Goal: Task Accomplishment & Management: Manage account settings

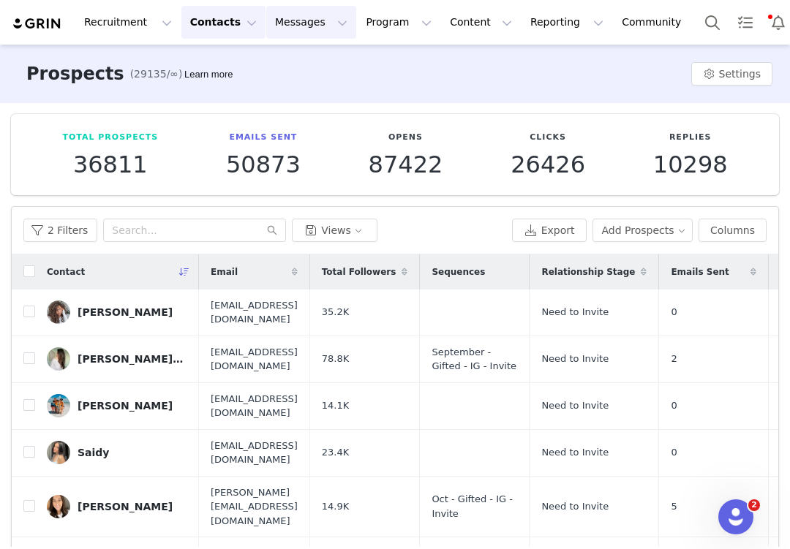
click at [296, 15] on button "Messages Messages" at bounding box center [311, 22] width 90 height 33
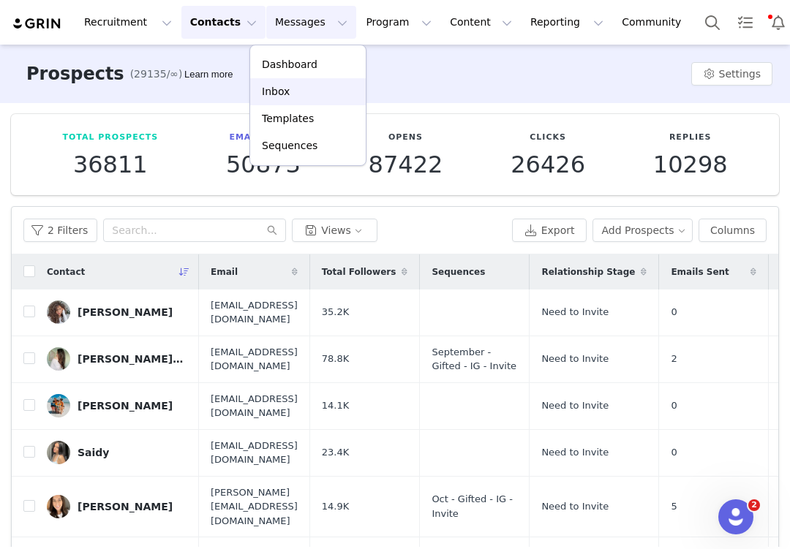
click at [304, 97] on div "Inbox" at bounding box center [308, 91] width 98 height 15
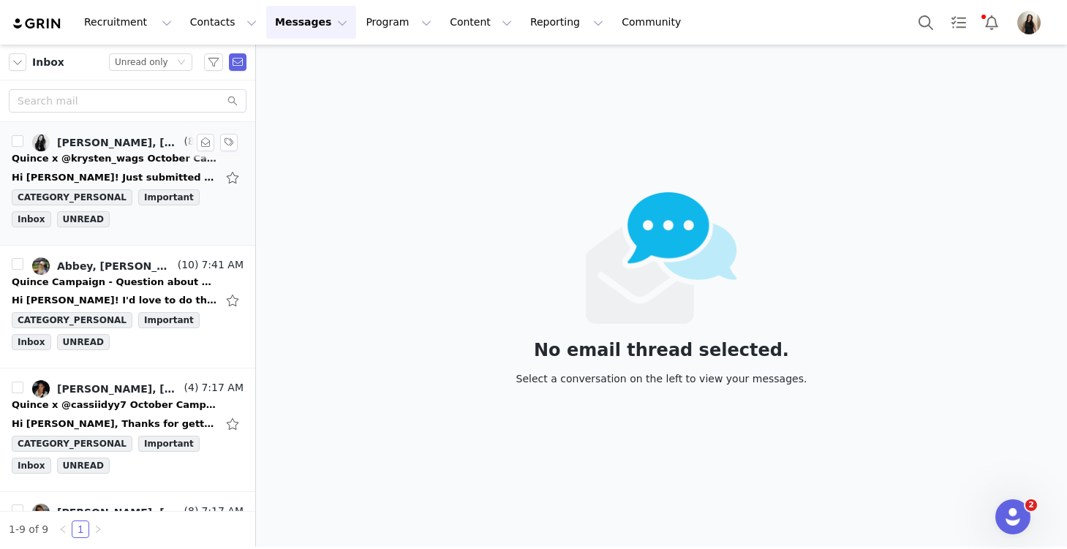
click at [125, 158] on div "Quince x @krysten_wags October Campaign!" at bounding box center [114, 158] width 205 height 15
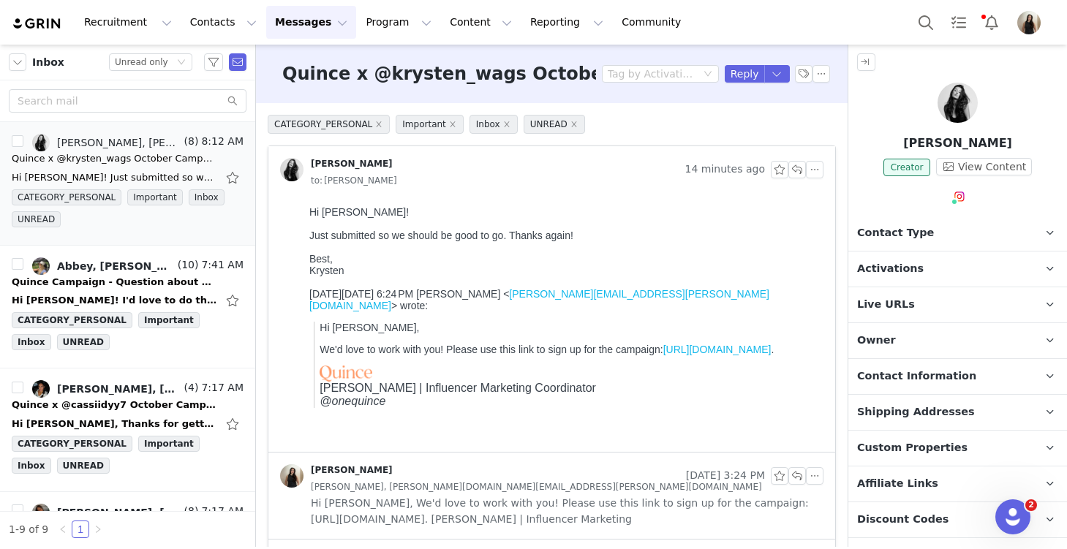
click at [789, 260] on p "Activations" at bounding box center [940, 269] width 184 height 35
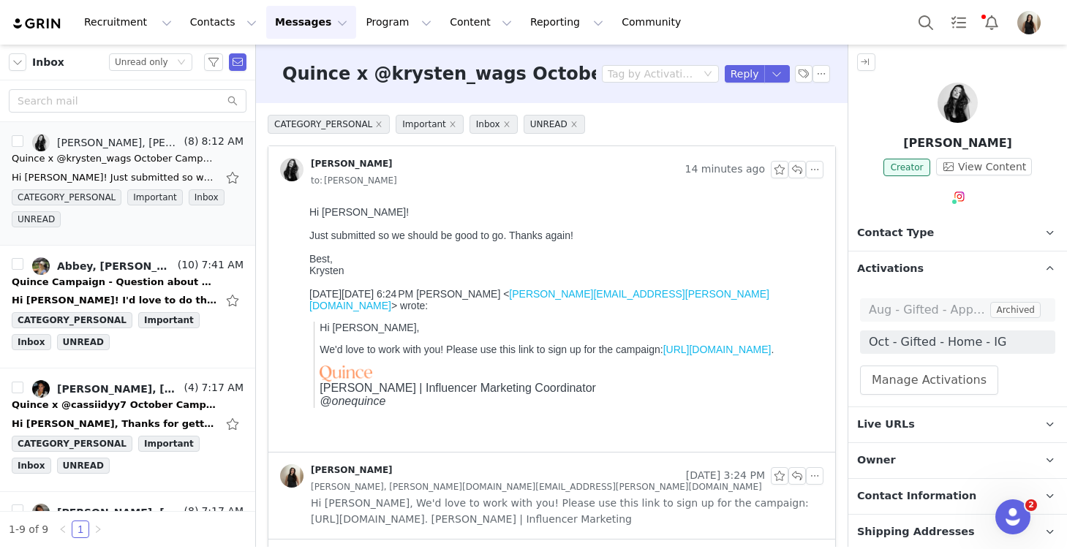
click at [789, 266] on span "Activations" at bounding box center [890, 269] width 67 height 16
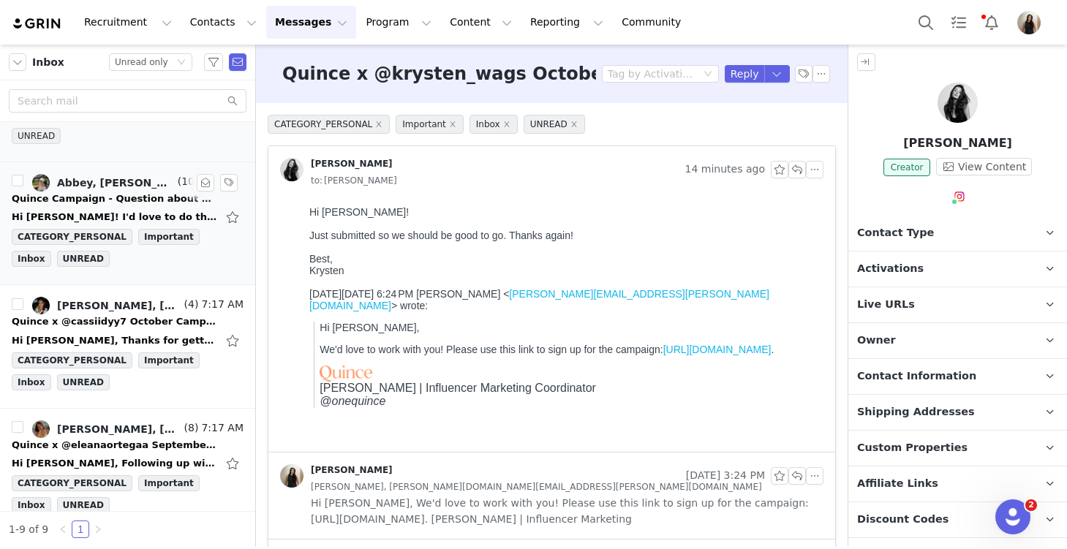
scroll to position [106, 0]
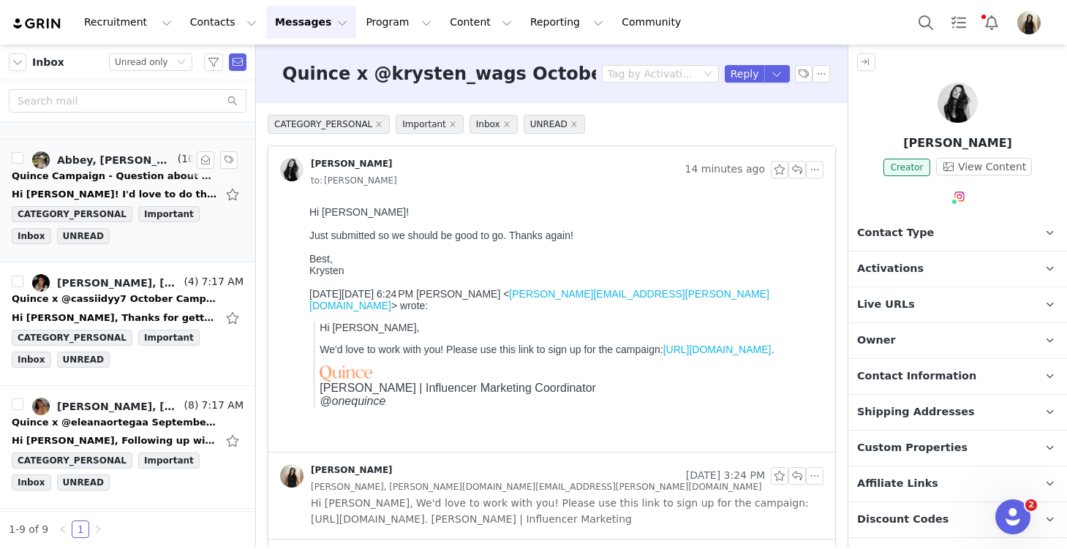
click at [80, 181] on div "Quince Campaign - Question about your order!" at bounding box center [114, 176] width 205 height 15
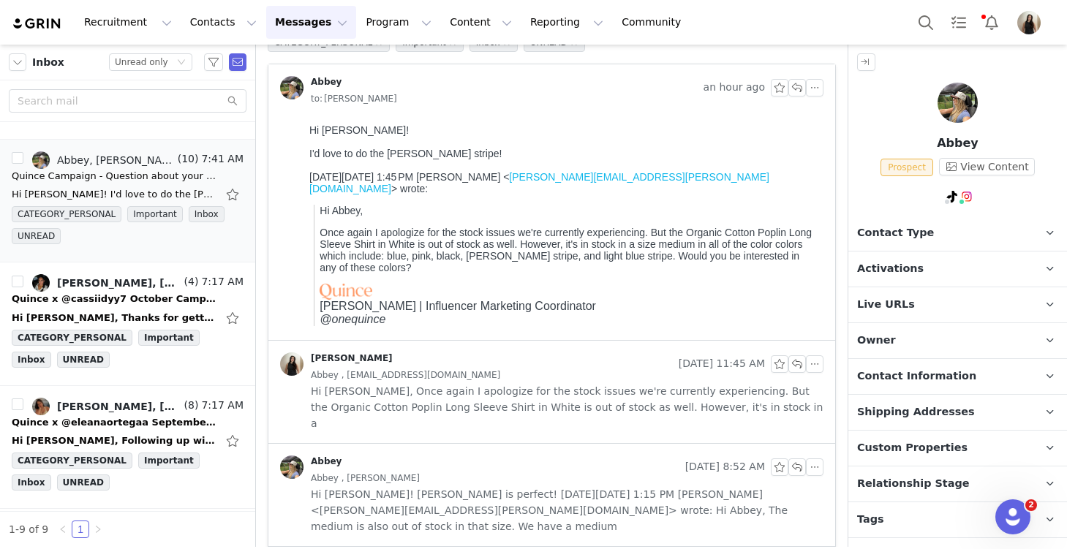
scroll to position [84, 0]
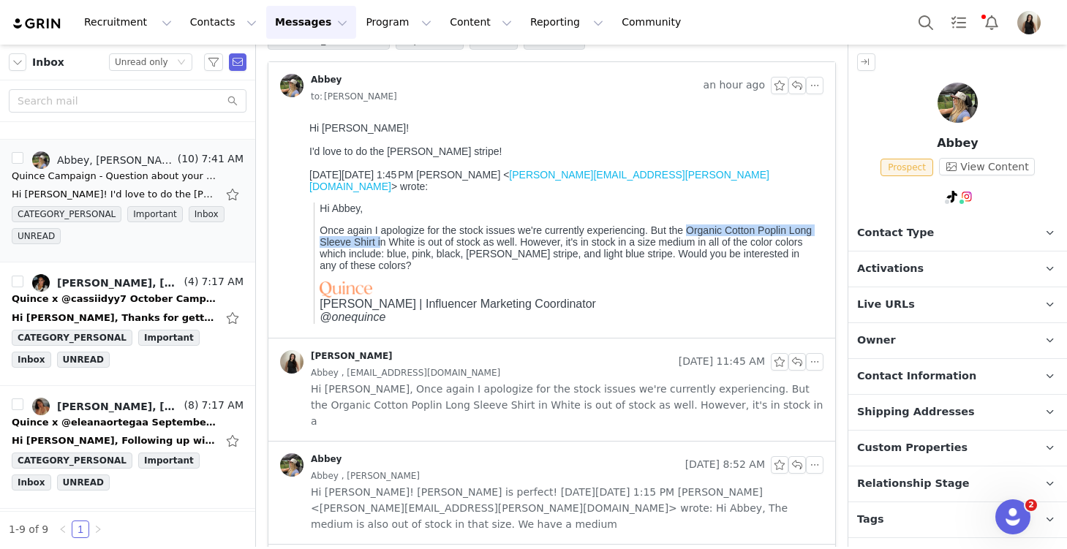
drag, startPoint x: 691, startPoint y: 224, endPoint x: 378, endPoint y: 238, distance: 313.3
click at [378, 238] on p "Once again I apologize for the stock issues we're currently experiencing. But t…" at bounding box center [569, 247] width 498 height 47
copy p "Organic Cotton Poplin Long Sleeve Shirt i"
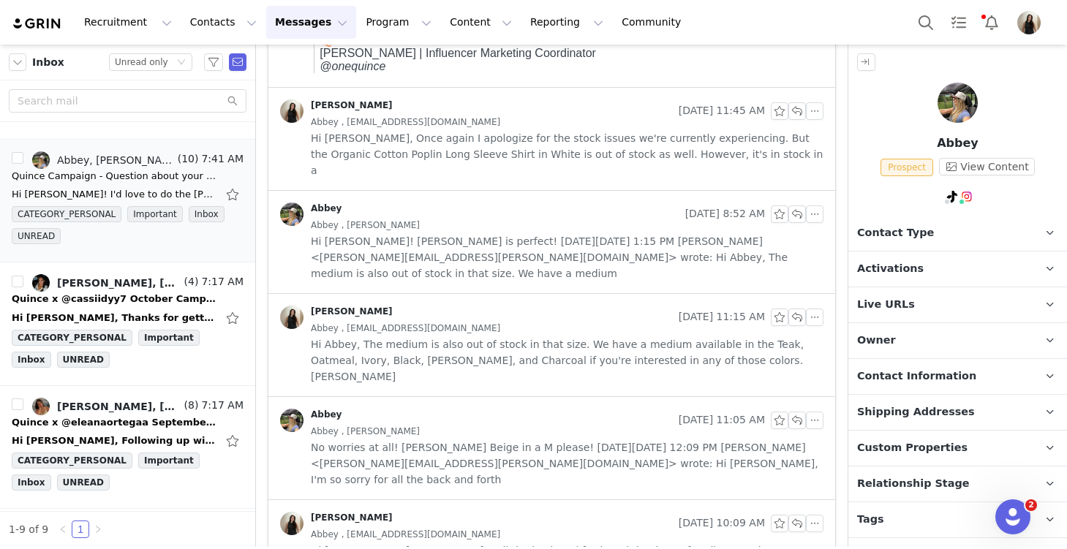
scroll to position [341, 0]
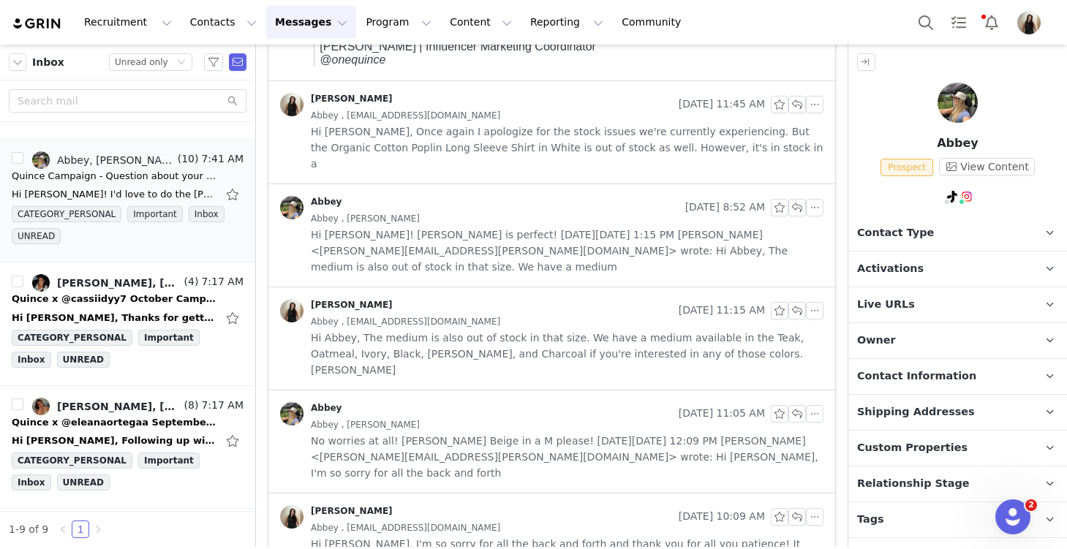
click at [464, 244] on span "Hi [PERSON_NAME]! [PERSON_NAME] is perfect! [DATE][DATE] 1:15 PM [PERSON_NAME] …" at bounding box center [567, 251] width 513 height 48
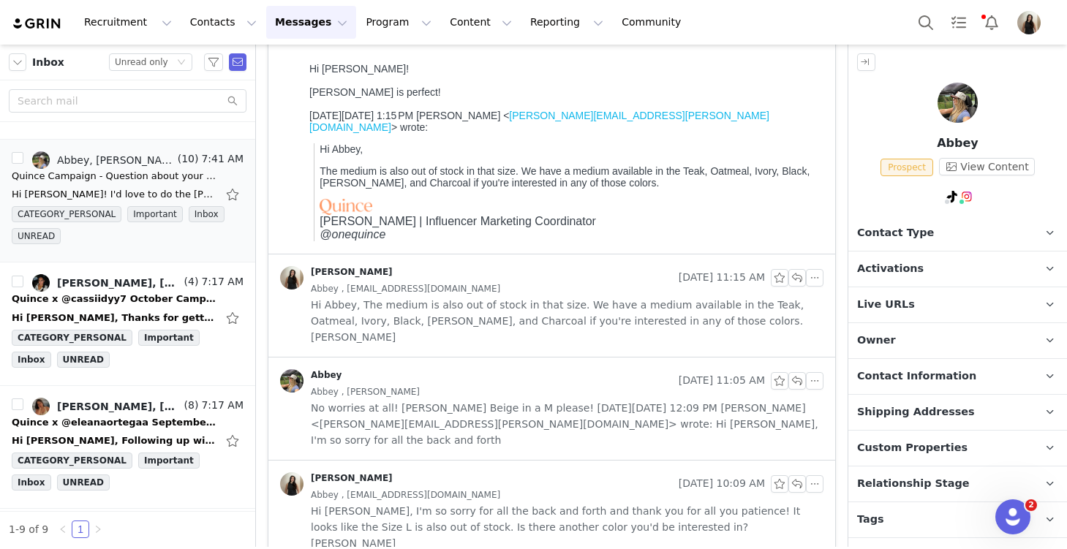
scroll to position [524, 0]
click at [459, 296] on span "Hi Abbey, The medium is also out of stock in that size. We have a medium availa…" at bounding box center [567, 320] width 513 height 48
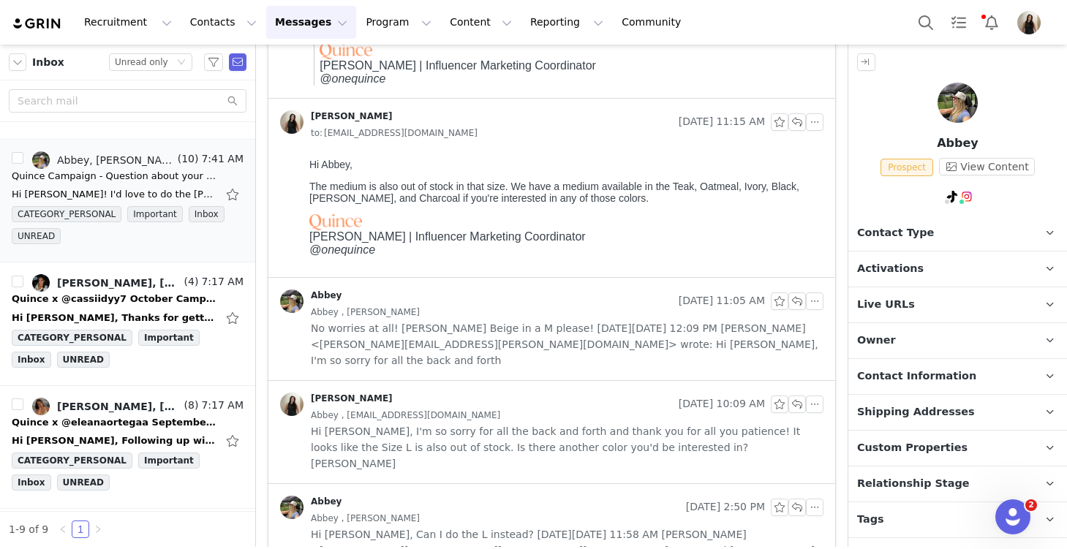
scroll to position [679, 0]
click at [459, 303] on div "Abbey , [PERSON_NAME]" at bounding box center [567, 311] width 513 height 16
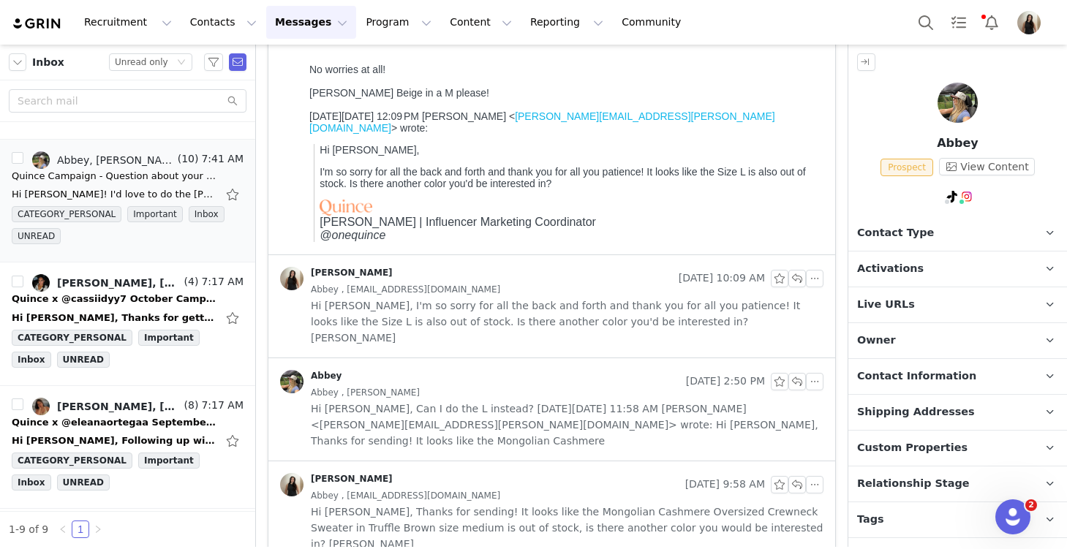
scroll to position [951, 0]
click at [469, 299] on span "Hi [PERSON_NAME], I'm so sorry for all the back and forth and thank you for all…" at bounding box center [567, 323] width 513 height 48
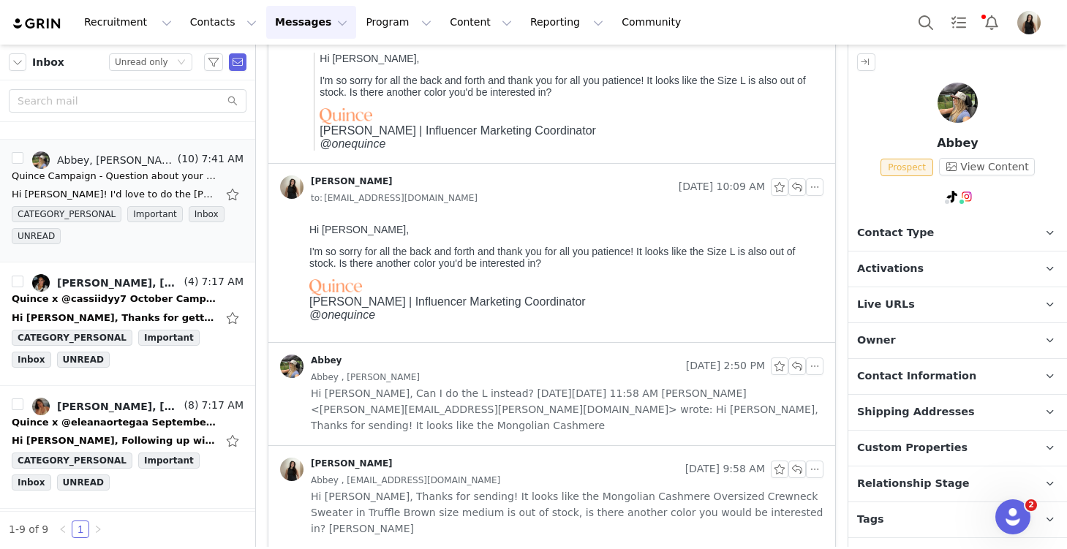
scroll to position [1062, 0]
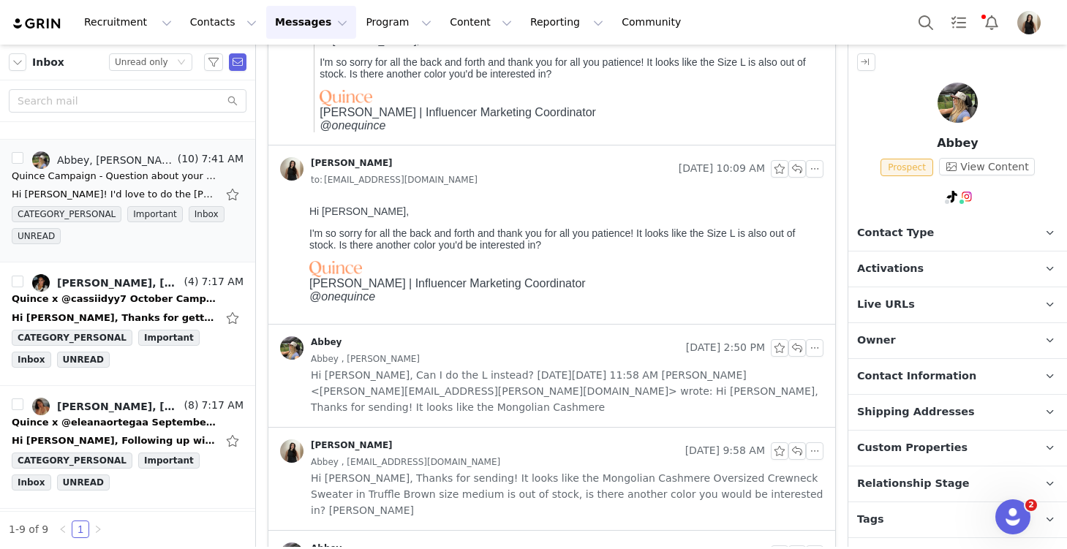
click at [469, 336] on div "Abbey" at bounding box center [480, 347] width 400 height 23
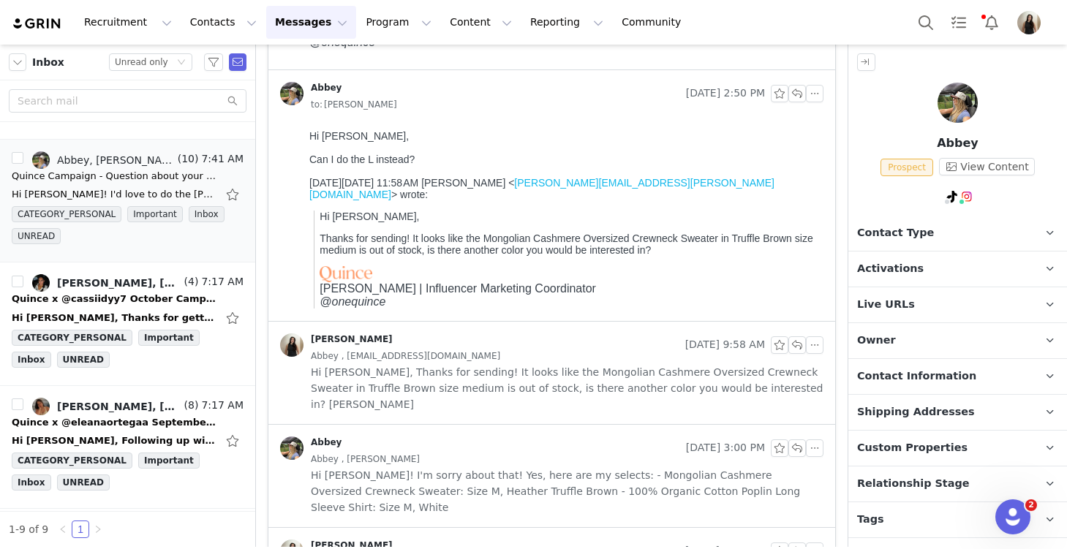
scroll to position [1318, 0]
click at [469, 332] on div "[PERSON_NAME]" at bounding box center [479, 343] width 399 height 23
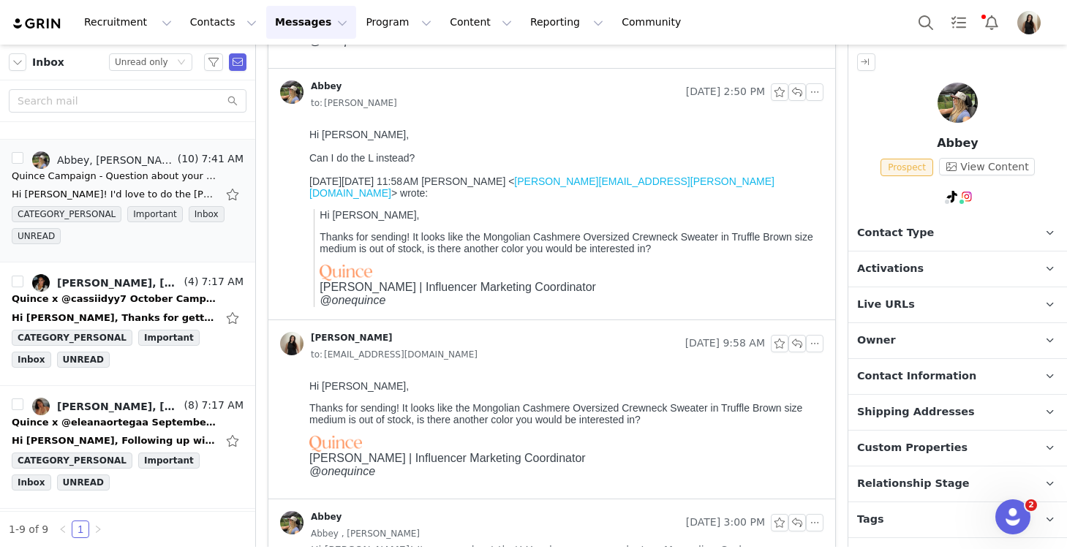
scroll to position [0, 0]
drag, startPoint x: 483, startPoint y: 229, endPoint x: 720, endPoint y: 228, distance: 237.6
click at [720, 231] on p "Thanks for sending! It looks like the Mongolian Cashmere Oversized Crewneck Swe…" at bounding box center [569, 242] width 498 height 23
copy p "Mongolian Cashmere Oversized Crewneck Sweater"
click at [720, 231] on p "Thanks for sending! It looks like the Mongolian Cashmere Oversized Crewneck Swe…" at bounding box center [569, 242] width 498 height 23
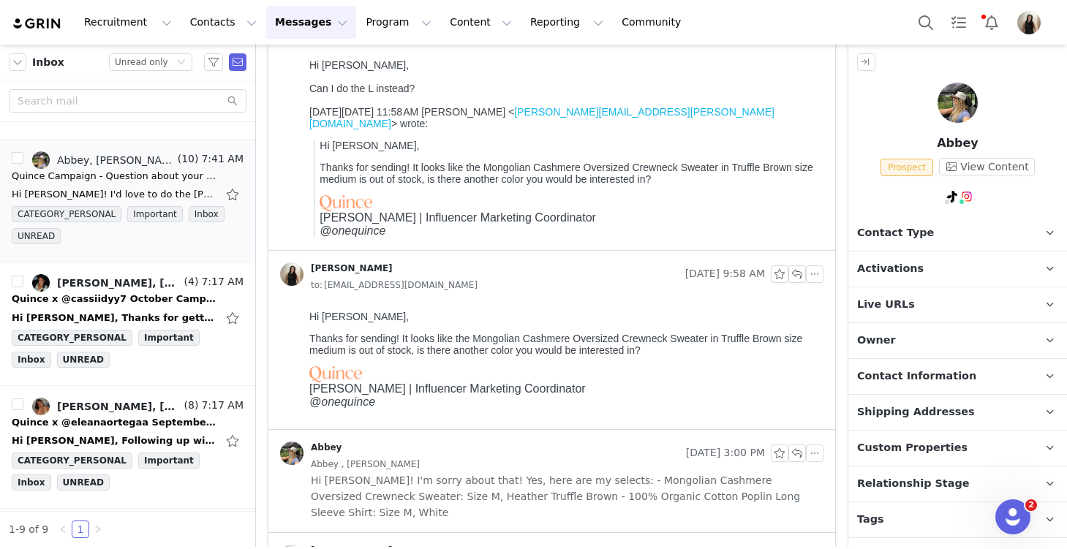
scroll to position [1440, 0]
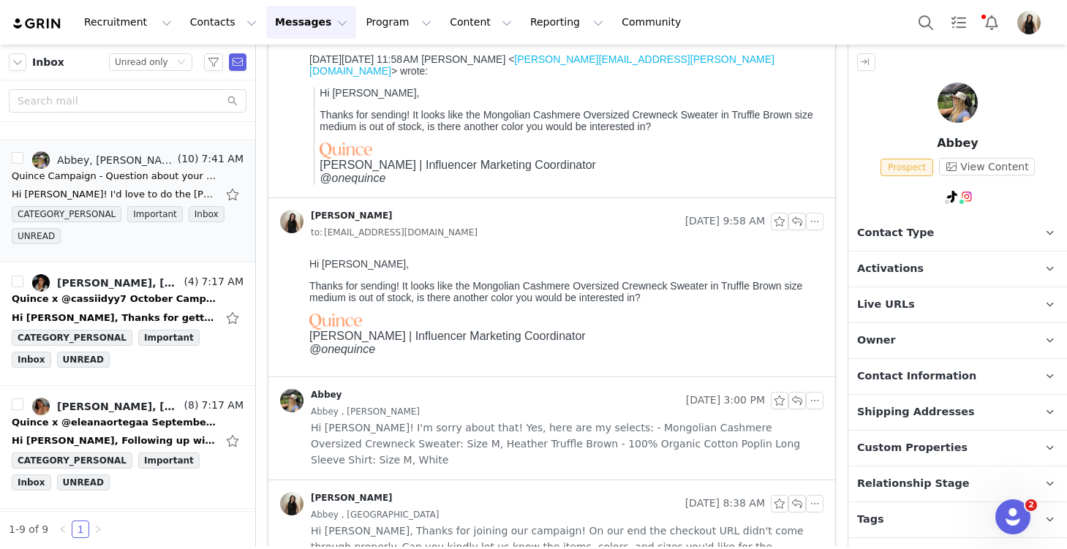
click at [572, 404] on div "Abbey , [PERSON_NAME]" at bounding box center [567, 412] width 513 height 16
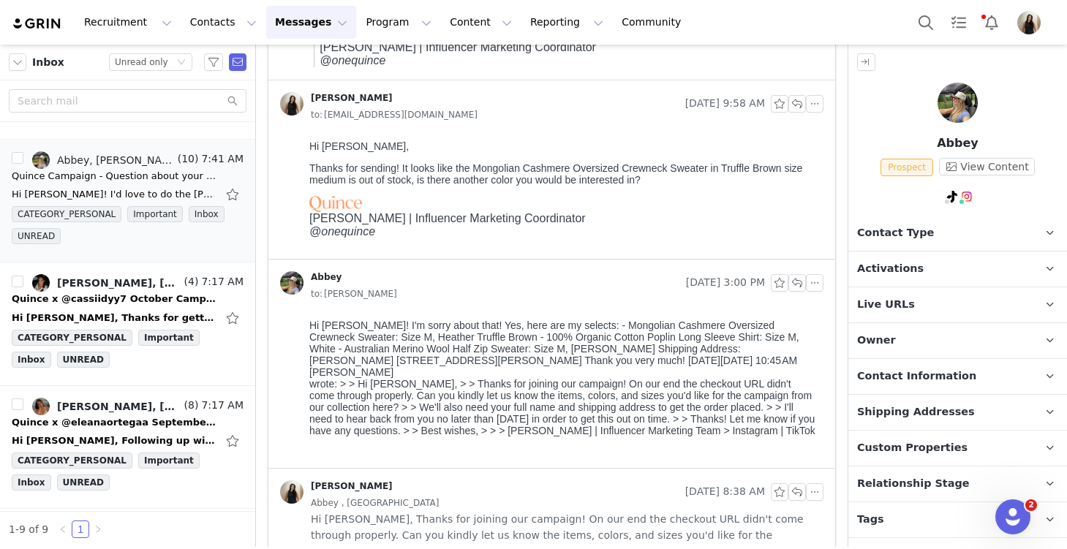
scroll to position [1563, 0]
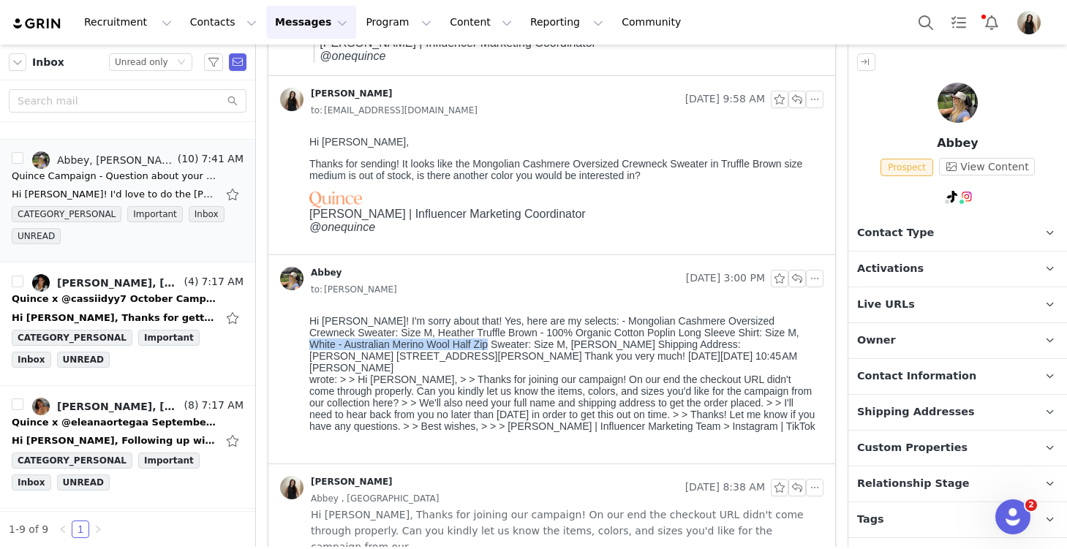
drag, startPoint x: 748, startPoint y: 336, endPoint x: 448, endPoint y: 344, distance: 299.9
click at [448, 344] on body "Hi [PERSON_NAME]! I'm sorry about that! Yes, here are my selects: - Mongolian C…" at bounding box center [563, 386] width 508 height 143
copy body "Australian Merino Wool Half Zip Sweater:"
click at [789, 375] on span "Contact Information" at bounding box center [916, 377] width 119 height 16
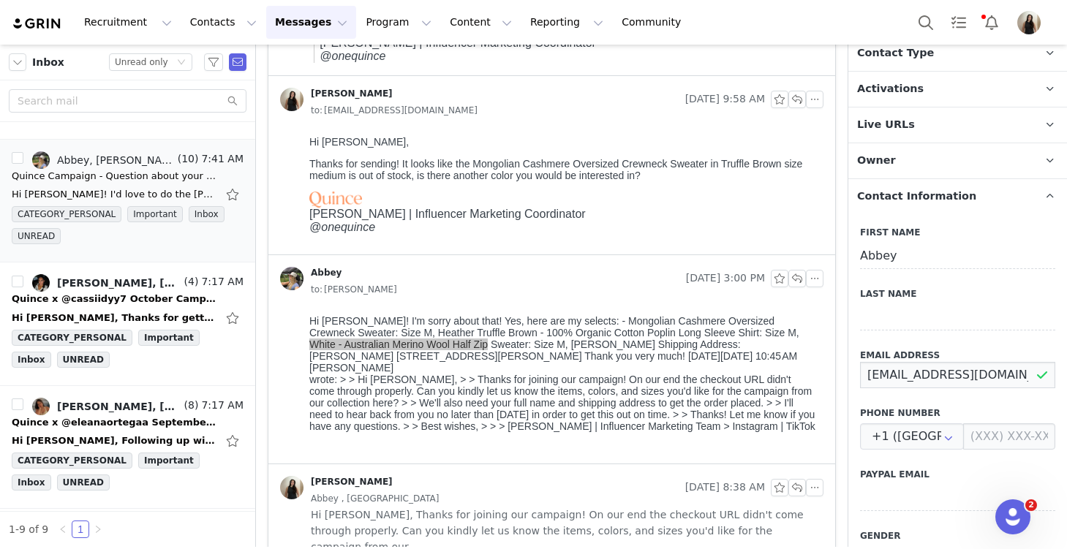
scroll to position [0, 5]
drag, startPoint x: 861, startPoint y: 374, endPoint x: 1045, endPoint y: 378, distance: 184.3
click at [789, 379] on input "[EMAIL_ADDRESS][DOMAIN_NAME]" at bounding box center [957, 375] width 195 height 26
drag, startPoint x: 711, startPoint y: 344, endPoint x: 722, endPoint y: 344, distance: 10.2
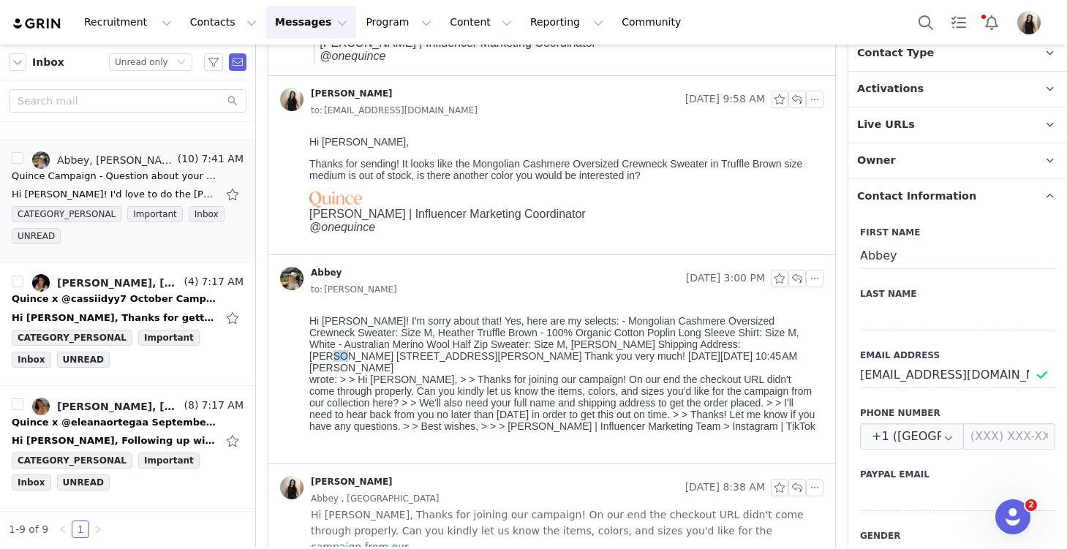
click at [722, 344] on body "Hi [PERSON_NAME]! I'm sorry about that! Yes, here are my selects: - Mongolian C…" at bounding box center [563, 386] width 508 height 143
drag, startPoint x: 706, startPoint y: 344, endPoint x: 398, endPoint y: 356, distance: 307.3
click at [398, 356] on body "Hi [PERSON_NAME]! I'm sorry about that! Yes, here are my selects: - Mongolian C…" at bounding box center [563, 386] width 508 height 143
copy body "[STREET_ADDRESS][PERSON_NAME]"
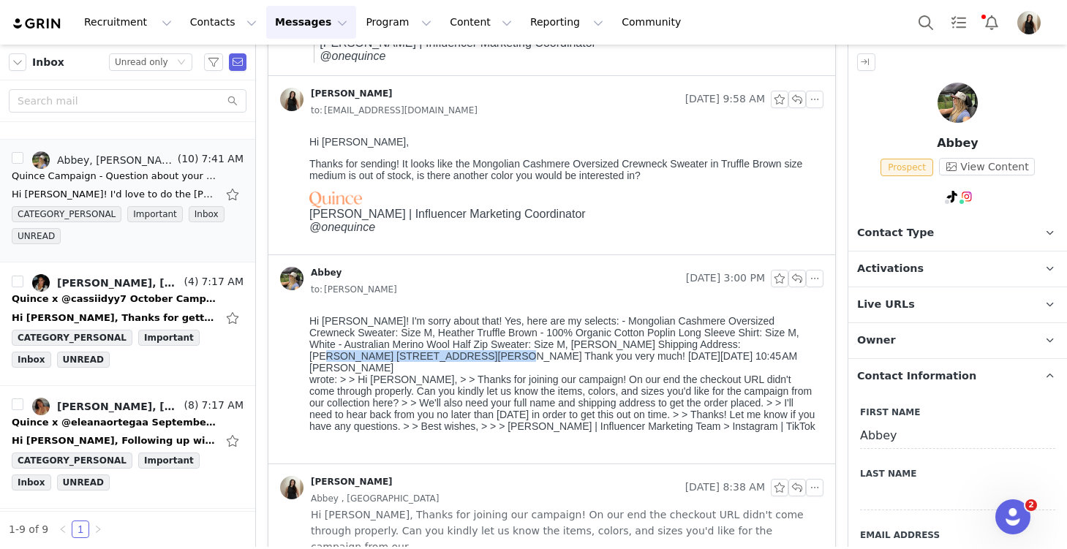
click at [789, 264] on span "Activations" at bounding box center [890, 269] width 67 height 16
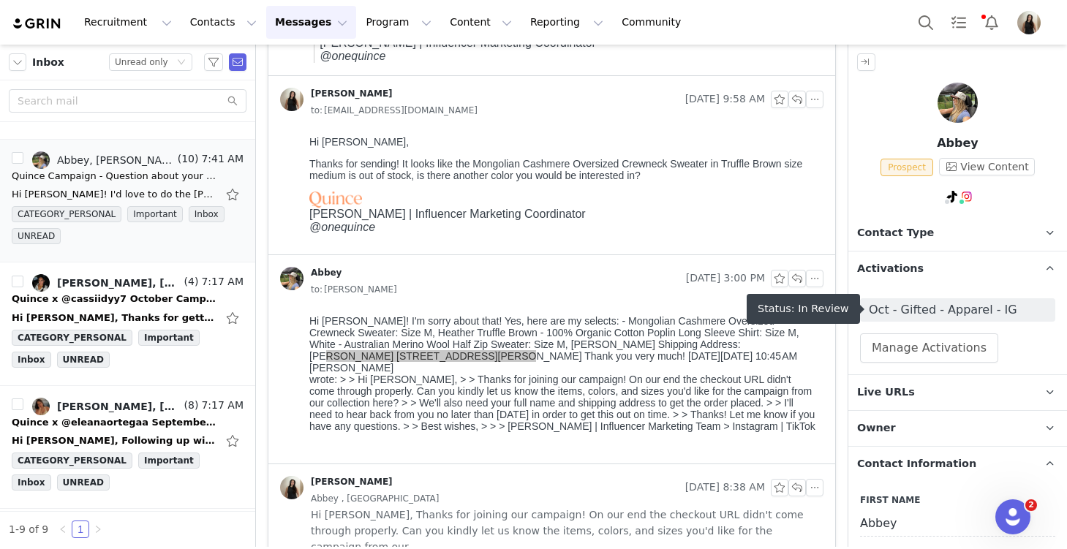
click at [789, 308] on span "Oct - Gifted - Apparel - IG" at bounding box center [958, 310] width 178 height 18
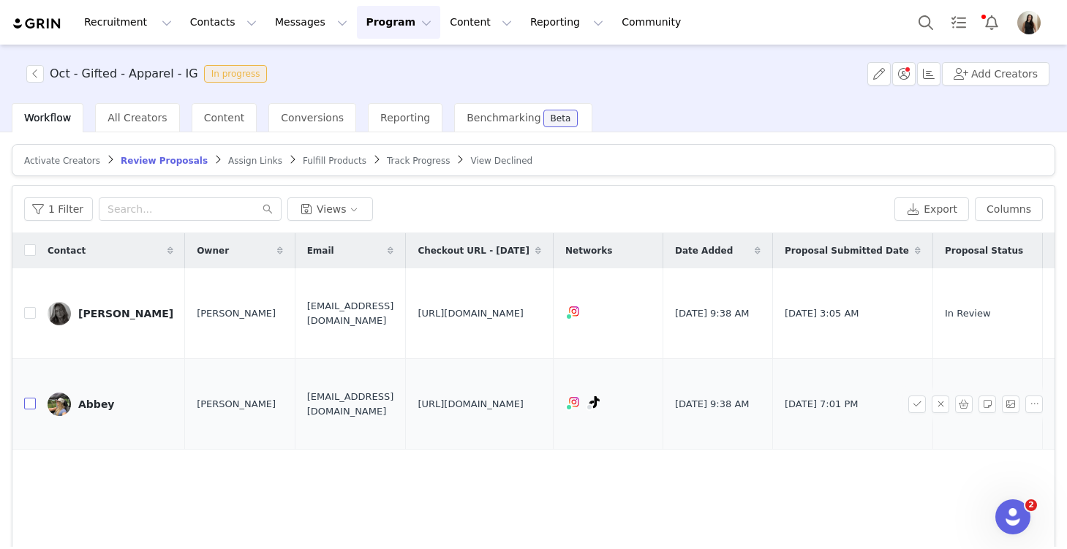
click at [32, 398] on input "checkbox" at bounding box center [30, 404] width 12 height 12
checkbox input "true"
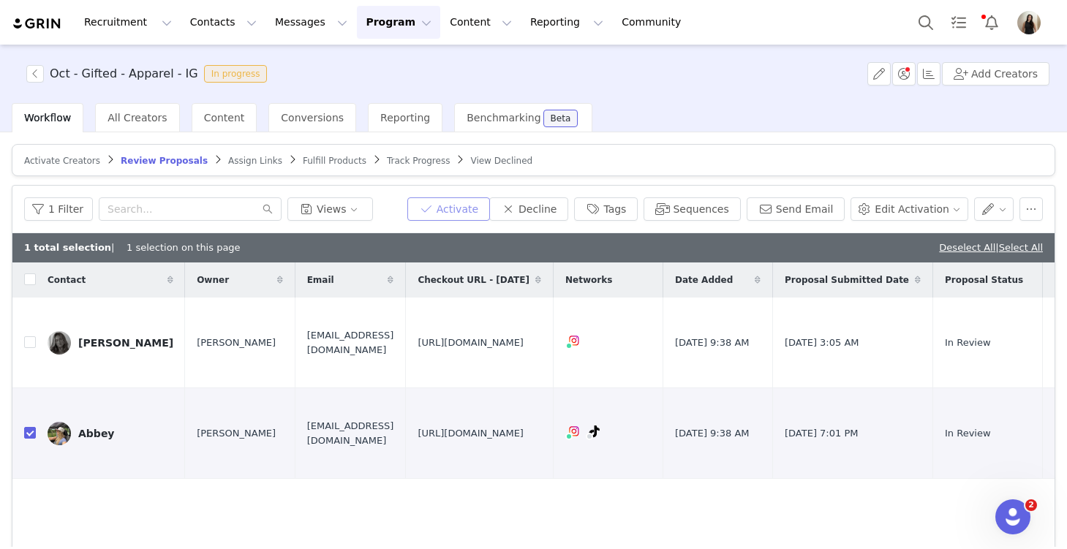
click at [478, 200] on button "Activate" at bounding box center [448, 208] width 83 height 23
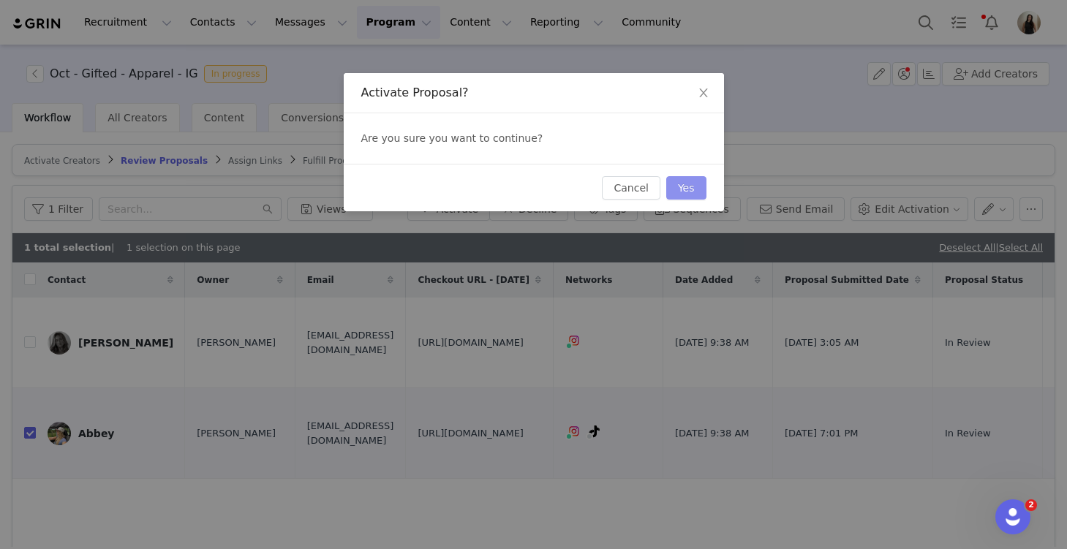
click at [687, 180] on button "Yes" at bounding box center [686, 187] width 40 height 23
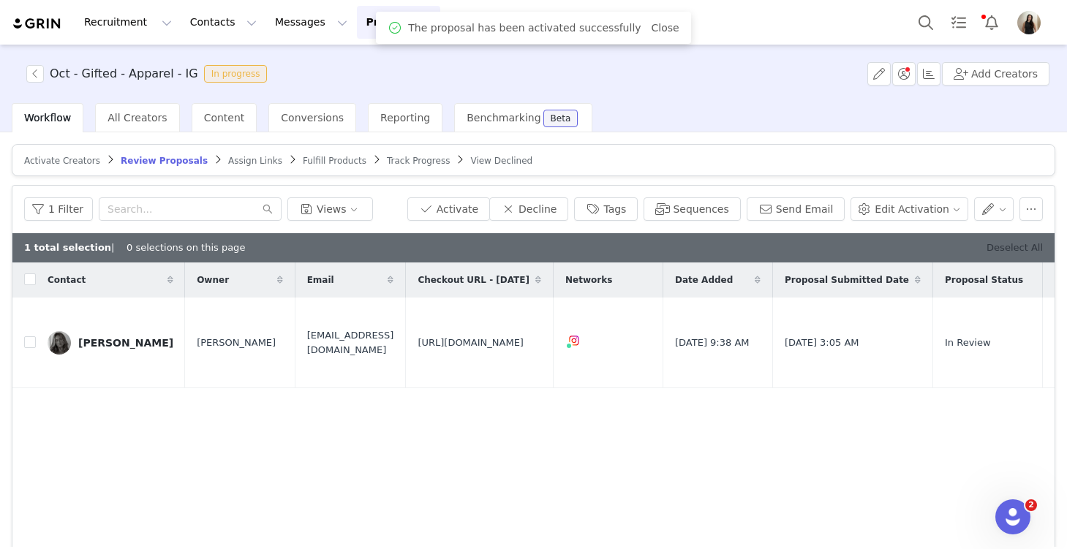
click at [789, 246] on link "Deselect All" at bounding box center [1014, 247] width 56 height 11
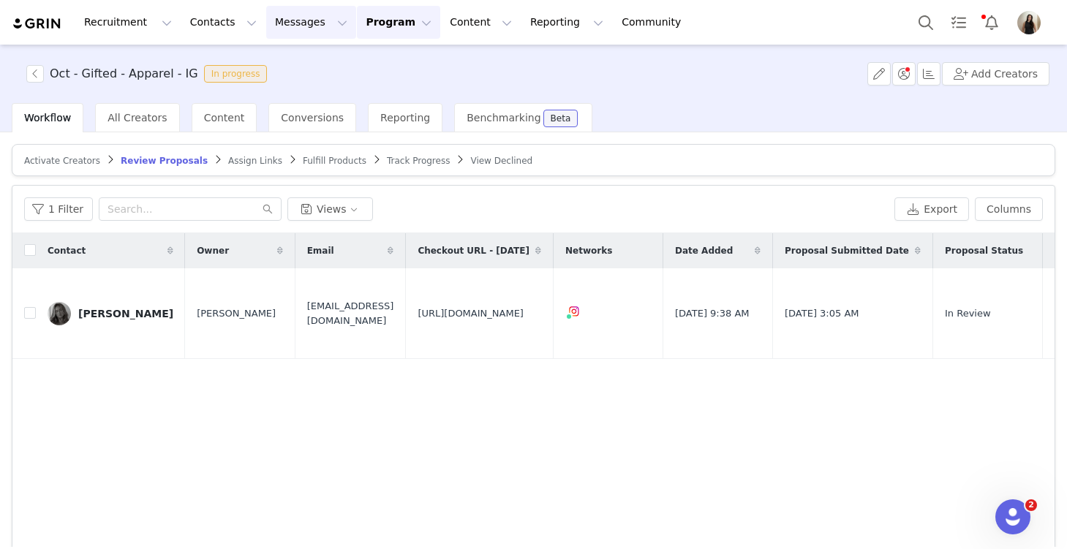
click at [287, 32] on button "Messages Messages" at bounding box center [311, 22] width 90 height 33
click at [289, 88] on div "Inbox" at bounding box center [308, 91] width 98 height 15
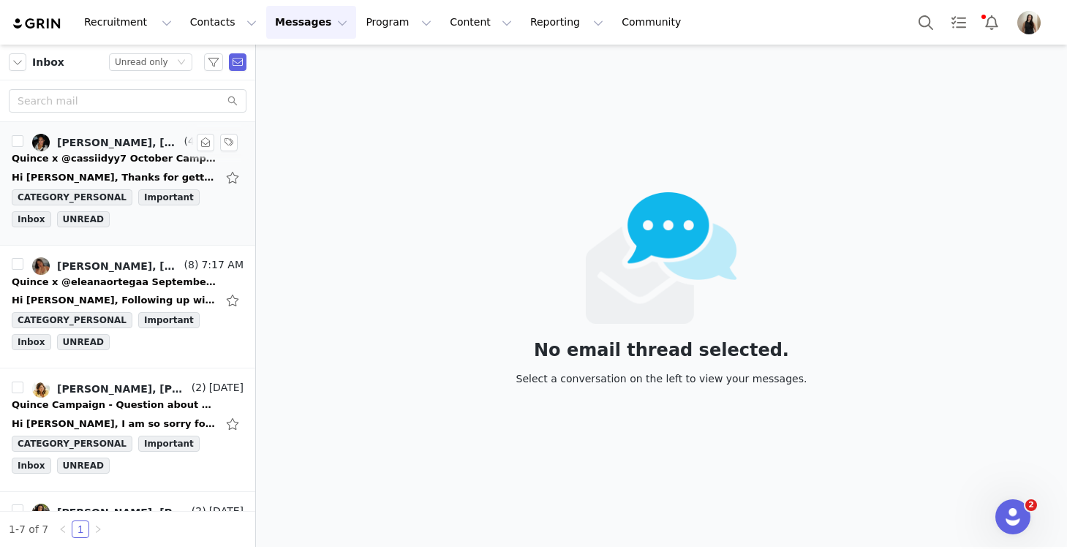
click at [118, 170] on div "Hi [PERSON_NAME], Thanks for getting back to me! I was asking because we have o…" at bounding box center [114, 177] width 205 height 15
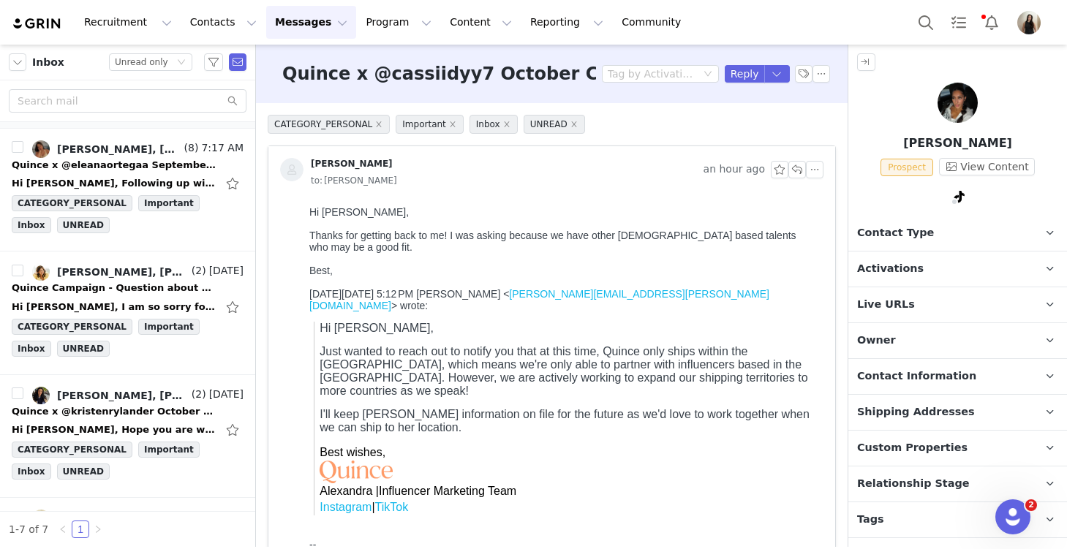
scroll to position [120, 0]
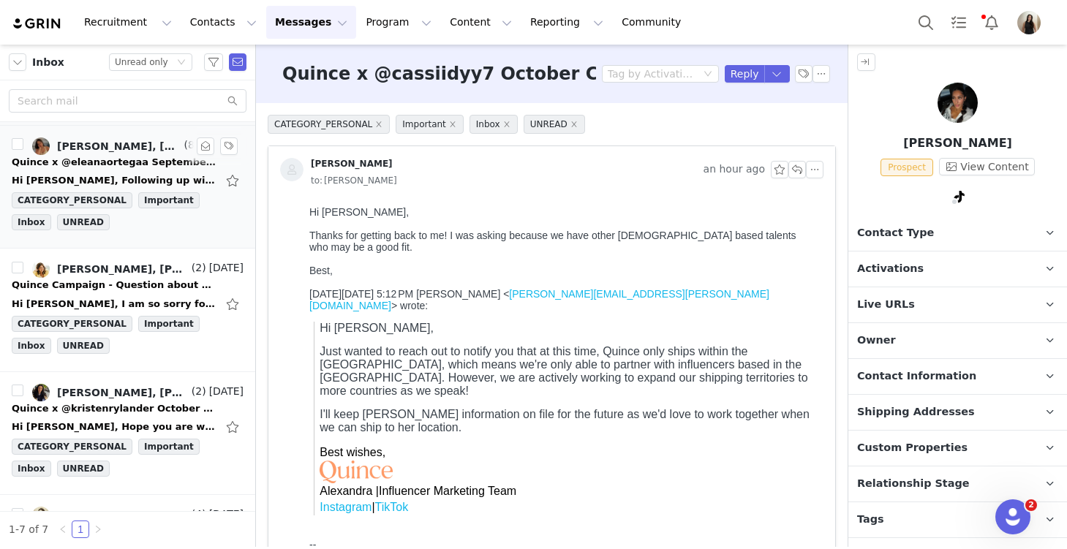
click at [105, 162] on div "Quince x @eleanaortegaa September Campaign!" at bounding box center [114, 162] width 205 height 15
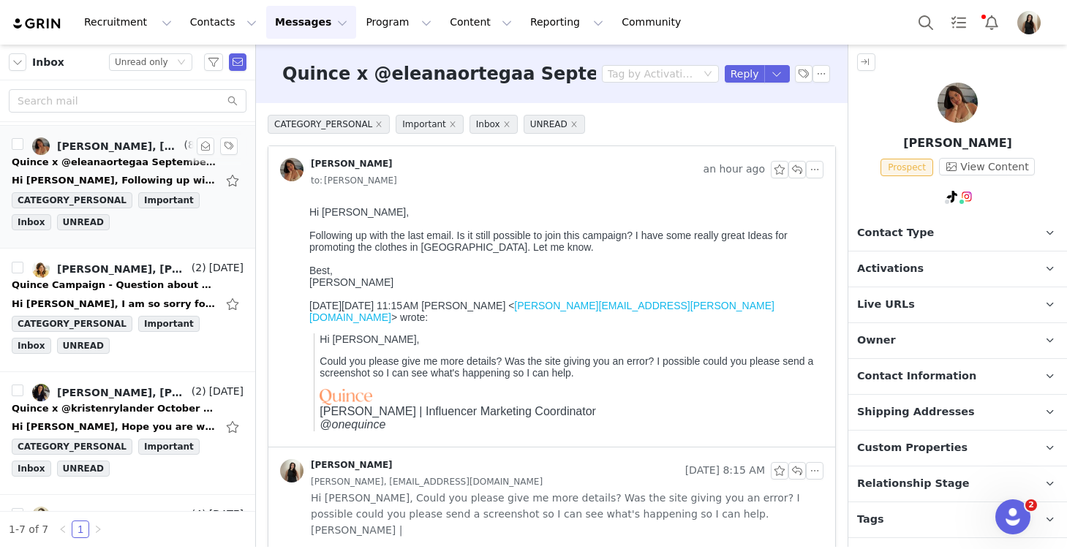
scroll to position [0, 0]
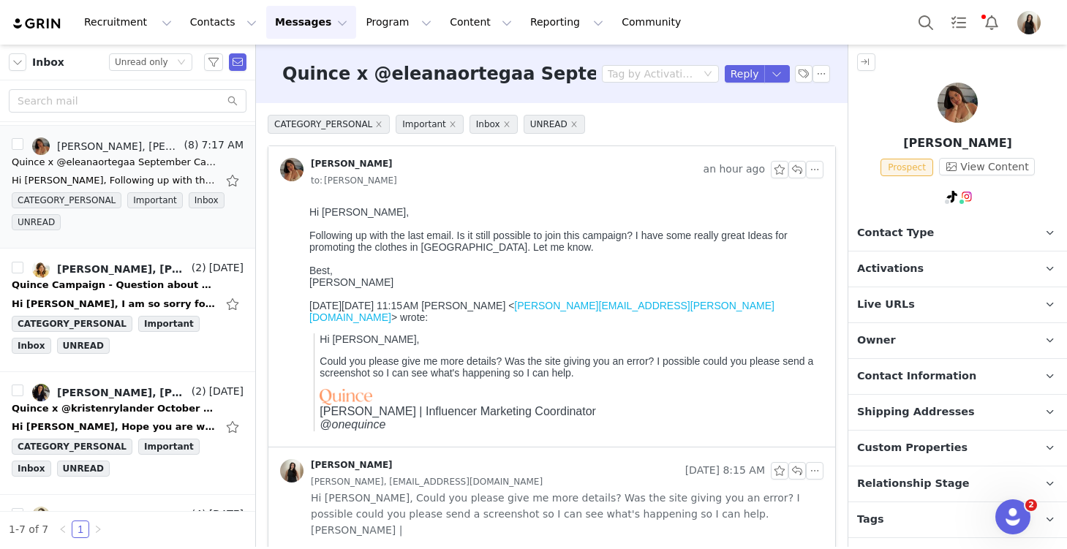
click at [789, 268] on span "Activations" at bounding box center [890, 269] width 67 height 16
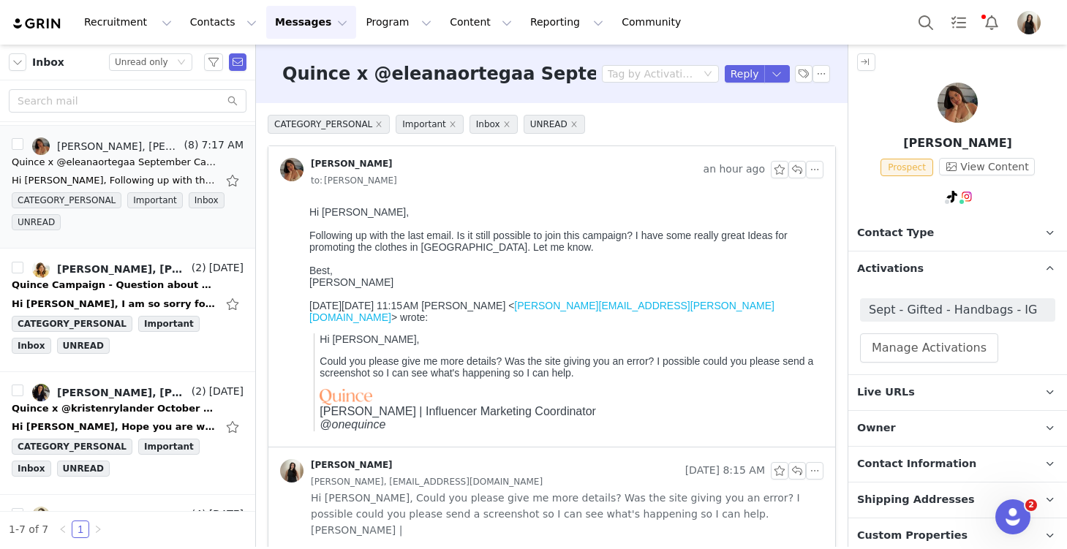
click at [789, 268] on span "Activations" at bounding box center [890, 269] width 67 height 16
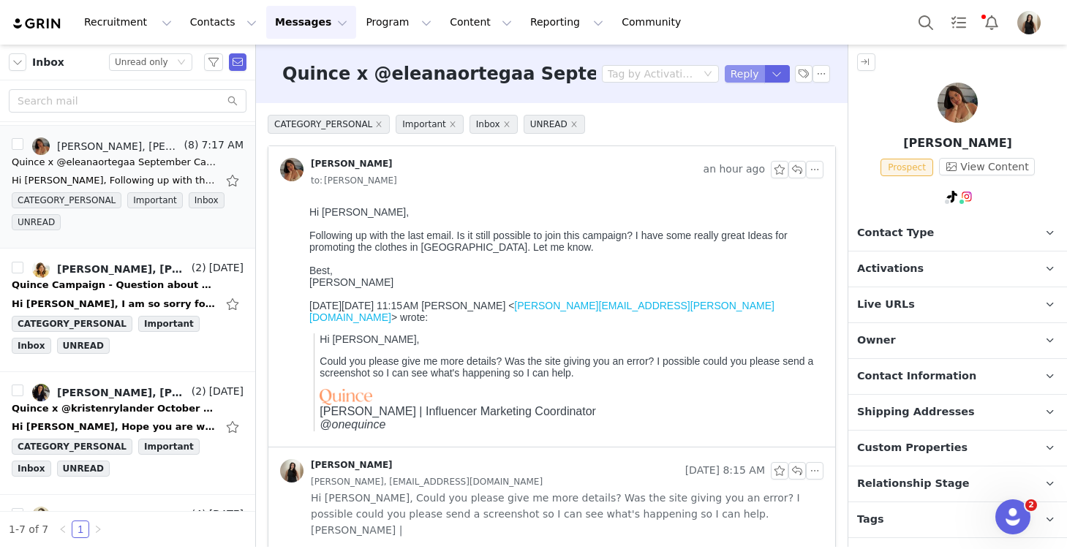
click at [738, 74] on button "Reply" at bounding box center [745, 74] width 40 height 18
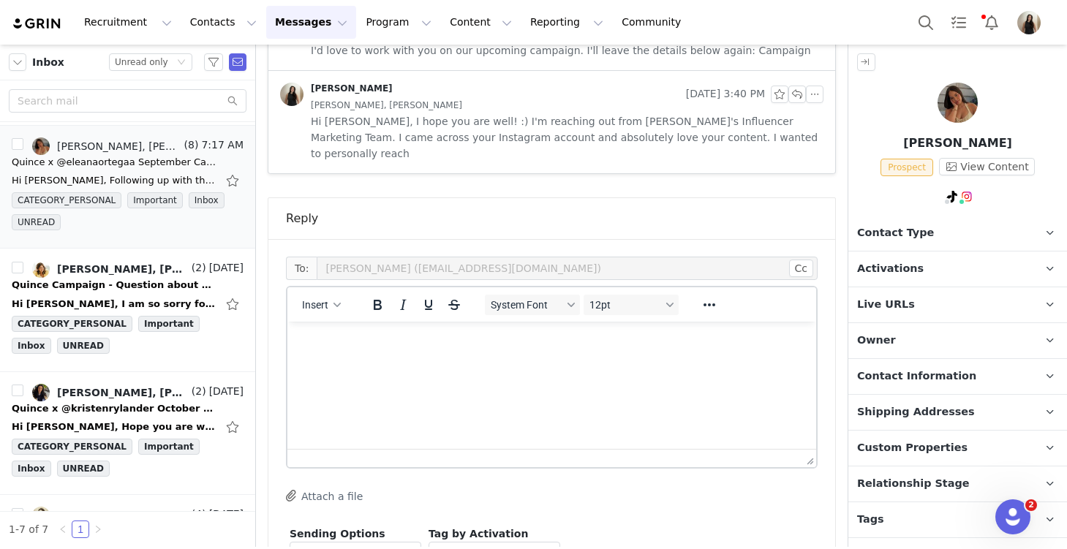
scroll to position [988, 0]
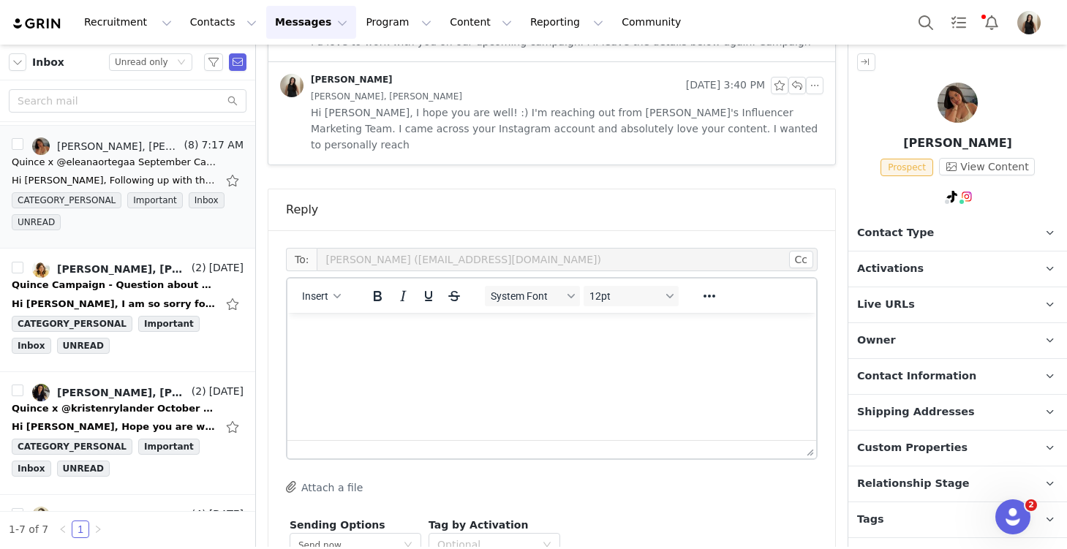
click at [314, 352] on html at bounding box center [551, 332] width 529 height 39
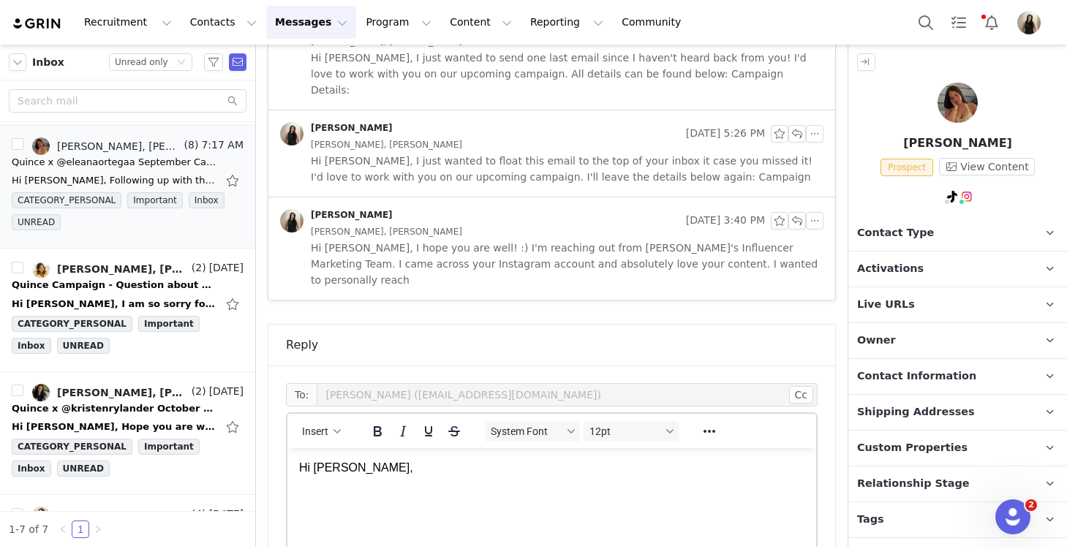
scroll to position [934, 0]
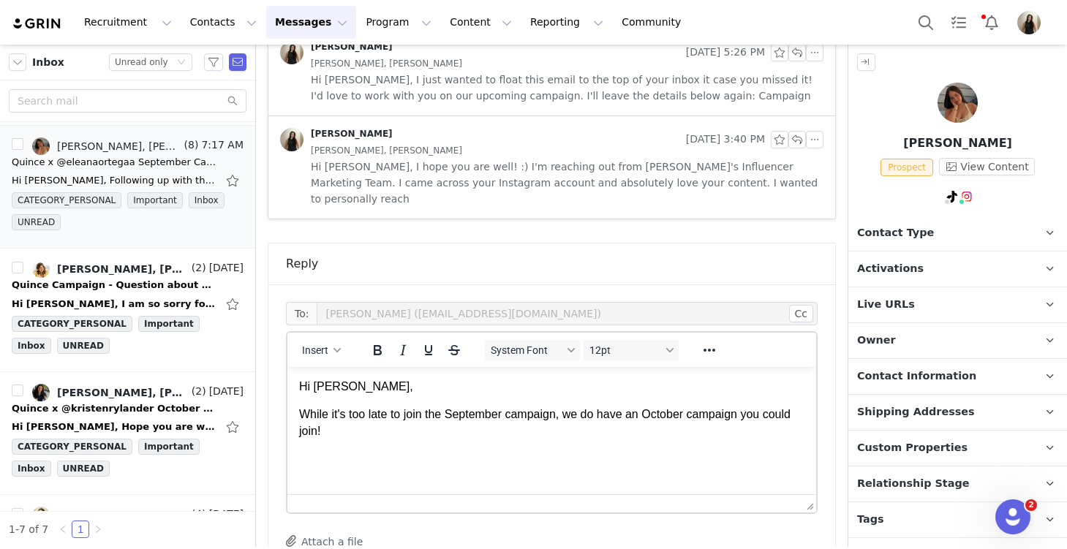
click at [789, 265] on p "Activations" at bounding box center [940, 269] width 184 height 35
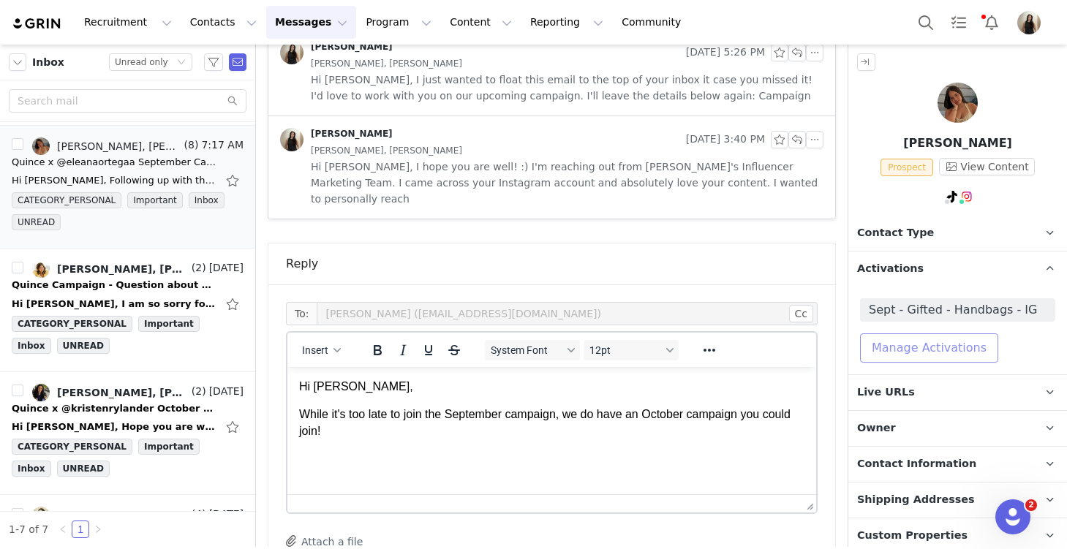
click at [789, 346] on button "Manage Activations" at bounding box center [929, 347] width 138 height 29
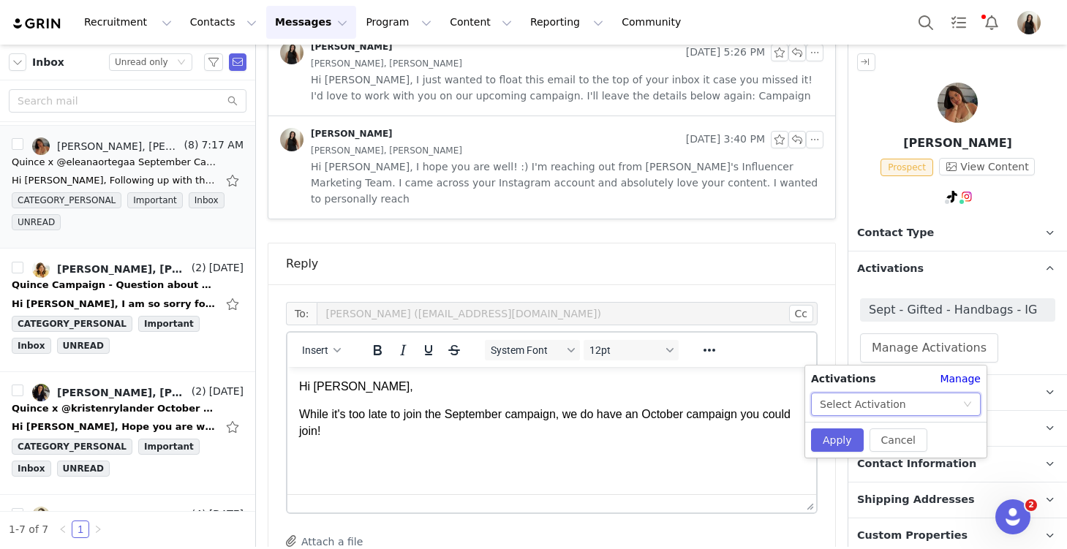
click at [789, 400] on div "Select Activation" at bounding box center [863, 404] width 86 height 22
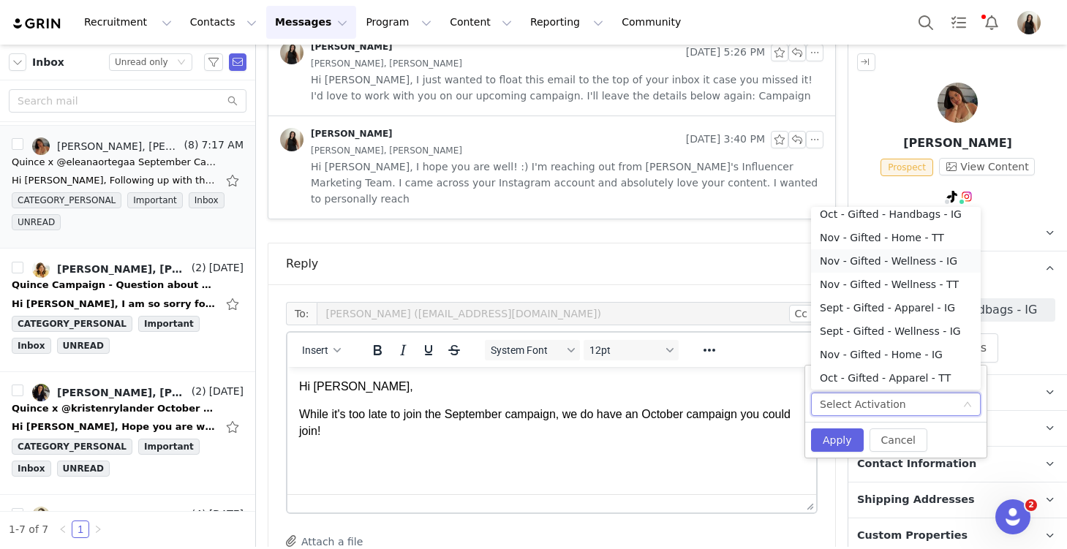
scroll to position [0, 0]
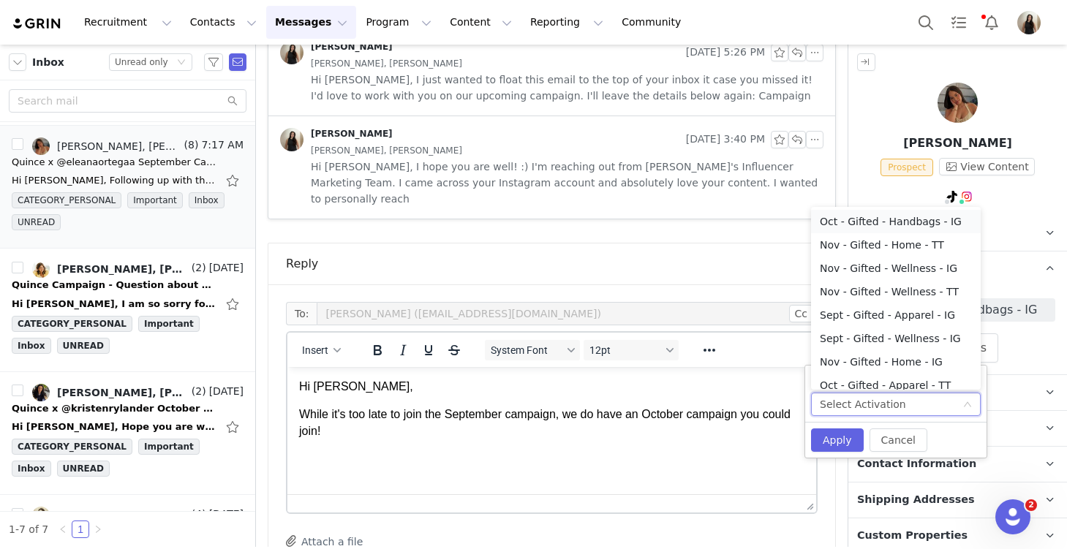
click at [789, 216] on li "Oct - Gifted - Handbags - IG" at bounding box center [896, 221] width 170 height 23
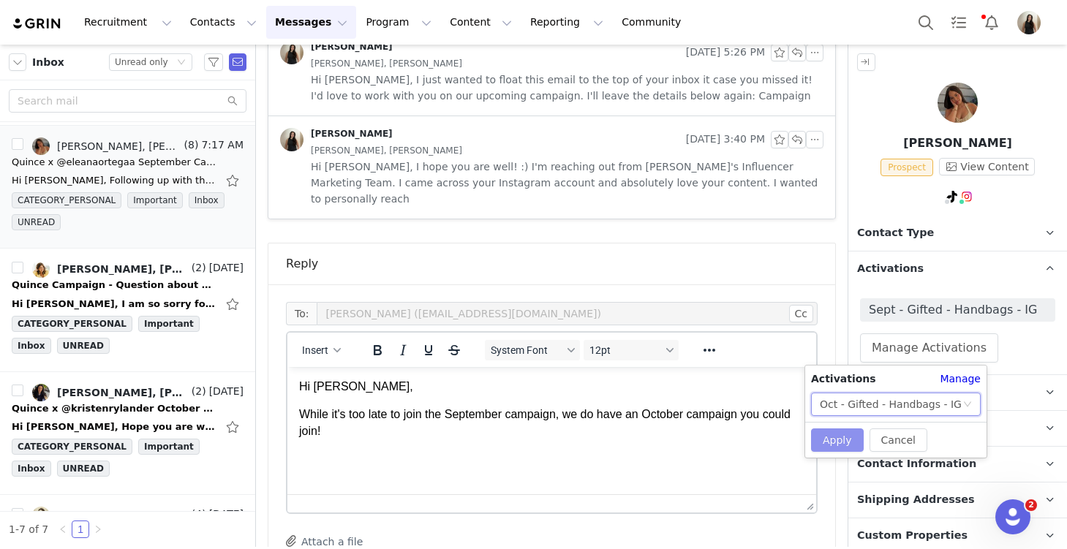
click at [789, 446] on button "Apply" at bounding box center [837, 439] width 53 height 23
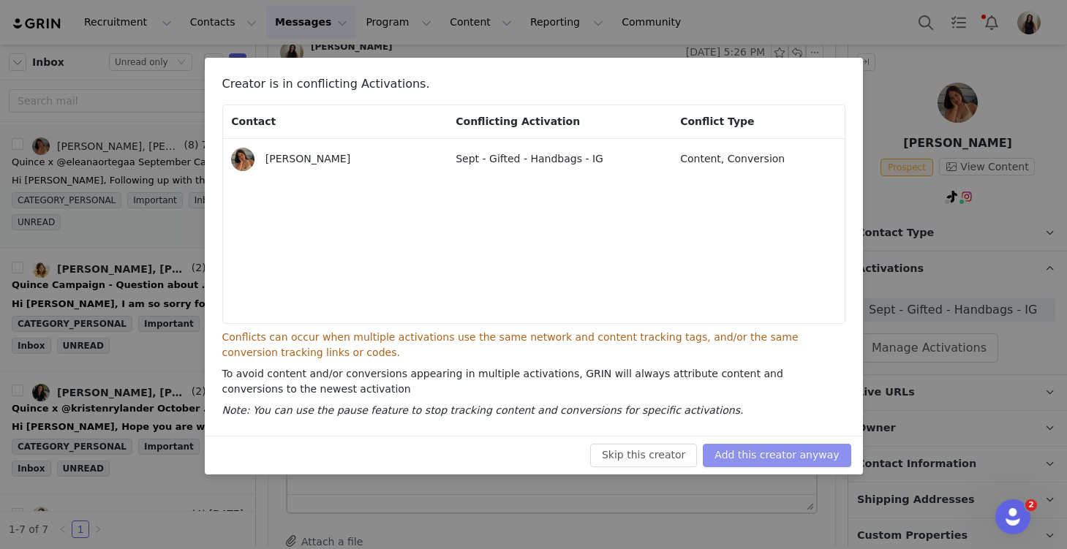
click at [789, 459] on button "Add this creator anyway" at bounding box center [777, 455] width 148 height 23
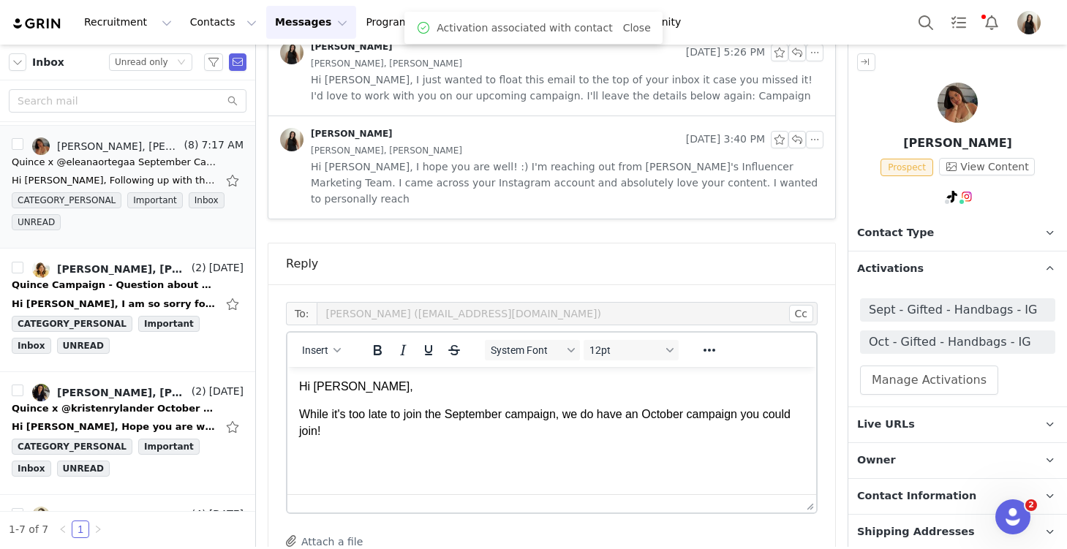
click at [357, 441] on html "Hi [PERSON_NAME], While it's too late to join the September campaign, we do hav…" at bounding box center [551, 409] width 529 height 84
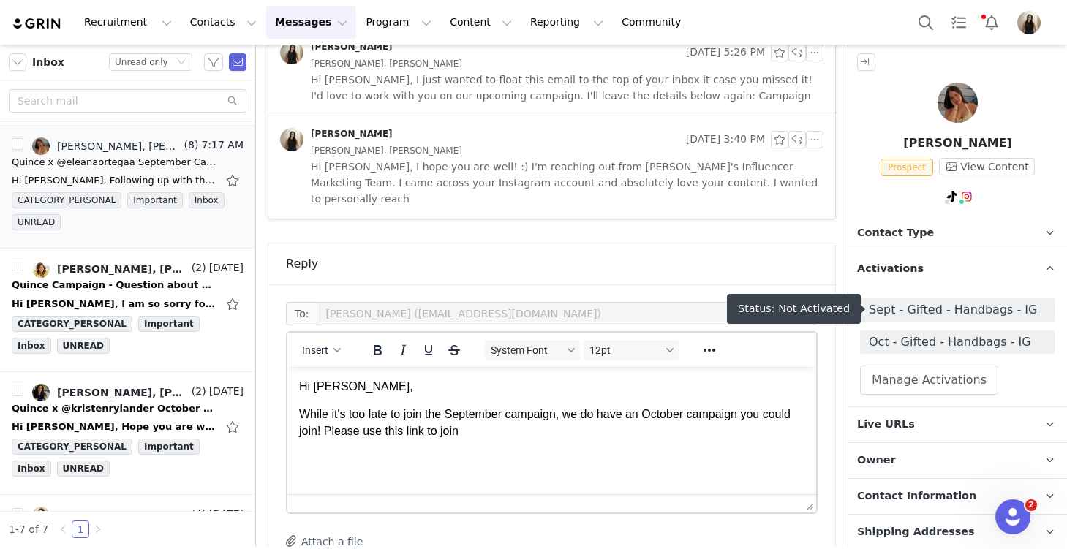
scroll to position [146, 0]
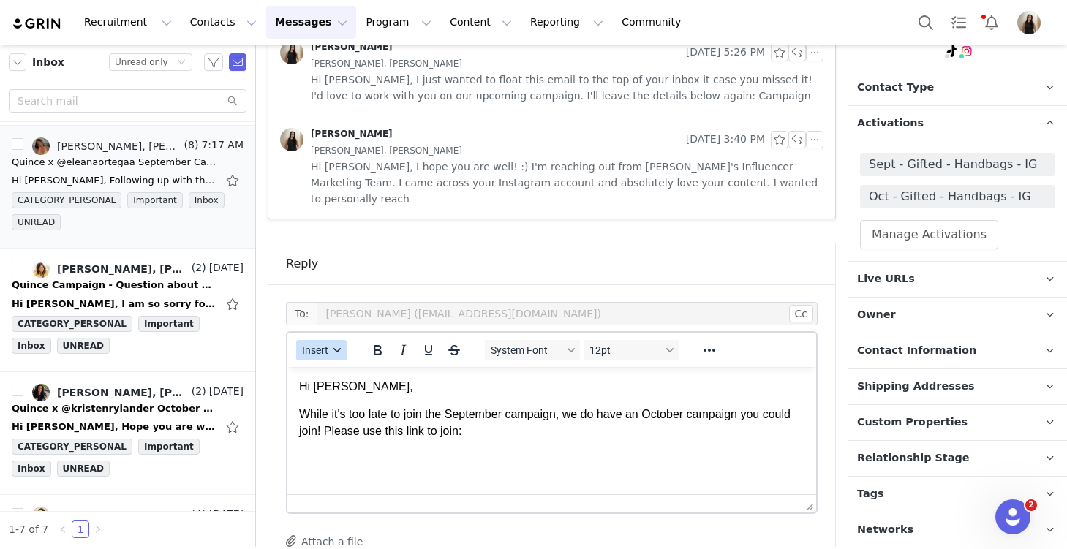
click at [336, 347] on icon "button" at bounding box center [336, 350] width 7 height 7
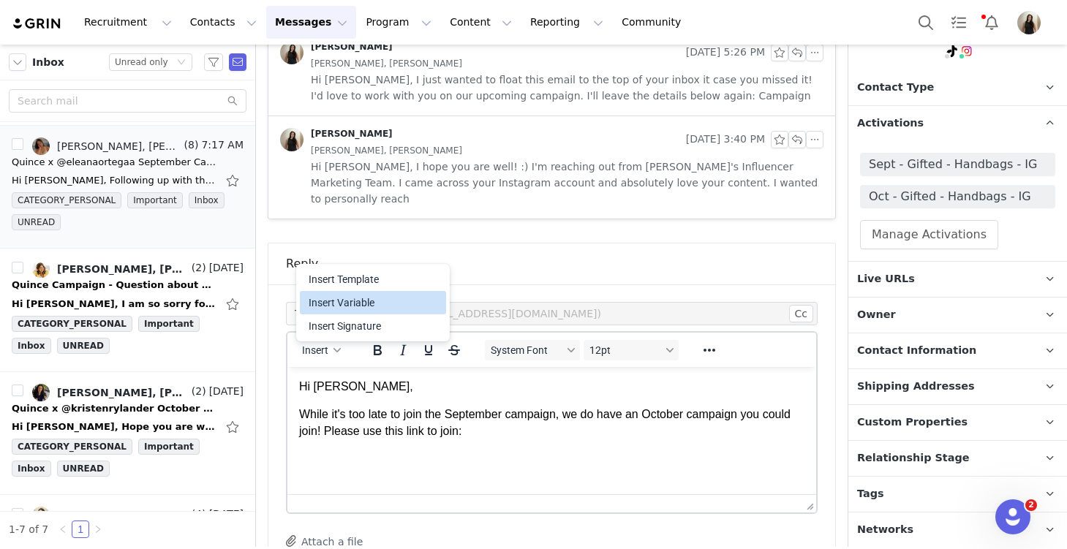
click at [349, 303] on div "Insert Variable" at bounding box center [375, 303] width 132 height 18
select select
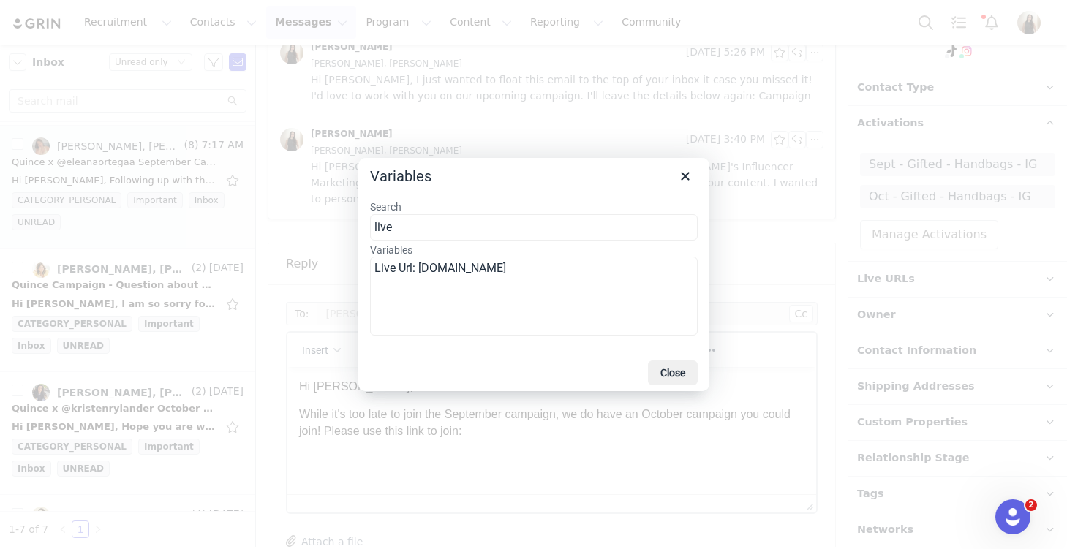
type input "live"
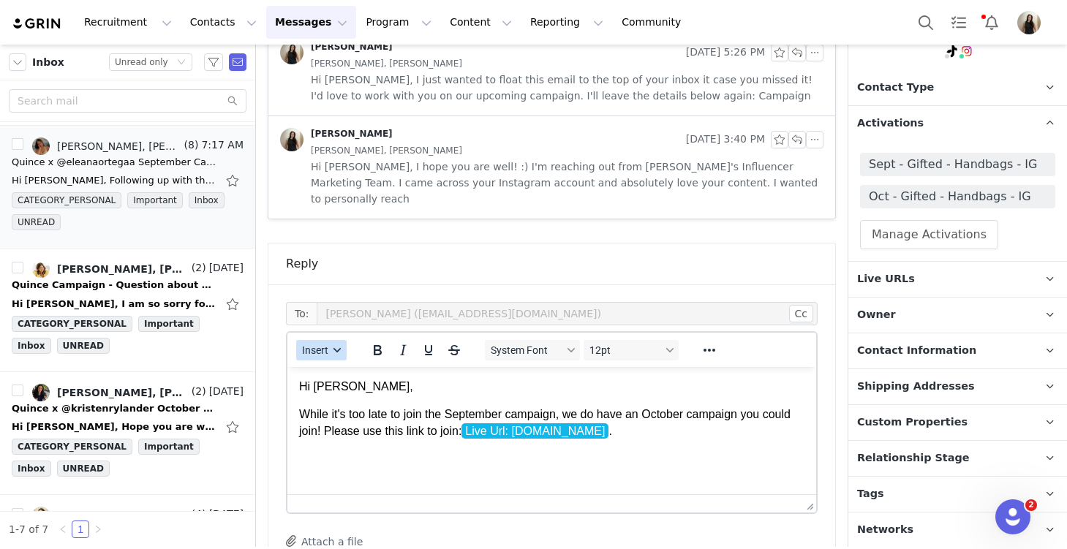
click at [306, 344] on span "Insert" at bounding box center [315, 350] width 26 height 12
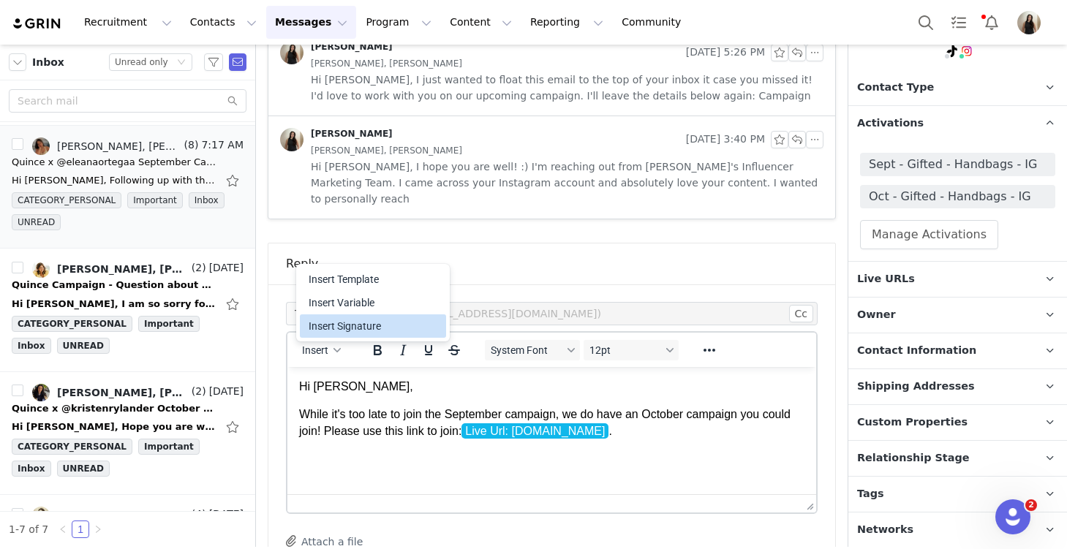
click at [345, 334] on div "Insert Signature" at bounding box center [375, 326] width 132 height 18
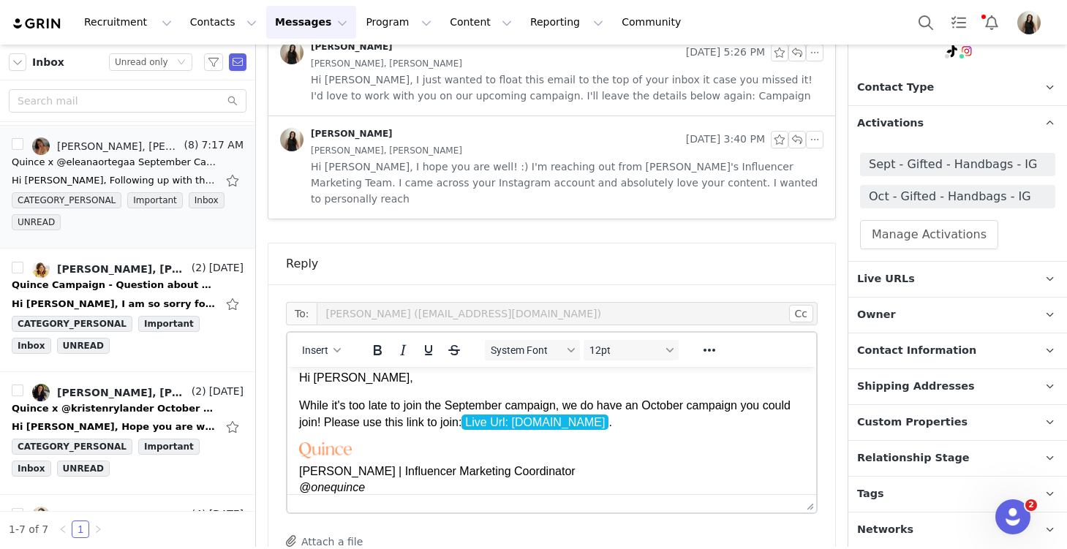
scroll to position [988, 0]
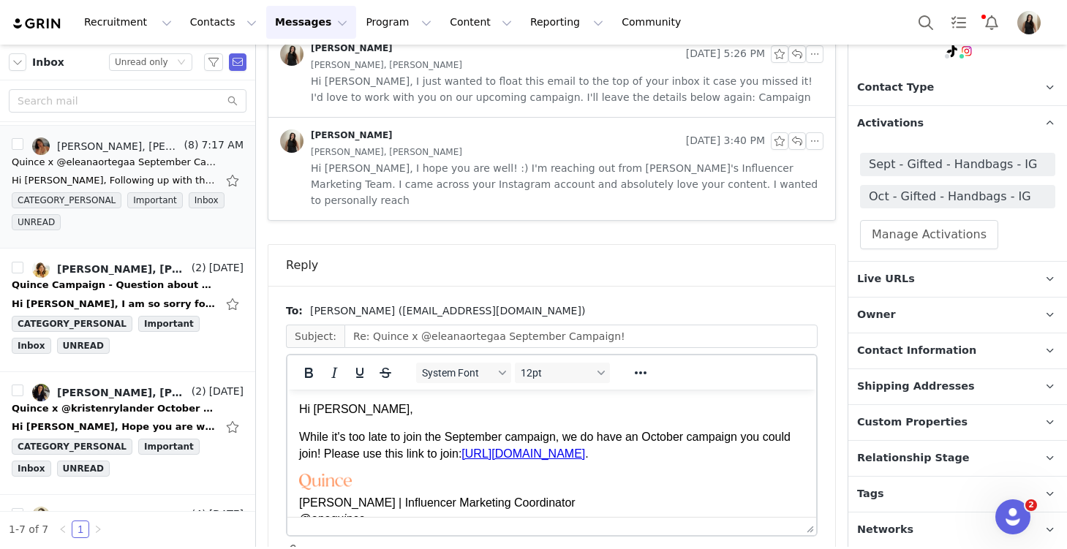
scroll to position [0, 0]
click at [666, 510] on p "[PERSON_NAME] | Influencer Marketing Coordinator @onequince" at bounding box center [551, 500] width 505 height 53
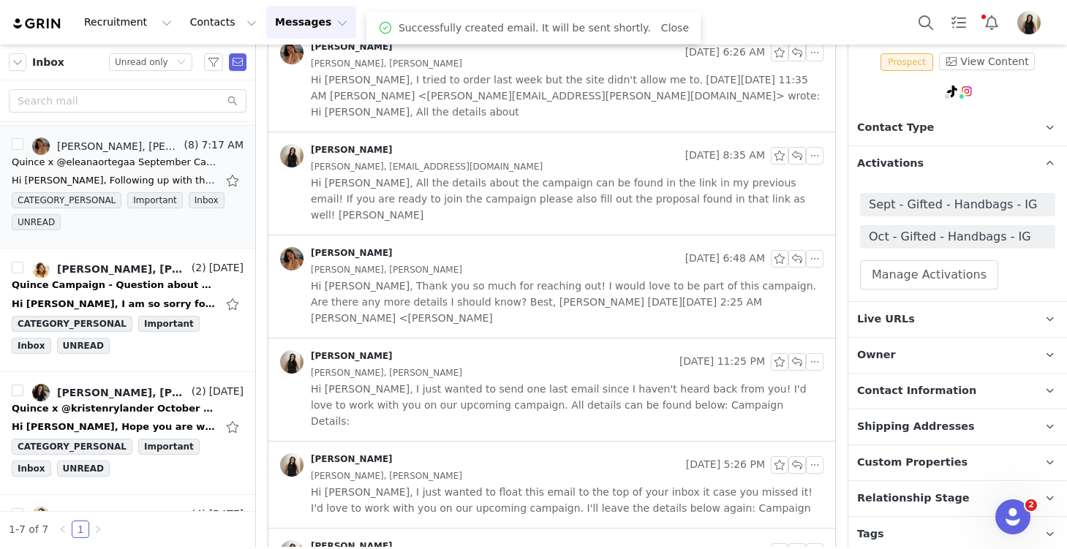
scroll to position [48, 0]
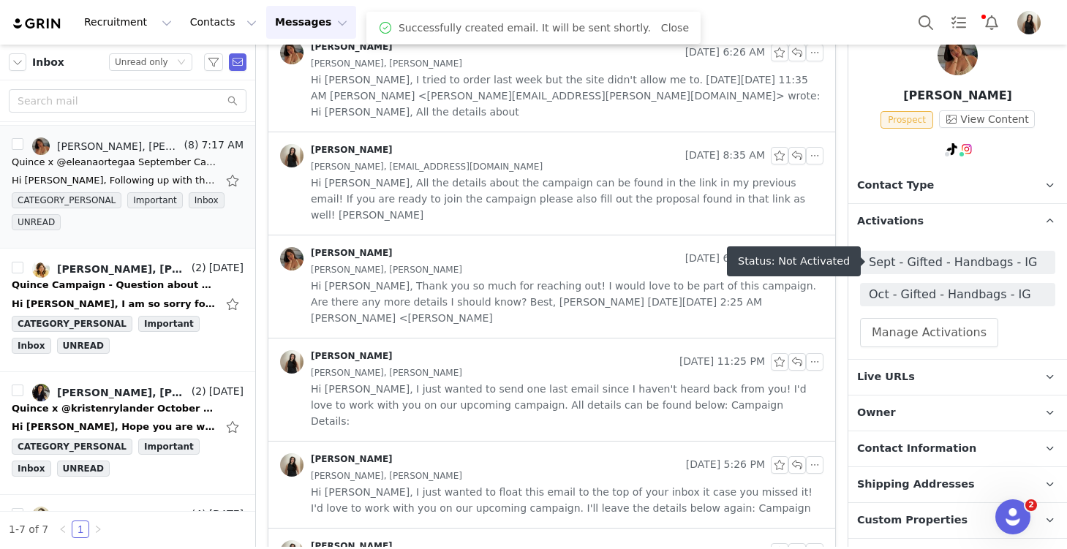
click at [789, 262] on span "Sept - Gifted - Handbags - IG" at bounding box center [958, 263] width 178 height 18
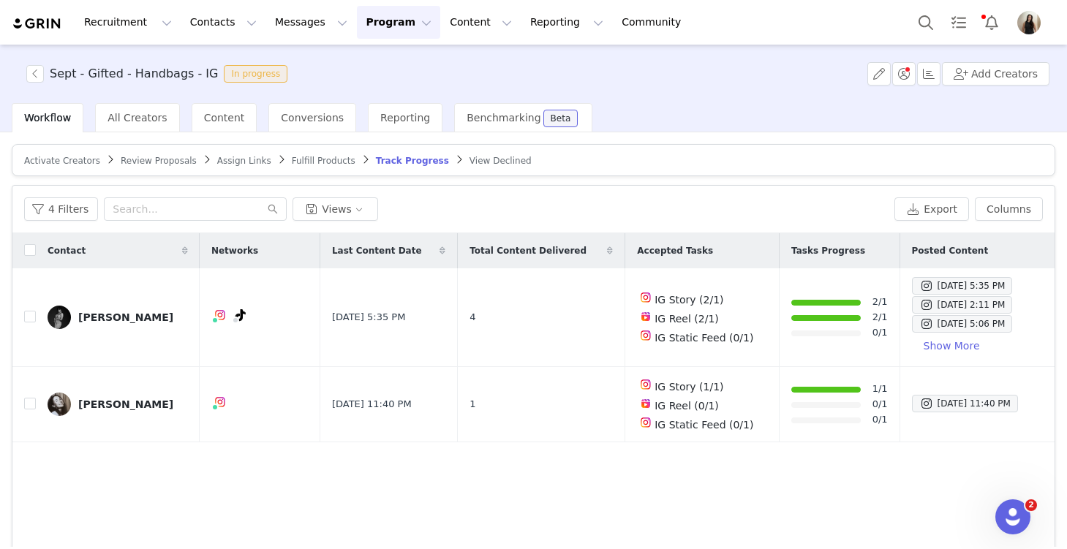
click at [62, 159] on span "Activate Creators" at bounding box center [62, 161] width 76 height 10
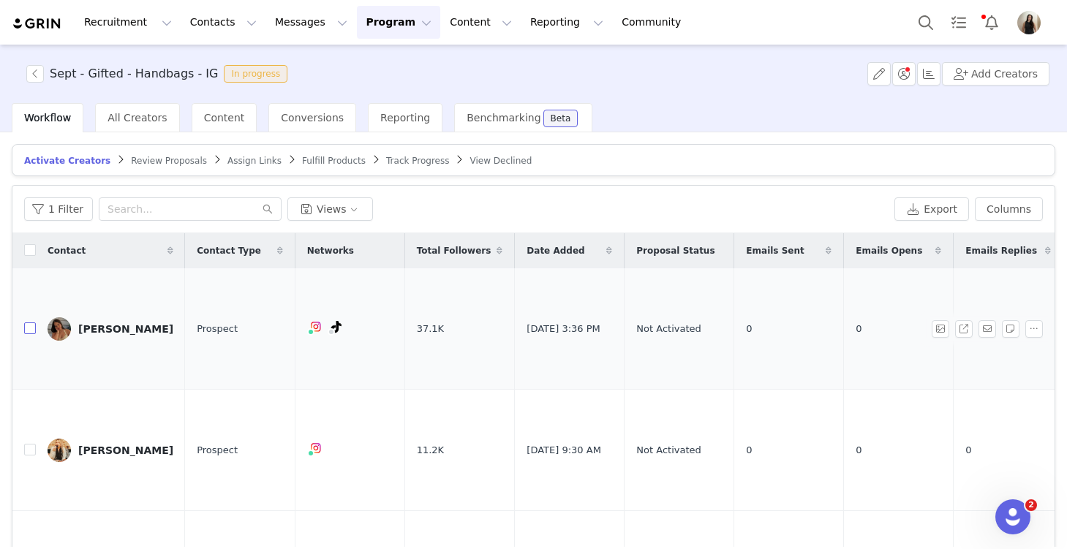
click at [31, 322] on input "checkbox" at bounding box center [30, 328] width 12 height 12
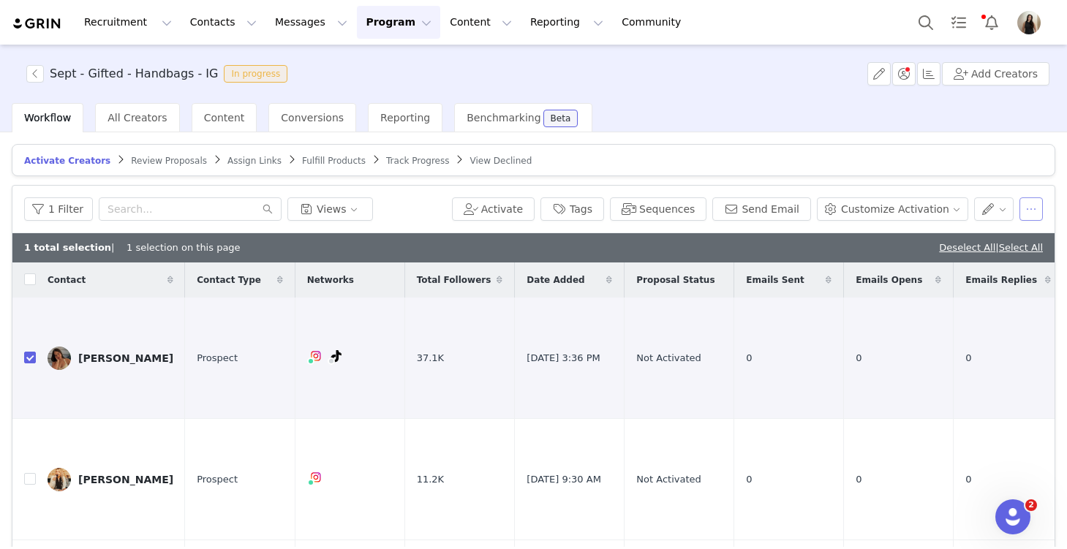
click at [789, 209] on button "button" at bounding box center [1030, 208] width 23 height 23
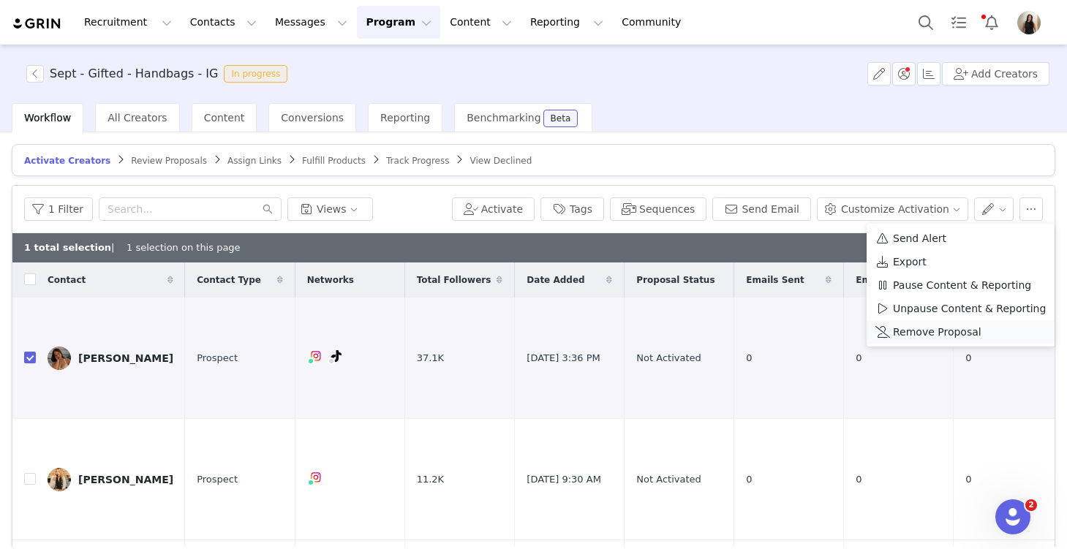
click at [789, 328] on span "Remove Proposal" at bounding box center [937, 332] width 88 height 16
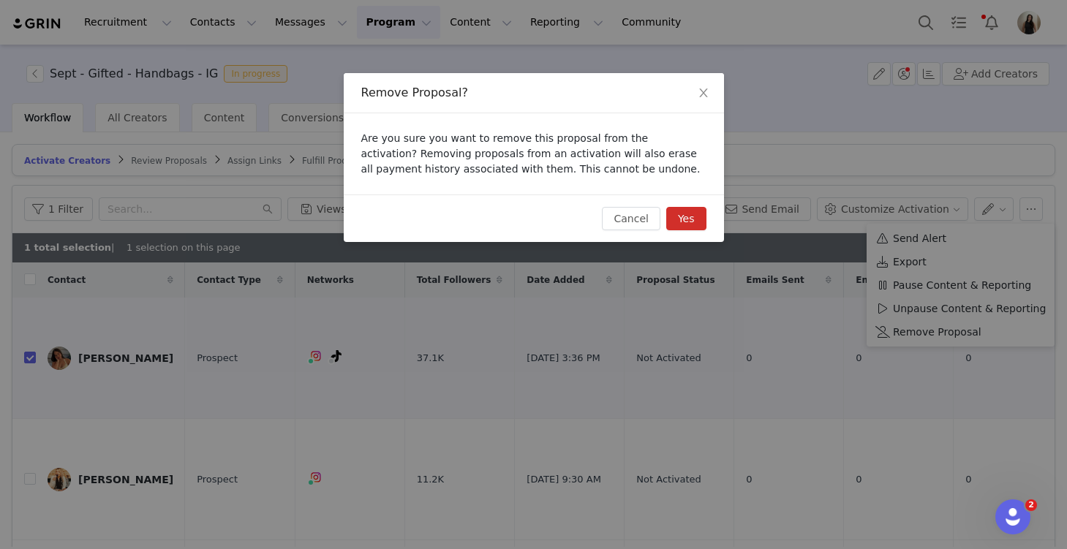
click at [679, 220] on button "Yes" at bounding box center [686, 218] width 40 height 23
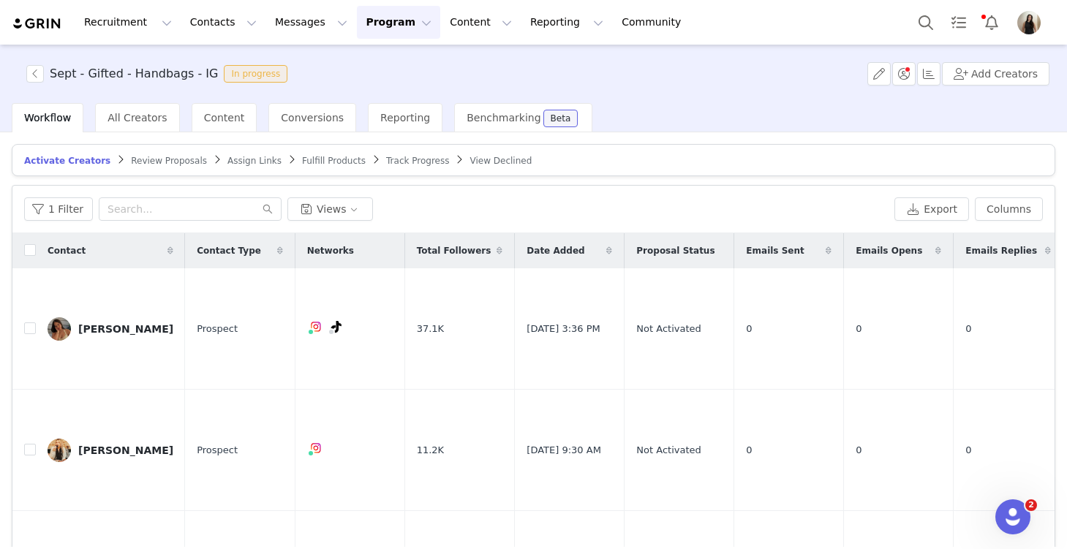
checkbox input "false"
click at [281, 21] on button "Messages Messages" at bounding box center [311, 22] width 90 height 33
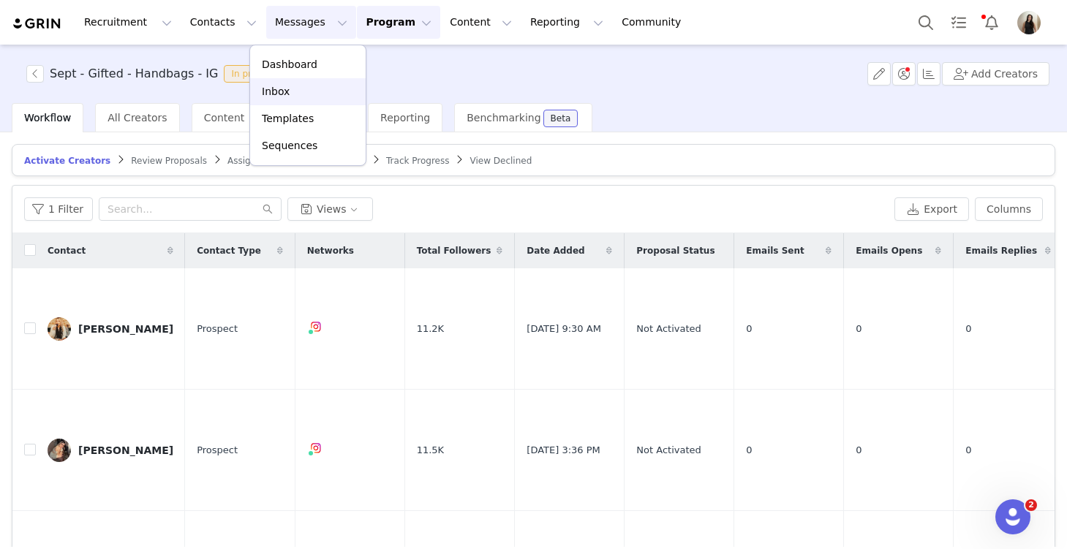
click at [296, 96] on div "Inbox" at bounding box center [308, 91] width 98 height 15
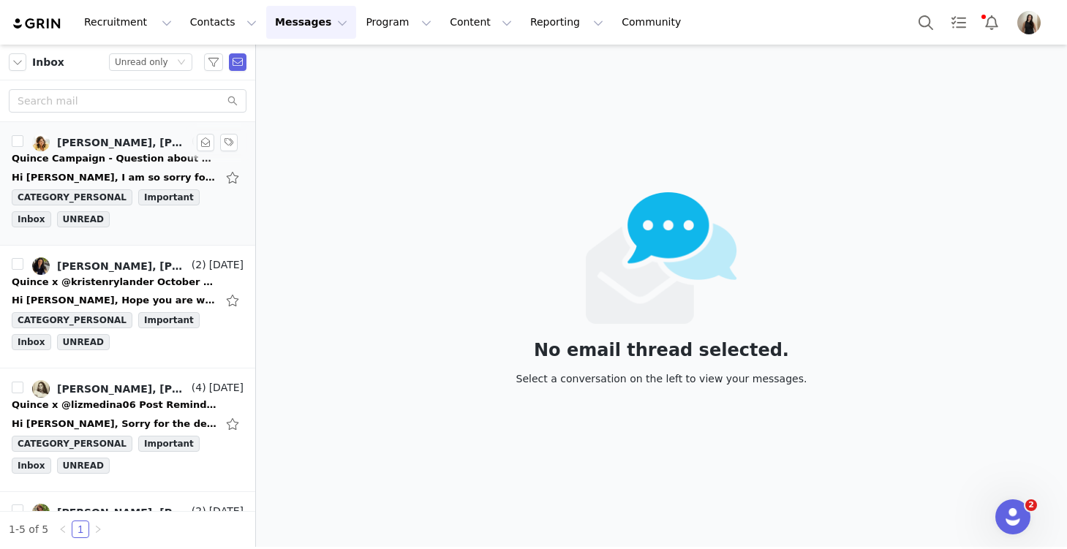
click at [99, 154] on div "Quince Campaign - Question about your order!" at bounding box center [114, 158] width 205 height 15
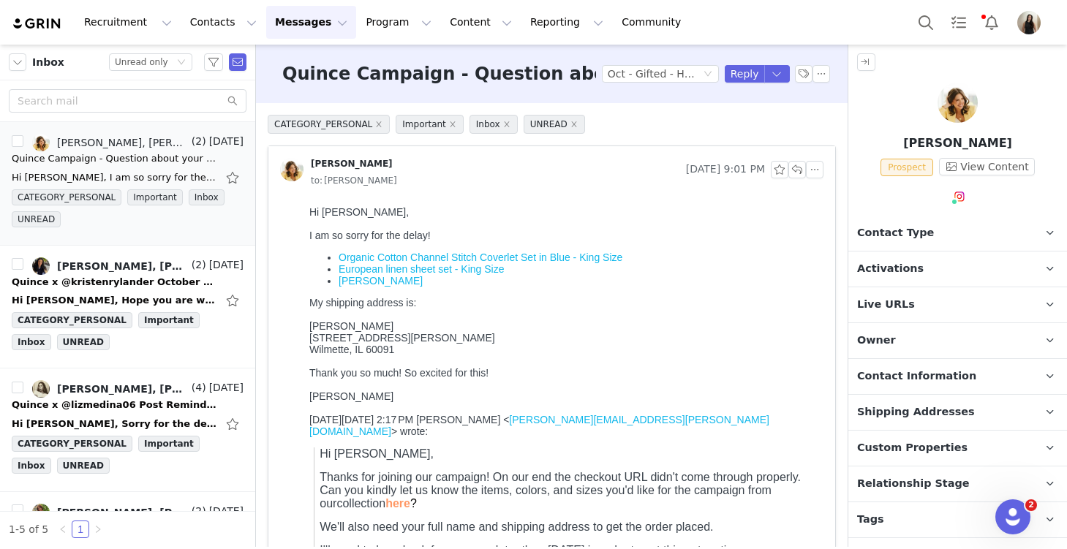
click at [477, 258] on link "Organic Cotton Channel Stitch Coverlet Set in Blue - King Size" at bounding box center [481, 258] width 284 height 12
click at [481, 273] on link "European linen sheet set - King Size" at bounding box center [421, 269] width 165 height 12
click at [369, 282] on link "[PERSON_NAME]" at bounding box center [381, 281] width 84 height 12
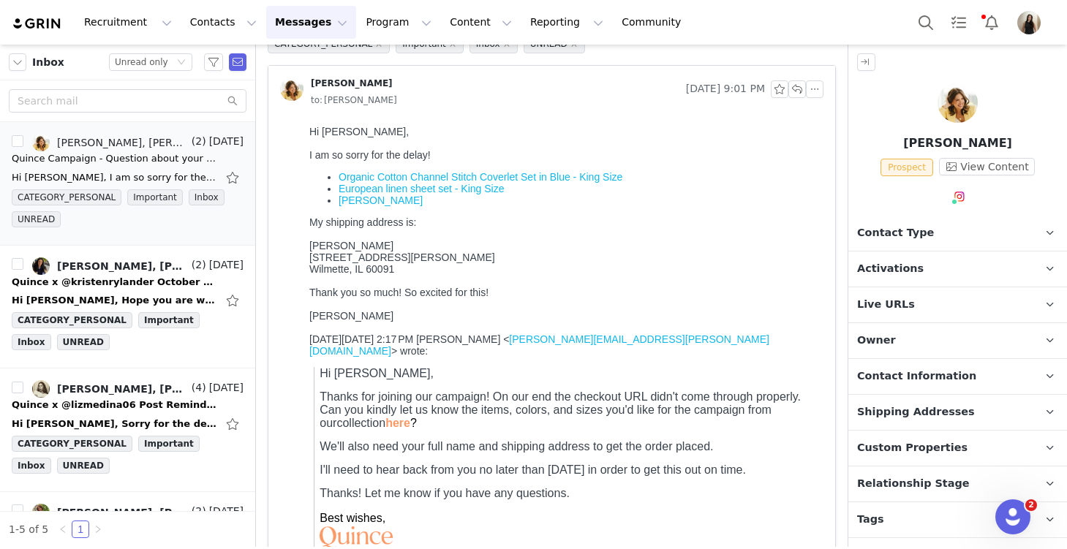
scroll to position [82, 0]
drag, startPoint x: 380, startPoint y: 245, endPoint x: 300, endPoint y: 250, distance: 80.6
click at [303, 250] on html "Hi [PERSON_NAME], I am so sorry for the delay! Organic Cotton Channel Stitch Co…" at bounding box center [563, 356] width 520 height 477
copy div "[PERSON_NAME]"
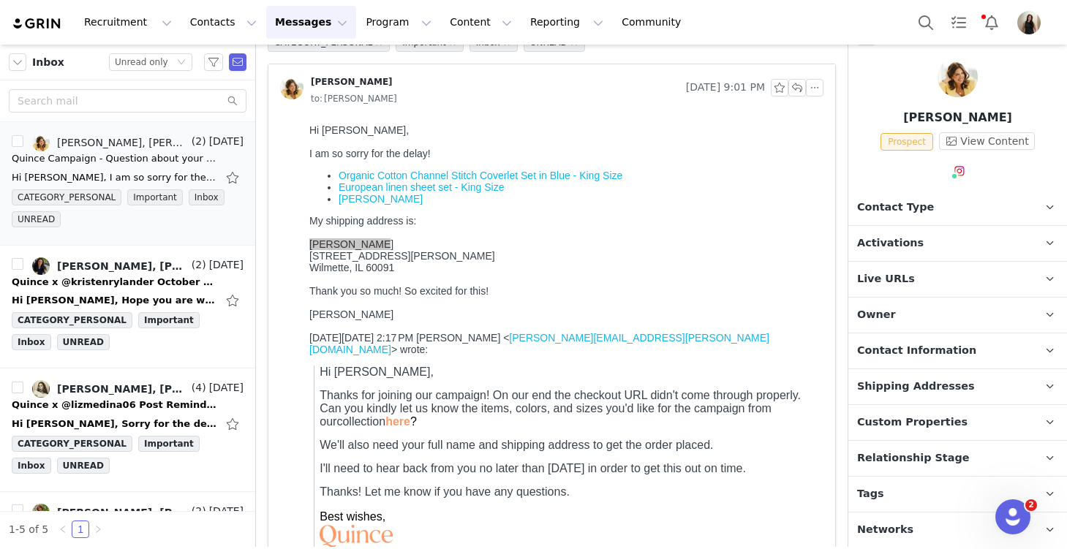
click at [789, 354] on span "Contact Information" at bounding box center [916, 351] width 119 height 16
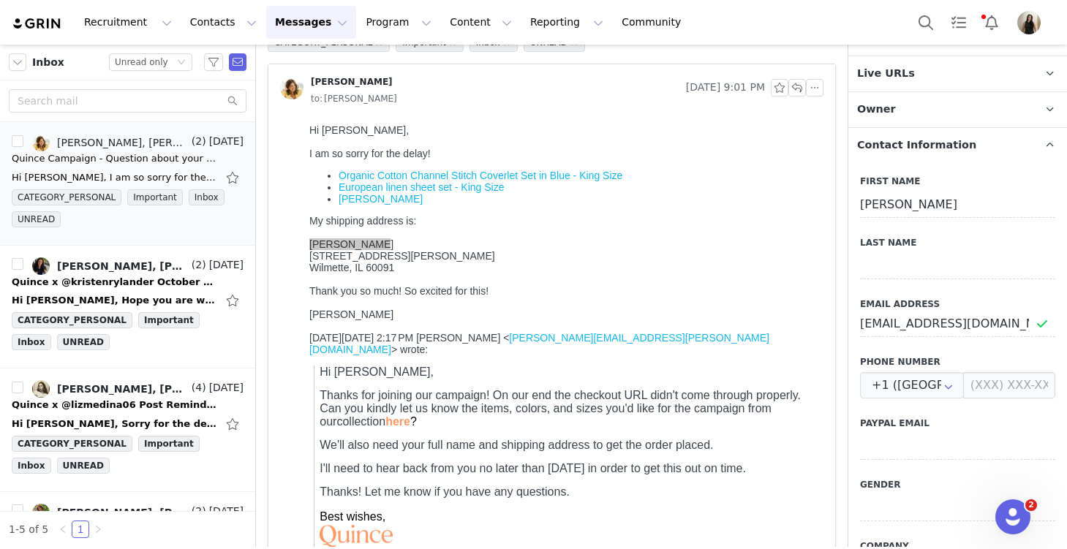
scroll to position [237, 0]
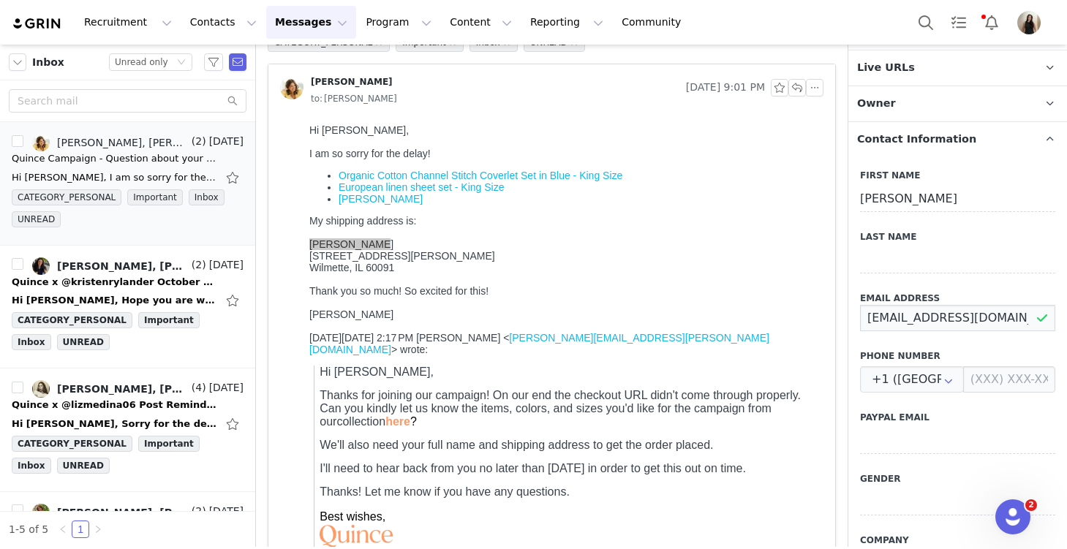
drag, startPoint x: 956, startPoint y: 321, endPoint x: 825, endPoint y: 320, distance: 130.9
click at [789, 320] on section "Filters Filter Logic And Or Owner Select Contact Tag Select Email Date ~ Relati…" at bounding box center [533, 296] width 1067 height 502
drag, startPoint x: 398, startPoint y: 276, endPoint x: 308, endPoint y: 262, distance: 90.9
click at [308, 262] on html "Hi [PERSON_NAME], I am so sorry for the delay! Organic Cotton Channel Stitch Co…" at bounding box center [563, 356] width 520 height 477
copy div "[STREET_ADDRESS][PERSON_NAME]"
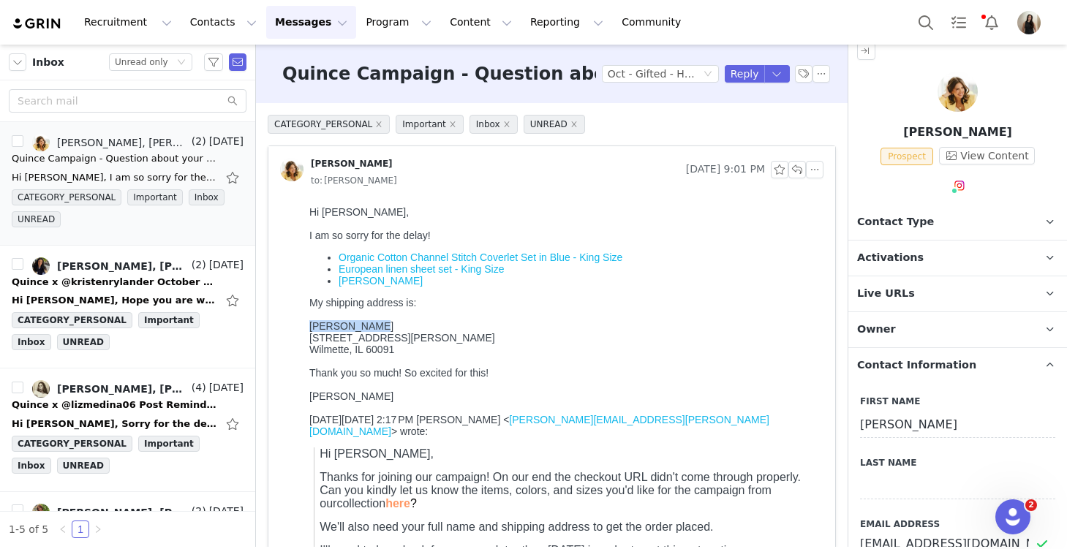
scroll to position [0, 0]
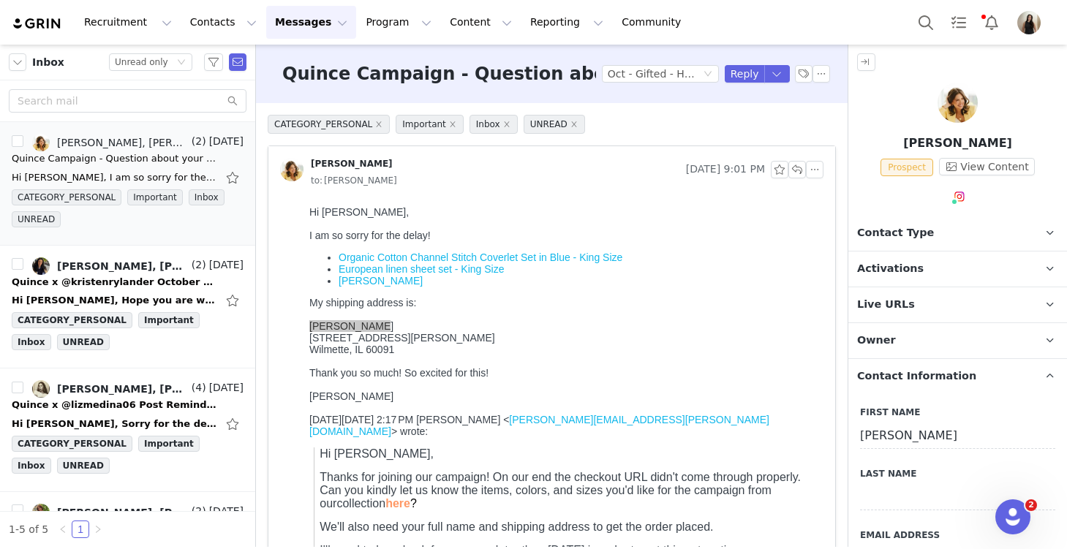
click at [789, 258] on p "Activations" at bounding box center [940, 269] width 184 height 35
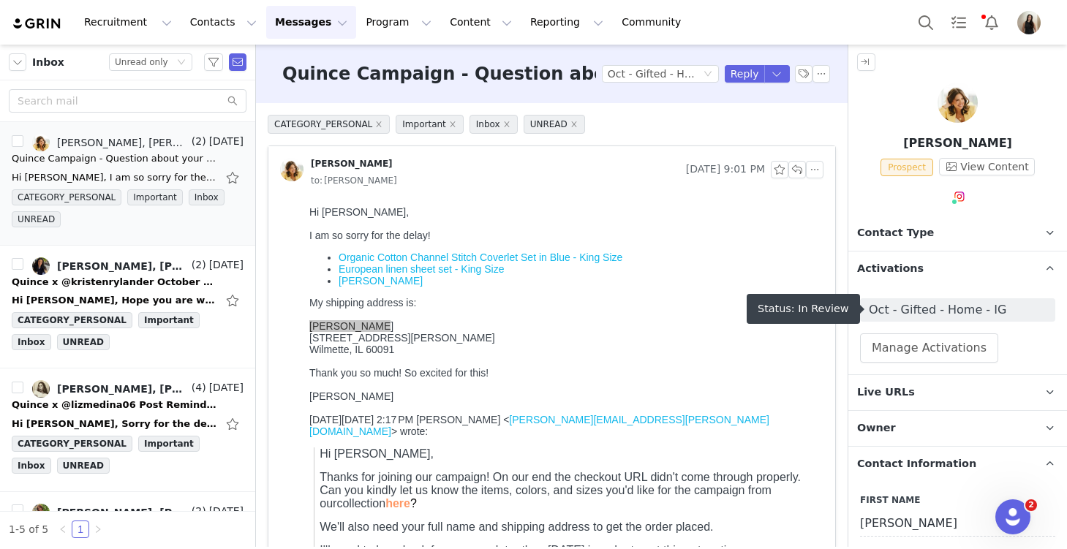
click at [789, 305] on span "Oct - Gifted - Home - IG" at bounding box center [958, 310] width 178 height 18
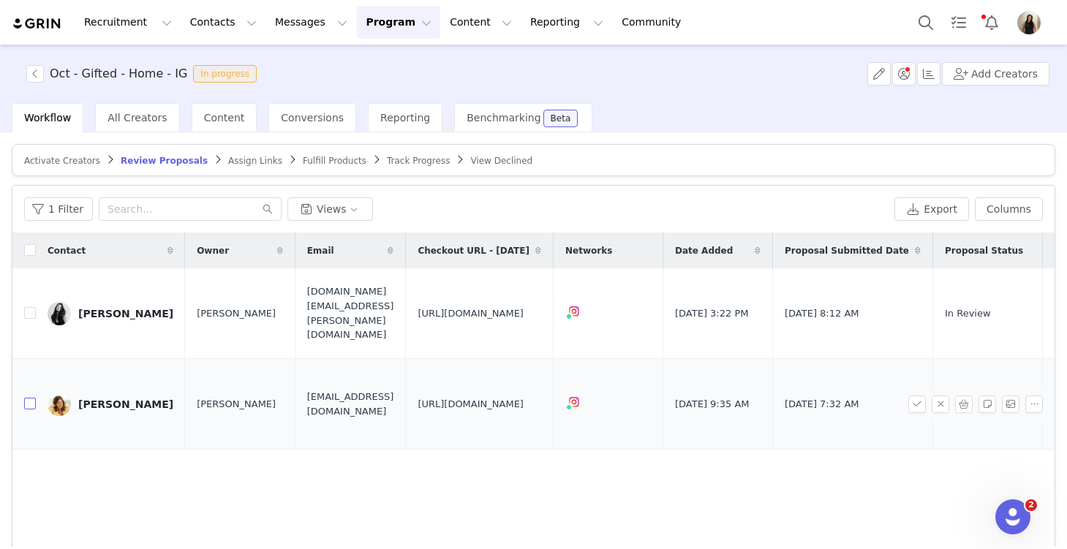
click at [30, 398] on input "checkbox" at bounding box center [30, 404] width 12 height 12
checkbox input "true"
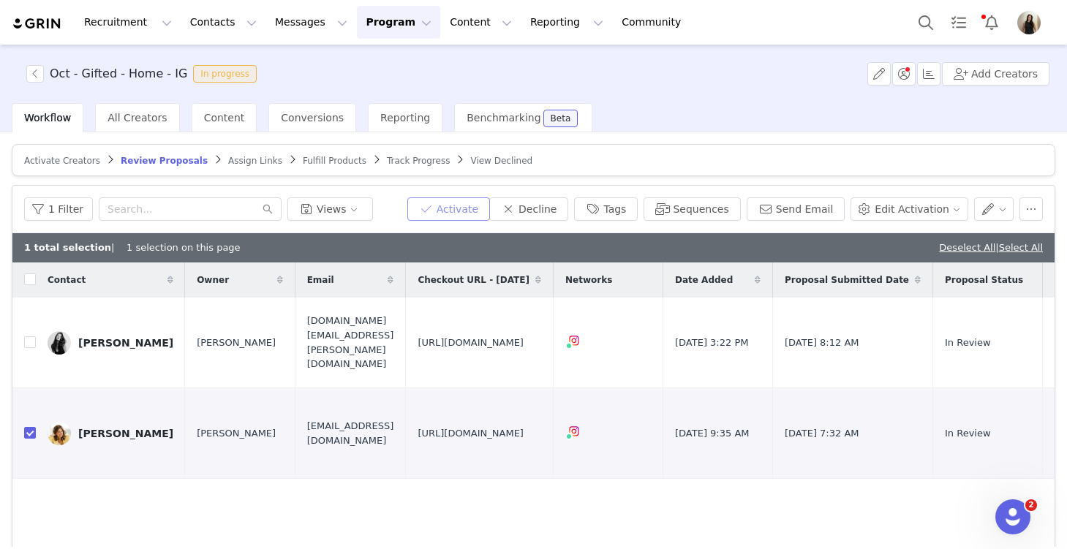
click at [477, 211] on button "Activate" at bounding box center [448, 208] width 83 height 23
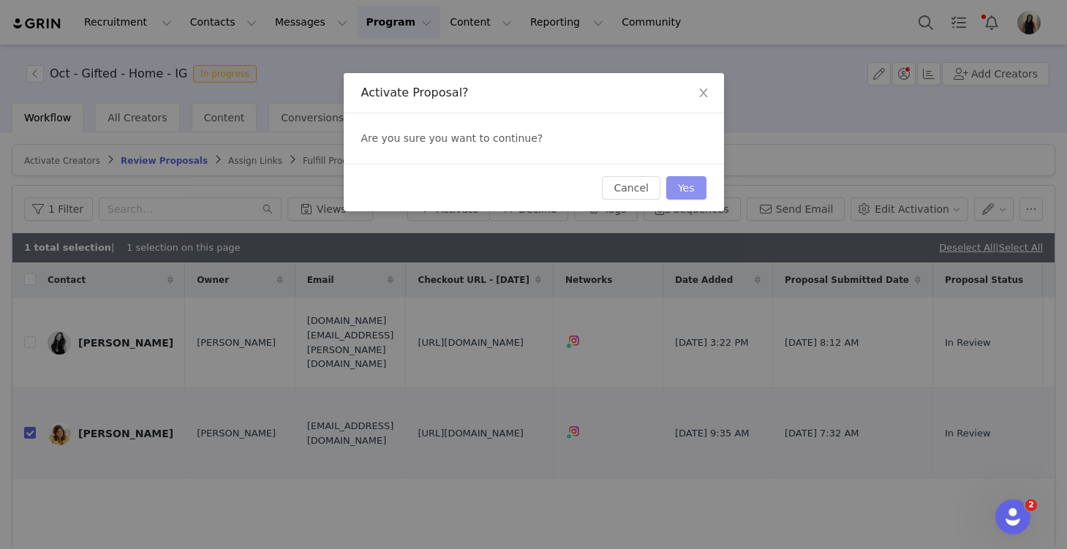
click at [684, 186] on button "Yes" at bounding box center [686, 187] width 40 height 23
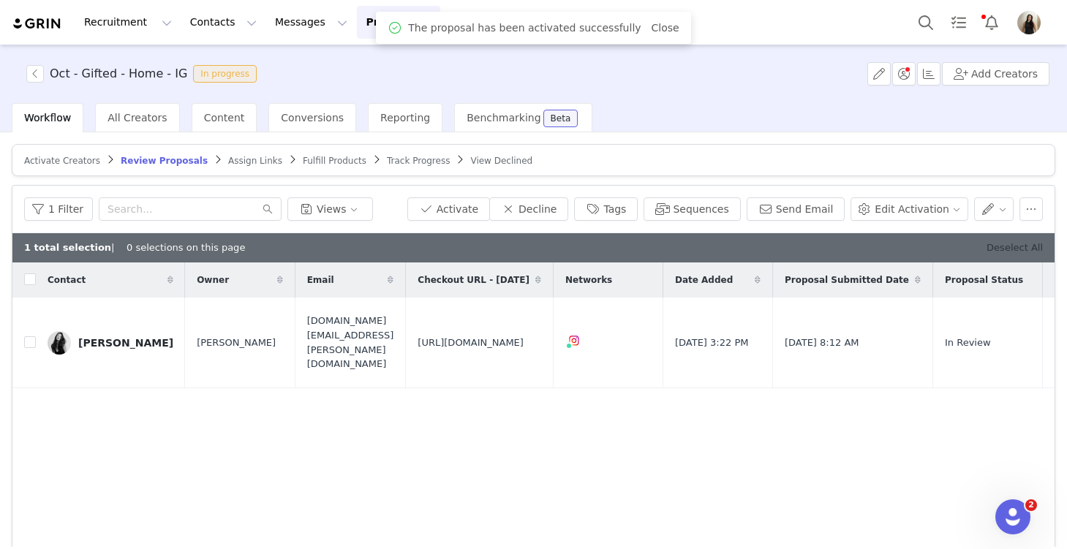
click at [789, 246] on link "Deselect All" at bounding box center [1014, 247] width 56 height 11
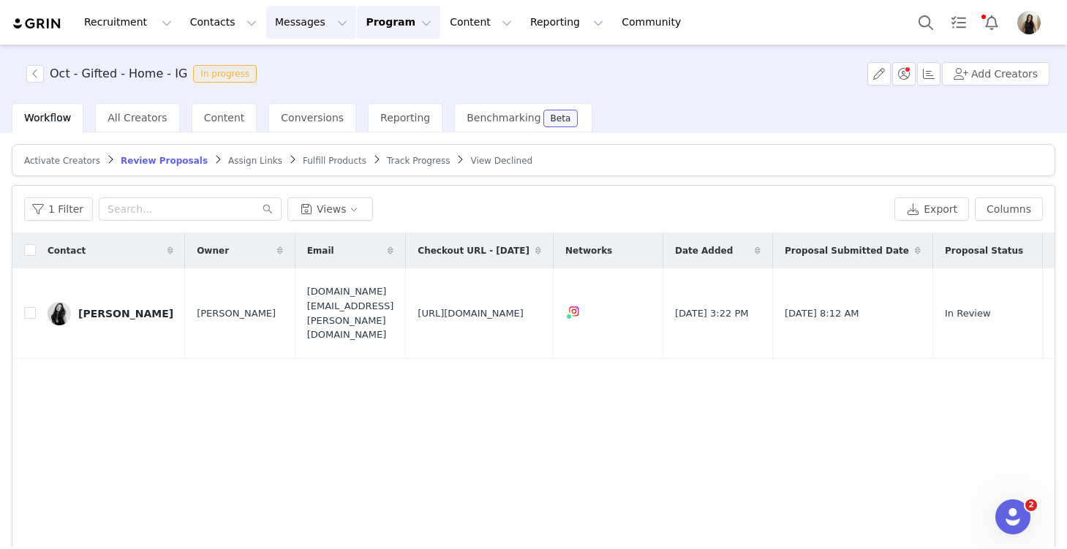
click at [284, 28] on button "Messages Messages" at bounding box center [311, 22] width 90 height 33
click at [288, 99] on div "Inbox" at bounding box center [308, 91] width 98 height 15
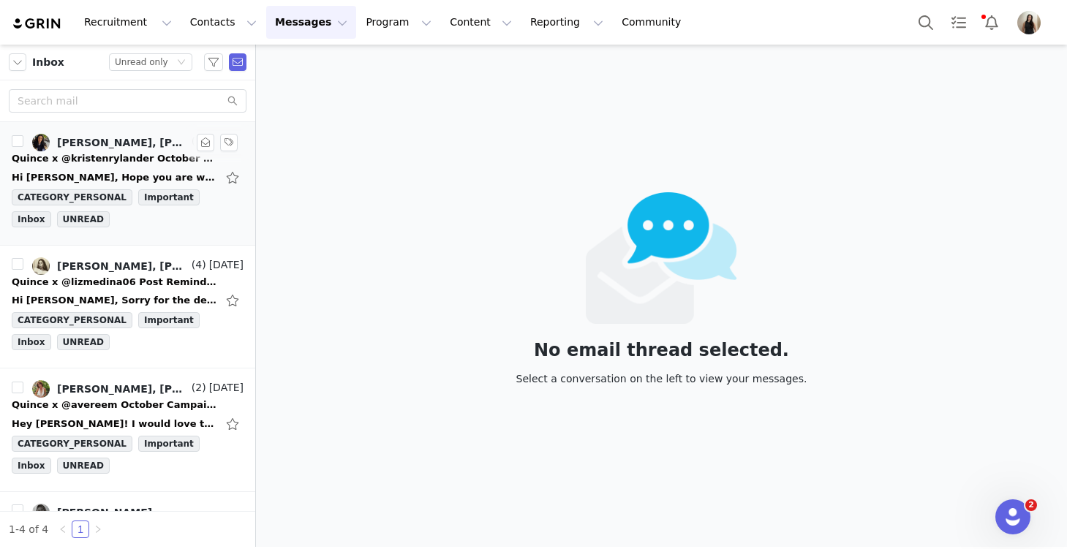
click at [112, 171] on div "Hi [PERSON_NAME], Hope you are well too, thanks for reaching out, I am excited …" at bounding box center [114, 177] width 205 height 15
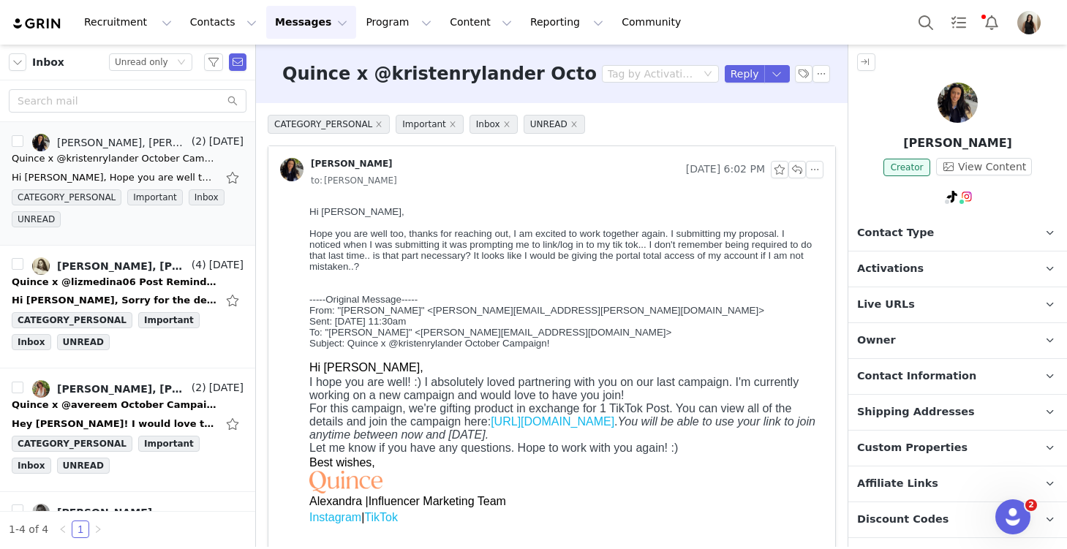
click at [789, 254] on p "Activations" at bounding box center [940, 269] width 184 height 35
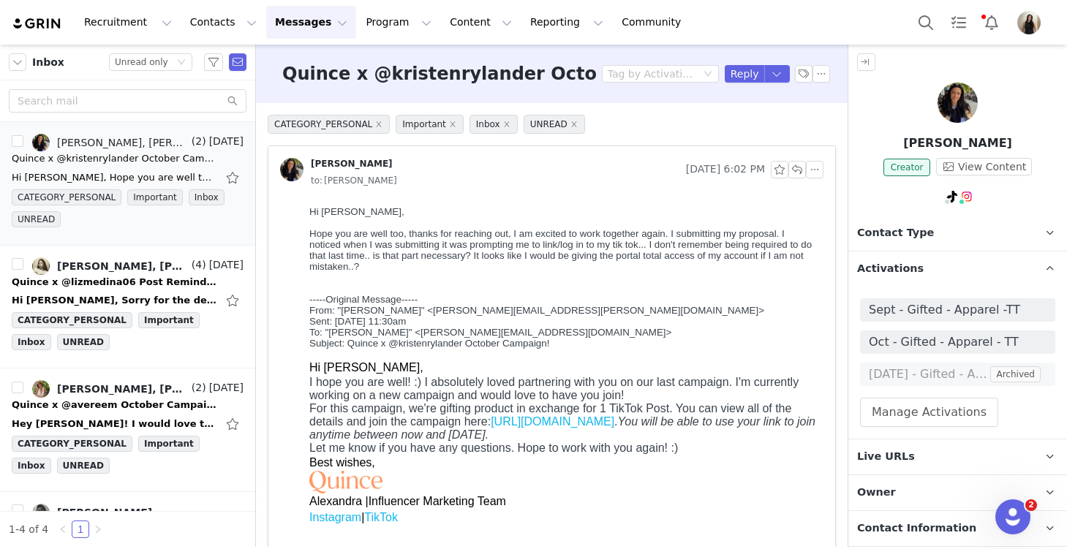
click at [789, 254] on p "Activations" at bounding box center [940, 269] width 184 height 35
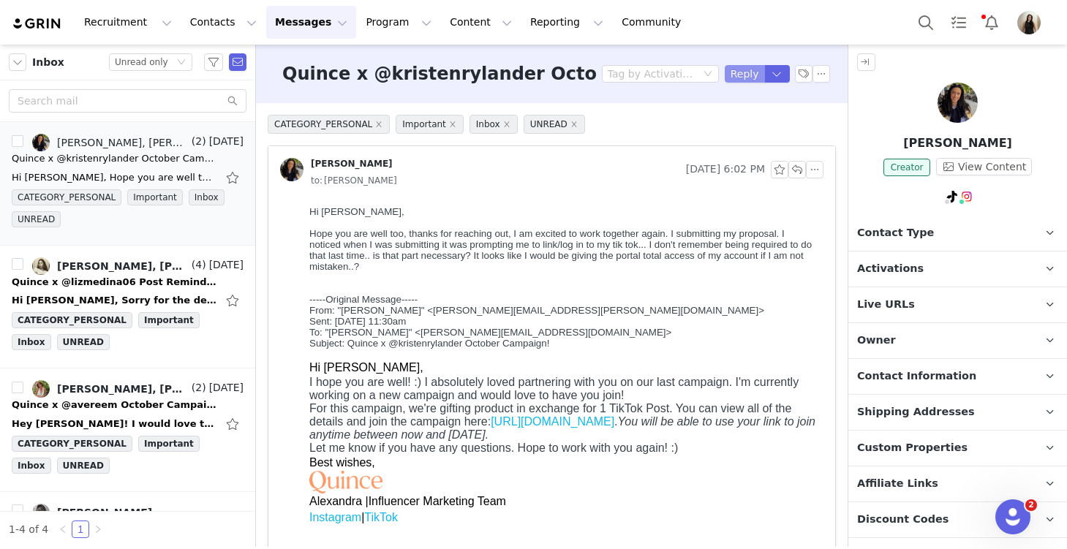
click at [736, 74] on button "Reply" at bounding box center [745, 74] width 40 height 18
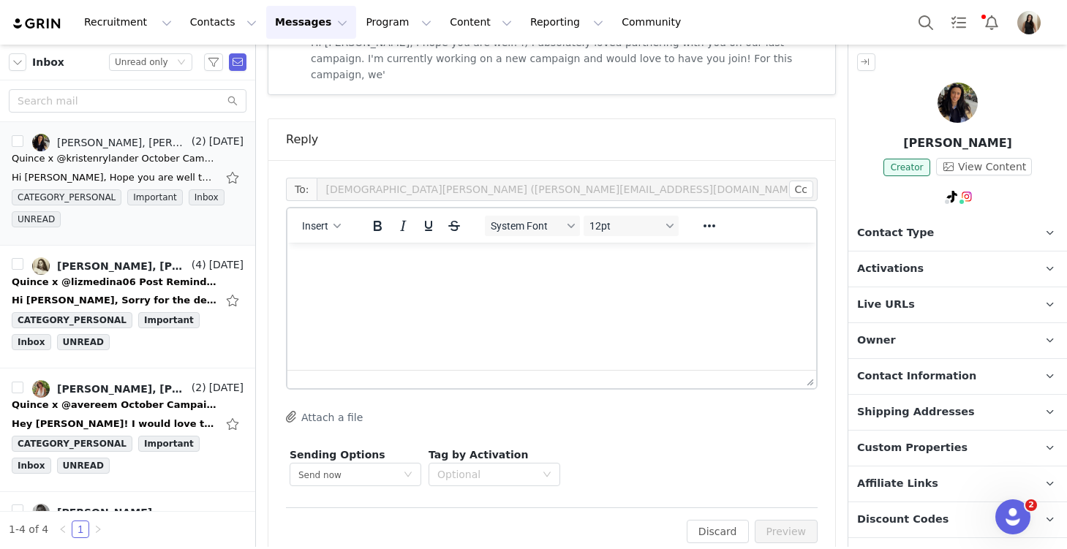
scroll to position [930, 0]
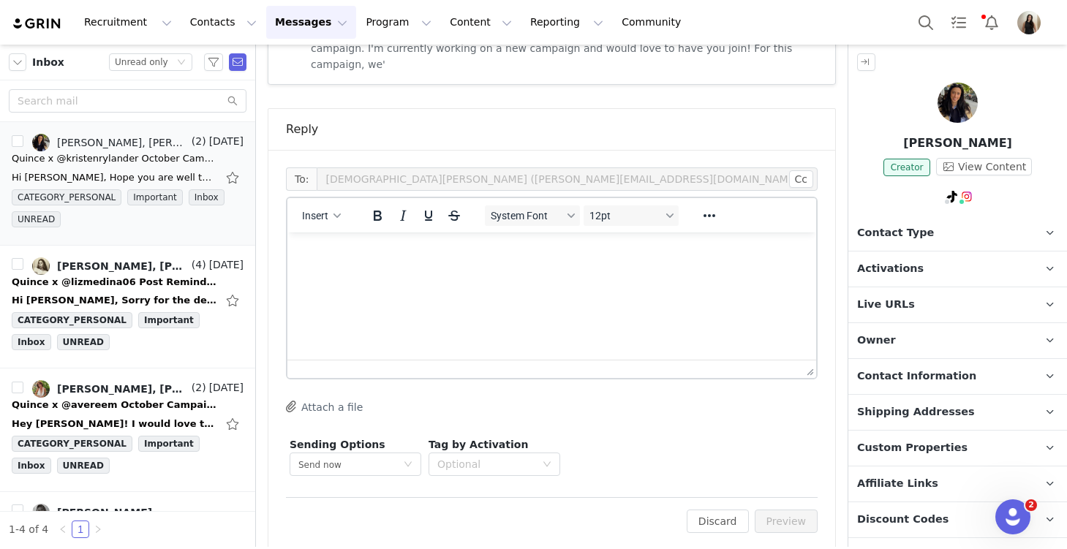
click at [511, 262] on html at bounding box center [551, 252] width 529 height 39
click at [789, 267] on p "Activations" at bounding box center [940, 269] width 184 height 35
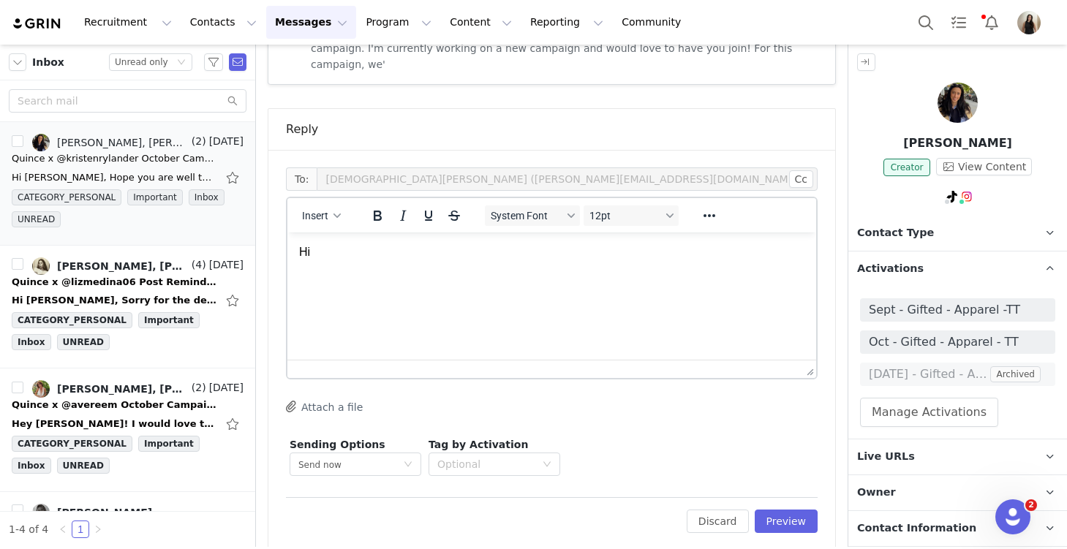
click at [789, 254] on p "Activations" at bounding box center [940, 269] width 184 height 35
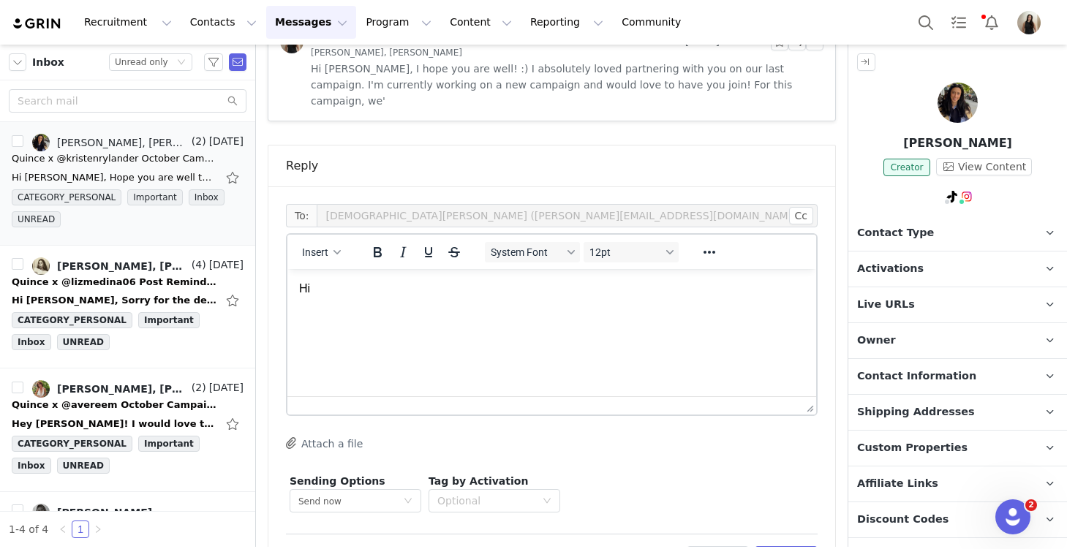
scroll to position [908, 0]
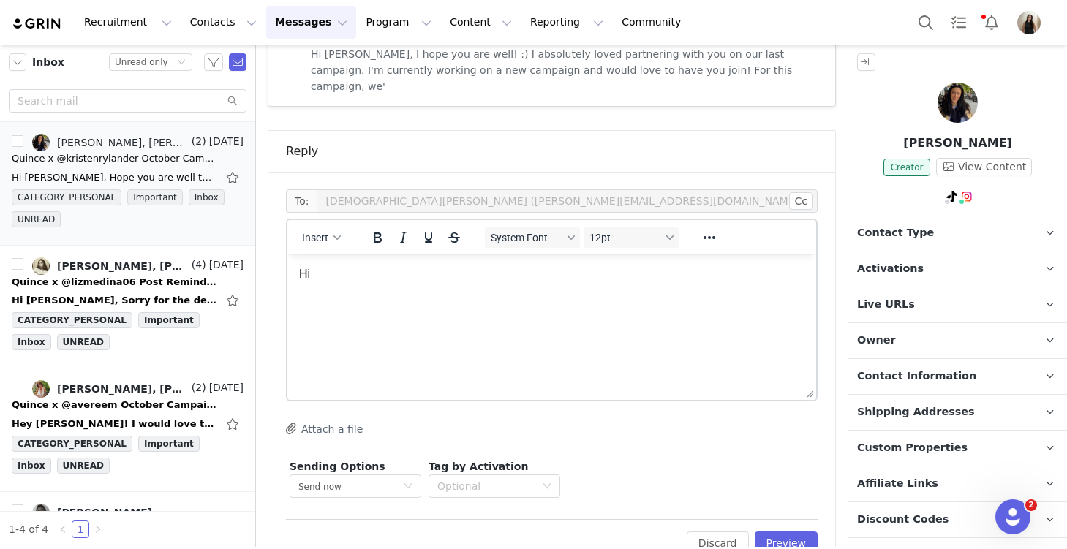
click at [407, 294] on html "Hi" at bounding box center [551, 273] width 529 height 39
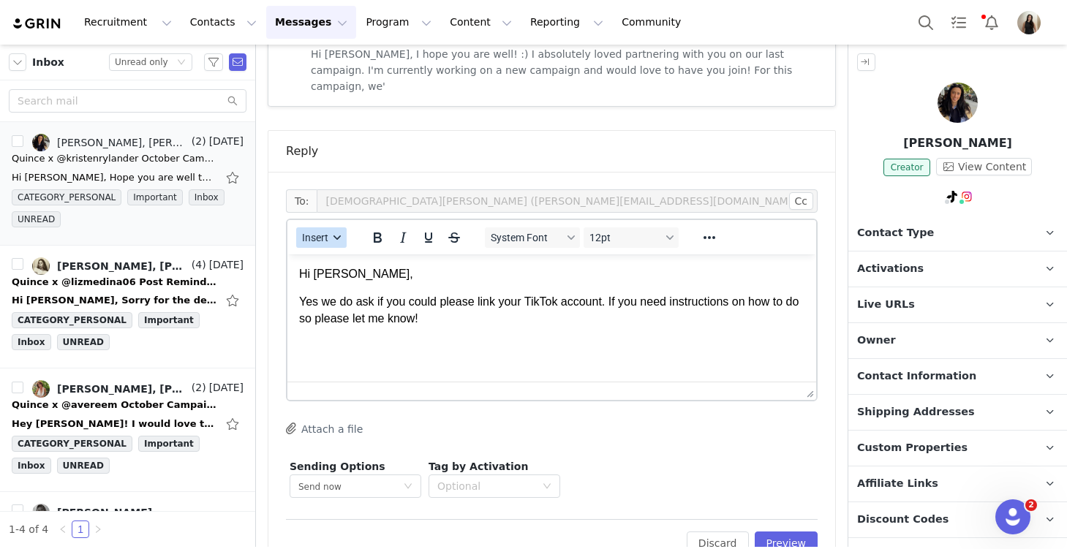
click at [325, 232] on span "Insert" at bounding box center [315, 238] width 26 height 12
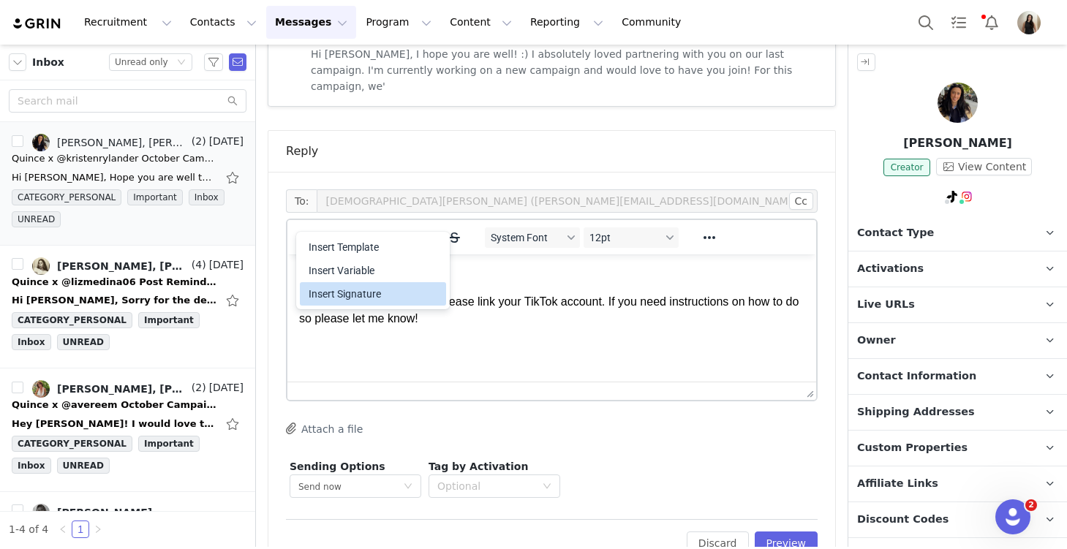
click at [347, 290] on div "Insert Signature" at bounding box center [375, 294] width 132 height 18
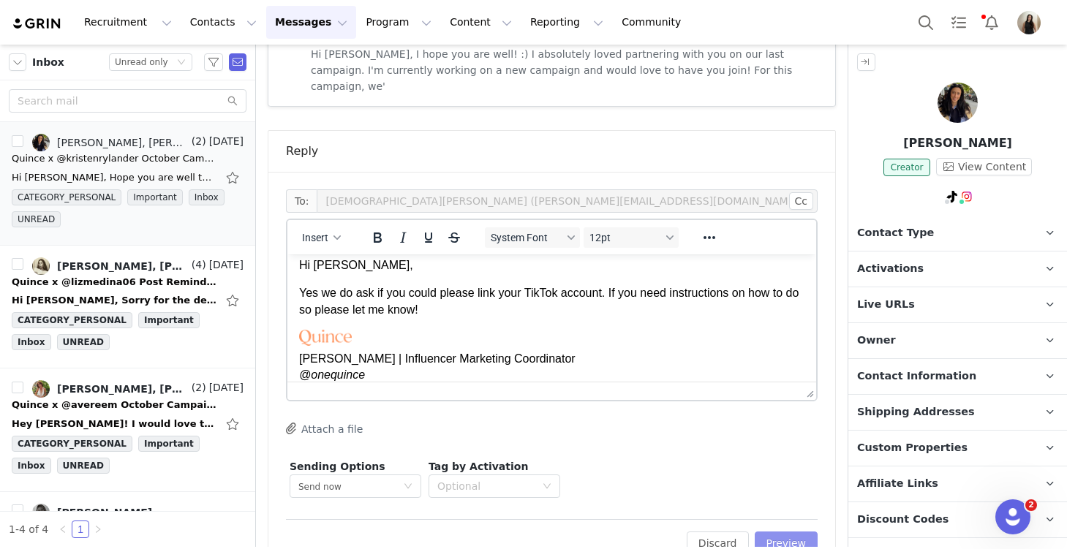
click at [782, 532] on button "Preview" at bounding box center [787, 543] width 64 height 23
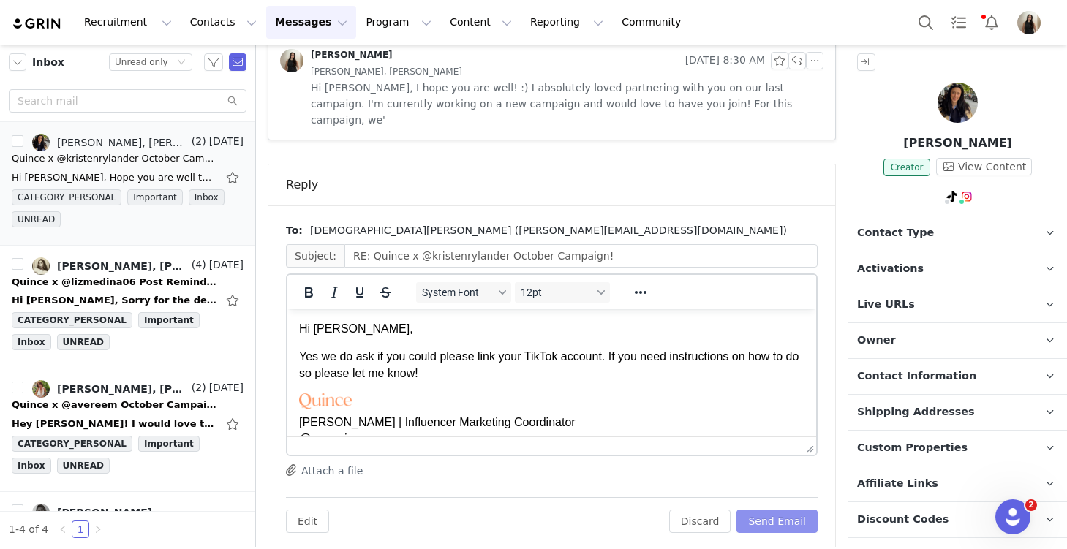
scroll to position [0, 0]
click at [785, 510] on button "Send Email" at bounding box center [776, 521] width 81 height 23
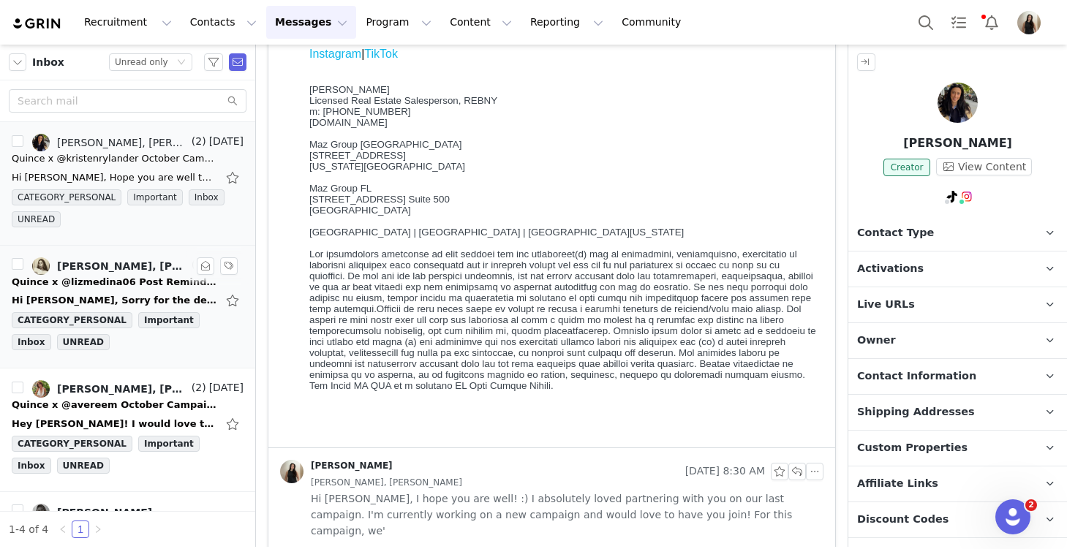
scroll to position [60, 0]
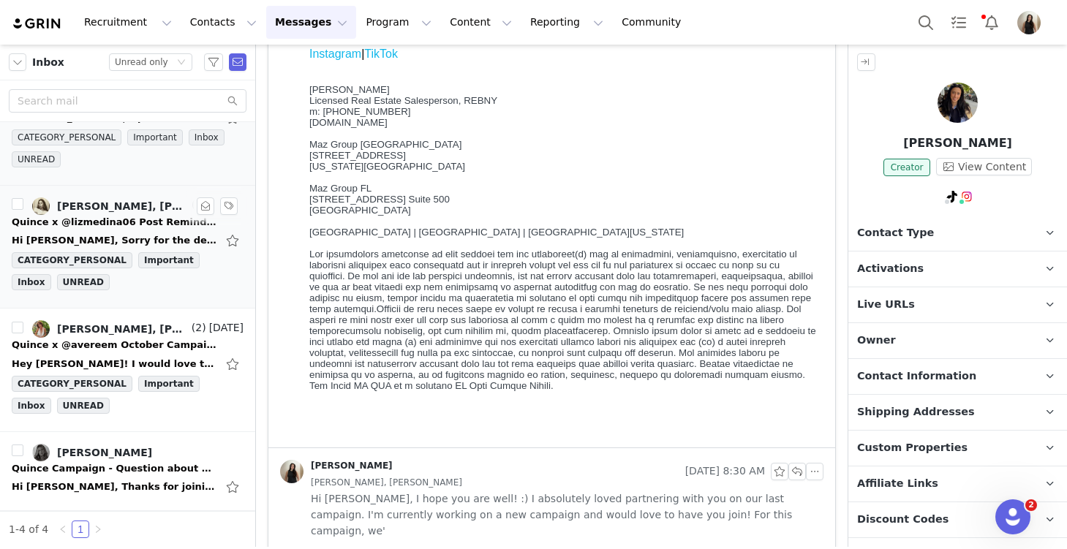
click at [97, 220] on div "Quince x @lizmedina06 Post Reminder!" at bounding box center [114, 222] width 205 height 15
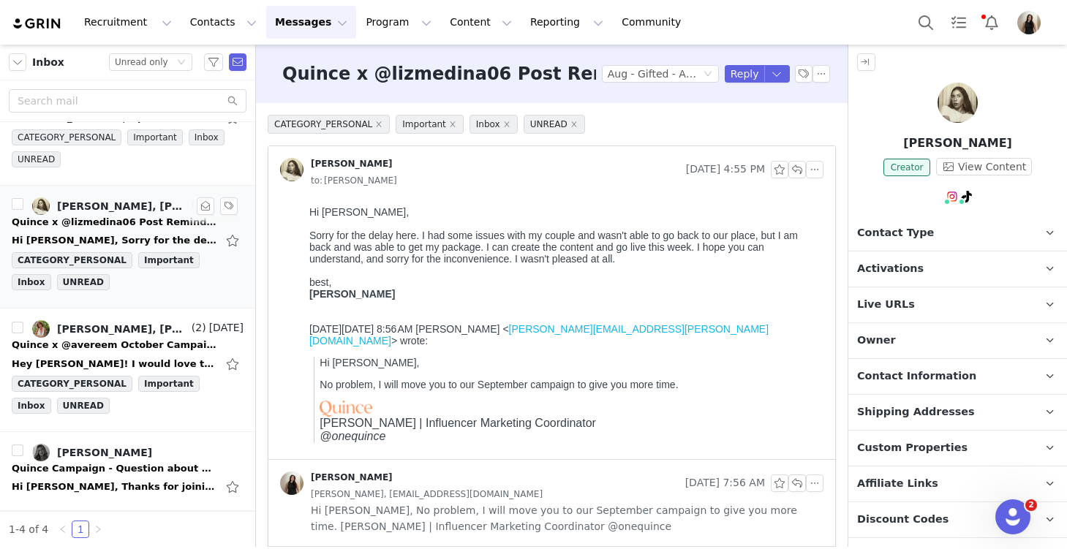
scroll to position [0, 0]
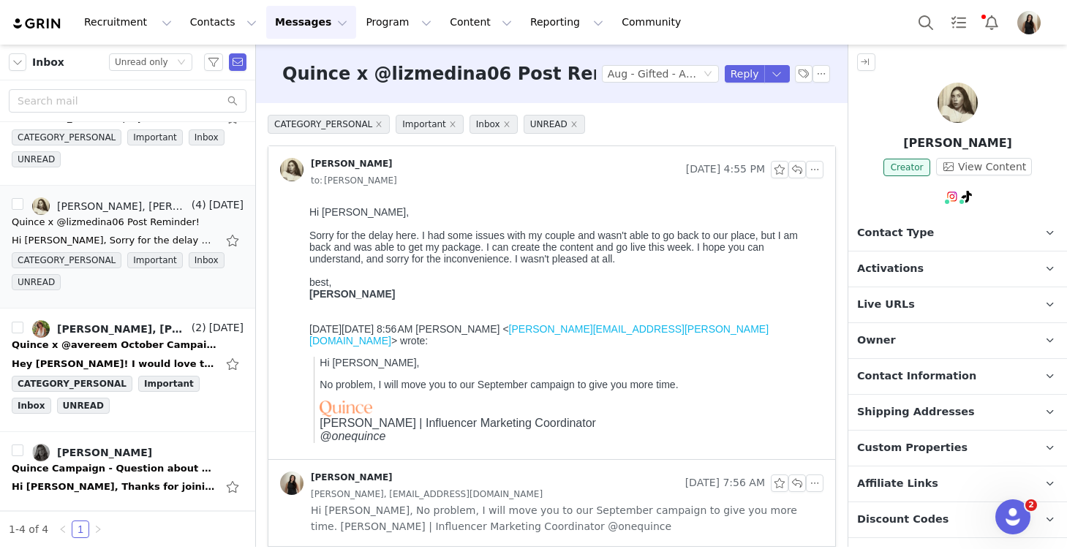
click at [789, 264] on span "Activations" at bounding box center [890, 269] width 67 height 16
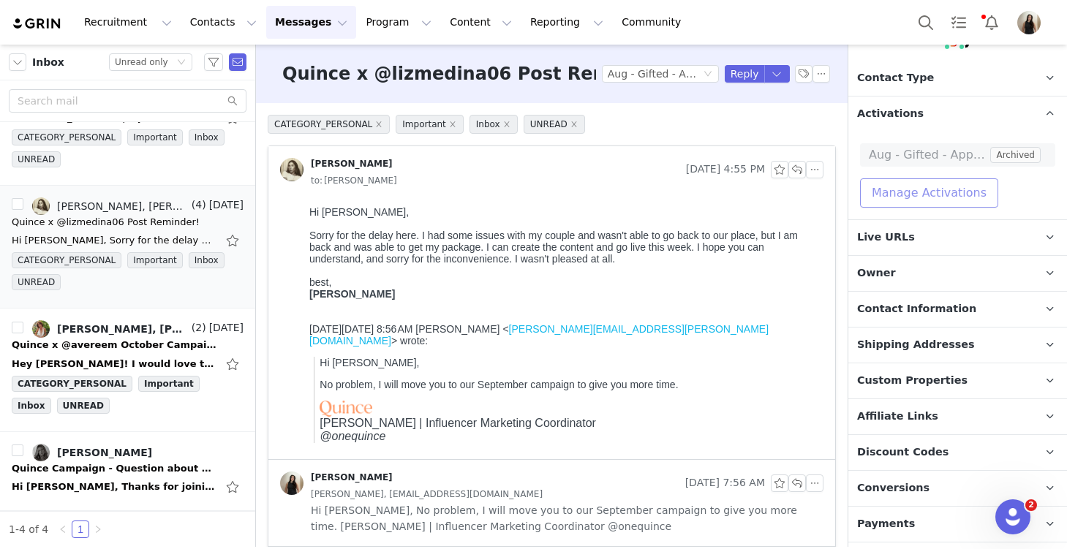
scroll to position [257, 0]
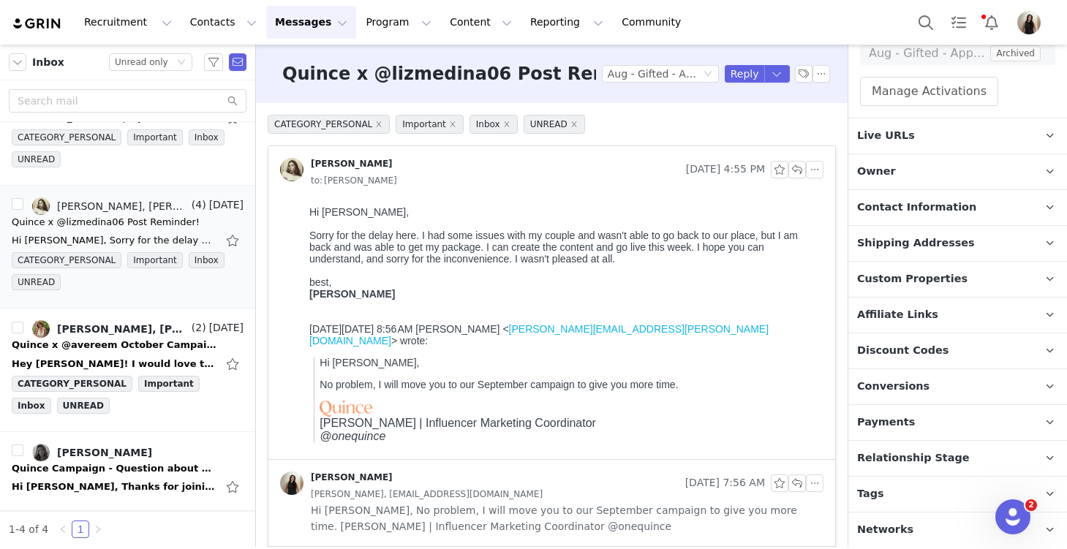
click at [789, 456] on span "Relationship Stage" at bounding box center [913, 458] width 113 height 16
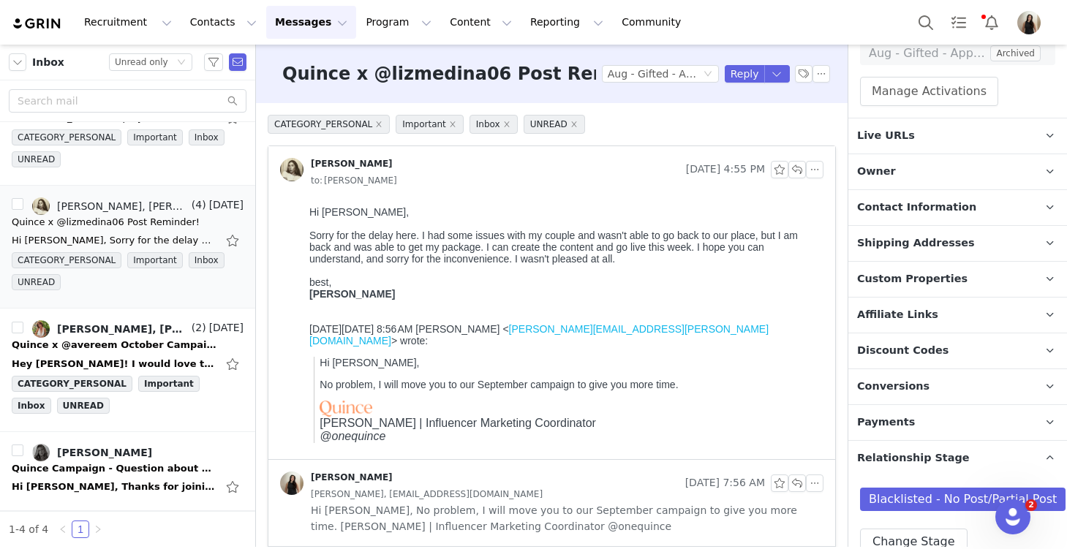
click at [789, 456] on span "Relationship Stage" at bounding box center [913, 458] width 113 height 16
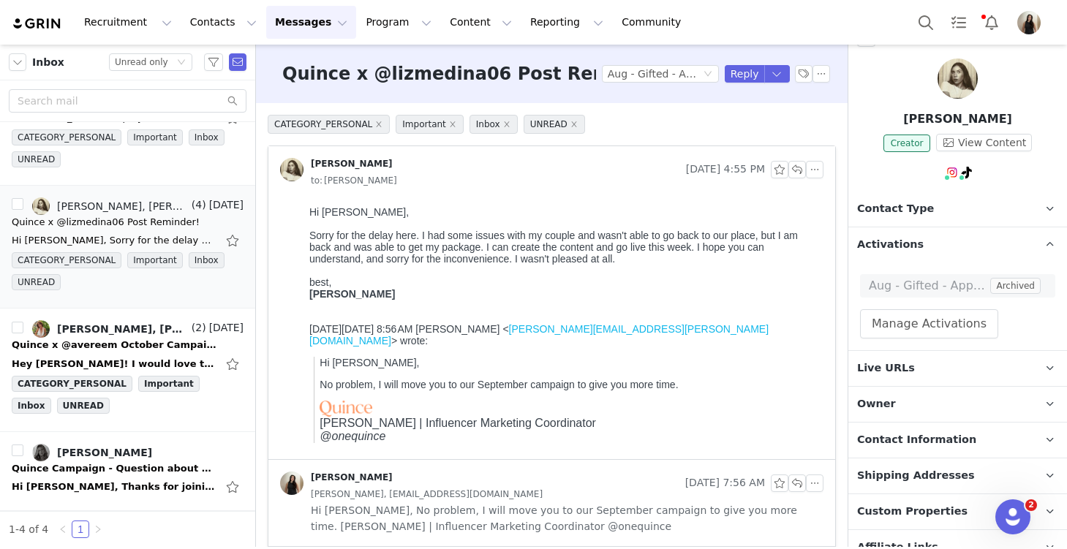
scroll to position [1, 0]
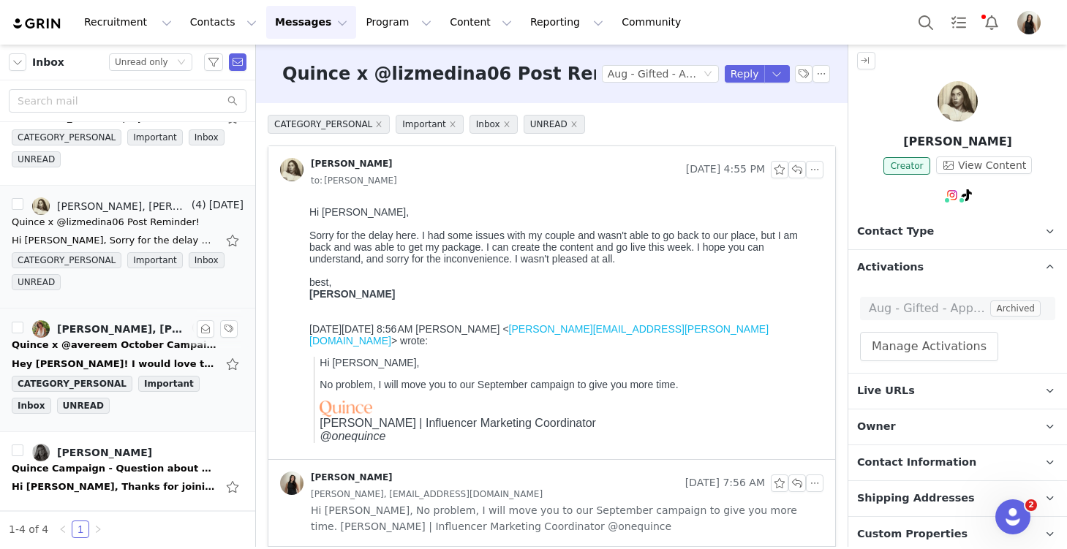
click at [108, 344] on div "Quince x @avereem October Campaign!" at bounding box center [114, 345] width 205 height 15
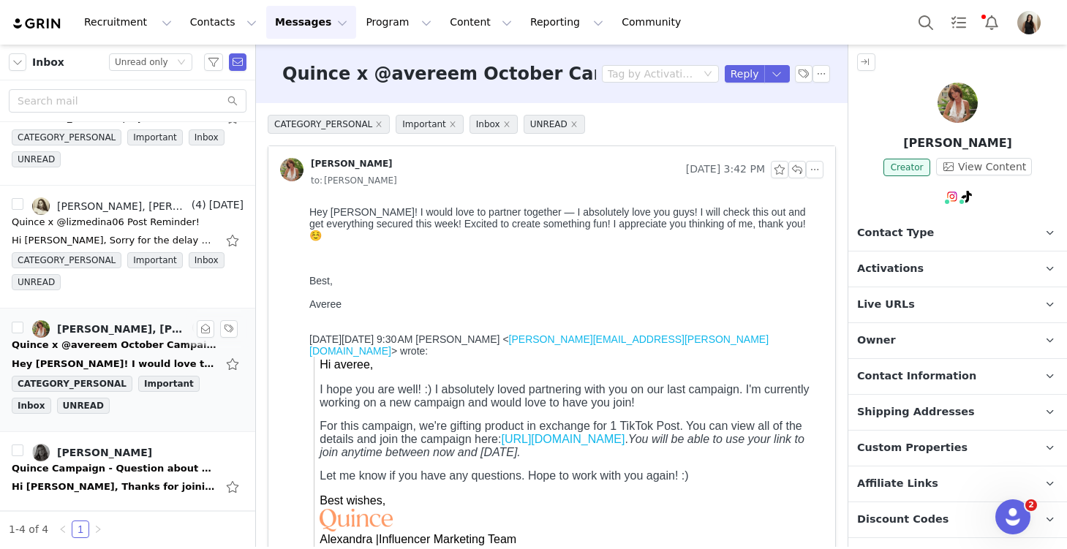
scroll to position [0, 0]
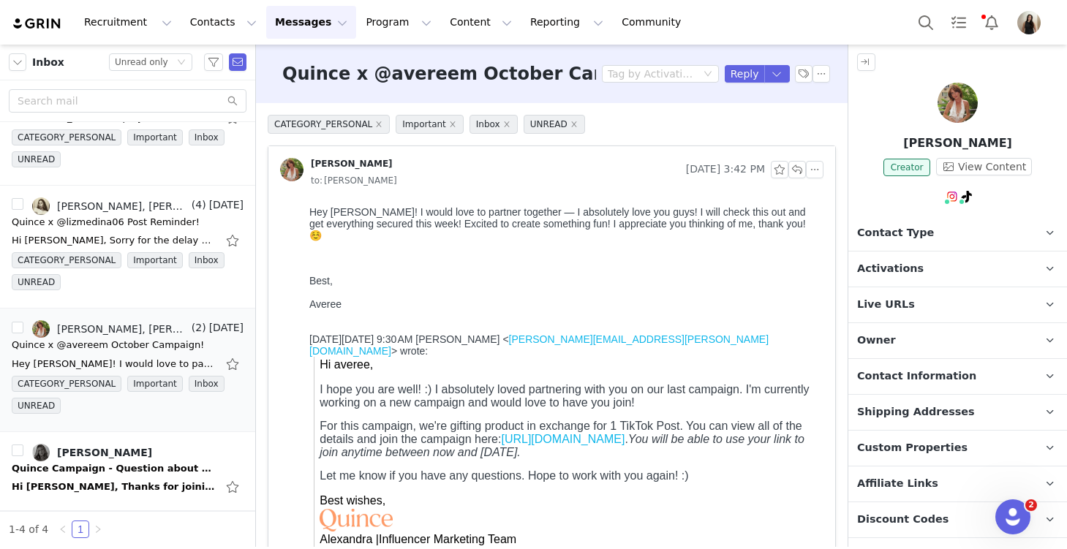
click at [789, 269] on p "Activations" at bounding box center [940, 269] width 184 height 35
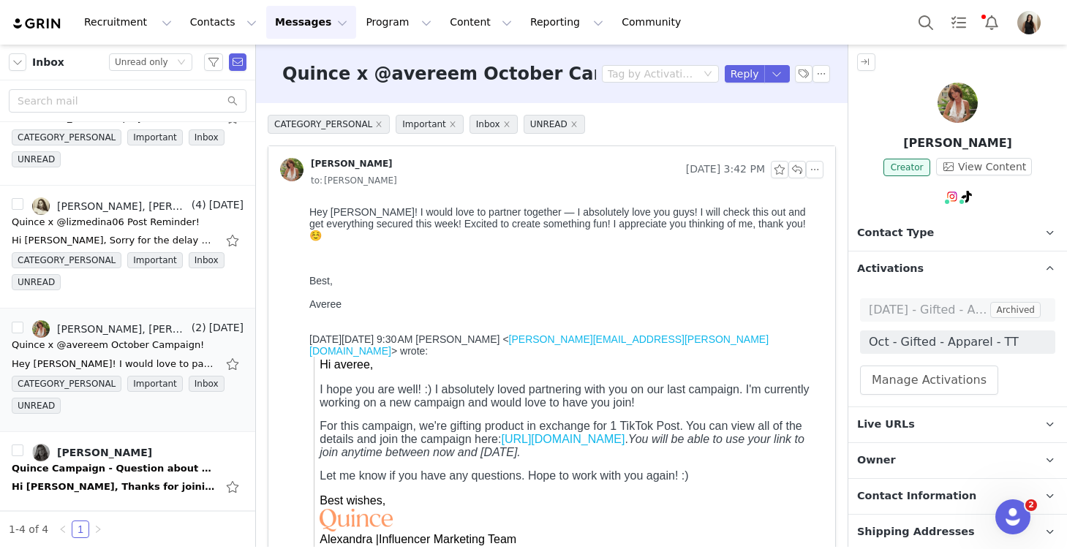
click at [789, 260] on p "Activations" at bounding box center [940, 269] width 184 height 35
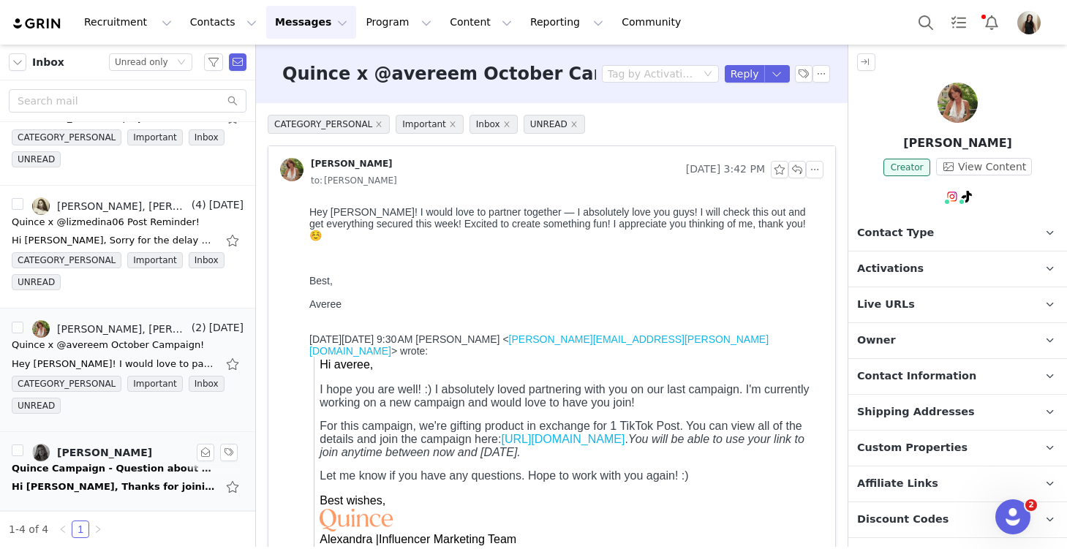
click at [97, 468] on div "Quince Campaign - Question about your order!" at bounding box center [114, 468] width 205 height 15
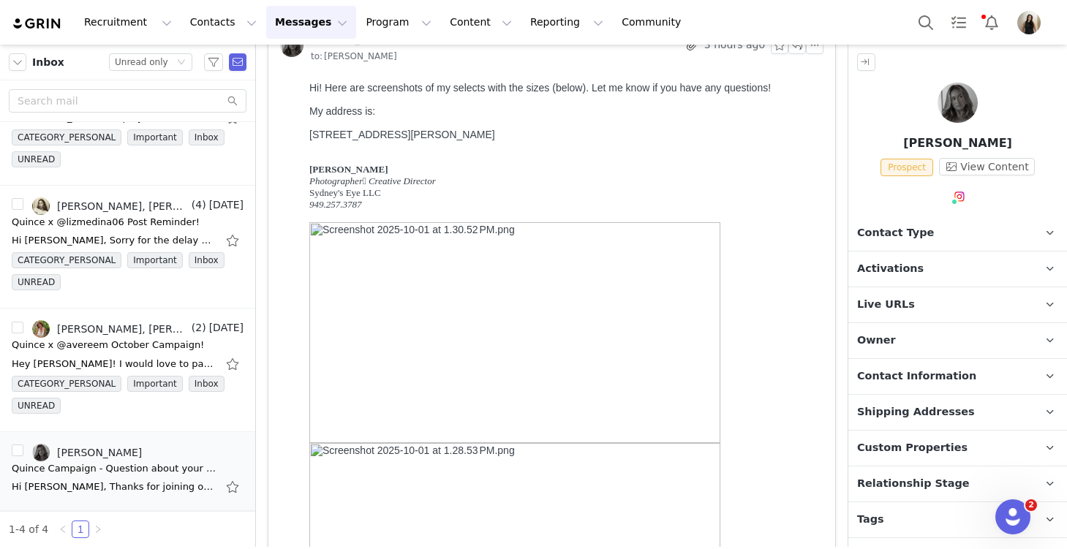
scroll to position [101, 0]
drag, startPoint x: 550, startPoint y: 237, endPoint x: 703, endPoint y: 149, distance: 176.8
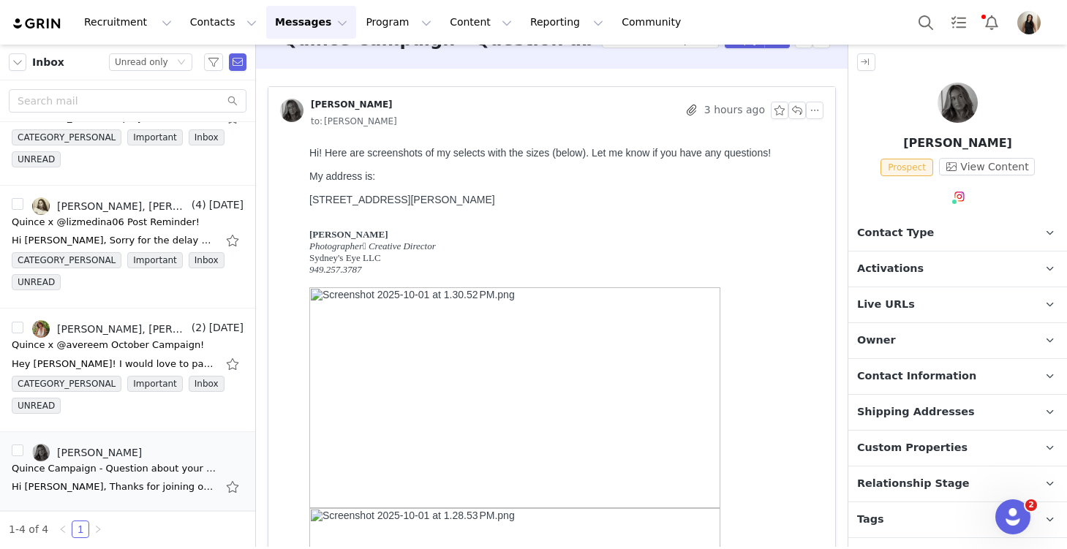
scroll to position [0, 0]
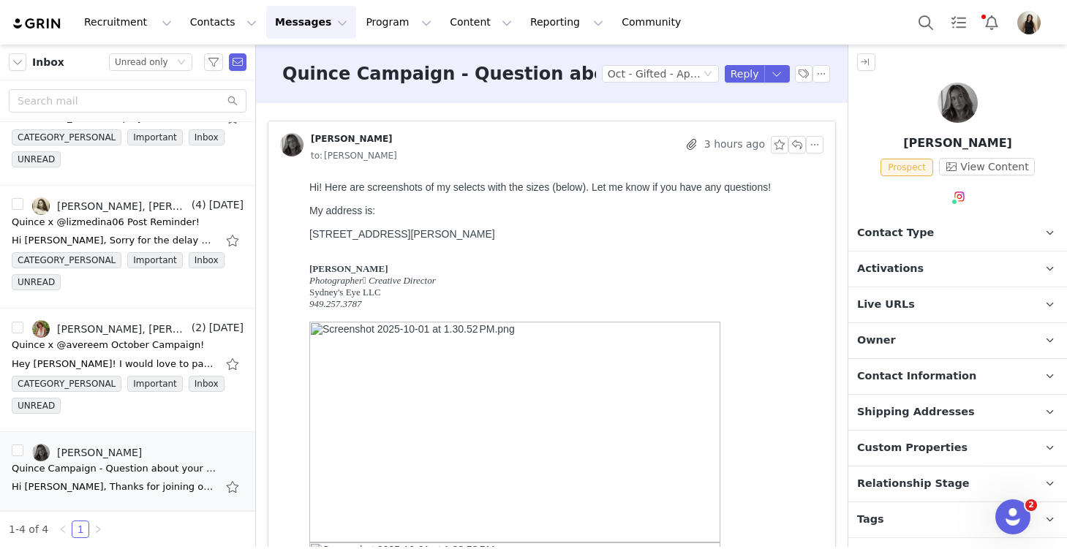
click at [789, 372] on span "Contact Information" at bounding box center [916, 377] width 119 height 16
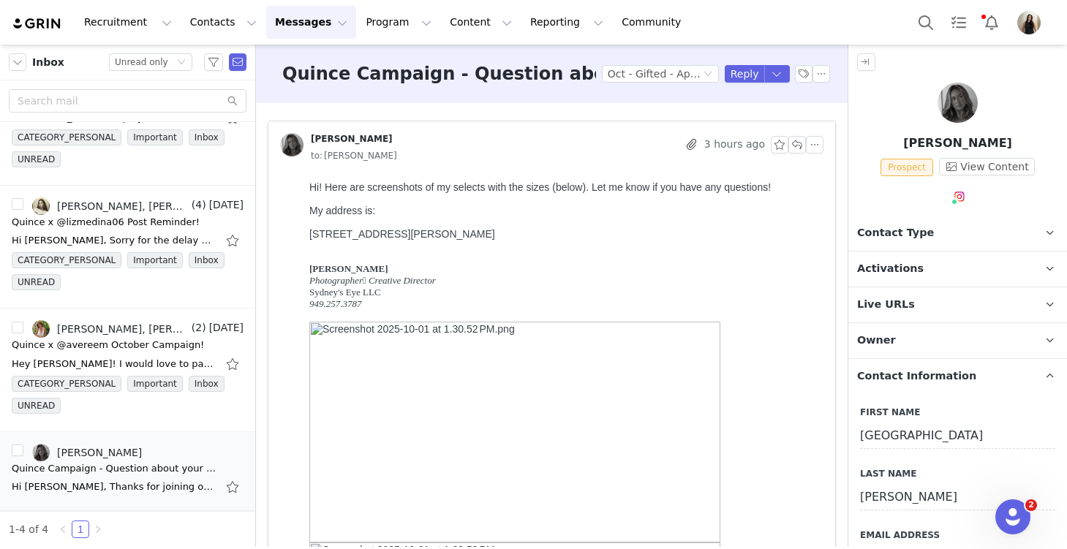
scroll to position [215, 0]
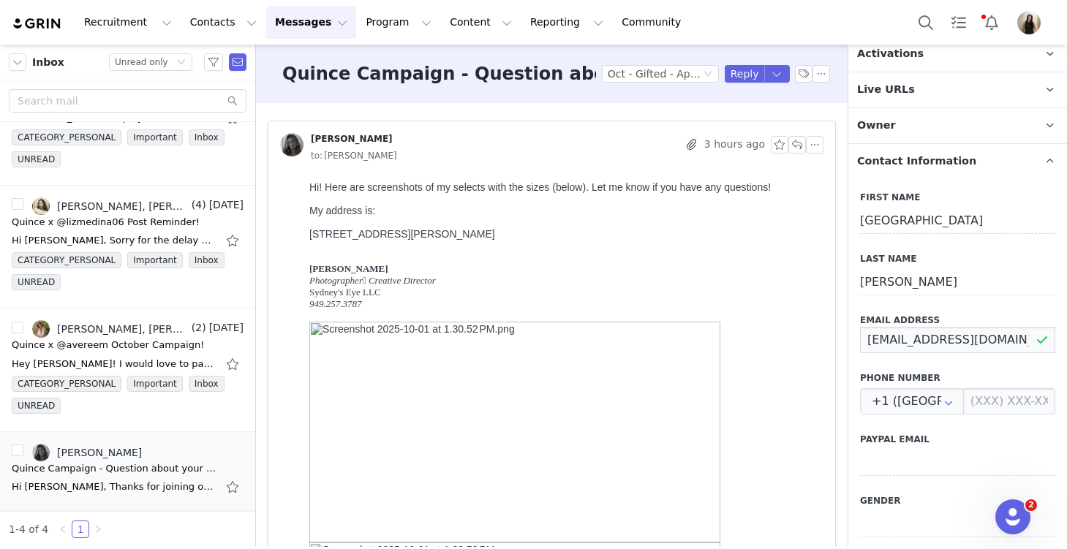
drag, startPoint x: 1013, startPoint y: 340, endPoint x: 857, endPoint y: 336, distance: 155.8
click at [789, 336] on div "First Name [GEOGRAPHIC_DATA] Last Name [PERSON_NAME] Email Address [EMAIL_ADDRE…" at bounding box center [957, 434] width 219 height 511
drag, startPoint x: 503, startPoint y: 233, endPoint x: 298, endPoint y: 236, distance: 204.7
copy div "[STREET_ADDRESS][PERSON_NAME]"
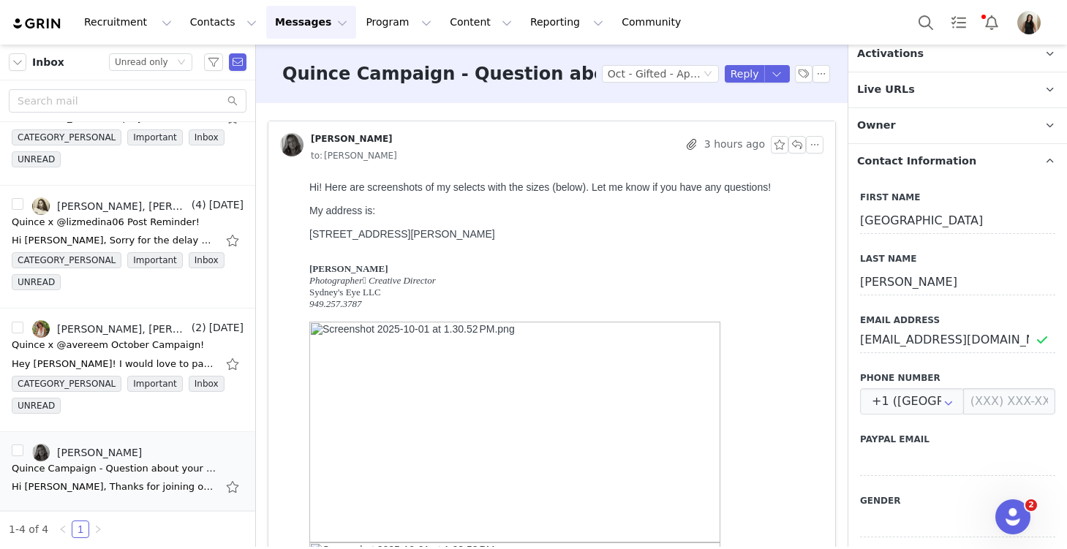
scroll to position [0, 0]
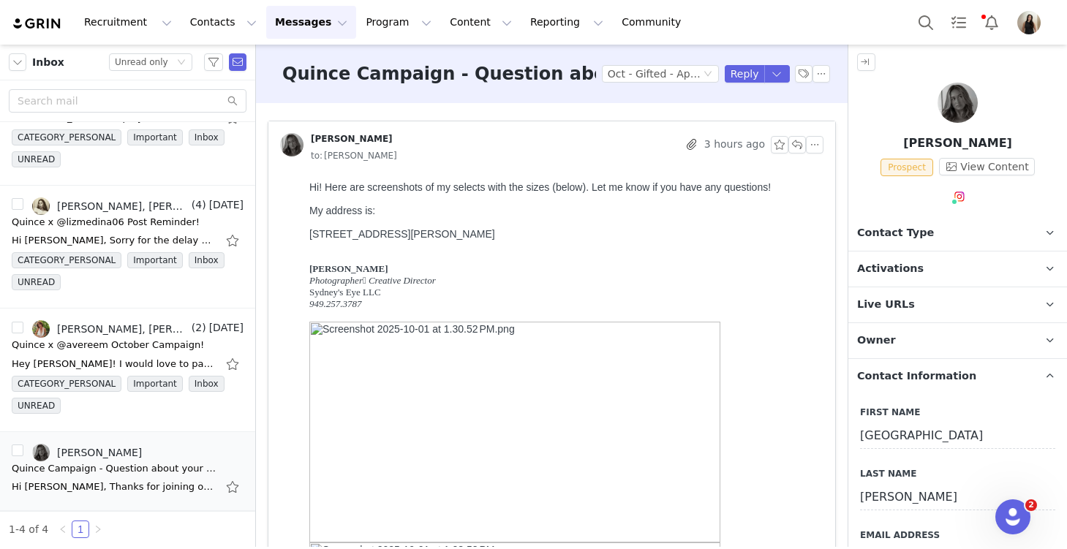
click at [789, 267] on p "Activations" at bounding box center [940, 269] width 184 height 35
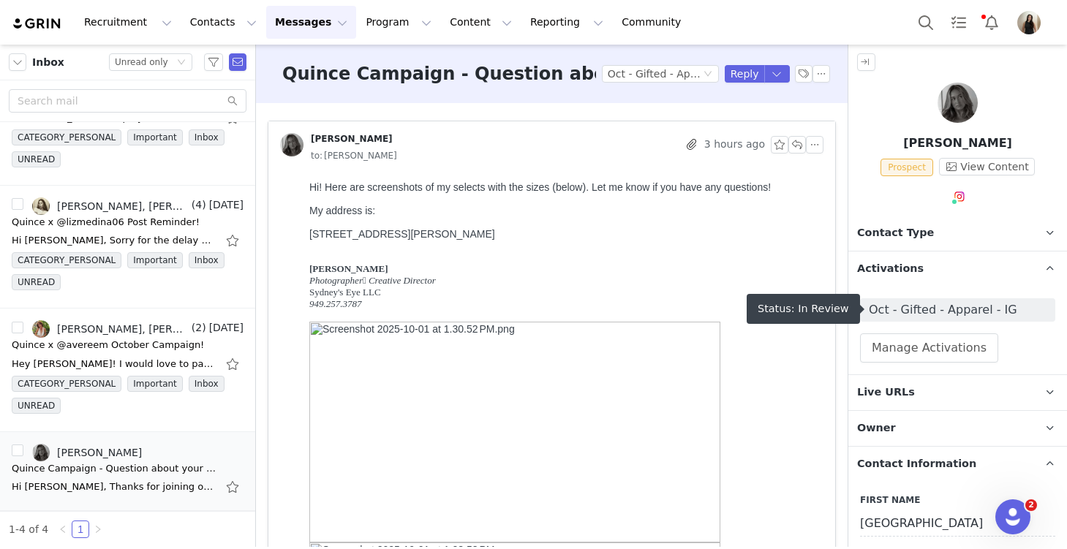
click at [789, 313] on span "Oct - Gifted - Apparel - IG" at bounding box center [958, 310] width 178 height 18
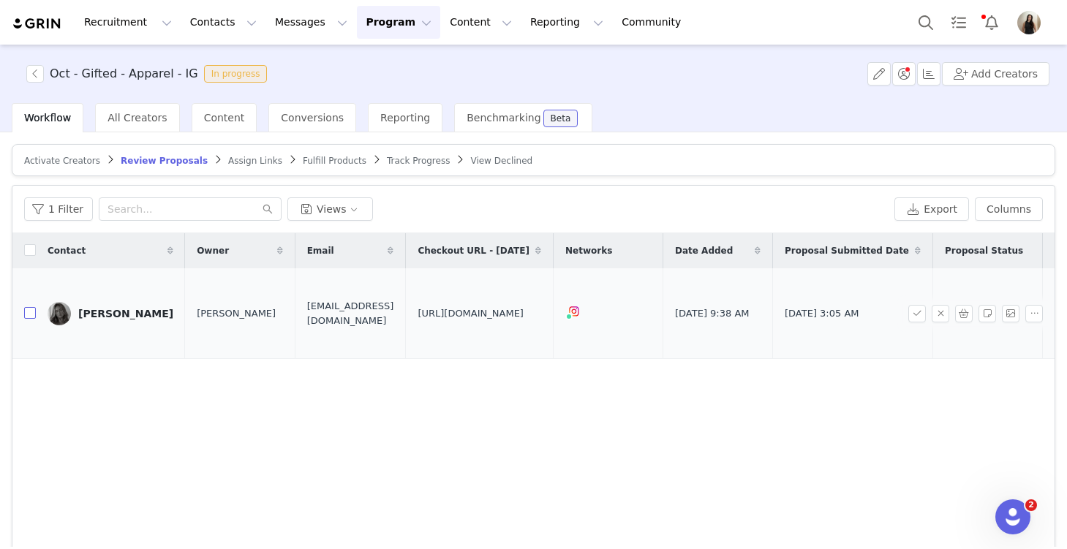
click at [29, 307] on input "checkbox" at bounding box center [30, 313] width 12 height 12
checkbox input "true"
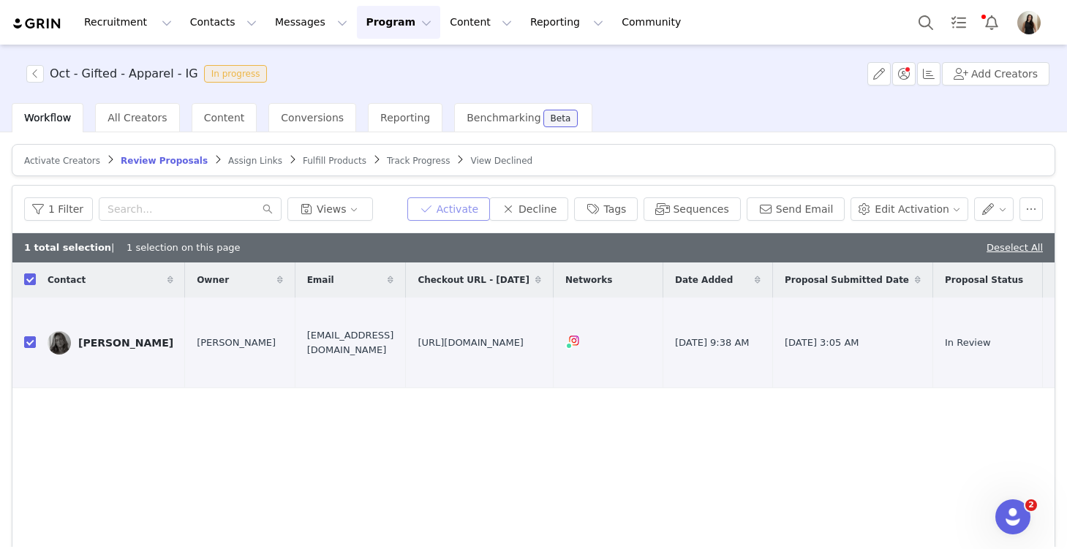
click at [479, 205] on button "Activate" at bounding box center [448, 208] width 83 height 23
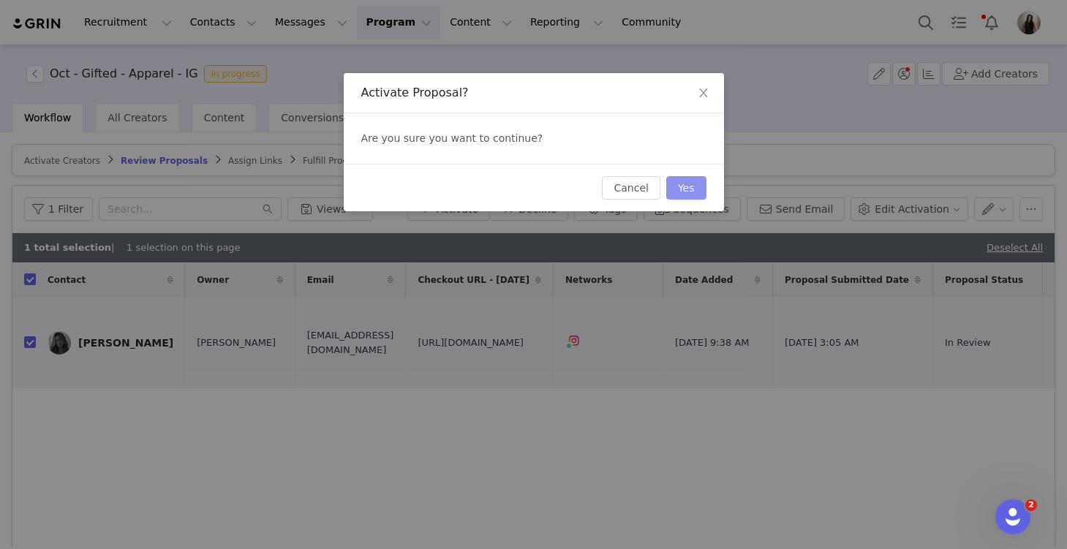
click at [683, 189] on button "Yes" at bounding box center [686, 187] width 40 height 23
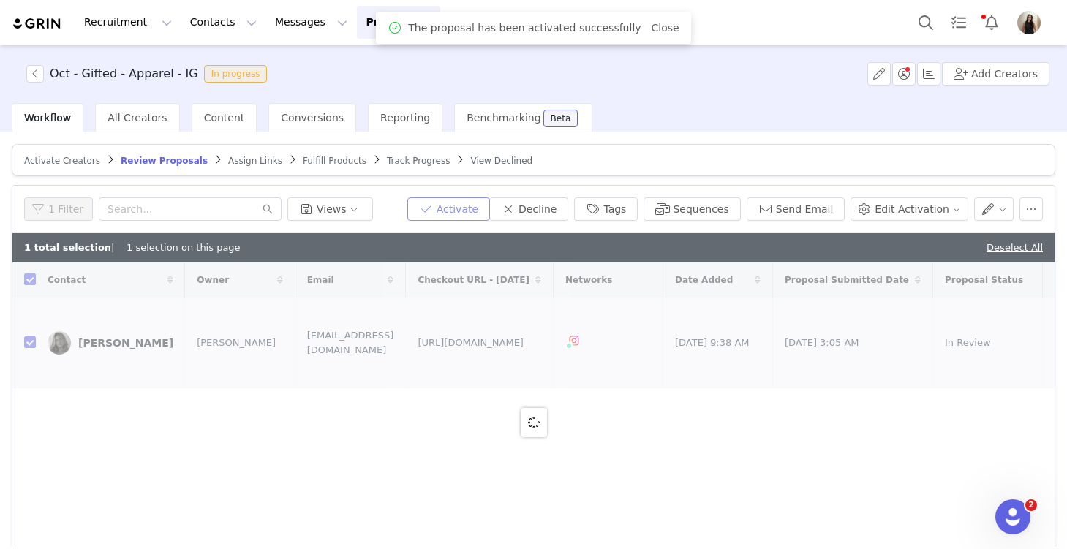
checkbox input "false"
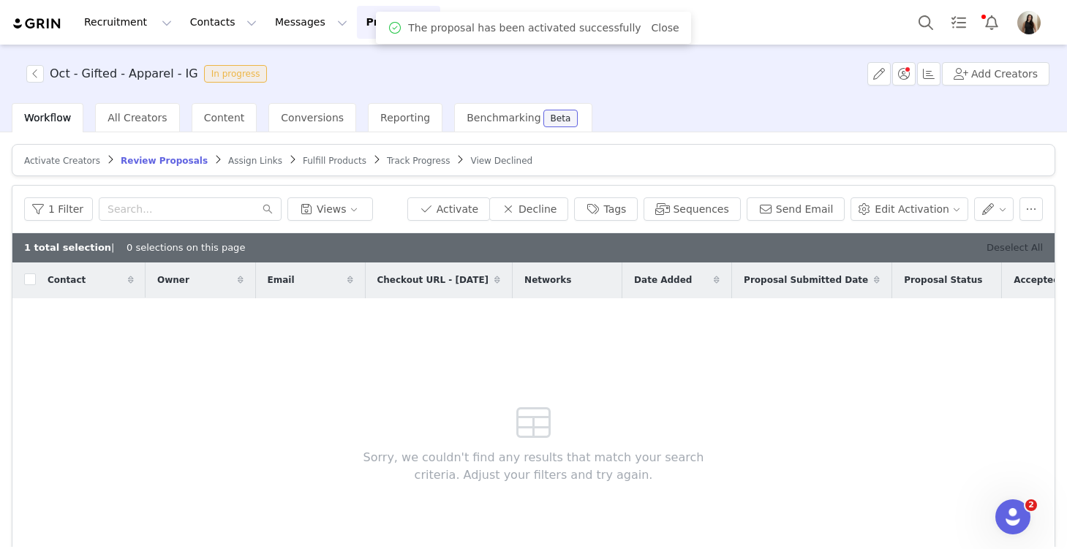
click at [789, 246] on link "Deselect All" at bounding box center [1014, 247] width 56 height 11
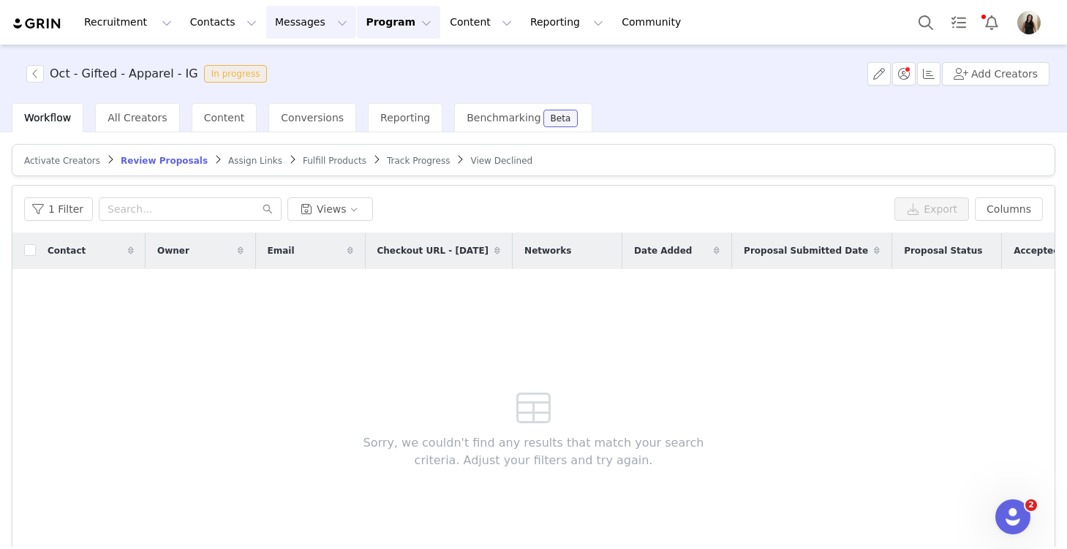
click at [310, 23] on button "Messages Messages" at bounding box center [311, 22] width 90 height 33
click at [310, 92] on div "Inbox" at bounding box center [308, 91] width 98 height 15
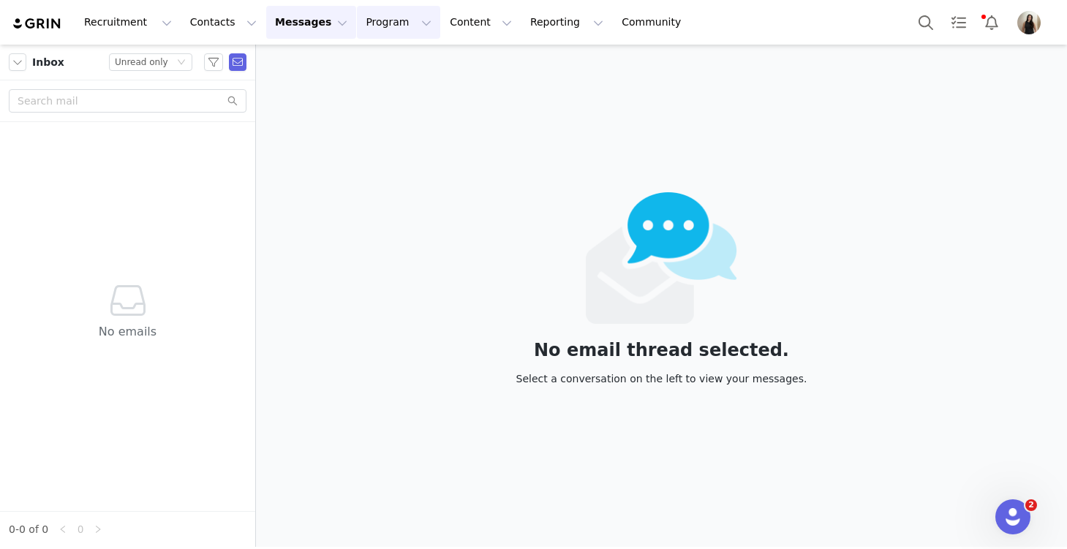
click at [371, 29] on button "Program Program" at bounding box center [398, 22] width 83 height 33
click at [382, 67] on p "Activations" at bounding box center [374, 64] width 56 height 15
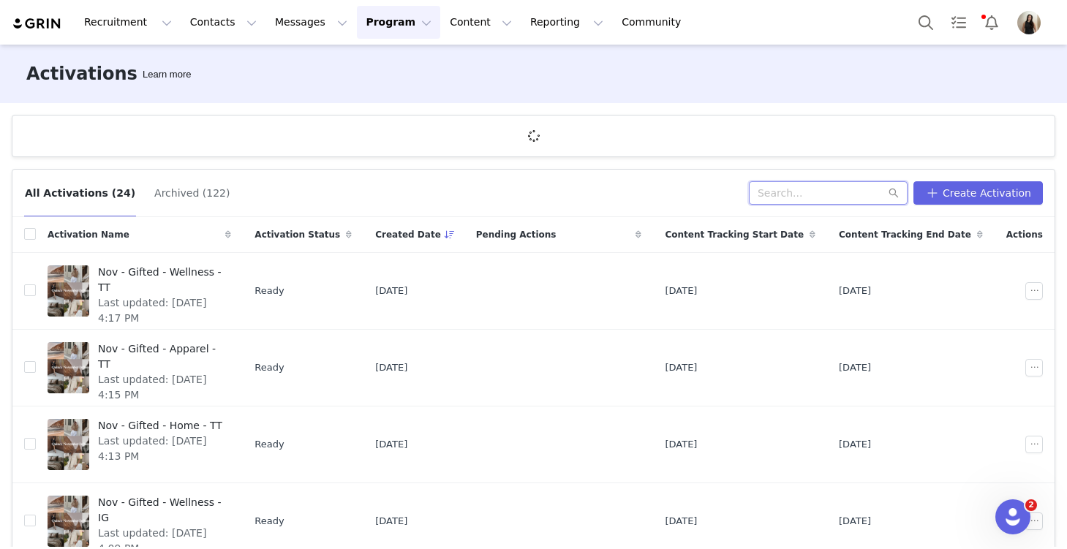
click at [789, 189] on input "text" at bounding box center [828, 192] width 159 height 23
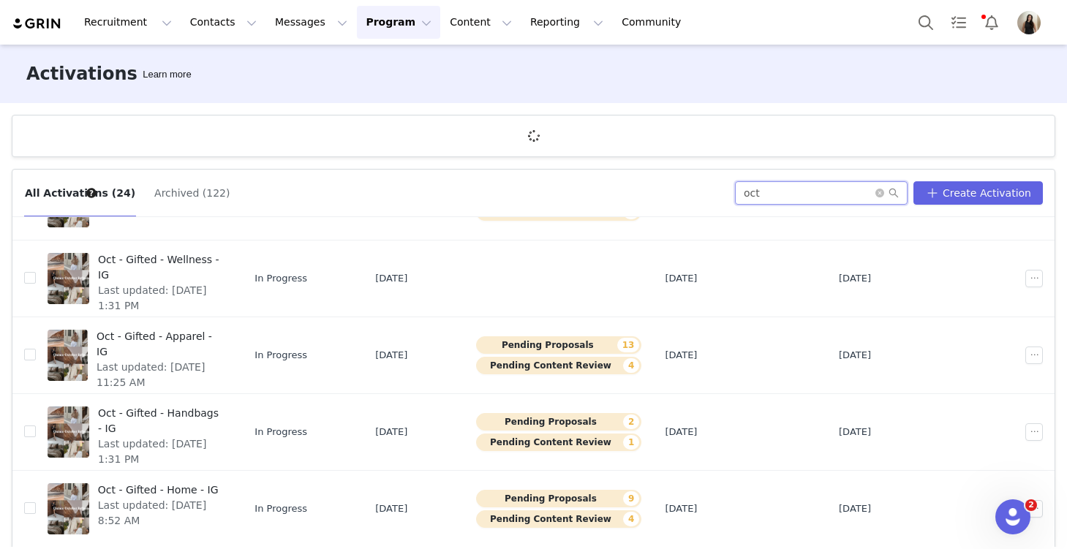
scroll to position [54, 0]
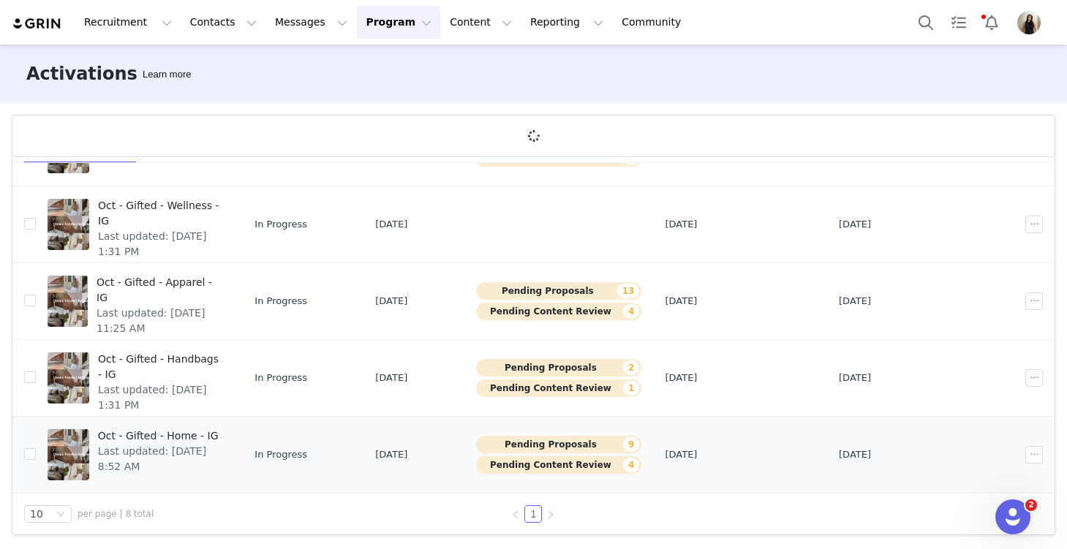
type input "oct"
click at [200, 446] on span "Last updated: [DATE] 8:52 AM" at bounding box center [160, 459] width 125 height 31
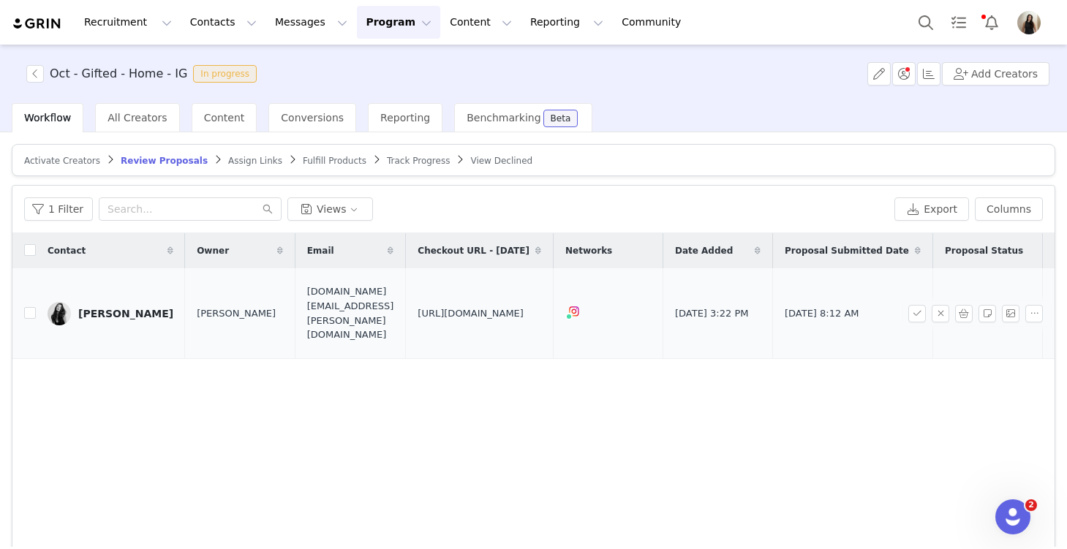
drag, startPoint x: 623, startPoint y: 330, endPoint x: 453, endPoint y: 283, distance: 176.7
click at [453, 283] on td "[URL][DOMAIN_NAME]" at bounding box center [480, 313] width 148 height 91
copy span "[URL][DOMAIN_NAME]"
drag, startPoint x: 622, startPoint y: 332, endPoint x: 450, endPoint y: 275, distance: 181.7
click at [450, 275] on td "[URL][DOMAIN_NAME]" at bounding box center [480, 313] width 148 height 91
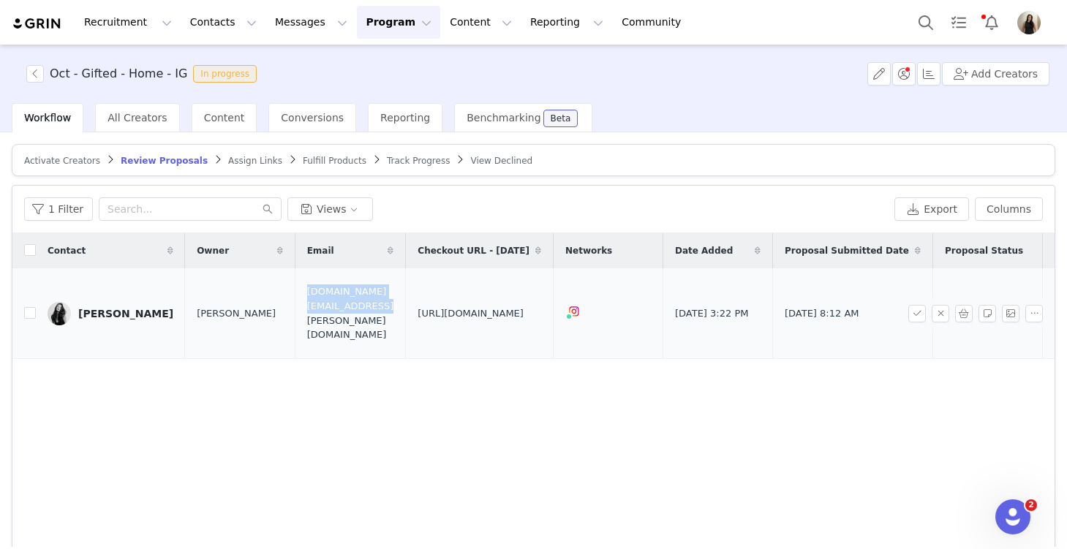
copy span "[URL][DOMAIN_NAME]"
click at [295, 417] on div "Contact Owner Email Checkout URL - [DATE] Networks Date Added Proposal Submitte…" at bounding box center [533, 407] width 1042 height 349
click at [29, 307] on input "checkbox" at bounding box center [30, 313] width 12 height 12
checkbox input "true"
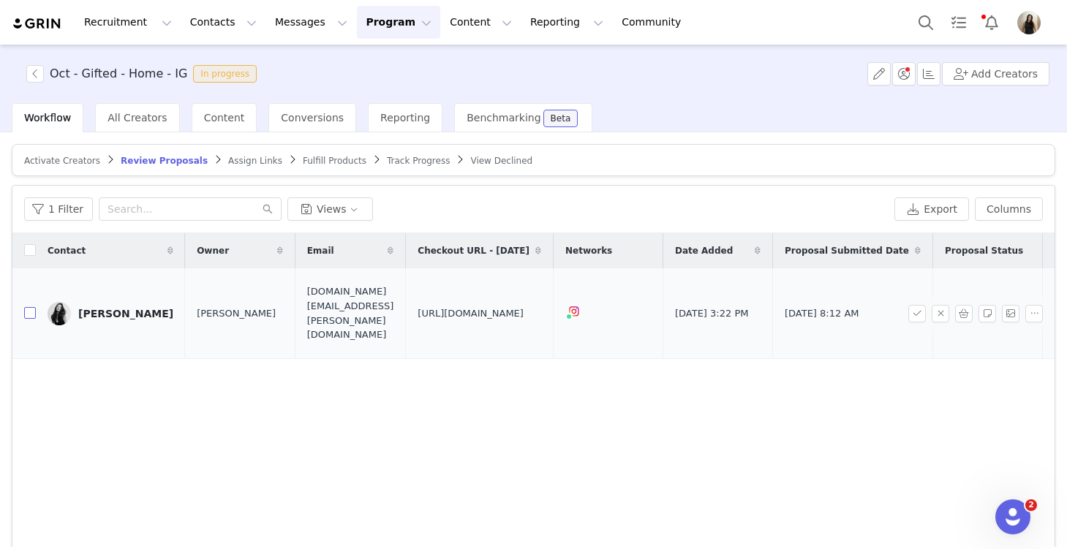
checkbox input "true"
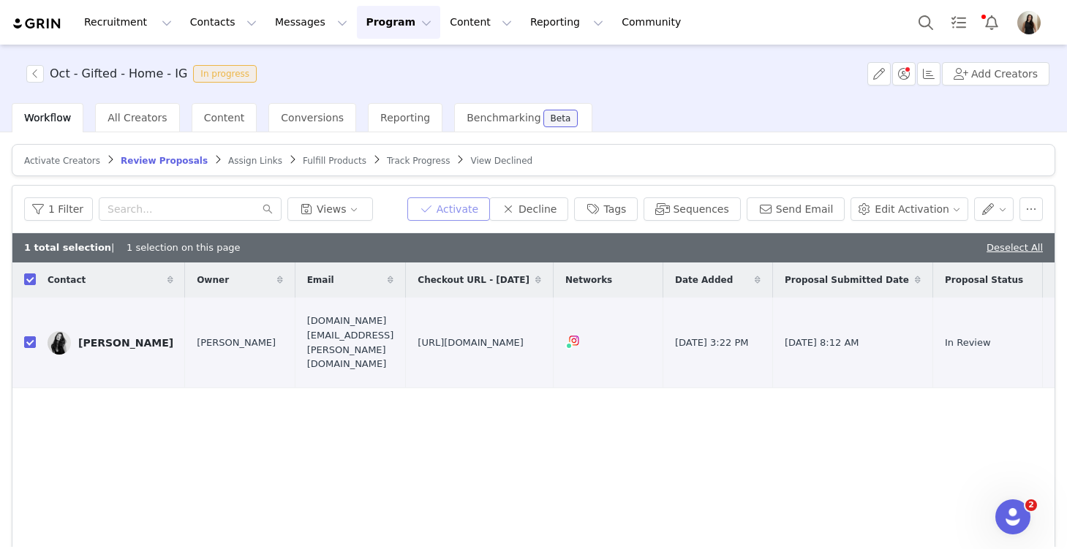
click at [468, 202] on button "Activate" at bounding box center [448, 208] width 83 height 23
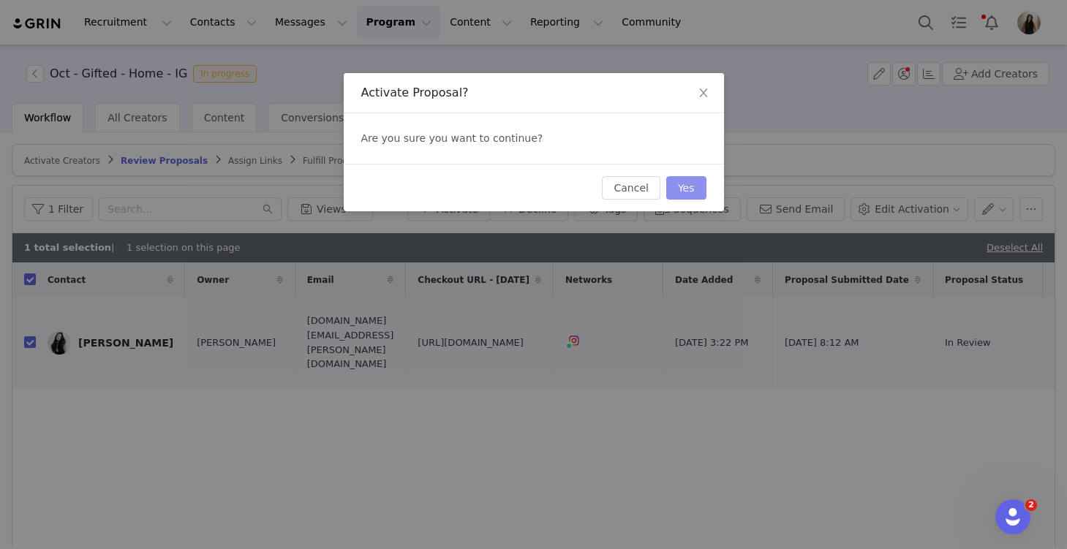
click at [679, 183] on button "Yes" at bounding box center [686, 187] width 40 height 23
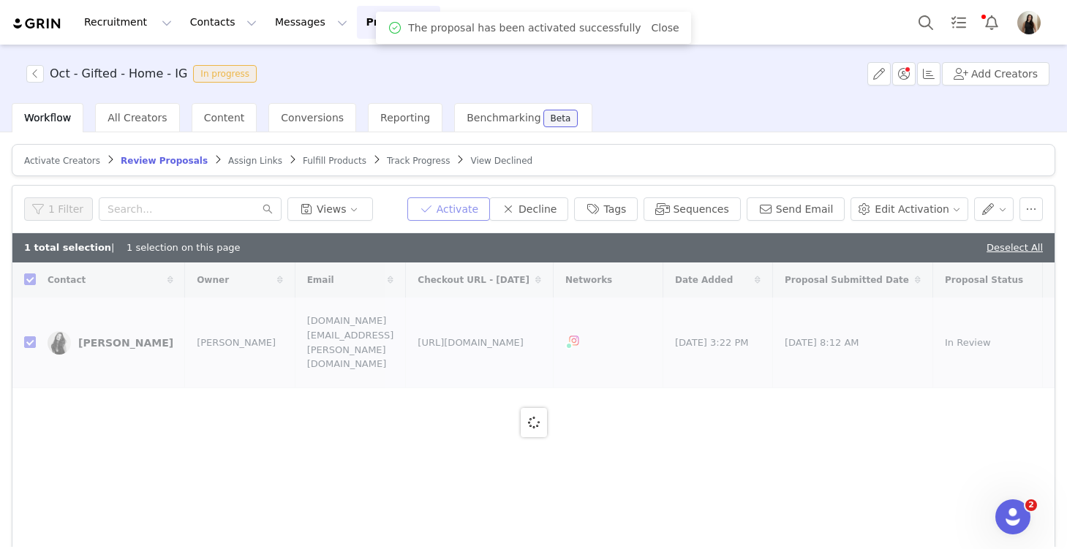
checkbox input "false"
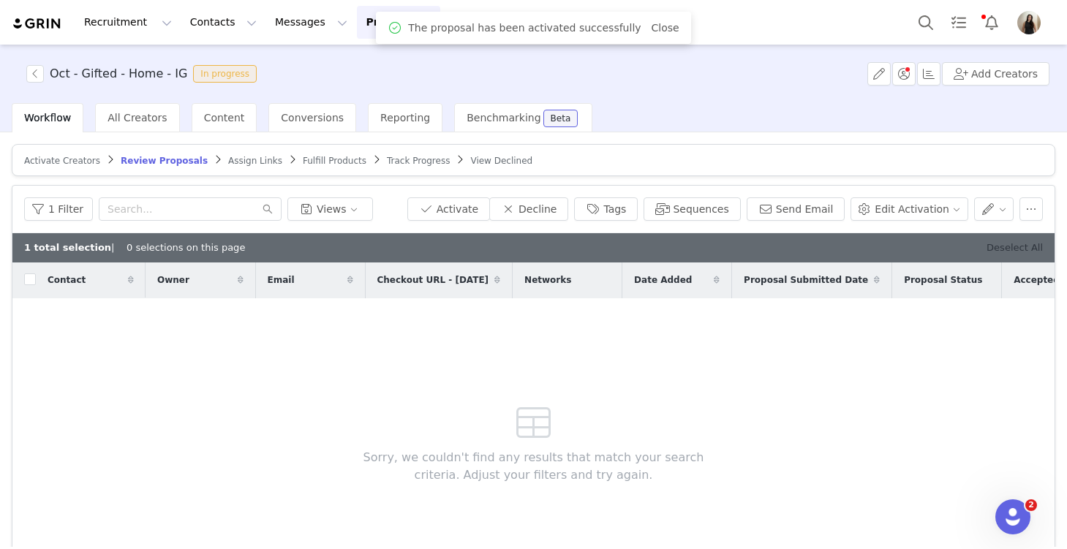
click at [789, 244] on link "Deselect All" at bounding box center [1014, 247] width 56 height 11
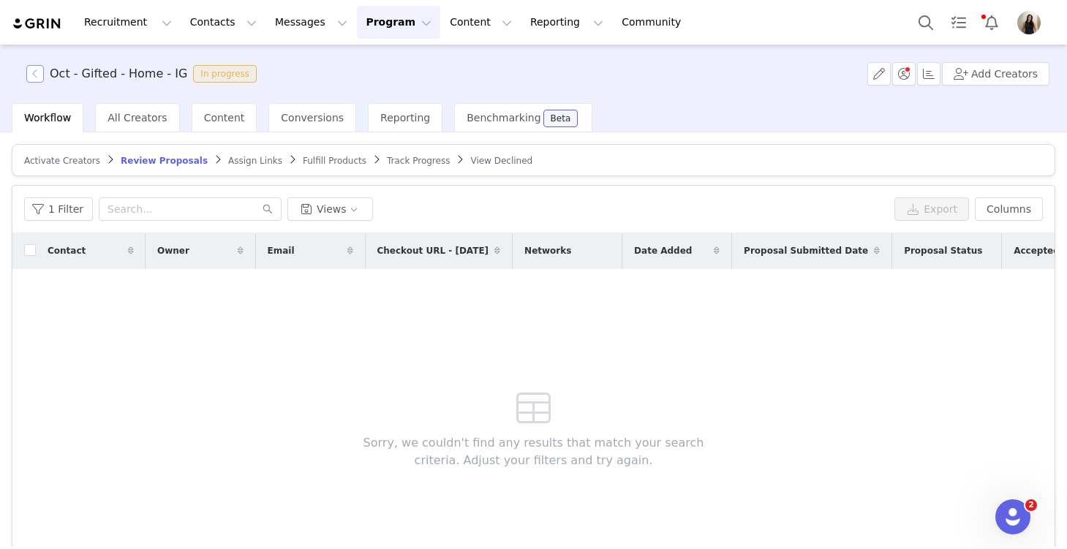
click at [30, 71] on button "button" at bounding box center [35, 74] width 18 height 18
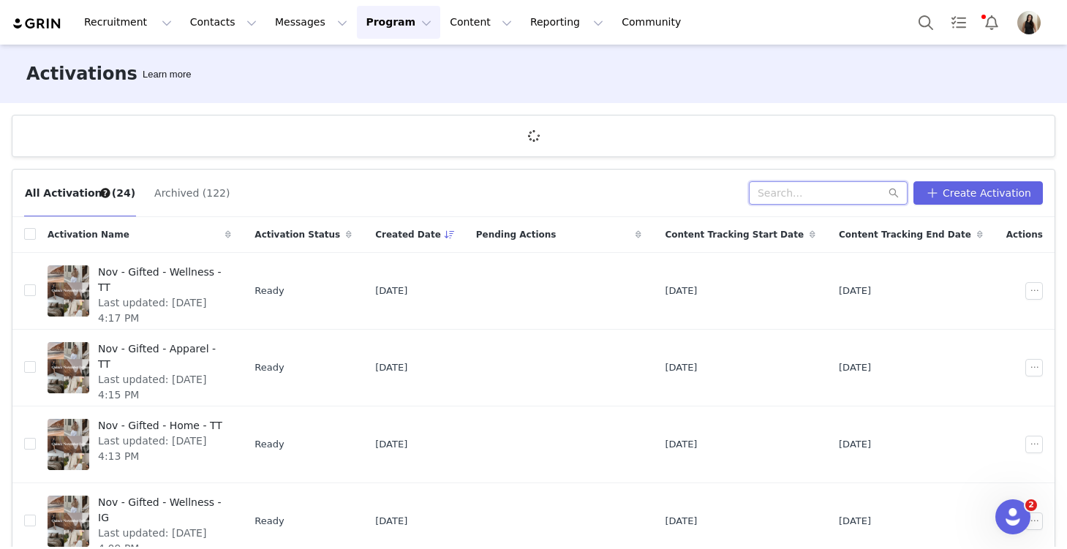
click at [789, 193] on input "text" at bounding box center [828, 192] width 159 height 23
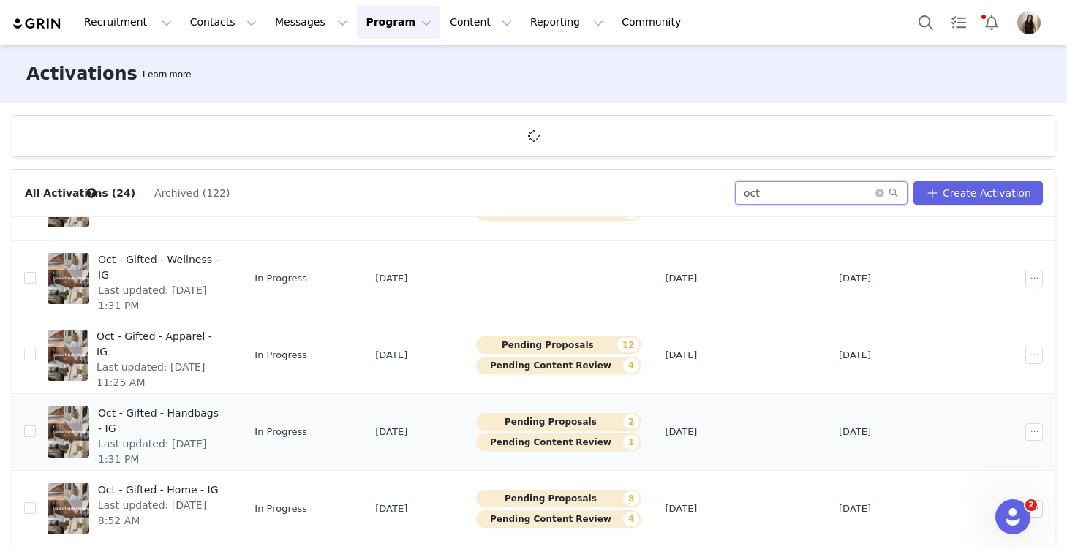
scroll to position [54, 0]
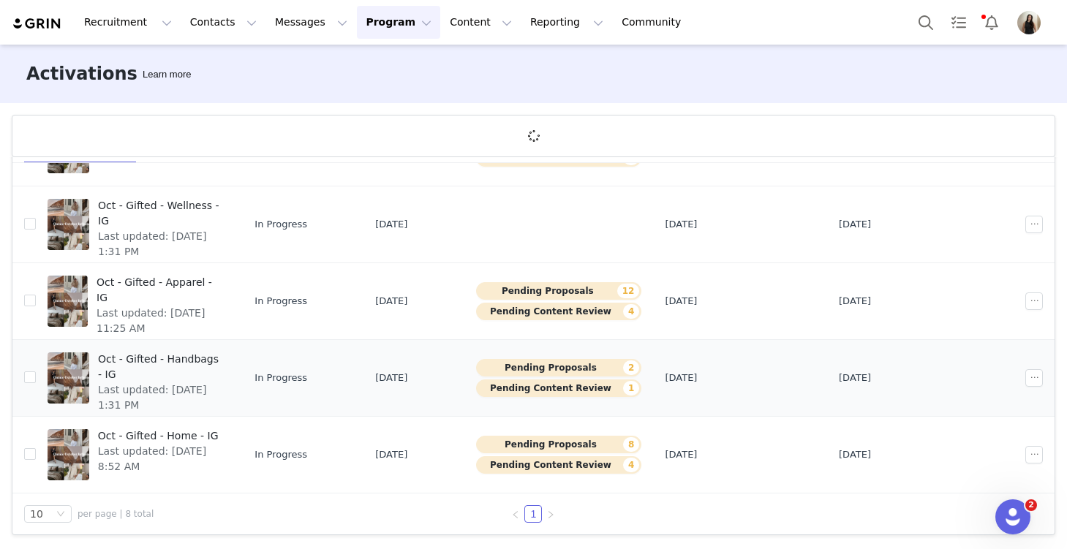
type input "oct"
click at [209, 382] on span "Last updated: [DATE] 1:31 PM" at bounding box center [160, 397] width 124 height 31
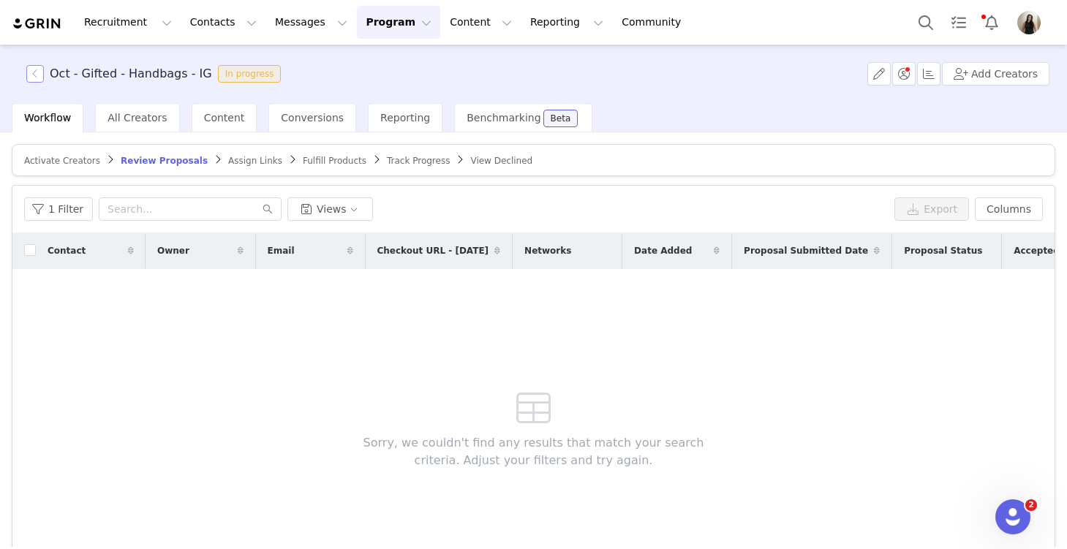
click at [36, 72] on button "button" at bounding box center [35, 74] width 18 height 18
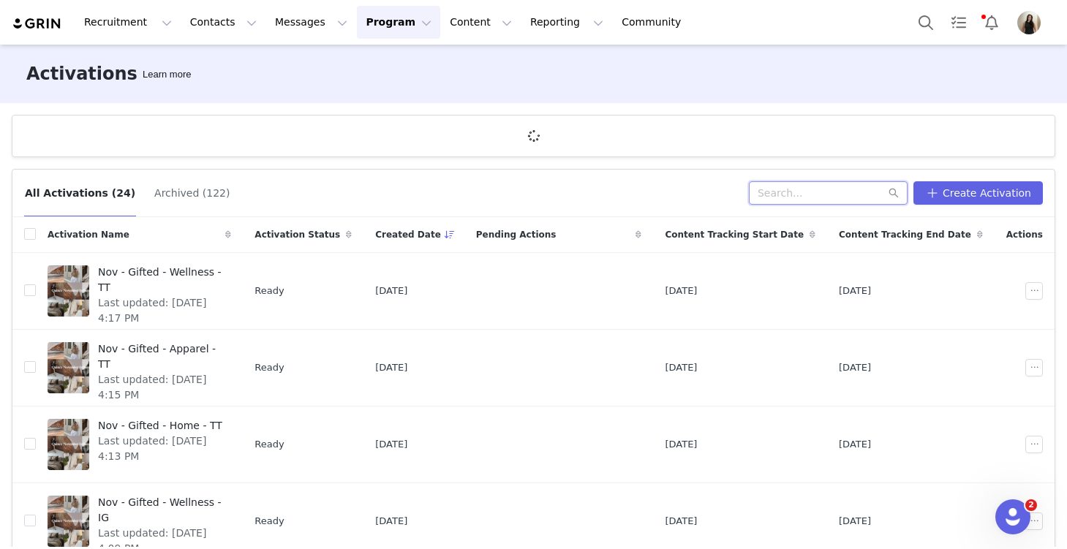
click at [789, 191] on input "text" at bounding box center [828, 192] width 159 height 23
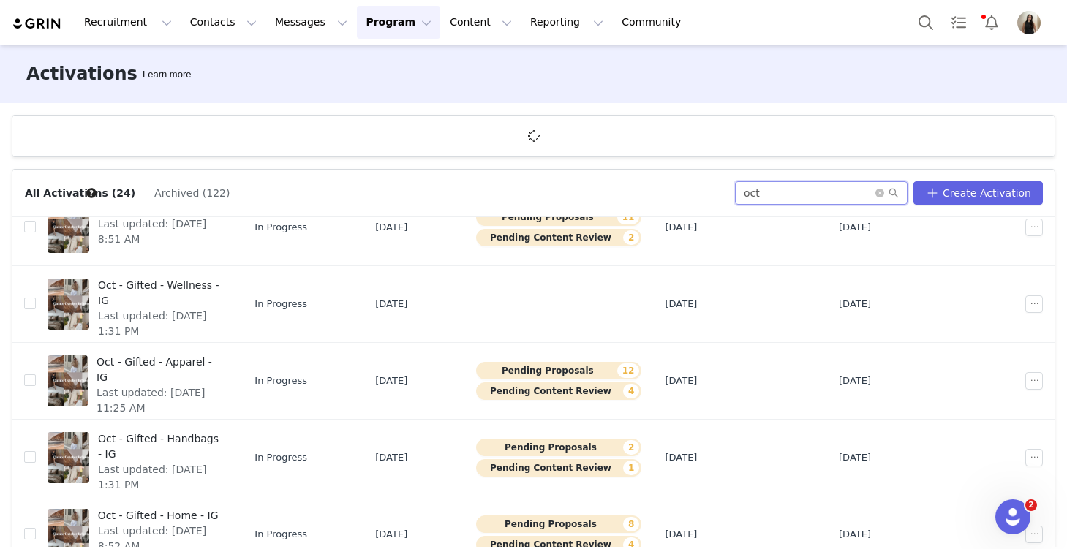
scroll to position [295, 0]
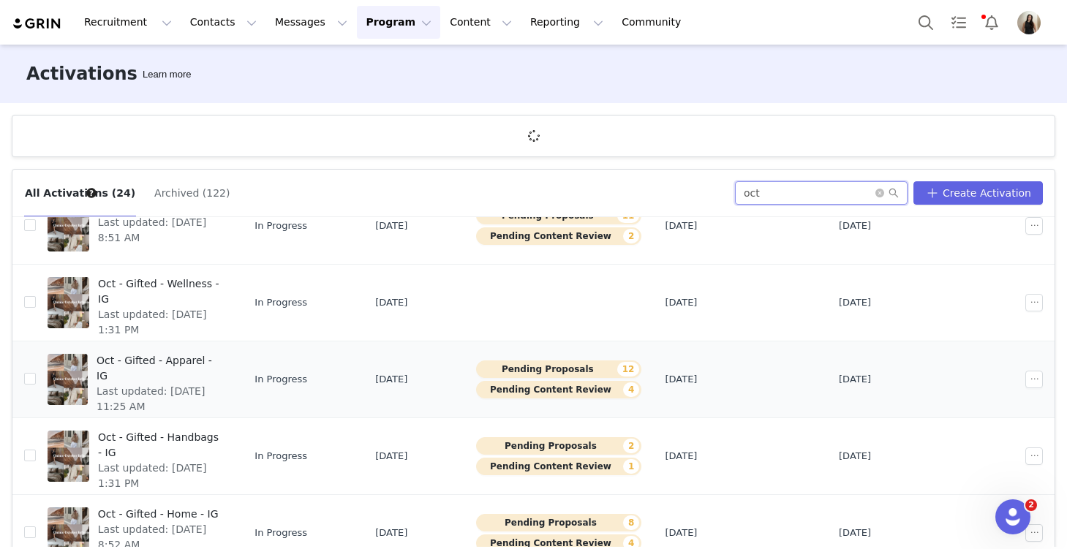
type input "oct"
click at [156, 384] on span "Last updated: [DATE] 11:25 AM" at bounding box center [160, 399] width 126 height 31
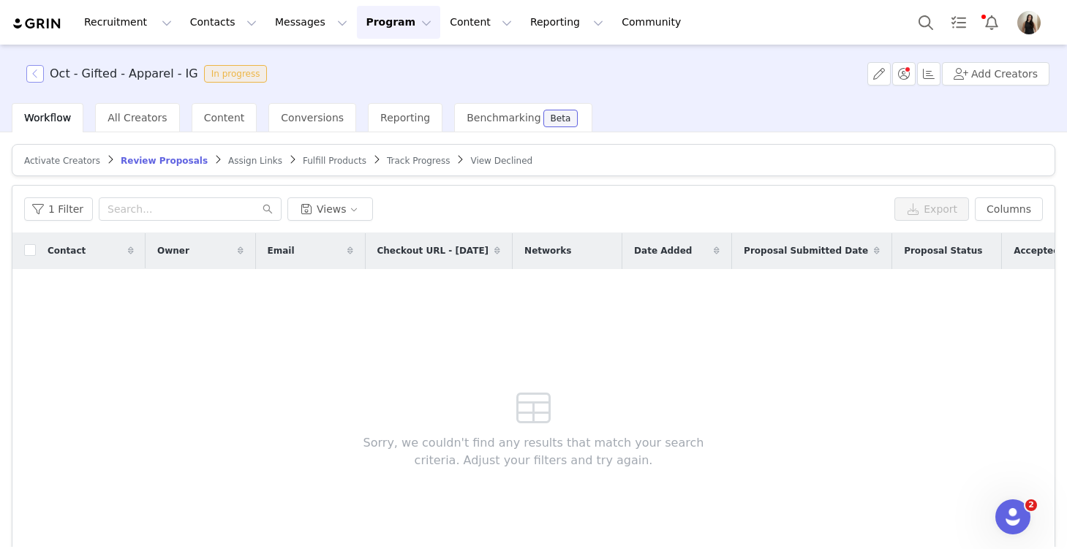
click at [37, 80] on button "button" at bounding box center [35, 74] width 18 height 18
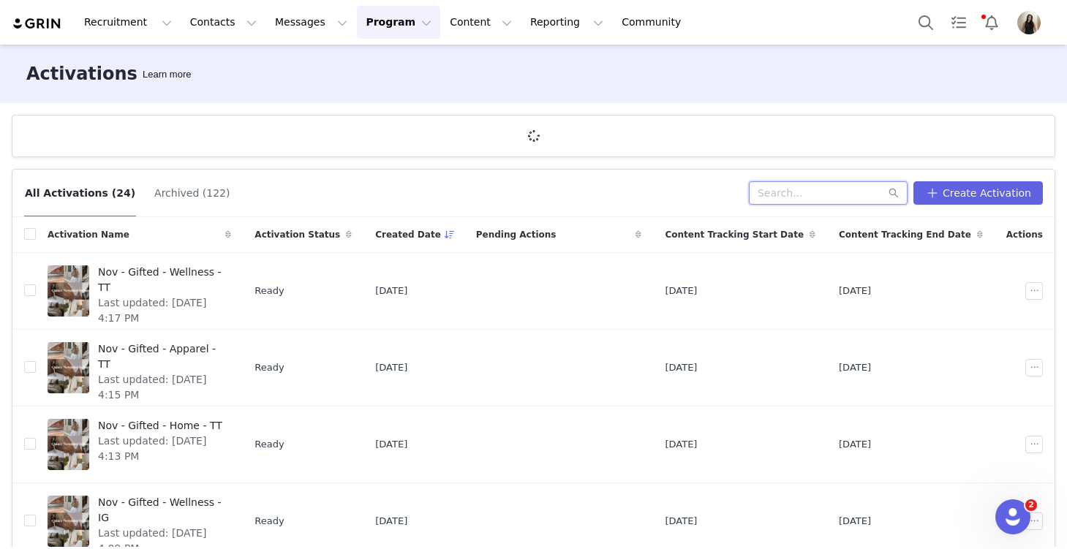
click at [789, 194] on input "text" at bounding box center [828, 192] width 159 height 23
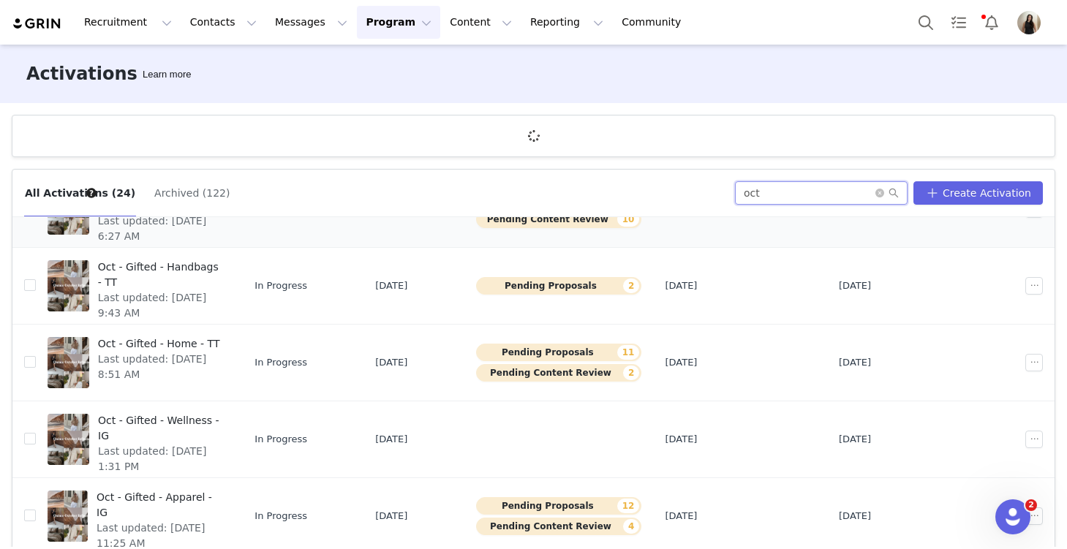
scroll to position [213, 0]
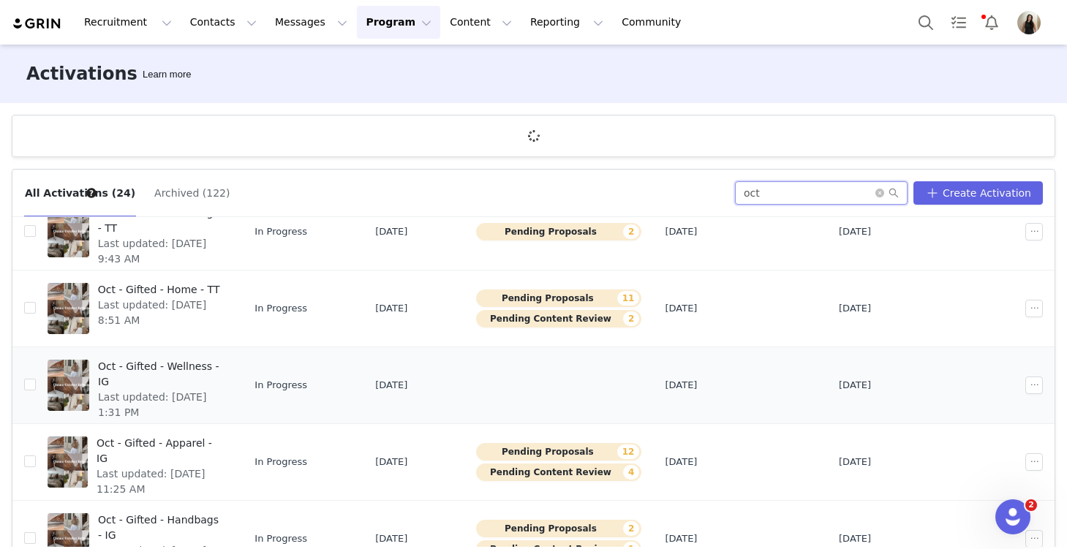
type input "oct"
click at [231, 393] on div "Oct - Gifted - Wellness - IG Last updated: [DATE] 1:31 PM" at bounding box center [160, 385] width 142 height 58
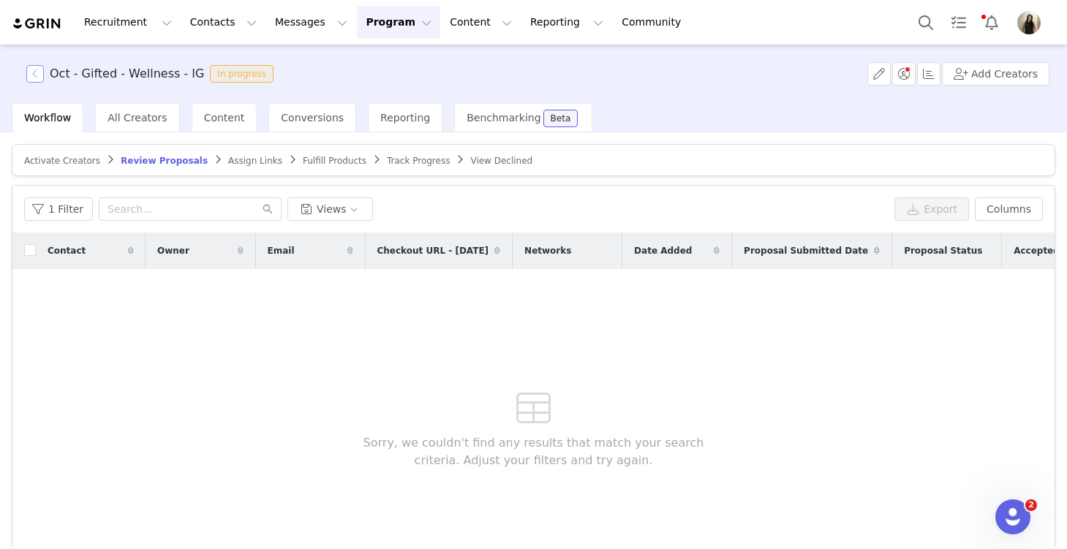
click at [35, 74] on button "button" at bounding box center [35, 74] width 18 height 18
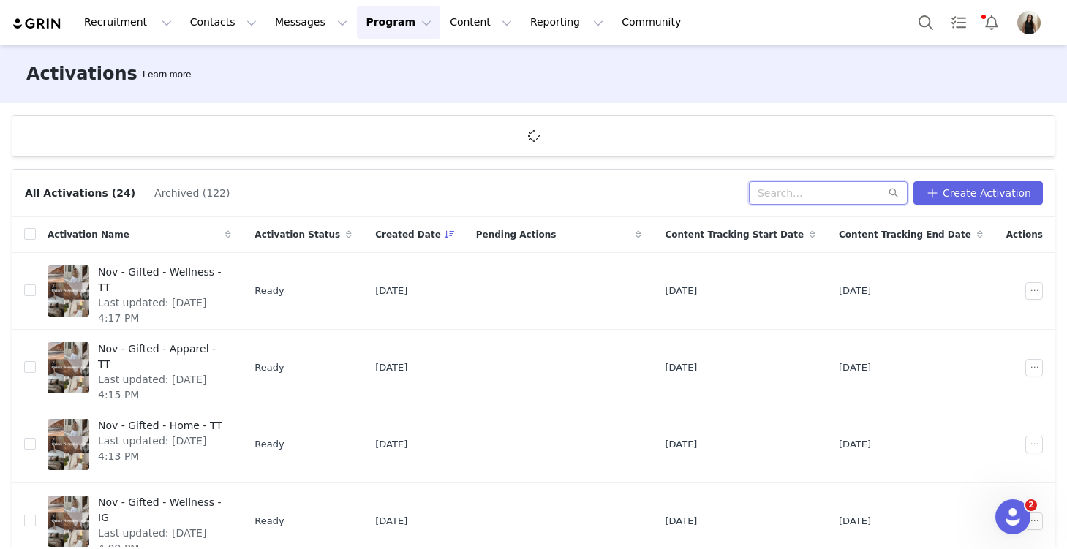
click at [789, 194] on input "text" at bounding box center [828, 192] width 159 height 23
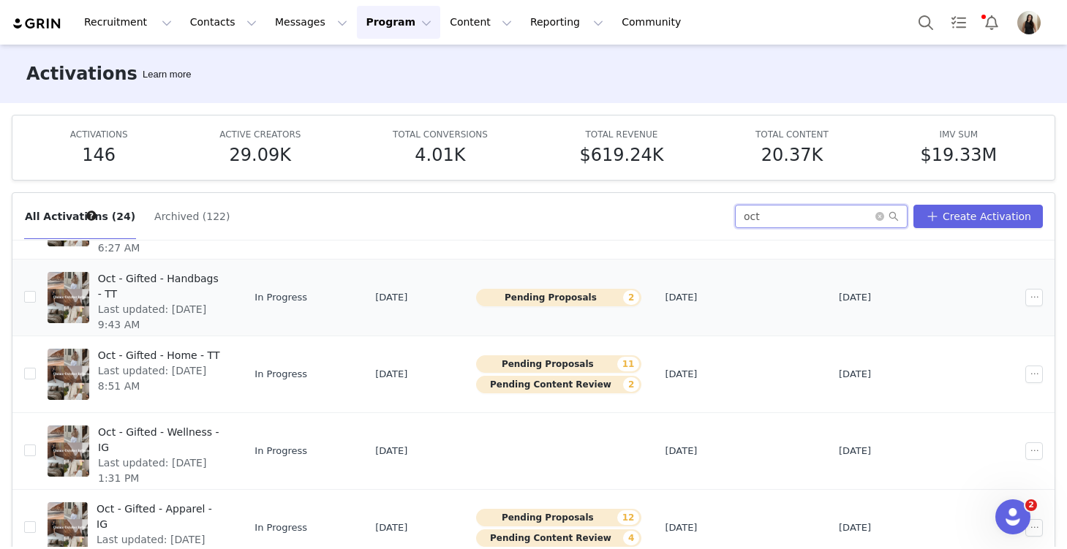
scroll to position [178, 0]
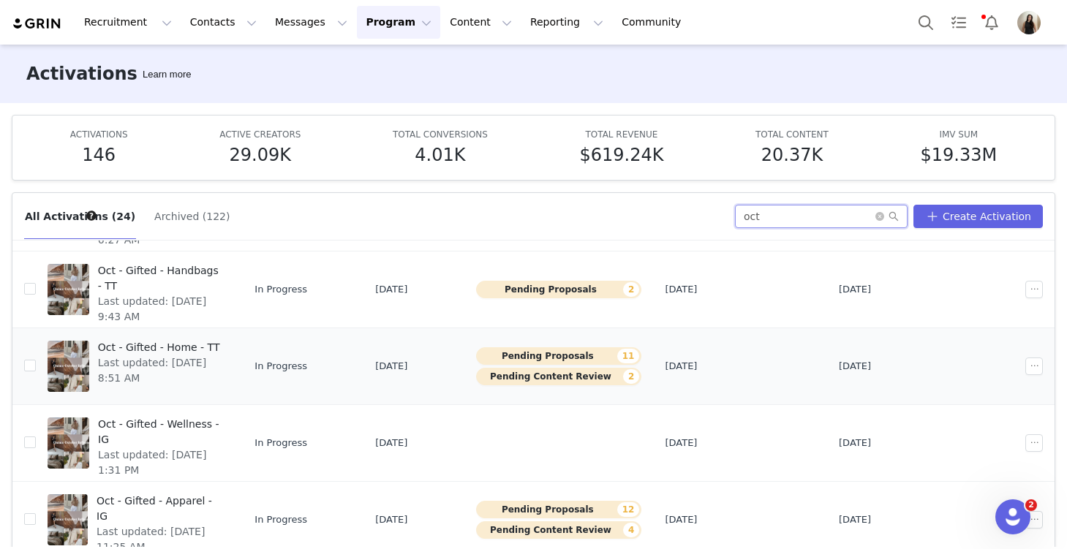
type input "oct"
click at [191, 358] on span "Last updated: [DATE] 8:51 AM" at bounding box center [160, 370] width 125 height 31
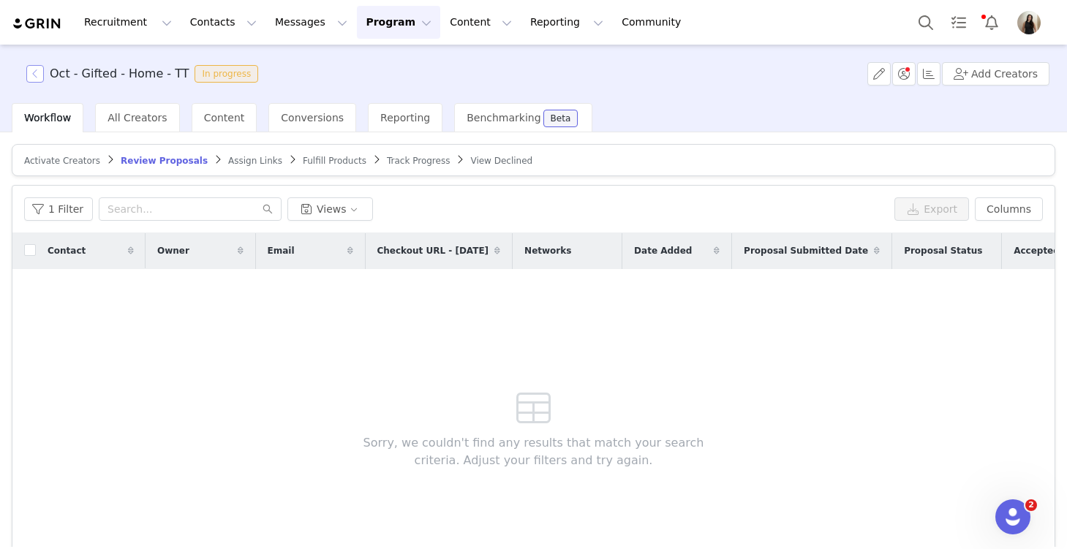
click at [31, 70] on button "button" at bounding box center [35, 74] width 18 height 18
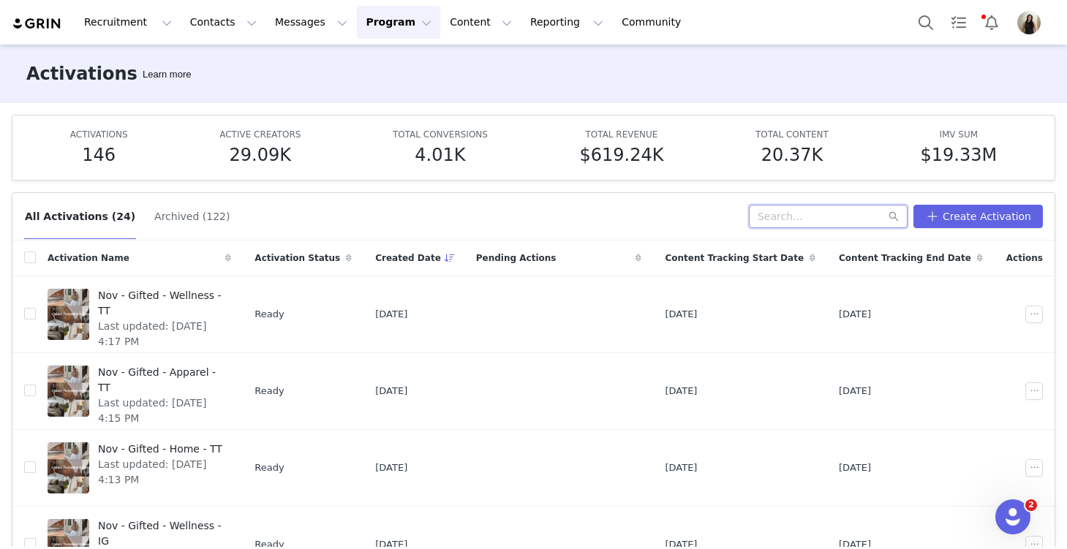
click at [789, 212] on input "text" at bounding box center [828, 216] width 159 height 23
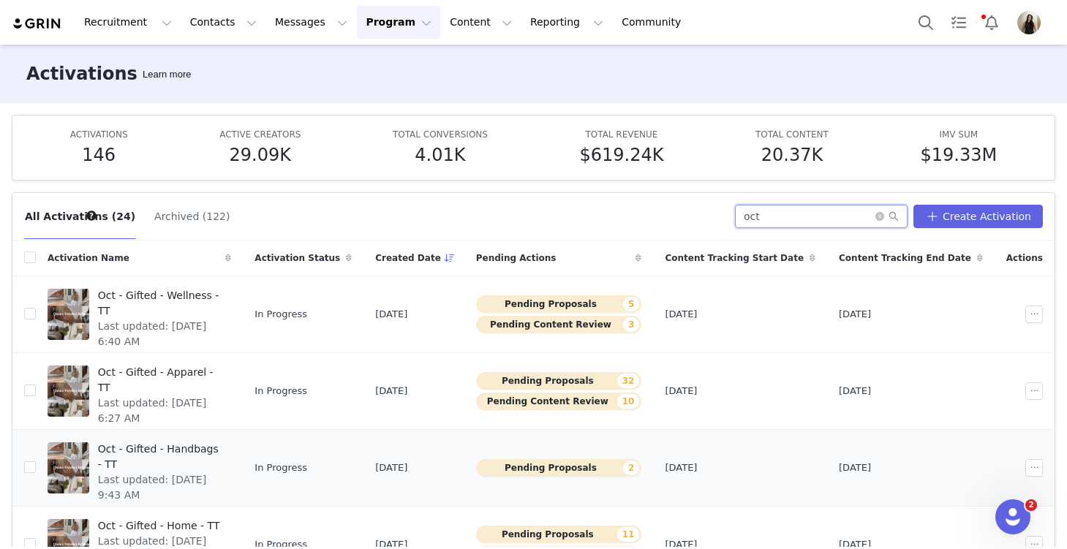
type input "oct"
click at [206, 472] on span "Last updated: [DATE] 9:43 AM" at bounding box center [160, 487] width 125 height 31
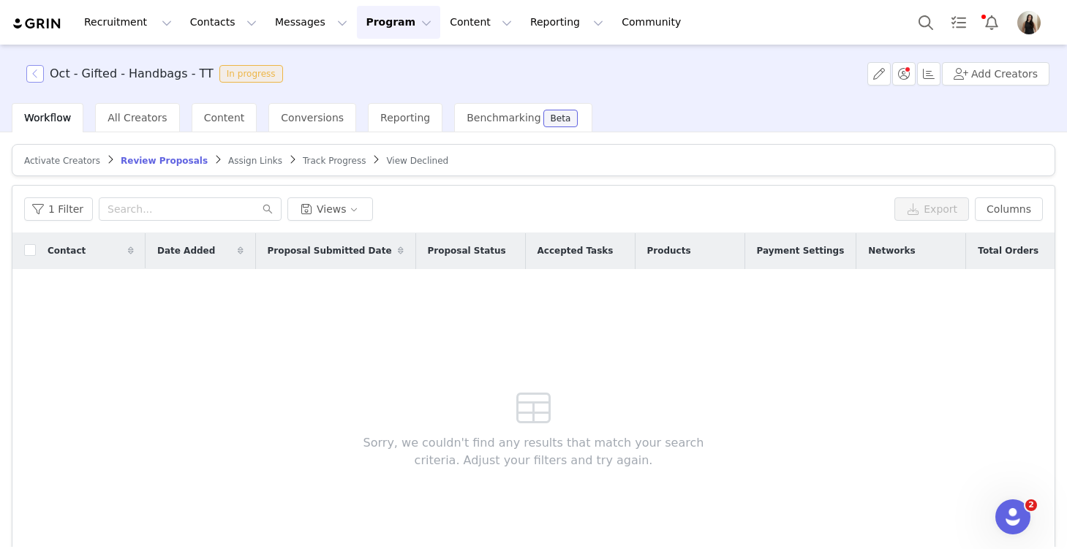
click at [37, 70] on button "button" at bounding box center [35, 74] width 18 height 18
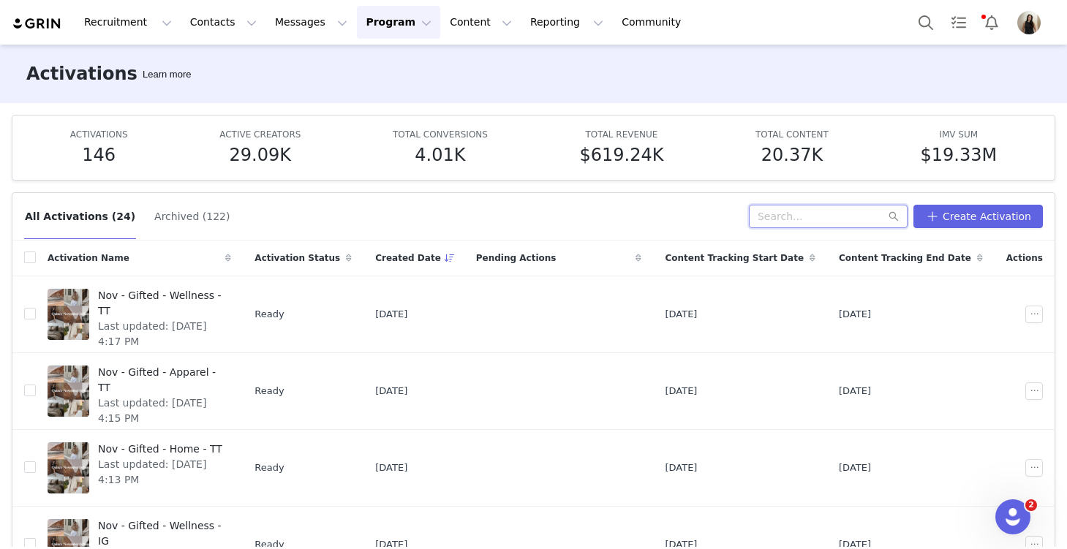
click at [789, 216] on input "text" at bounding box center [828, 216] width 159 height 23
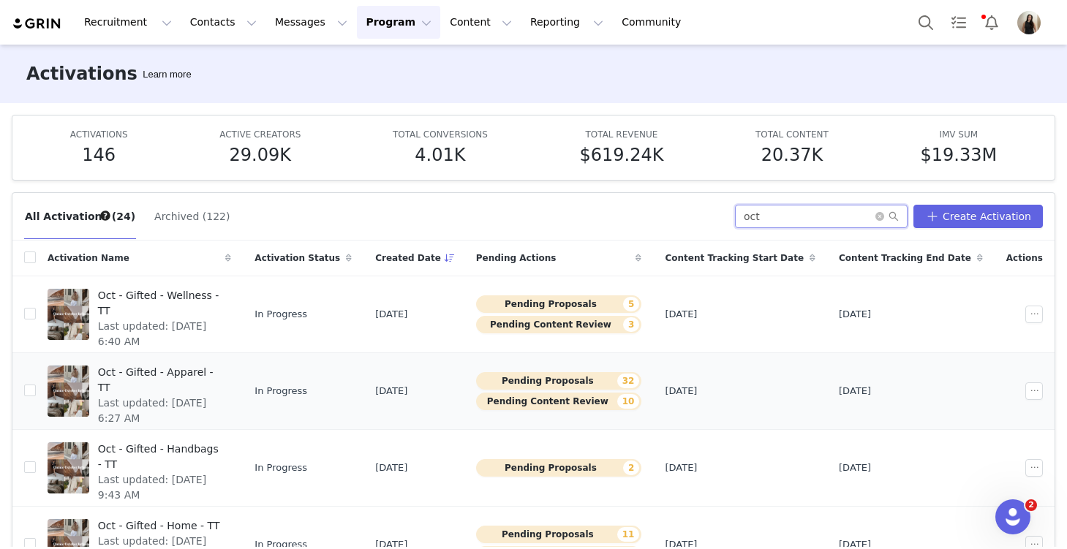
type input "oct"
click at [183, 396] on span "Last updated: [DATE] 6:27 AM" at bounding box center [160, 411] width 125 height 31
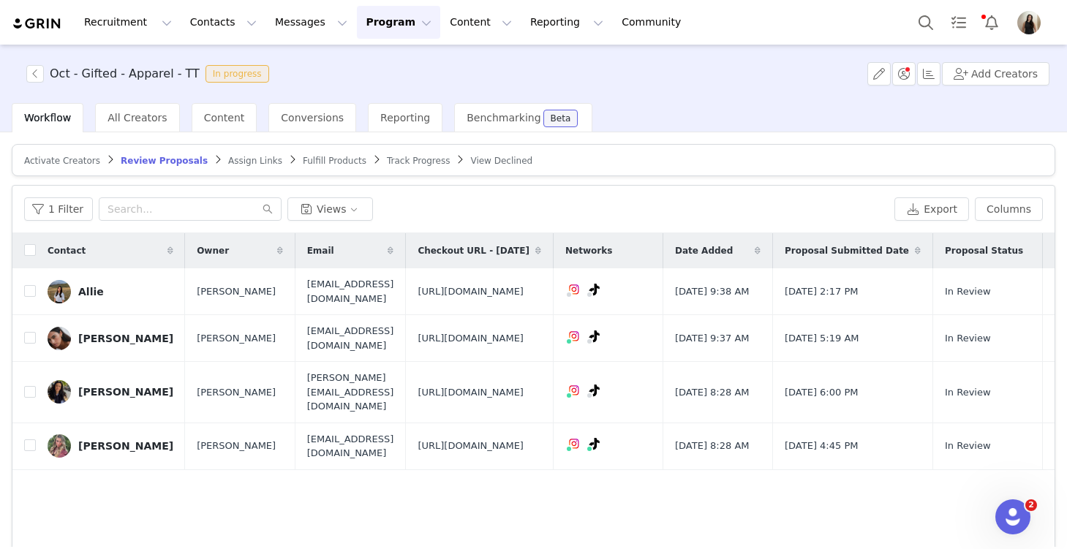
scroll to position [88, 0]
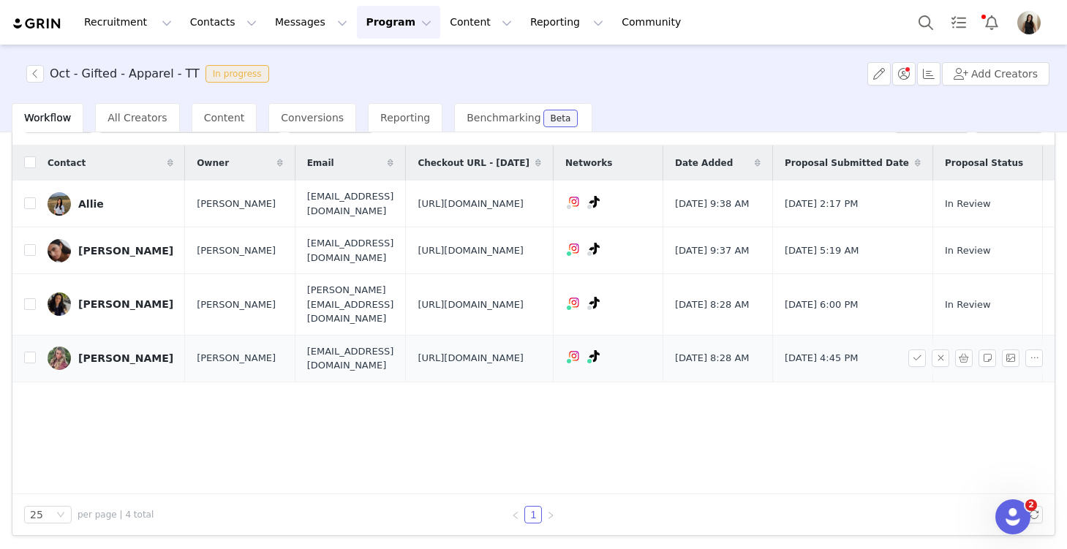
drag, startPoint x: 589, startPoint y: 456, endPoint x: 433, endPoint y: 399, distance: 165.9
click at [433, 382] on td "[URL][DOMAIN_NAME]" at bounding box center [480, 358] width 148 height 47
copy span "[URL][DOMAIN_NAME]"
click at [31, 363] on input "checkbox" at bounding box center [30, 358] width 12 height 12
checkbox input "true"
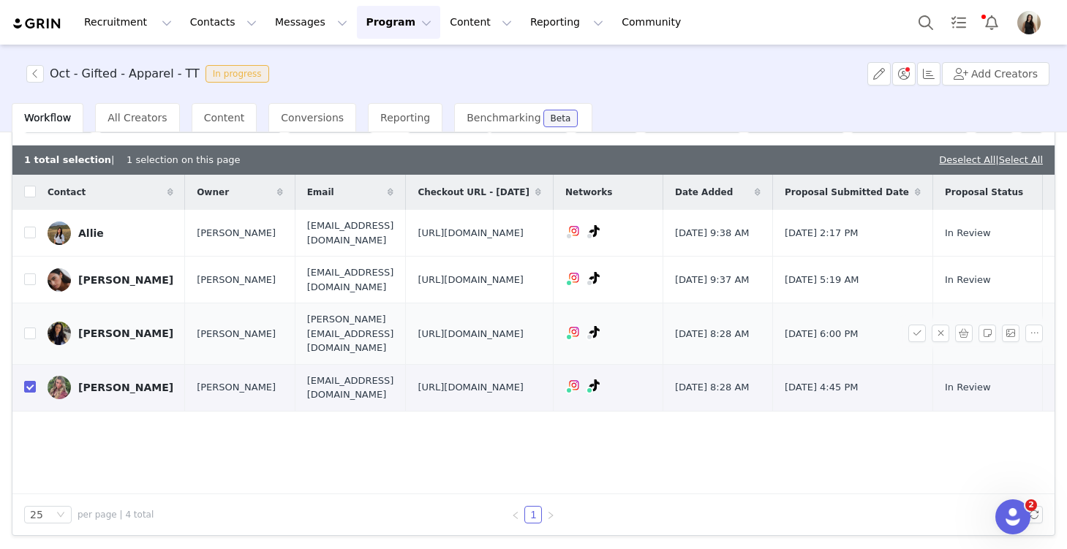
drag, startPoint x: 596, startPoint y: 404, endPoint x: 437, endPoint y: 358, distance: 165.2
click at [437, 341] on span "[URL][DOMAIN_NAME]" at bounding box center [470, 334] width 106 height 15
click at [29, 339] on input "checkbox" at bounding box center [30, 334] width 12 height 12
checkbox input "true"
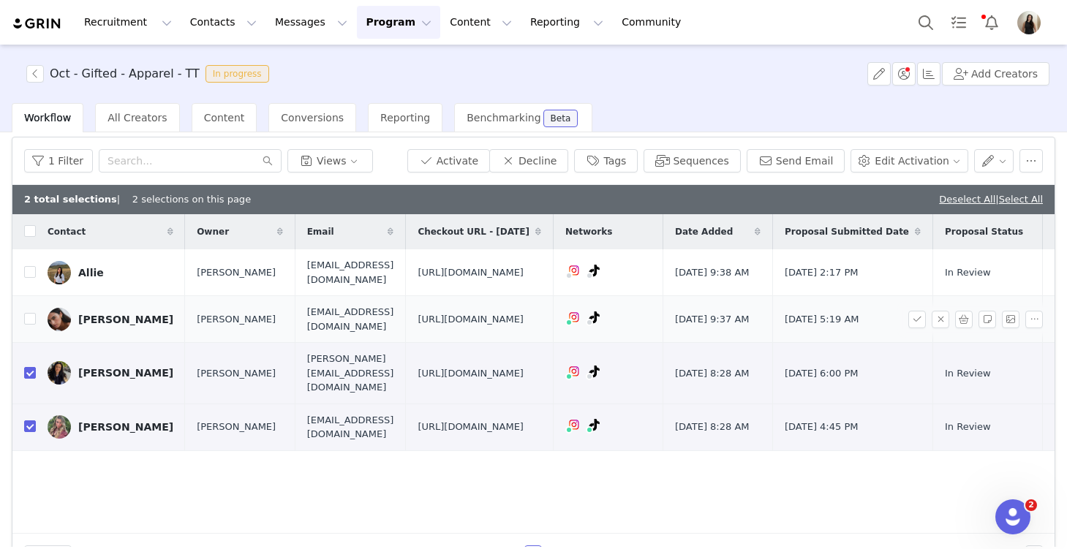
scroll to position [45, 0]
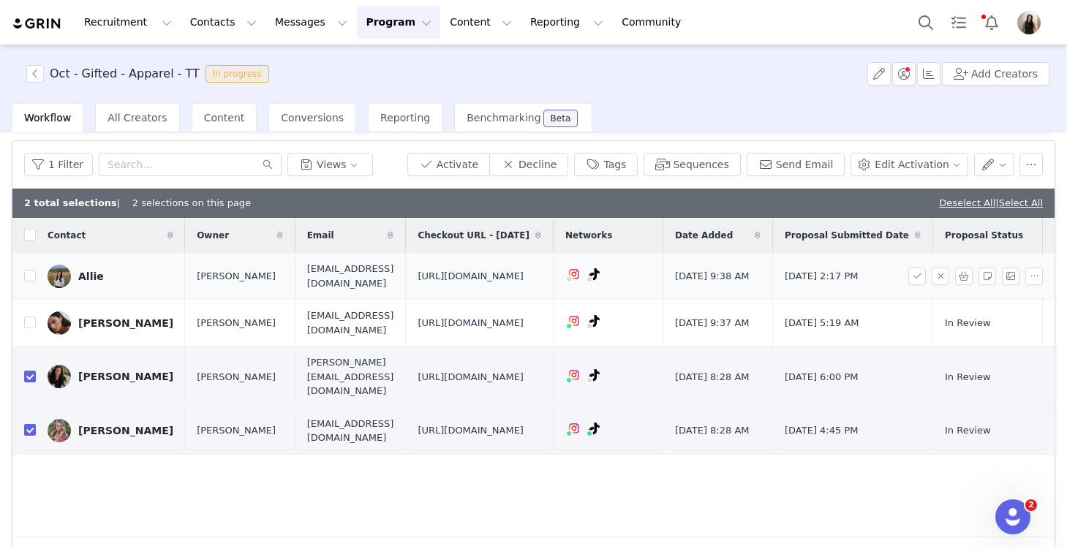
drag, startPoint x: 601, startPoint y: 314, endPoint x: 435, endPoint y: 264, distance: 173.5
click at [435, 269] on span "[URL][DOMAIN_NAME]" at bounding box center [470, 276] width 106 height 15
click at [32, 281] on input "checkbox" at bounding box center [30, 276] width 12 height 12
click at [464, 162] on button "Activate" at bounding box center [448, 164] width 83 height 23
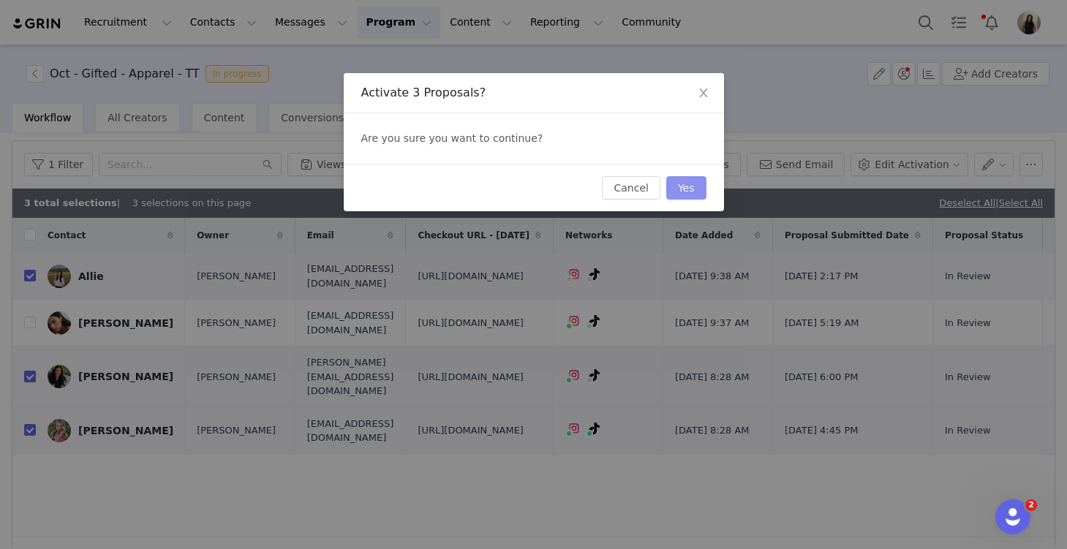
click at [690, 185] on button "Yes" at bounding box center [686, 187] width 40 height 23
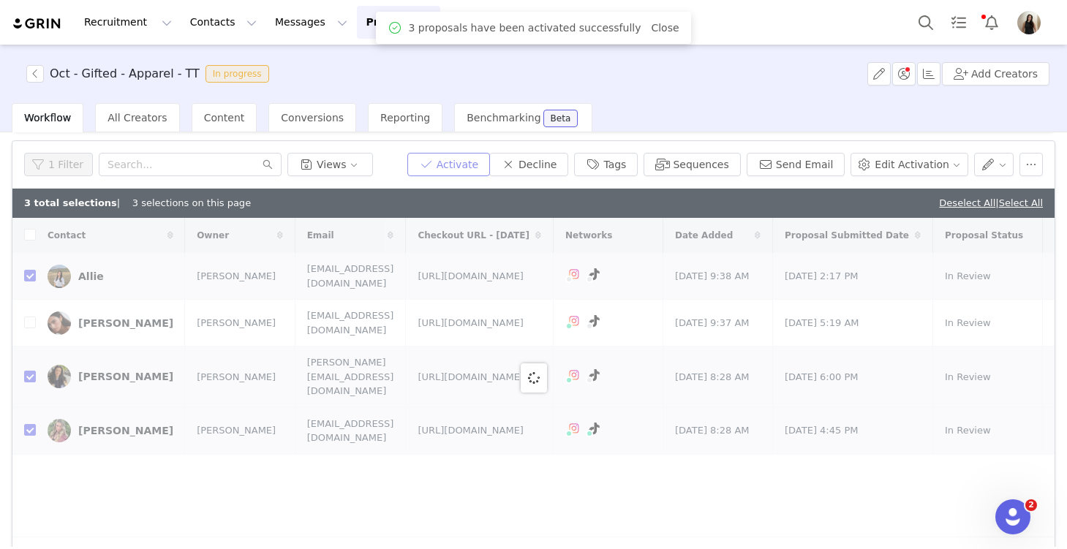
checkbox input "false"
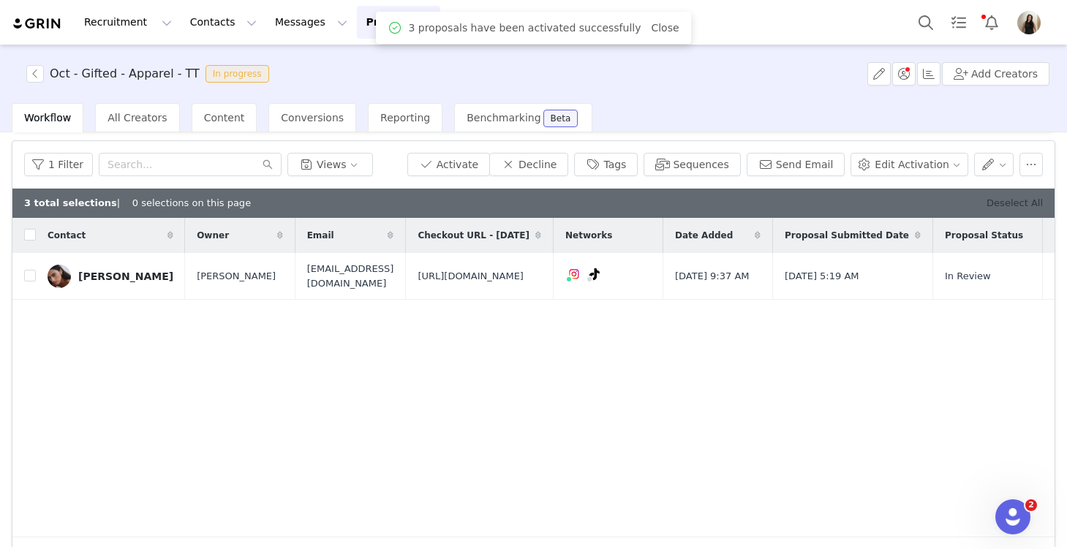
click at [789, 203] on link "Deselect All" at bounding box center [1014, 202] width 56 height 11
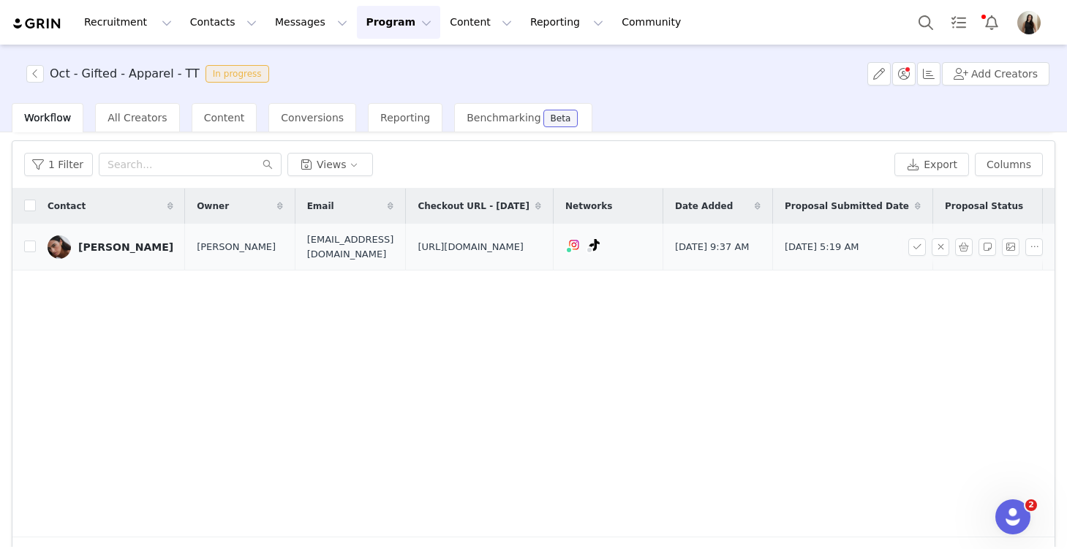
scroll to position [0, 0]
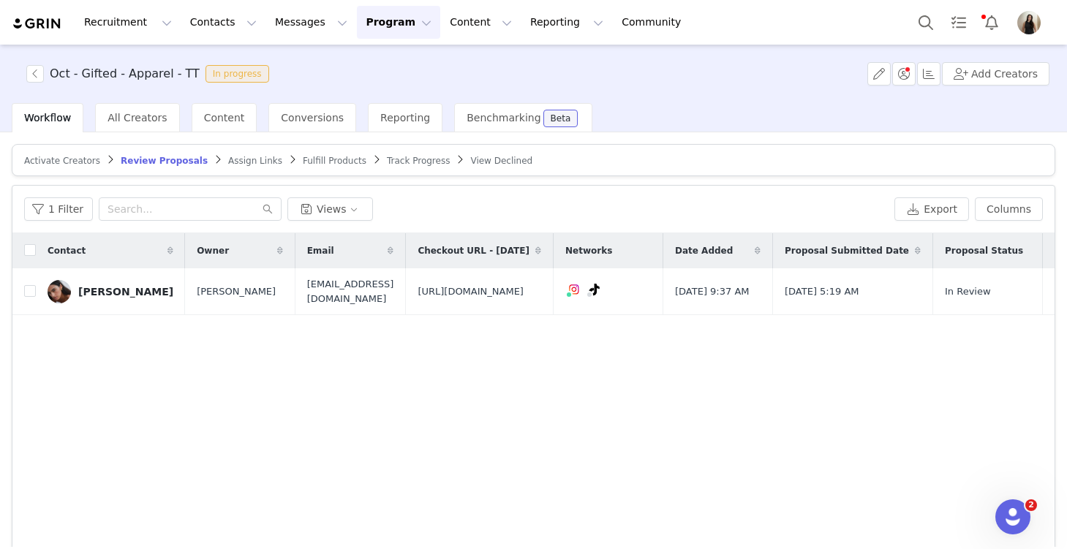
click at [238, 168] on article "Activate Creators Review Proposals Assign Links Fulfill Products Track Progress…" at bounding box center [533, 160] width 1043 height 32
click at [238, 159] on span "Assign Links" at bounding box center [255, 161] width 54 height 10
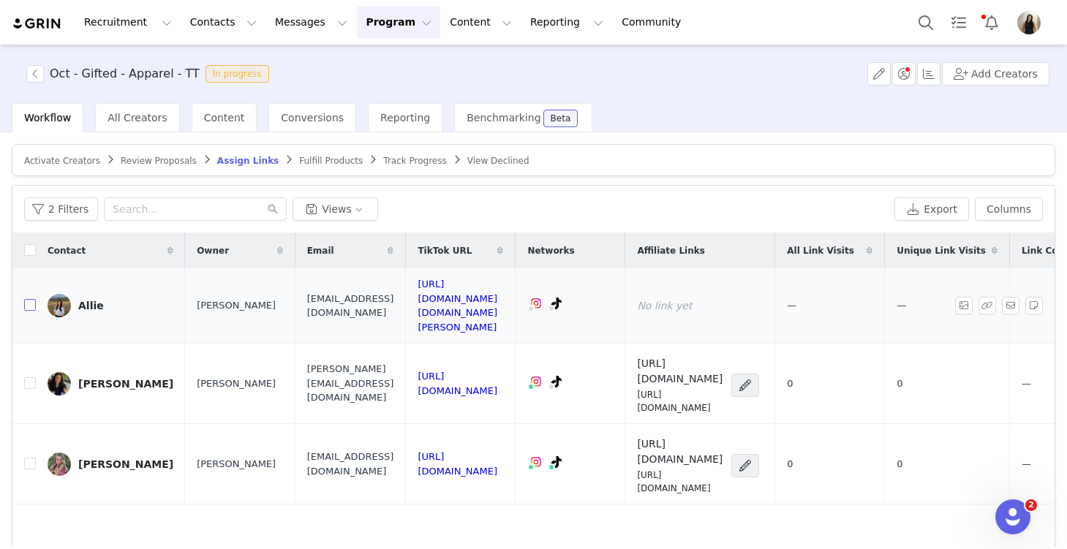
click at [28, 299] on input "checkbox" at bounding box center [30, 305] width 12 height 12
checkbox input "true"
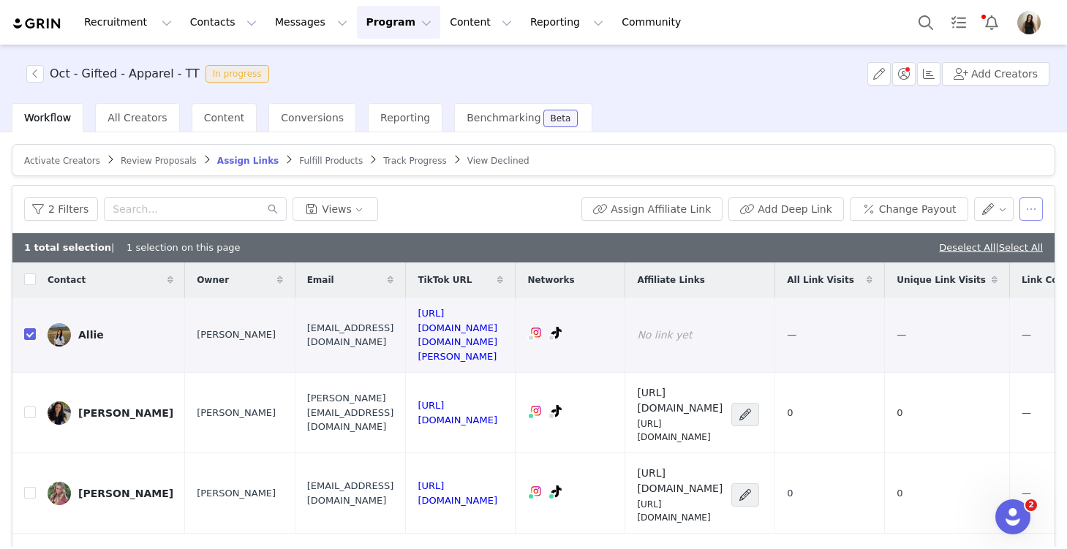
click at [789, 211] on button "button" at bounding box center [1030, 208] width 23 height 23
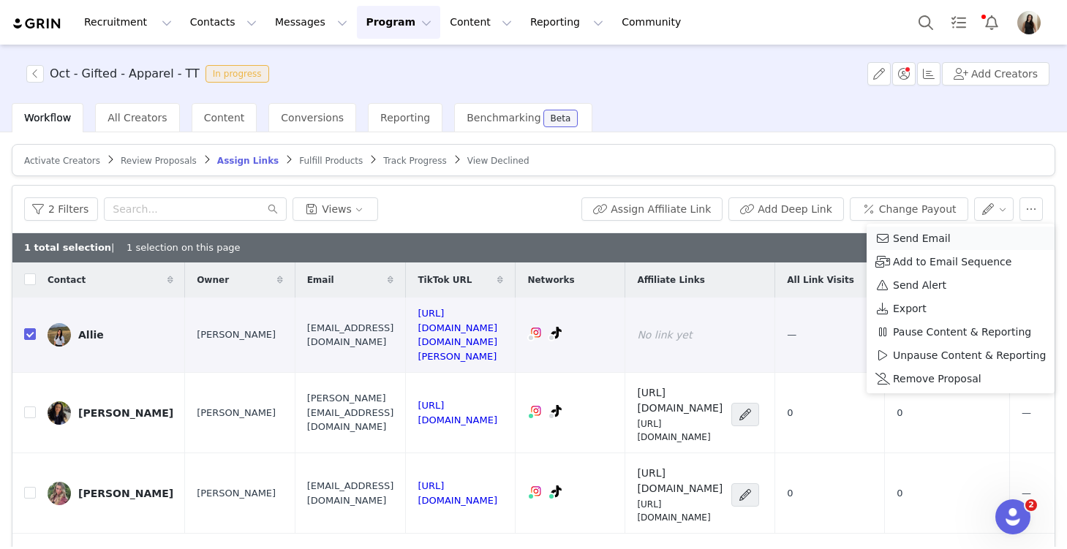
click at [789, 232] on div "Send Email" at bounding box center [960, 238] width 170 height 16
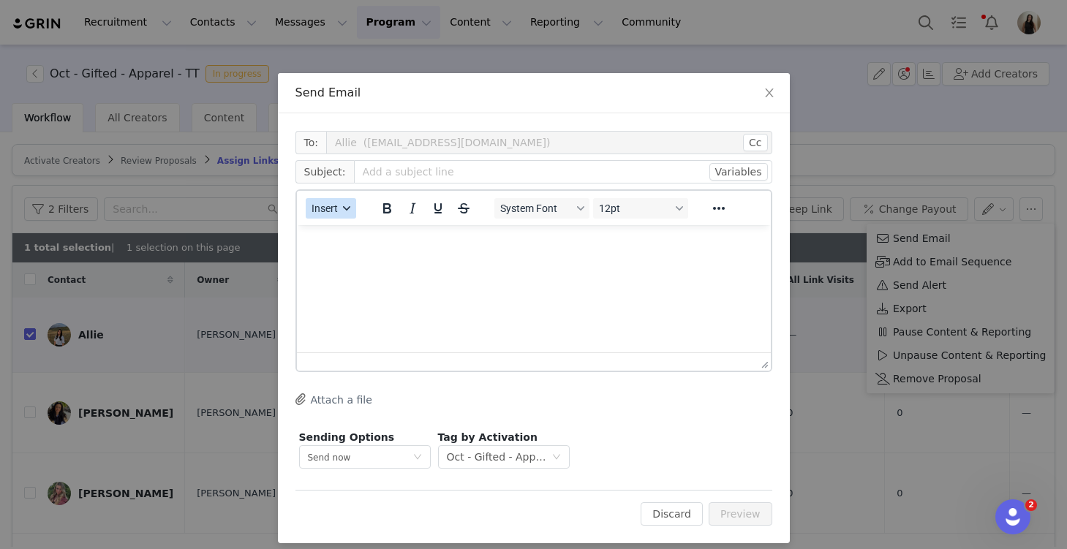
click at [330, 215] on button "Insert" at bounding box center [331, 208] width 50 height 20
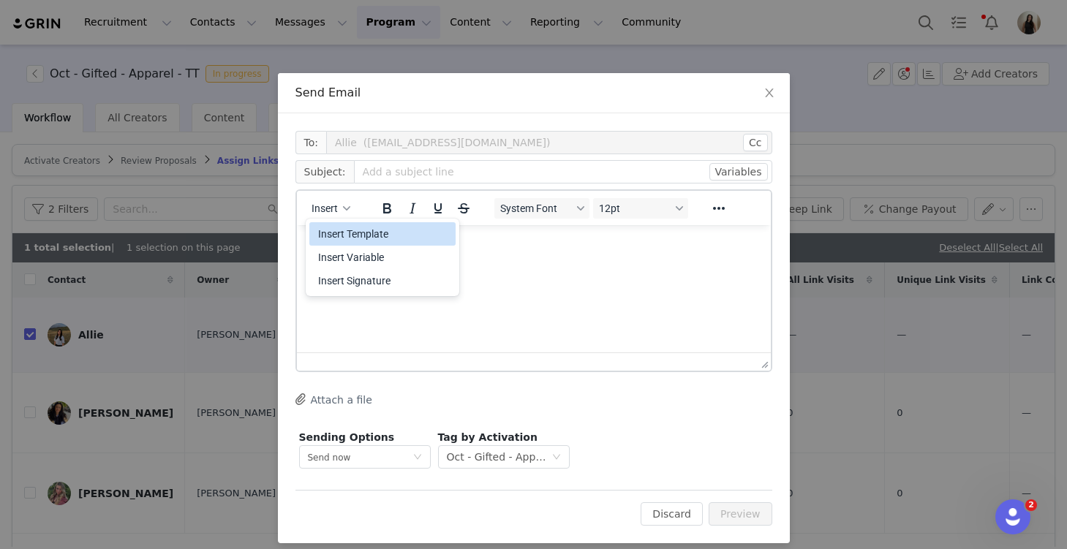
click at [339, 233] on div "Insert Template" at bounding box center [384, 234] width 132 height 18
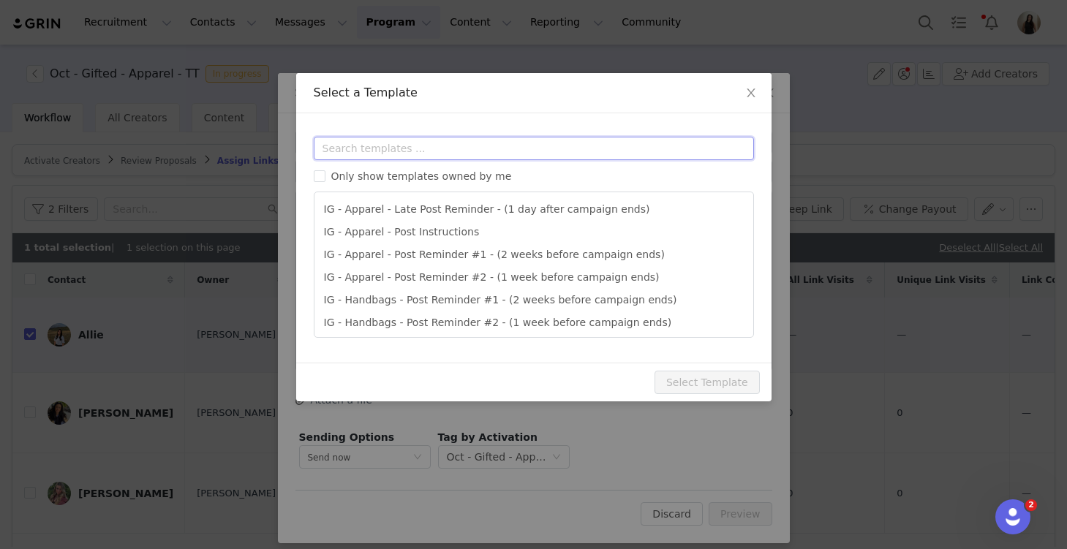
click at [352, 147] on input "text" at bounding box center [534, 148] width 440 height 23
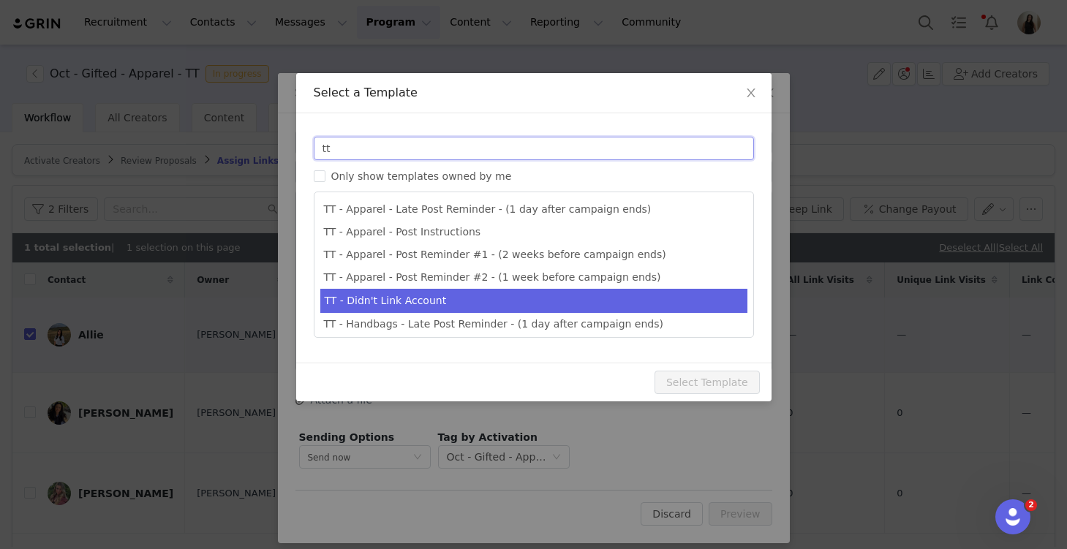
type input "tt"
click at [397, 301] on li "TT - Didn't Link Account" at bounding box center [533, 301] width 427 height 24
type input "RE: Quince x @[tiktok_username] Campaign!"
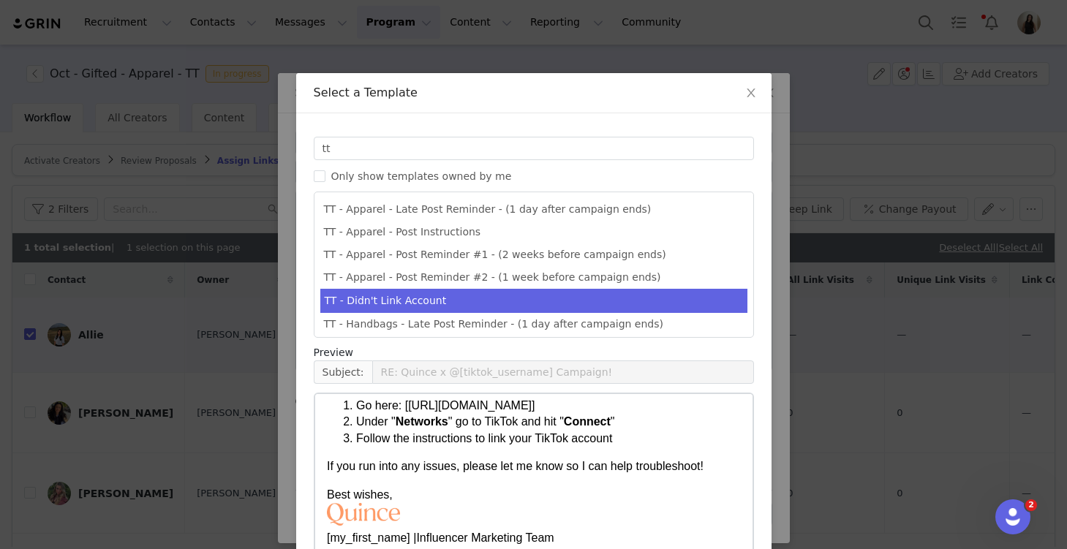
scroll to position [100, 0]
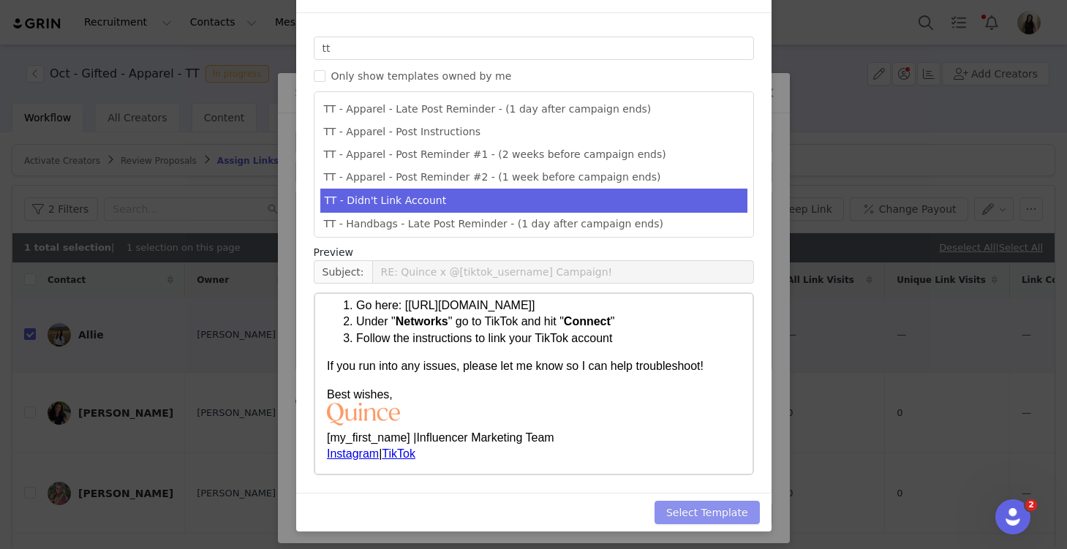
click at [727, 514] on button "Select Template" at bounding box center [706, 512] width 105 height 23
type input "RE: Quince x @[tiktok_username] Campaign!"
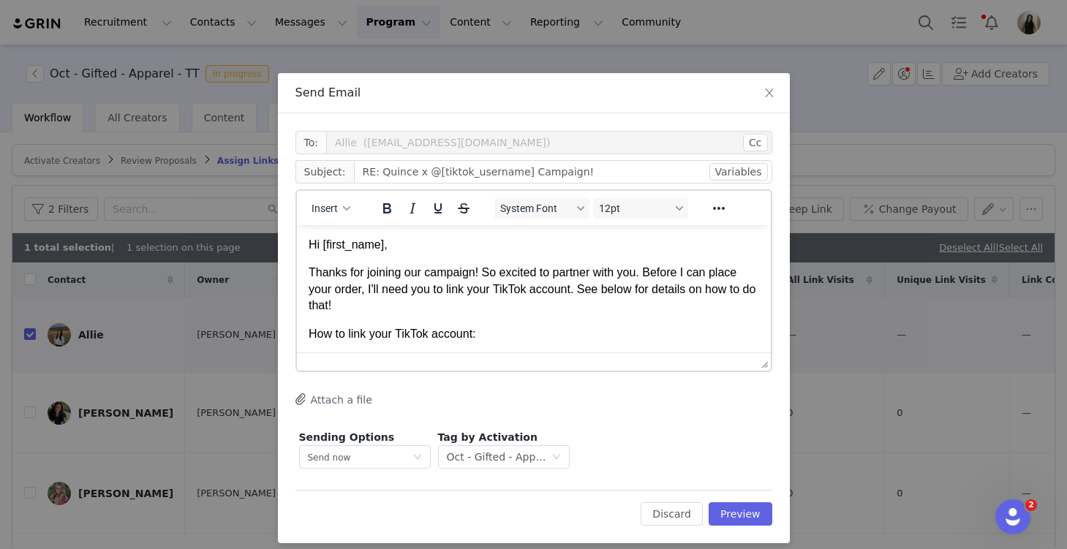
scroll to position [0, 0]
click at [732, 514] on button "Preview" at bounding box center [741, 513] width 64 height 23
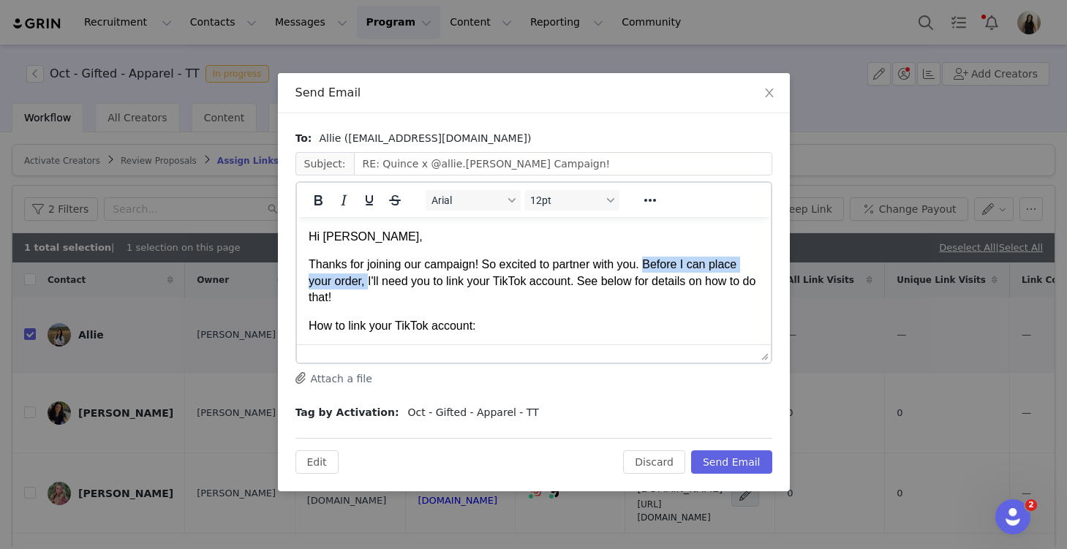
drag, startPoint x: 643, startPoint y: 264, endPoint x: 366, endPoint y: 280, distance: 277.6
click at [366, 280] on span "Thanks for joining our campaign! So excited to partner with you. Before I can p…" at bounding box center [531, 280] width 447 height 45
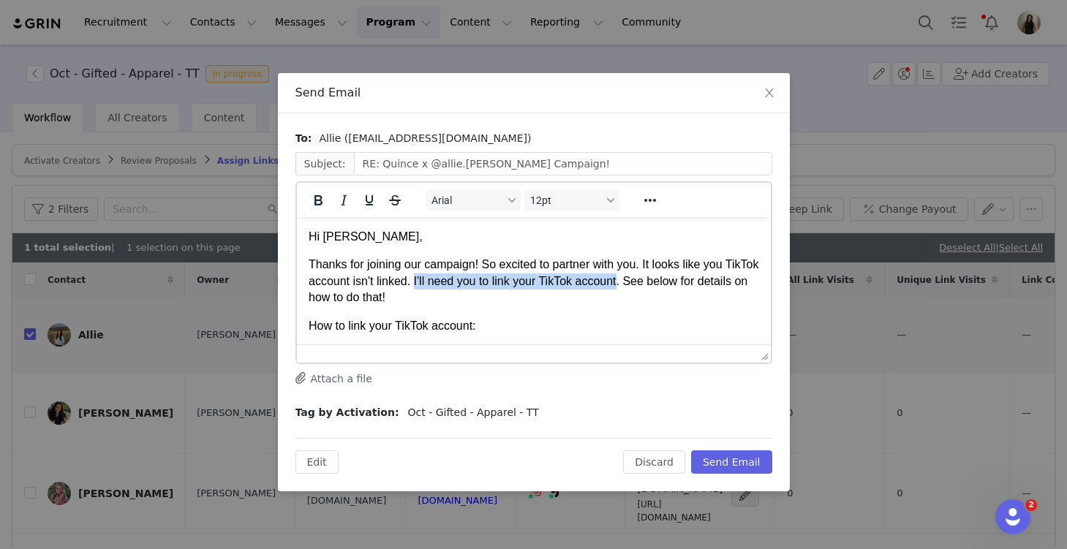
drag, startPoint x: 414, startPoint y: 284, endPoint x: 616, endPoint y: 287, distance: 202.5
click at [616, 287] on span "Thanks for joining our campaign! So excited to partner with you. It looks like …" at bounding box center [533, 280] width 450 height 45
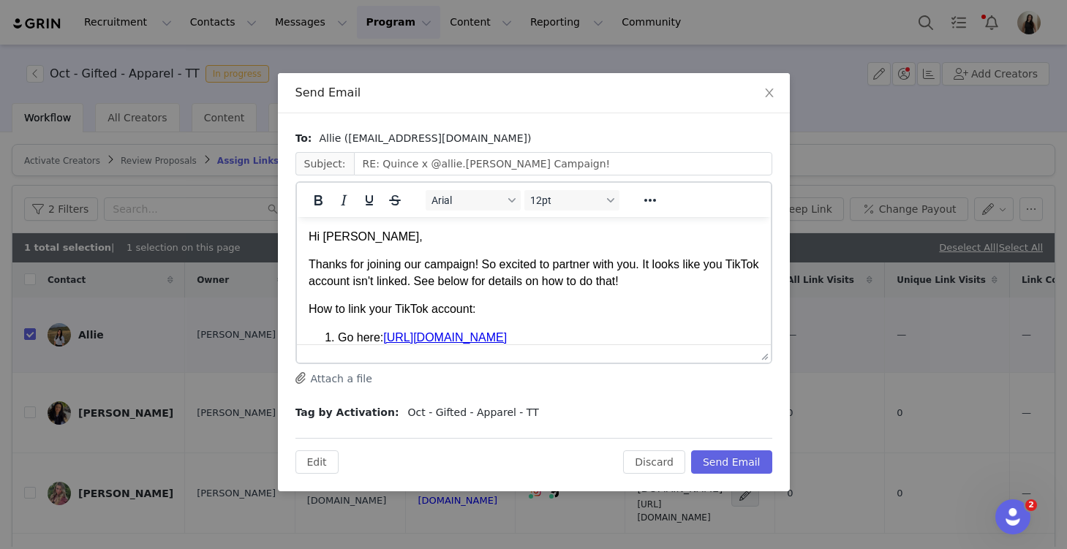
click at [417, 284] on span "Thanks for joining our campaign! So excited to partner with you. It looks like …" at bounding box center [533, 272] width 450 height 29
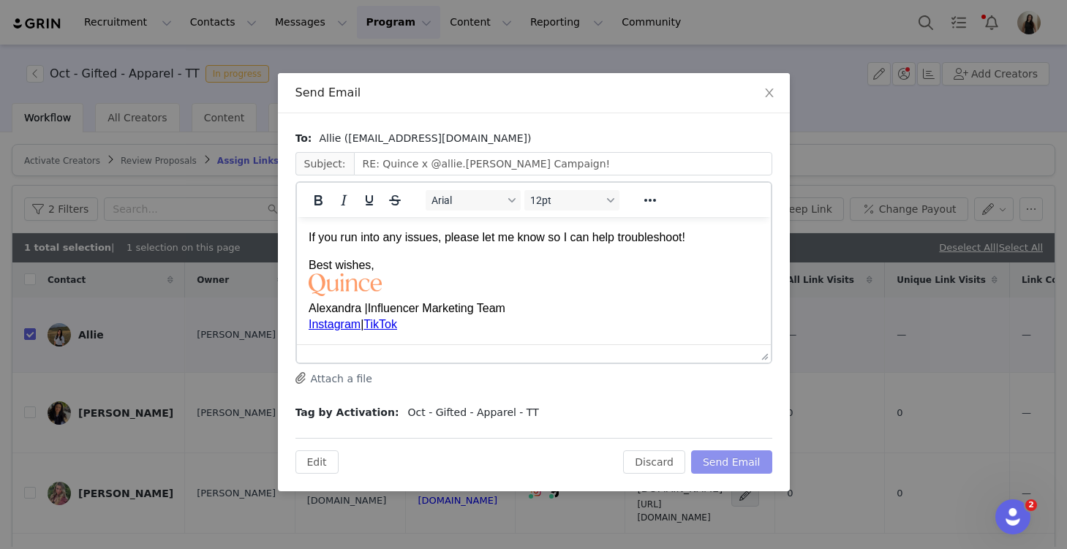
click at [730, 461] on button "Send Email" at bounding box center [731, 461] width 81 height 23
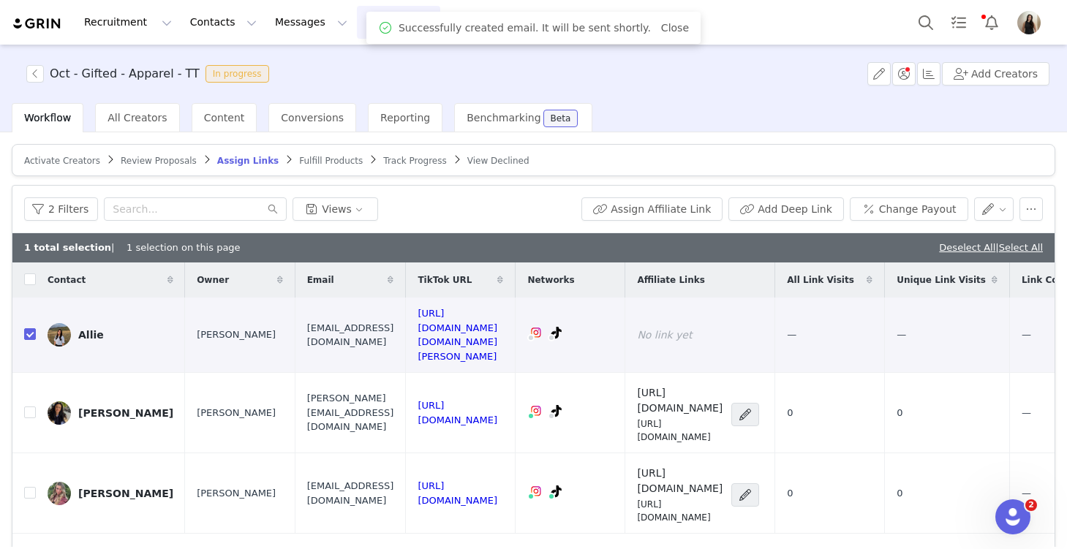
scroll to position [0, 0]
click at [789, 249] on link "Deselect All" at bounding box center [967, 247] width 56 height 11
checkbox input "false"
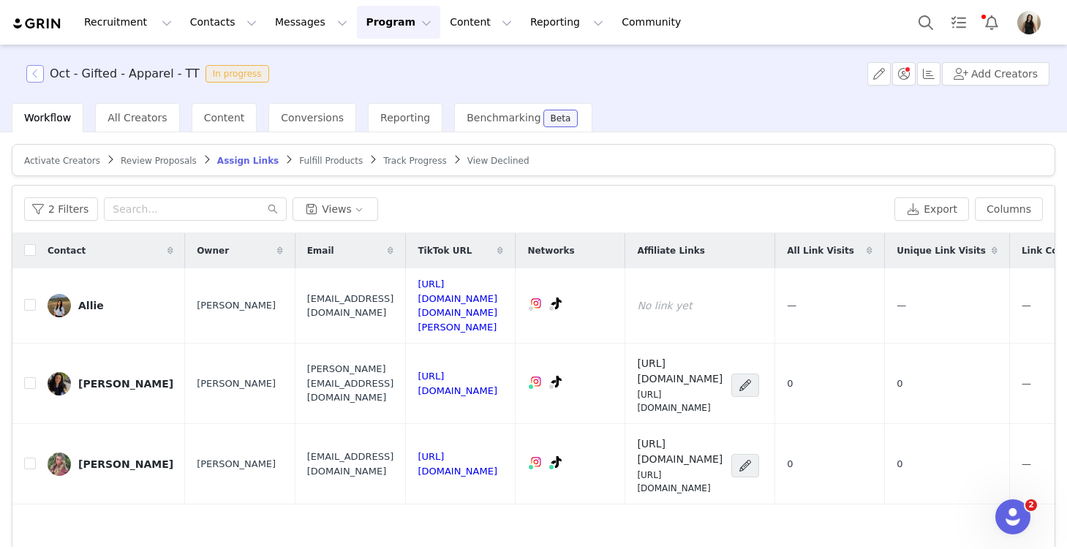
click at [39, 70] on button "button" at bounding box center [35, 74] width 18 height 18
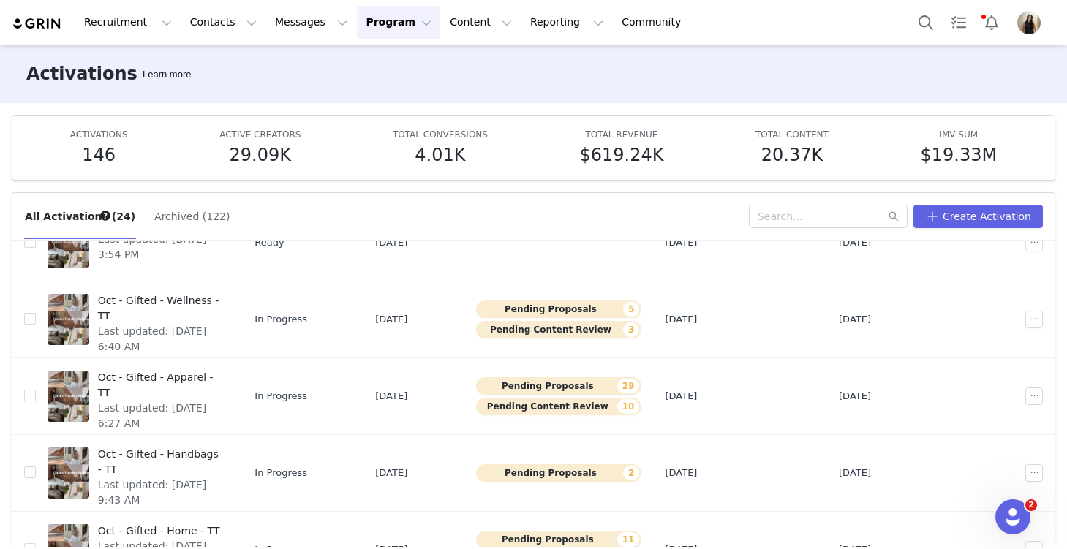
scroll to position [473, 0]
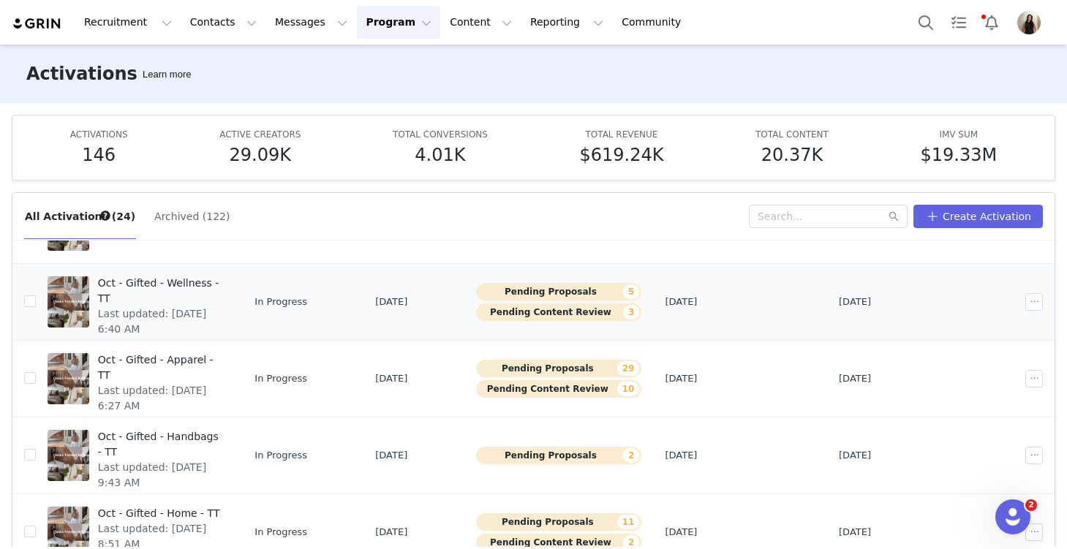
click at [200, 306] on span "Last updated: [DATE] 6:40 AM" at bounding box center [160, 321] width 125 height 31
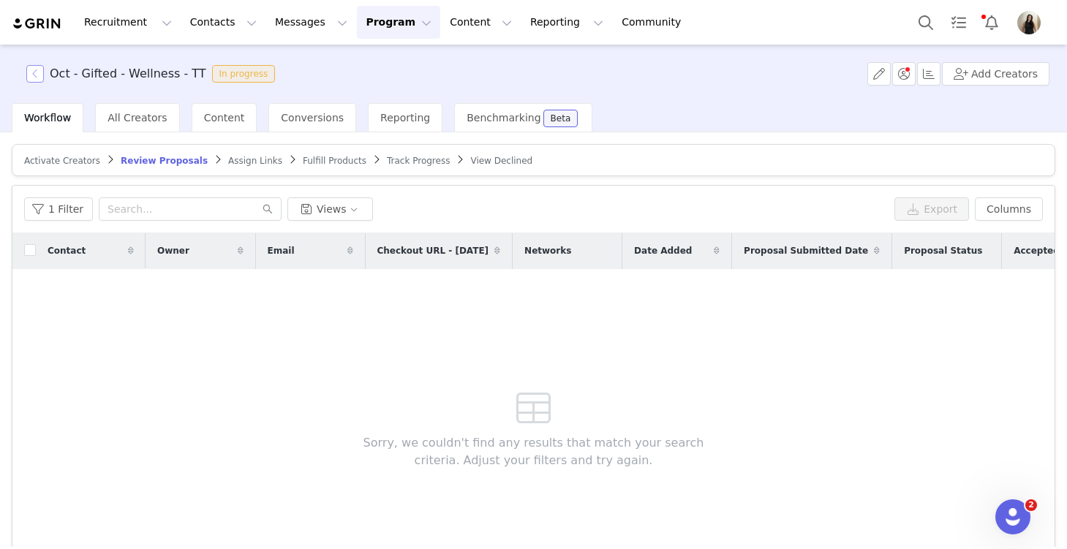
click at [39, 74] on button "button" at bounding box center [35, 74] width 18 height 18
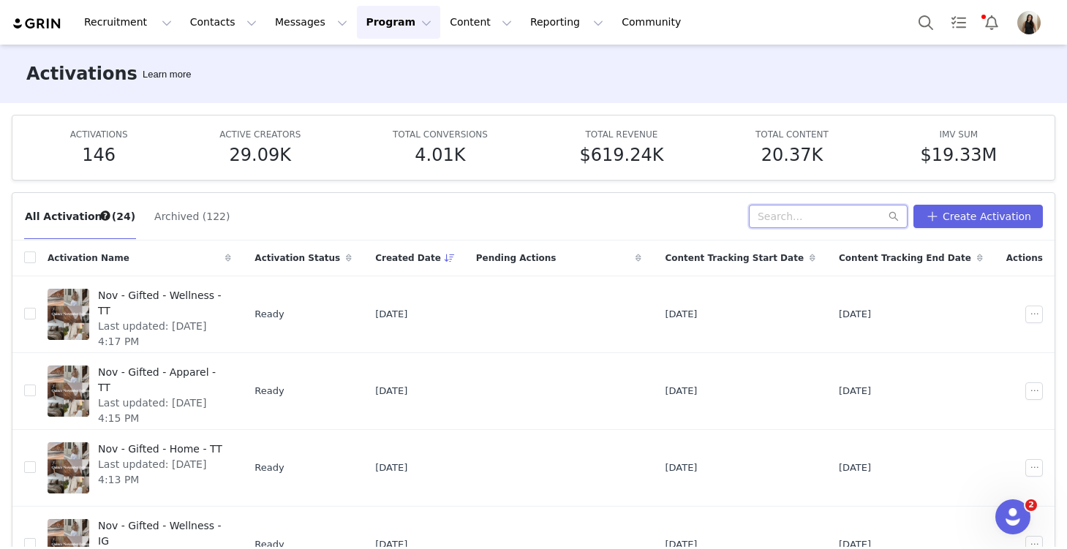
click at [789, 214] on input "text" at bounding box center [828, 216] width 159 height 23
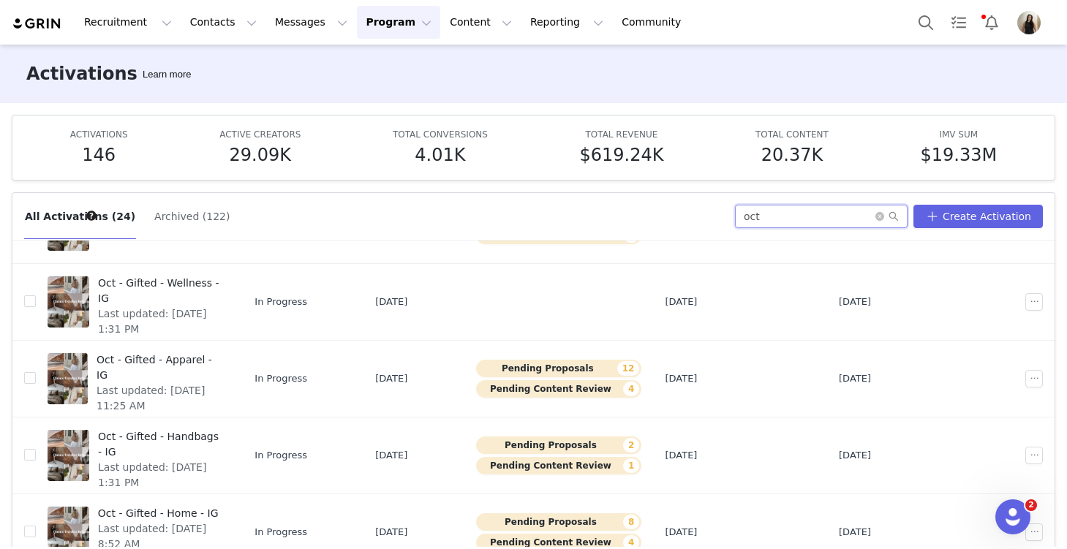
scroll to position [77, 0]
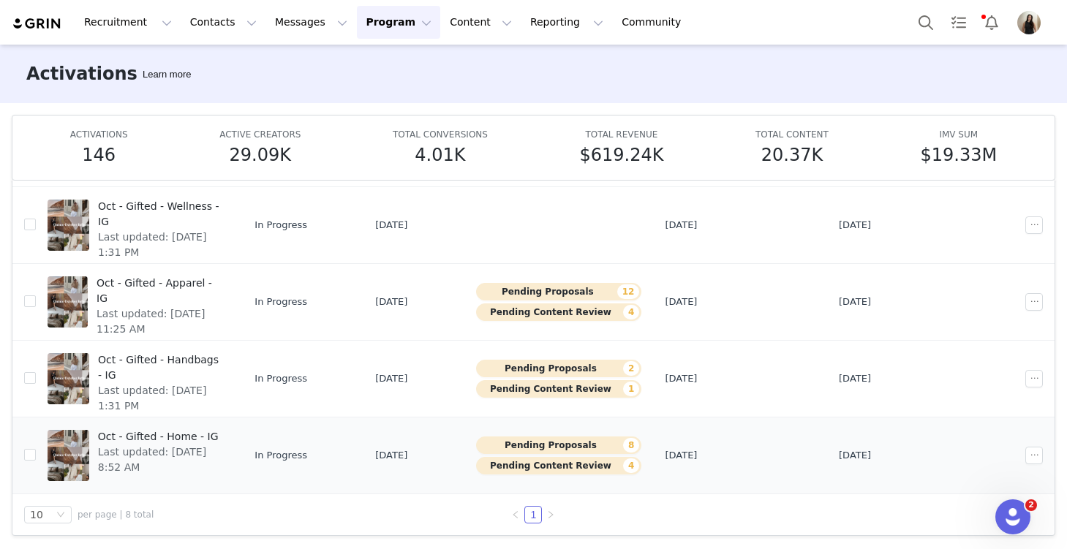
type input "oct"
click at [204, 446] on span "Last updated: [DATE] 8:52 AM" at bounding box center [160, 460] width 125 height 31
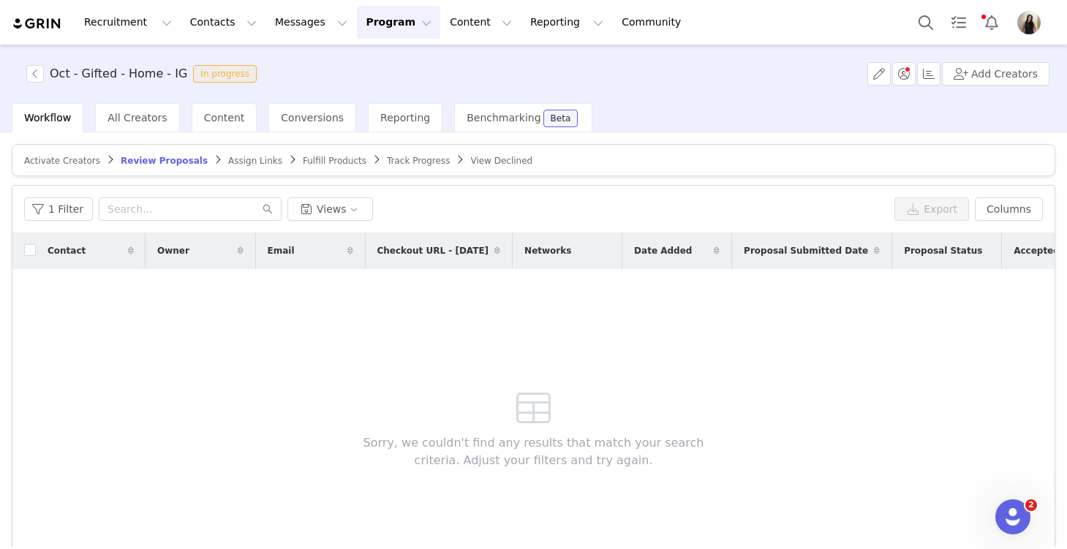
click at [232, 159] on span "Assign Links" at bounding box center [255, 161] width 54 height 10
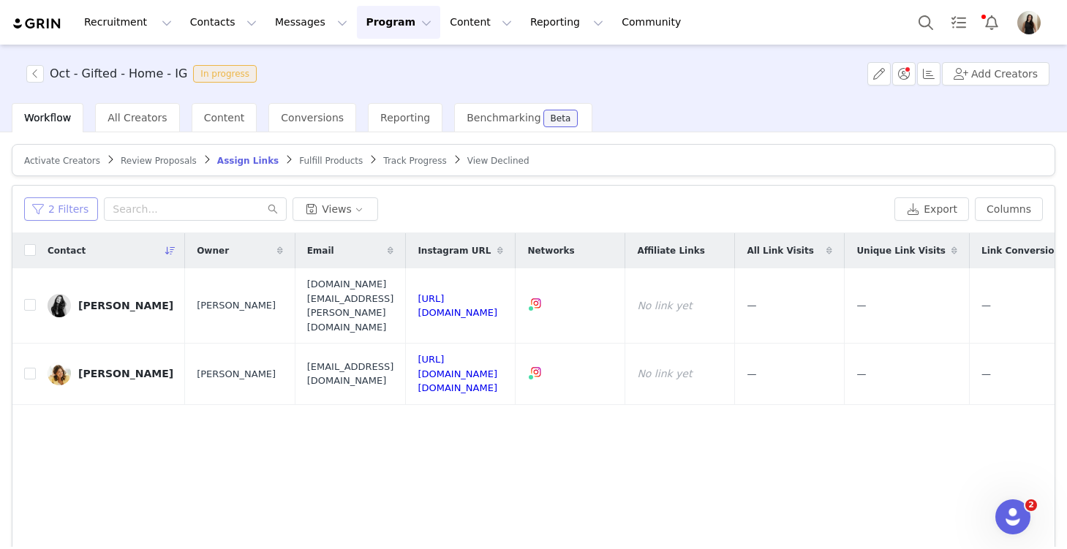
click at [52, 213] on button "2 Filters" at bounding box center [61, 208] width 74 height 23
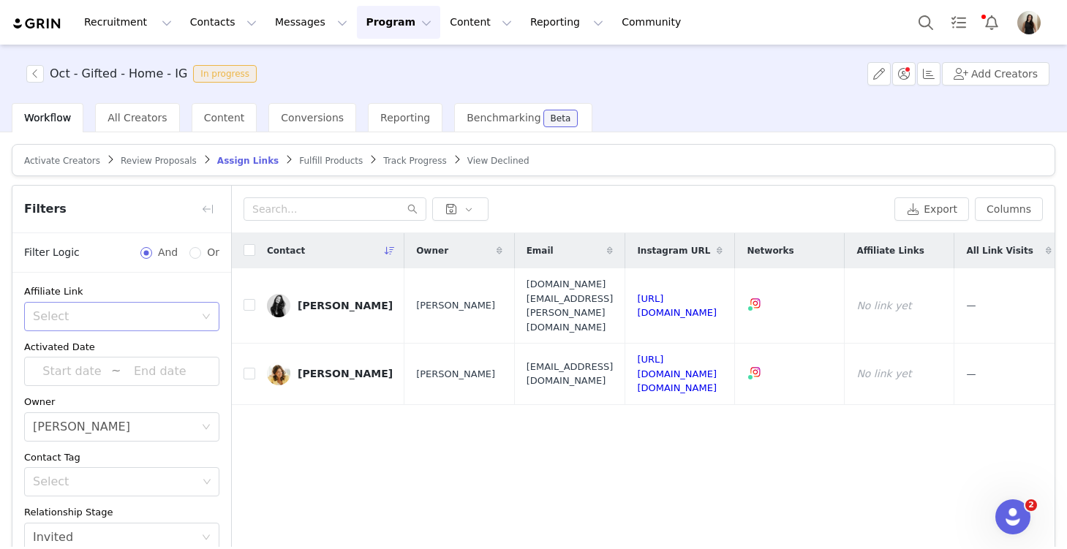
click at [72, 315] on div "Select" at bounding box center [114, 316] width 162 height 15
click at [83, 369] on li "Has no affiliate links" at bounding box center [121, 371] width 195 height 23
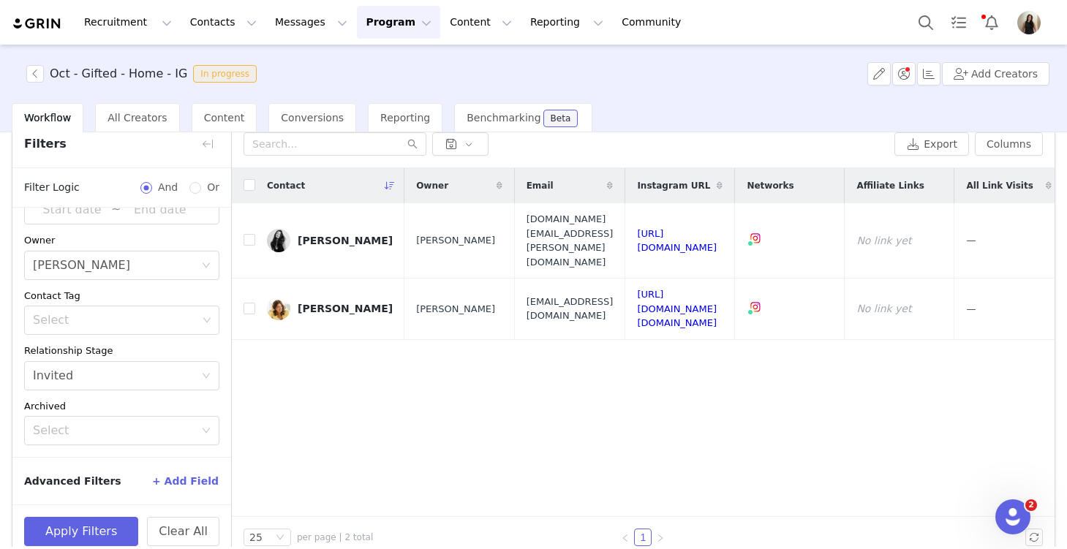
scroll to position [88, 0]
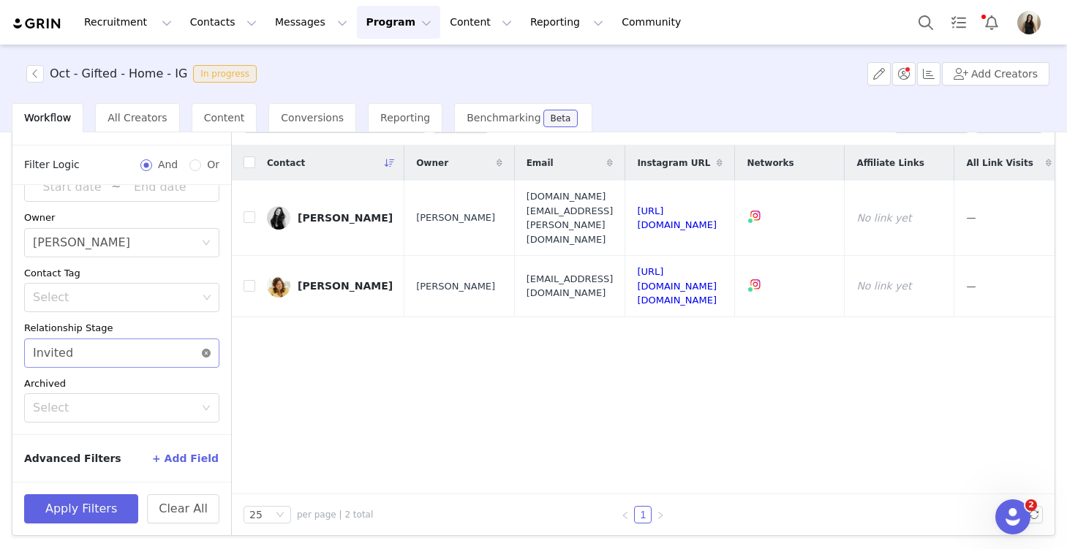
click at [206, 351] on icon "icon: close-circle" at bounding box center [206, 353] width 9 height 9
click at [83, 510] on button "Apply Filters" at bounding box center [81, 508] width 114 height 29
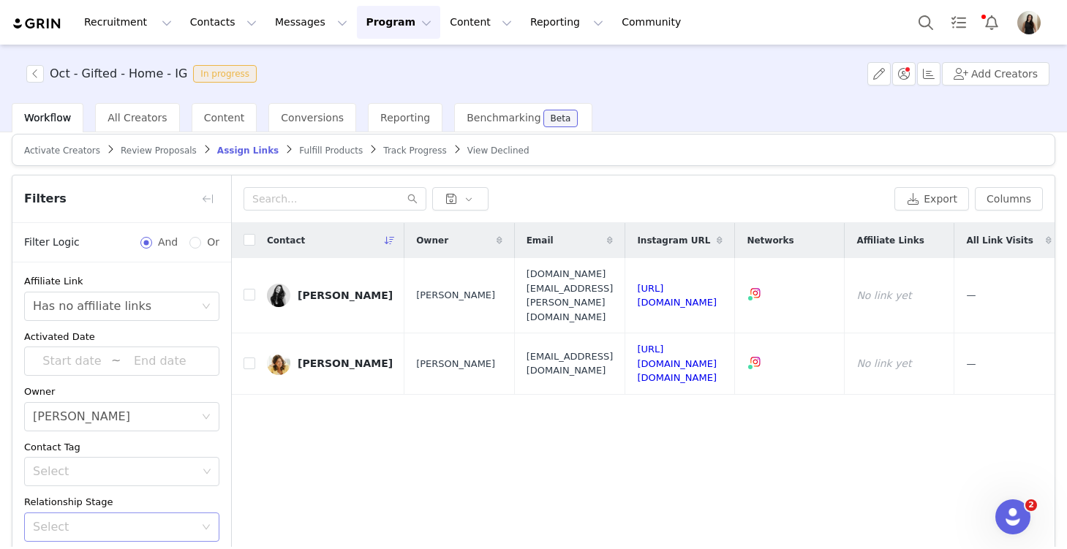
scroll to position [0, 0]
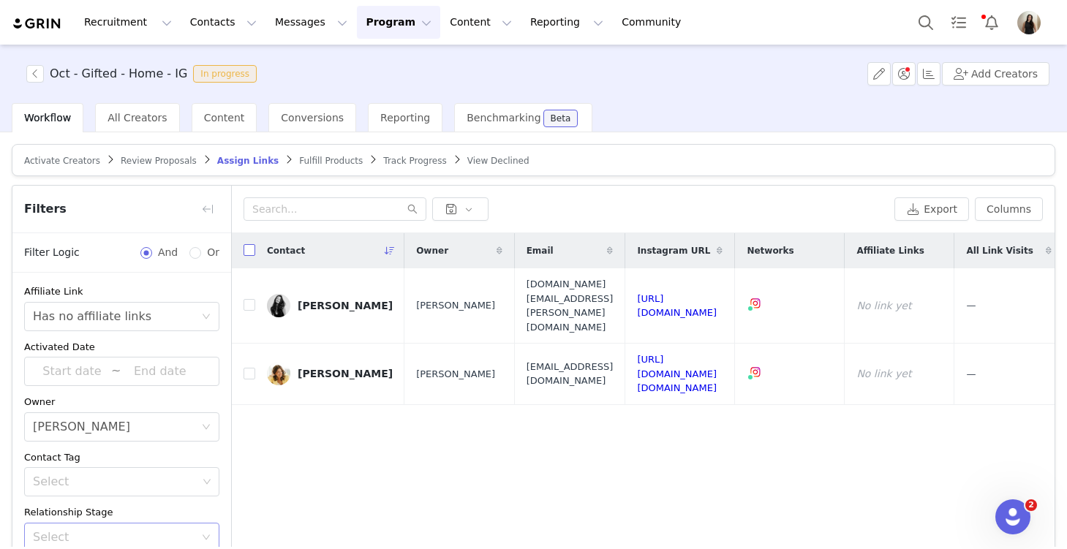
click at [246, 249] on input "checkbox" at bounding box center [249, 250] width 12 height 12
checkbox input "true"
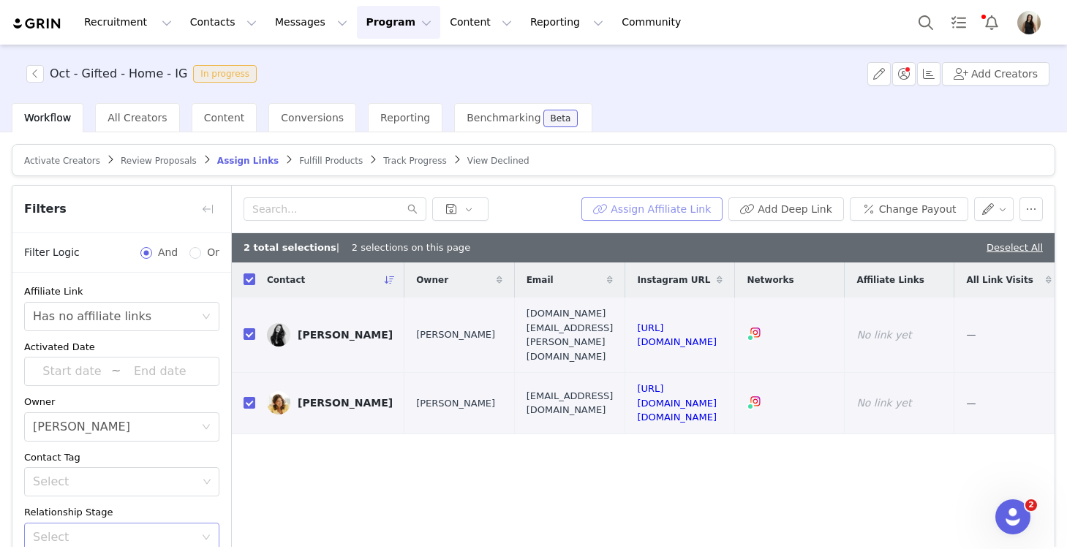
click at [649, 211] on button "Assign Affiliate Link" at bounding box center [651, 208] width 141 height 23
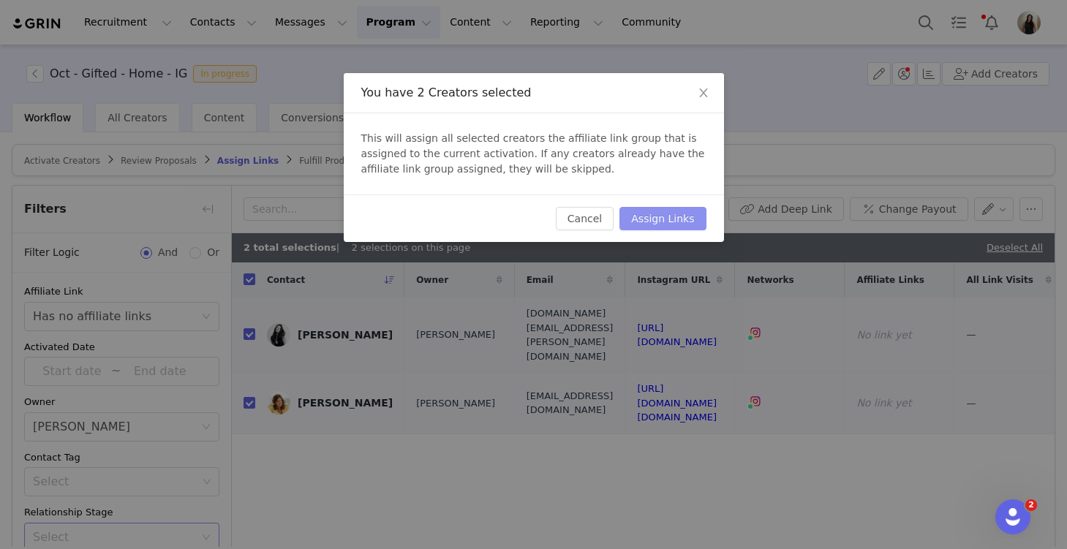
click at [651, 213] on button "Assign Links" at bounding box center [662, 218] width 86 height 23
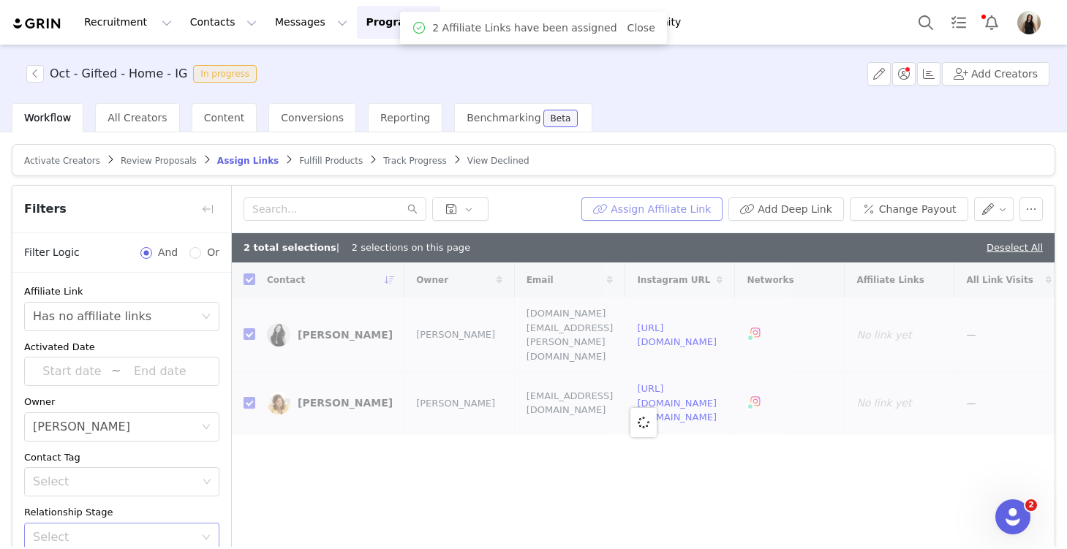
checkbox input "false"
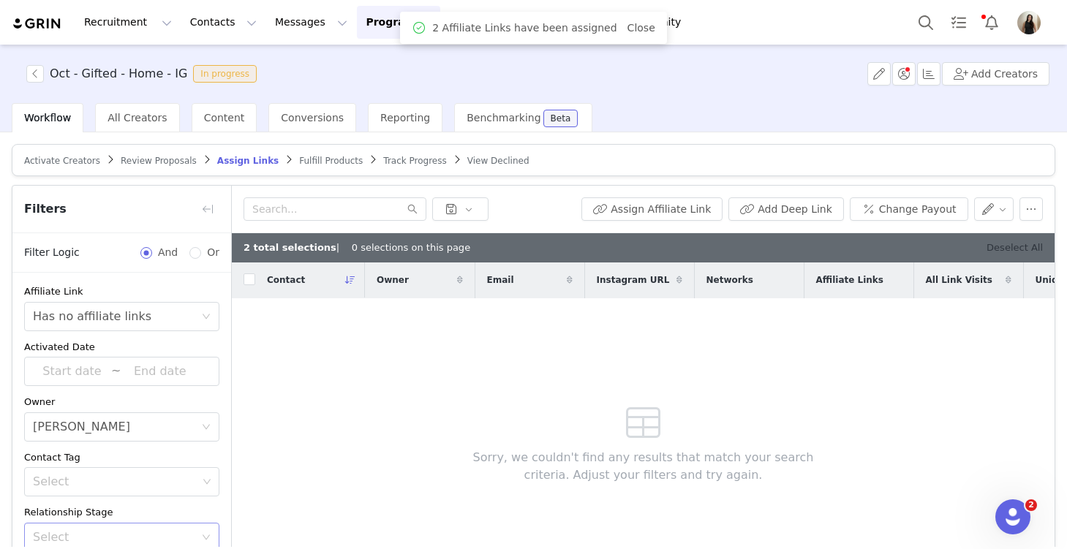
click at [789, 246] on link "Deselect All" at bounding box center [1014, 247] width 56 height 11
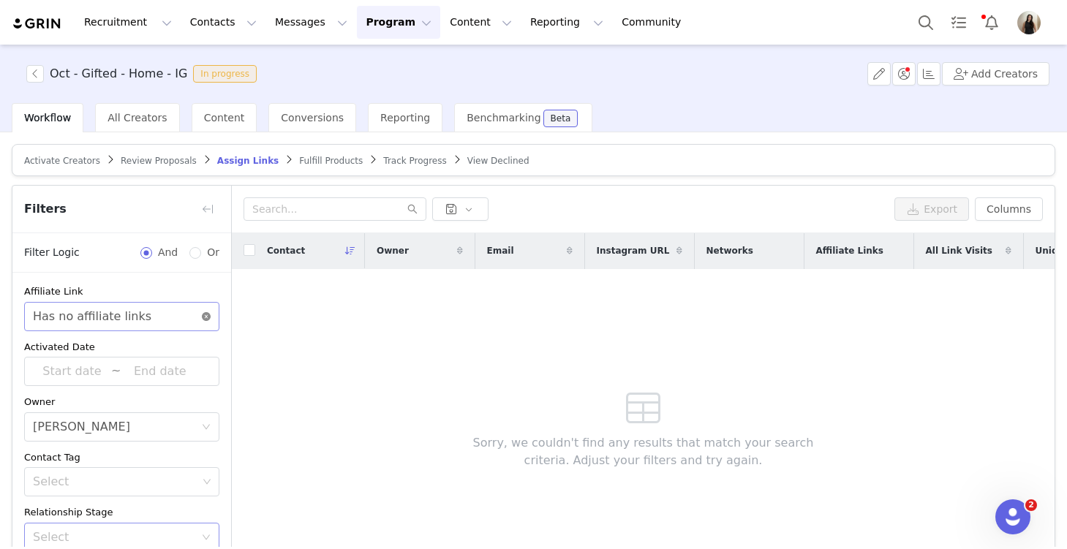
click at [208, 312] on icon "icon: close-circle" at bounding box center [206, 316] width 9 height 9
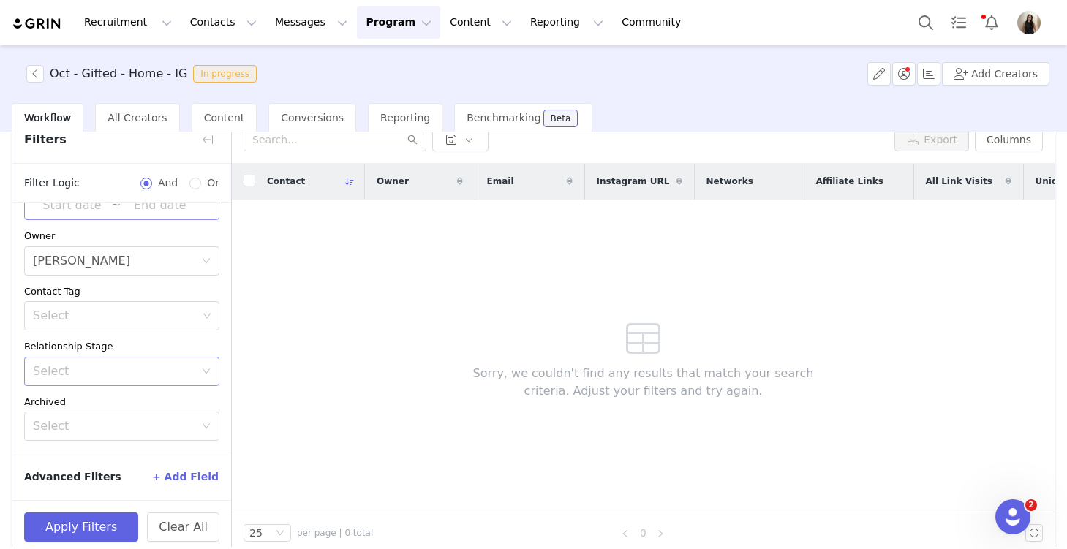
scroll to position [88, 0]
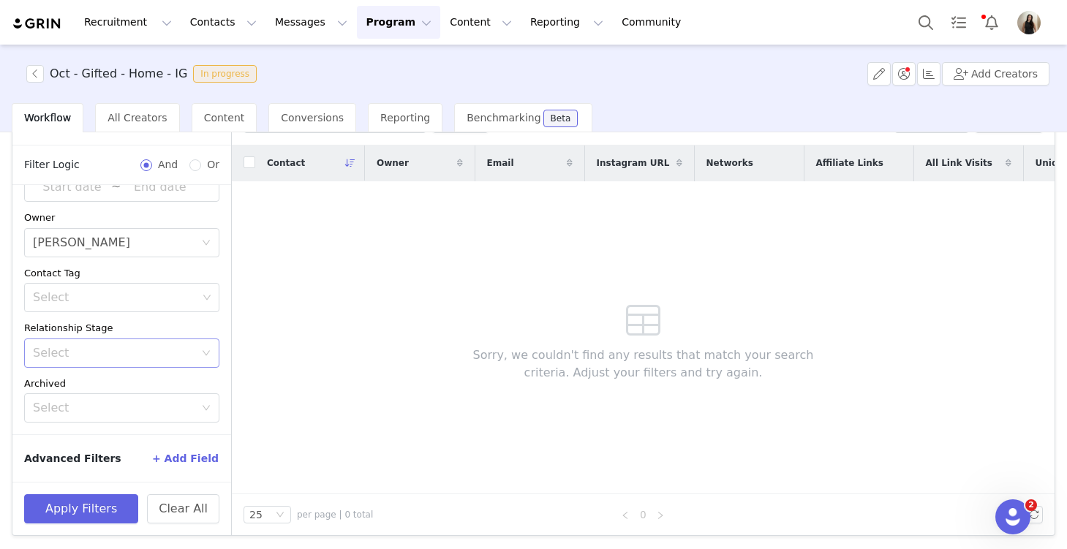
click at [205, 459] on button "+ Add Field" at bounding box center [185, 458] width 68 height 23
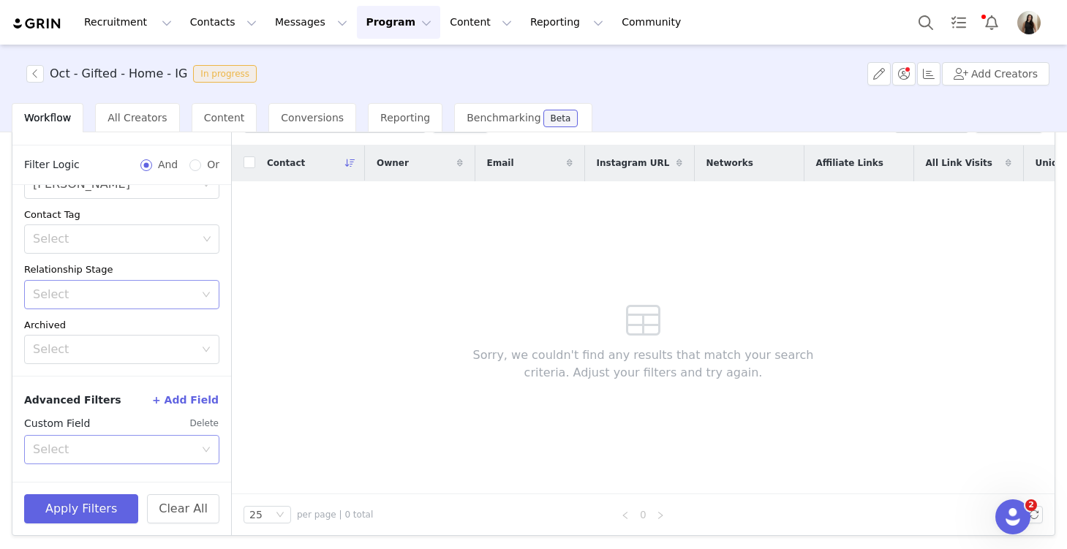
click at [133, 444] on div "Select" at bounding box center [114, 449] width 162 height 15
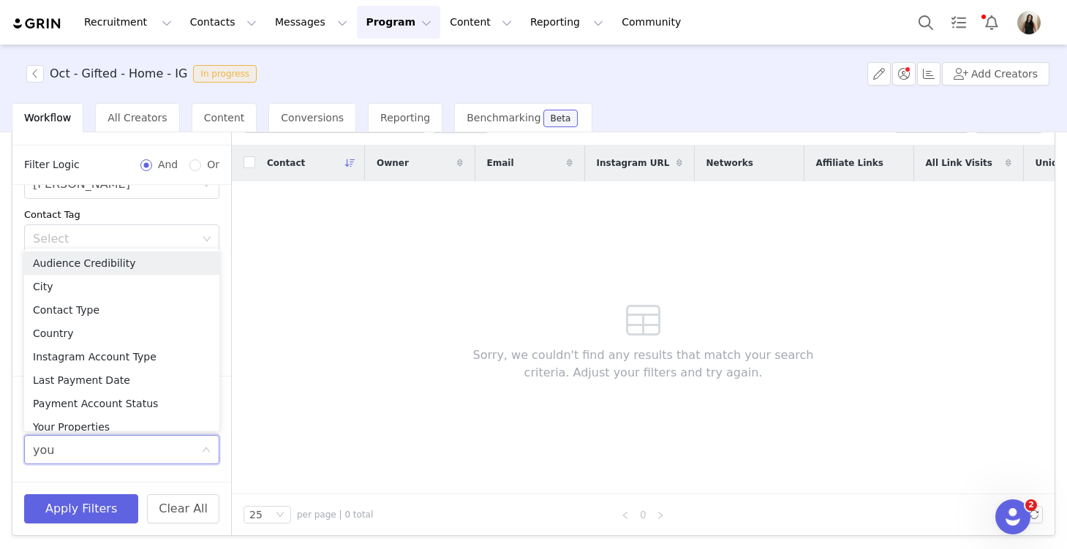
type input "your"
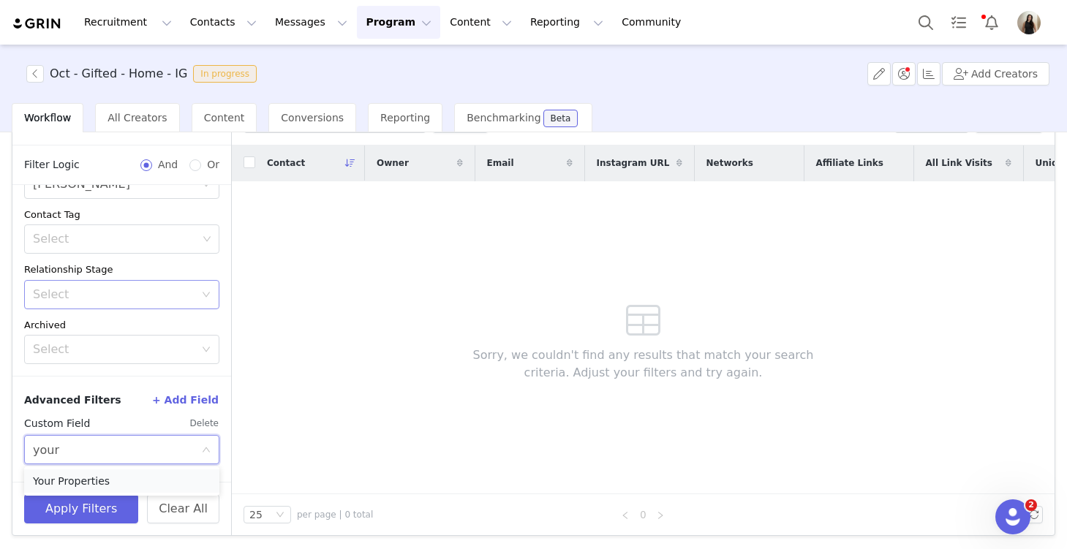
click at [127, 479] on li "Your Properties" at bounding box center [121, 480] width 195 height 23
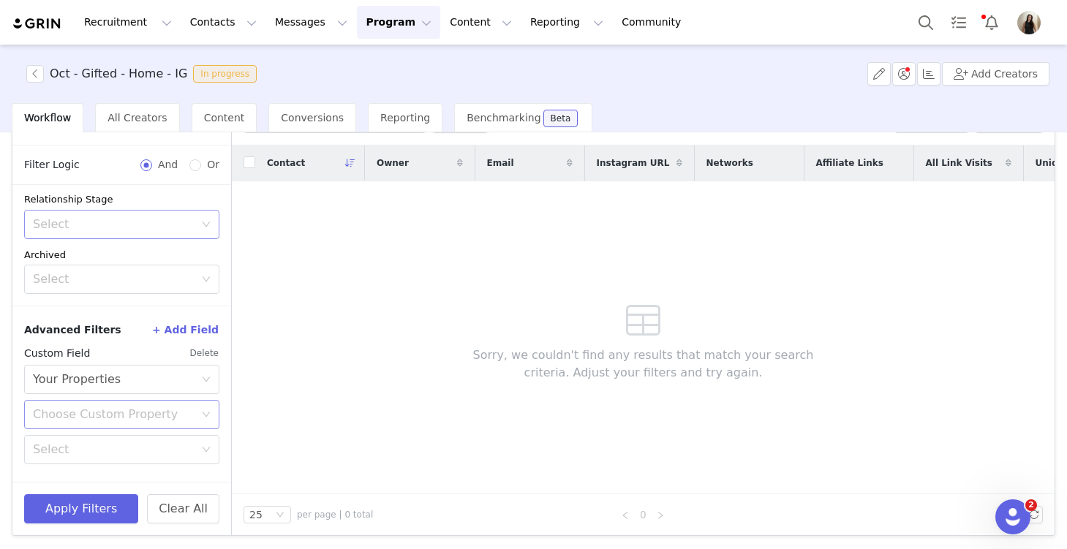
click at [135, 409] on div "Choose Custom Property" at bounding box center [114, 414] width 162 height 15
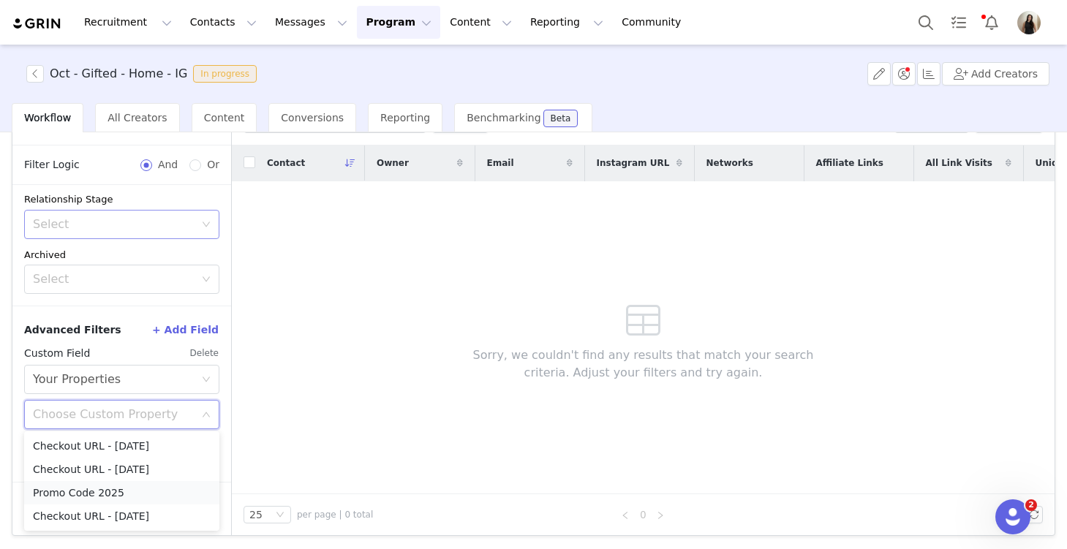
click at [110, 495] on li "Promo Code 2025" at bounding box center [121, 492] width 195 height 23
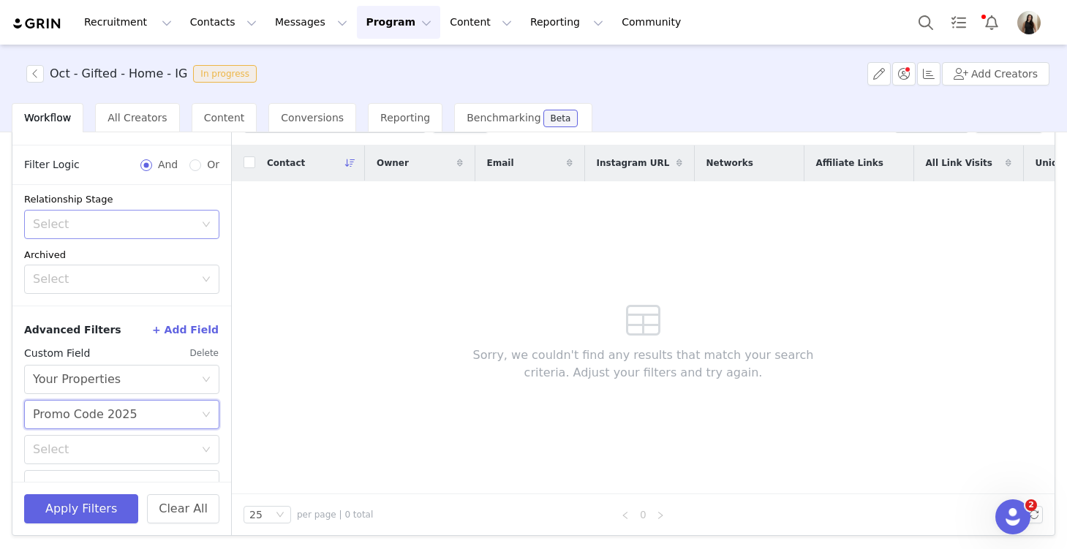
scroll to position [254, 0]
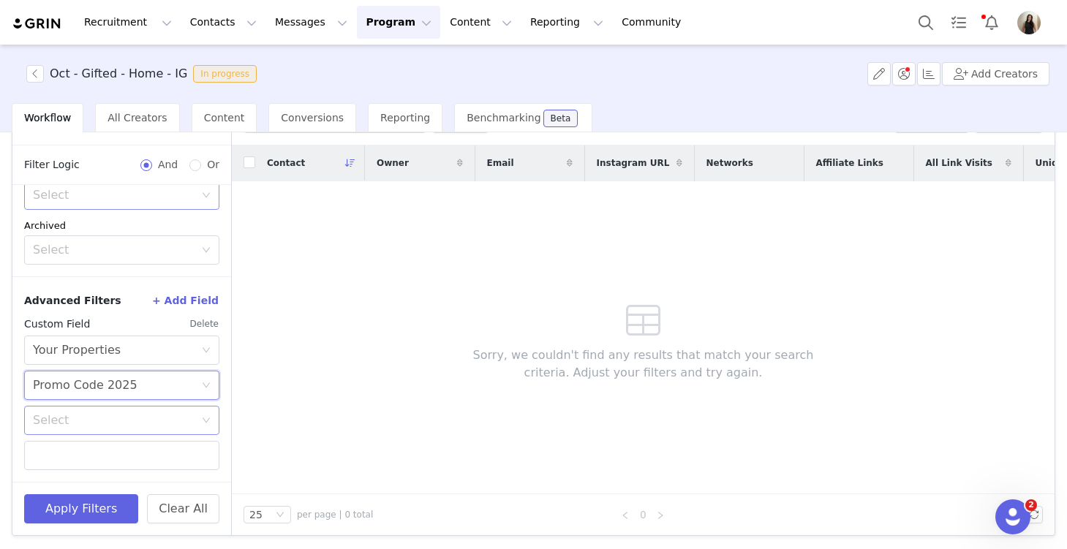
click at [135, 417] on div "Select" at bounding box center [114, 420] width 162 height 15
click at [109, 522] on li "Does not exist" at bounding box center [121, 521] width 195 height 23
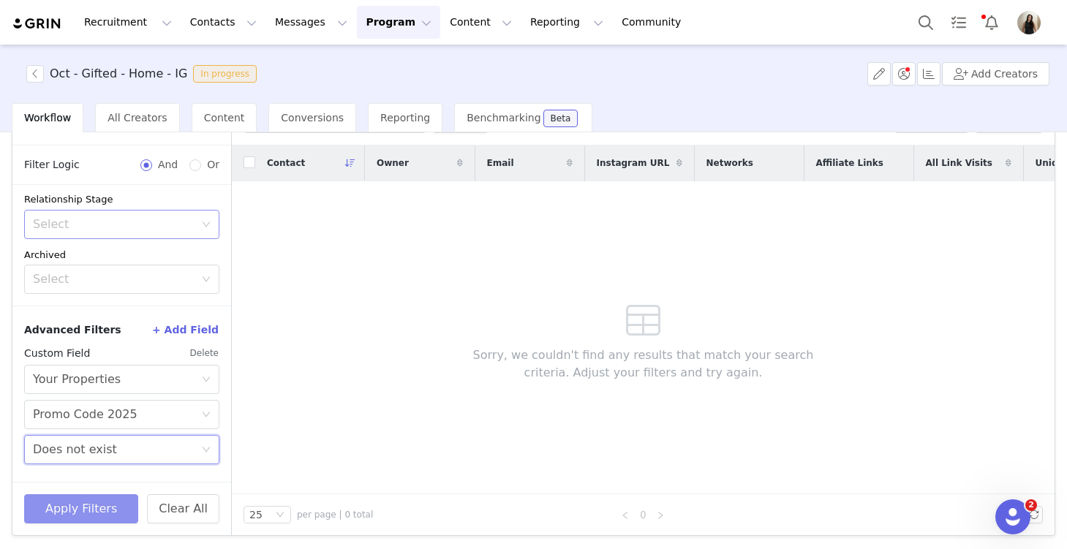
click at [94, 502] on button "Apply Filters" at bounding box center [81, 508] width 114 height 29
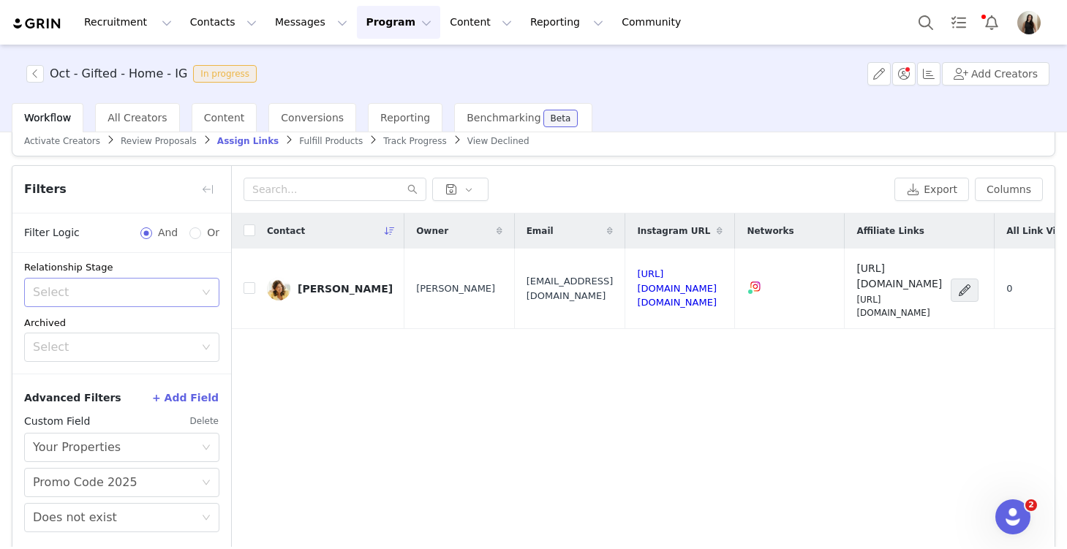
scroll to position [19, 0]
click at [249, 283] on input "checkbox" at bounding box center [249, 289] width 12 height 12
checkbox input "true"
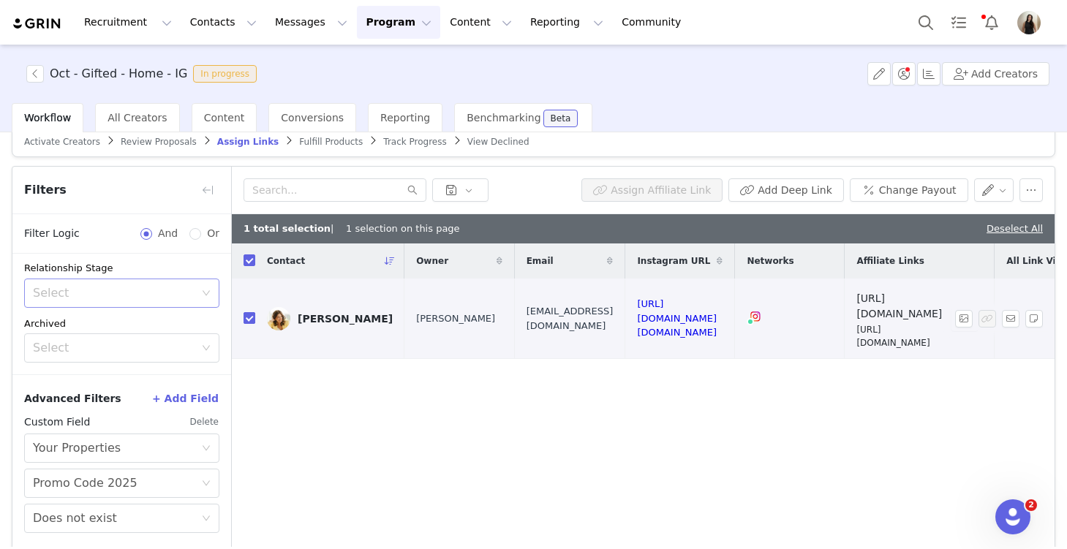
click at [251, 312] on input "checkbox" at bounding box center [249, 318] width 12 height 12
checkbox input "false"
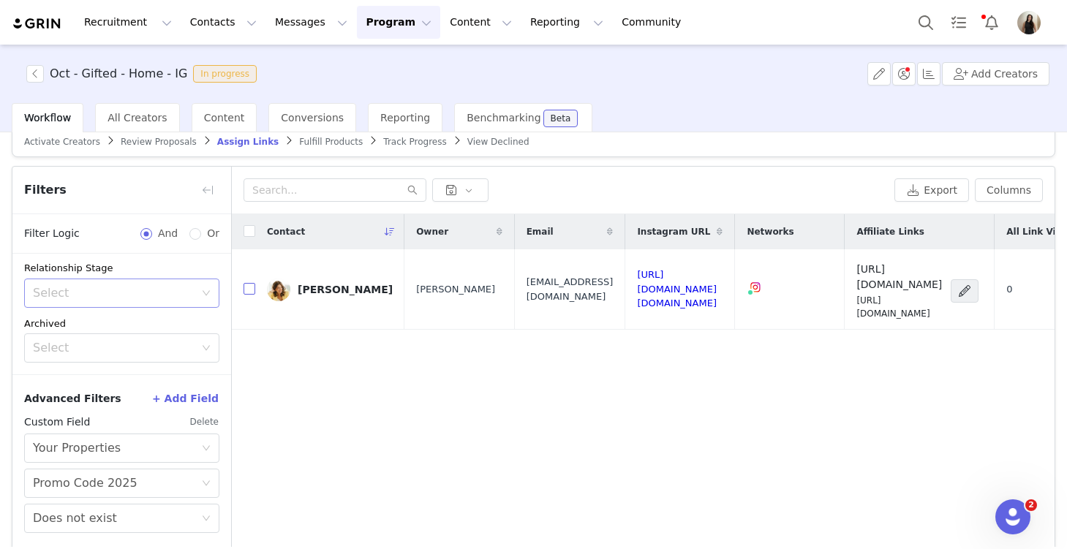
scroll to position [0, 0]
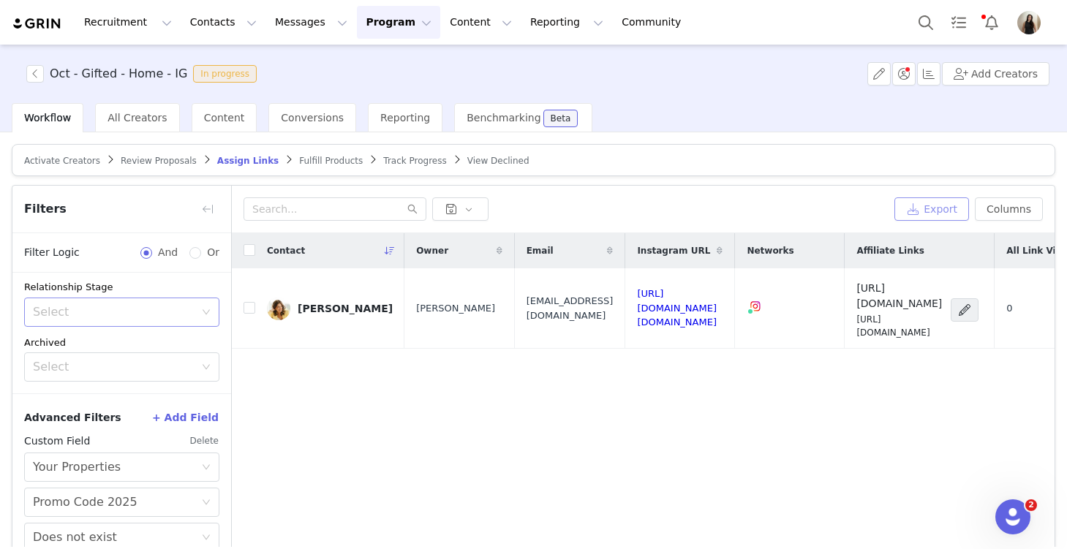
click at [789, 214] on button "Export" at bounding box center [931, 208] width 75 height 23
drag, startPoint x: 50, startPoint y: 73, endPoint x: 176, endPoint y: 84, distance: 127.0
click at [176, 84] on div "Oct - Gifted - Home - IG In progress Add Creators" at bounding box center [533, 74] width 1067 height 58
click at [365, 74] on div "Oct - Gifted - Home - IG In progress Add Creators" at bounding box center [533, 74] width 1067 height 58
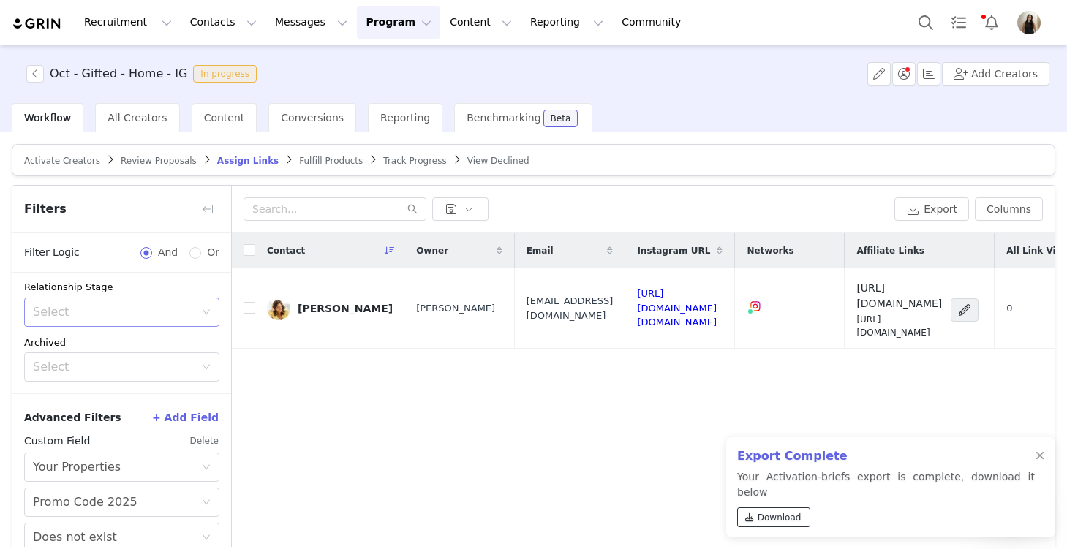
click at [777, 507] on link "Download" at bounding box center [773, 517] width 73 height 20
click at [789, 462] on div at bounding box center [1039, 456] width 9 height 12
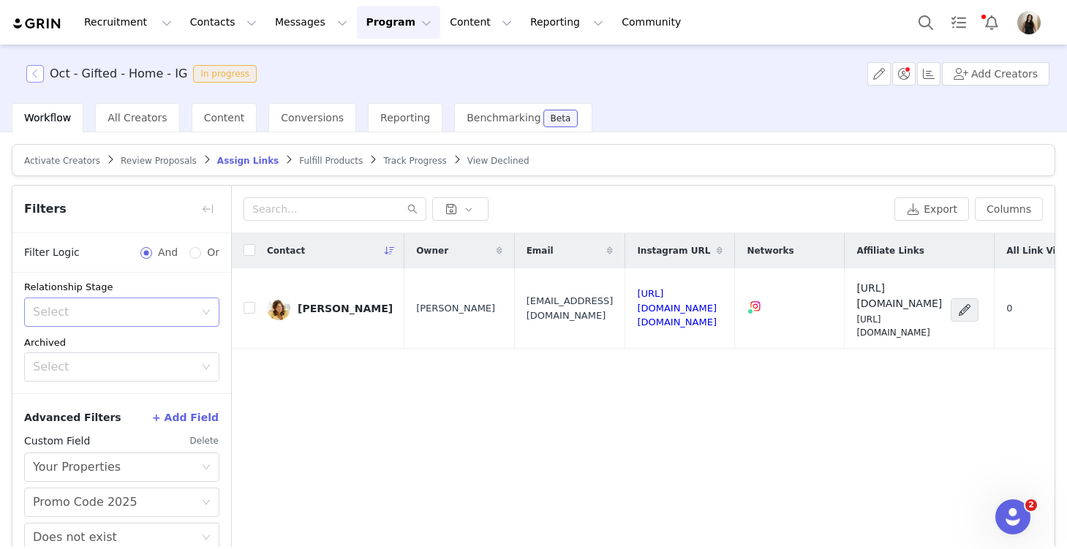
click at [29, 78] on button "button" at bounding box center [35, 74] width 18 height 18
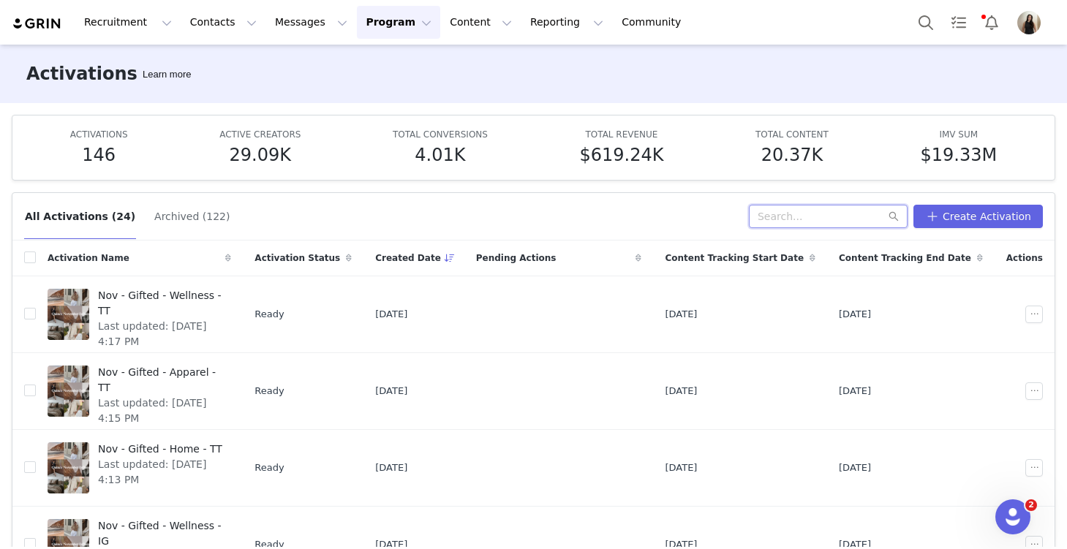
click at [789, 219] on input "text" at bounding box center [828, 216] width 159 height 23
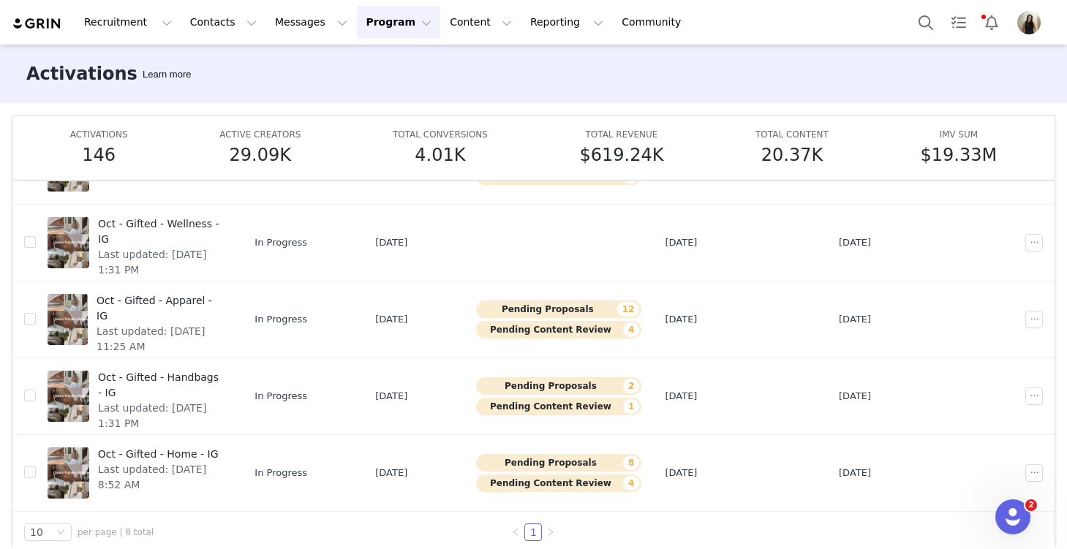
scroll to position [77, 0]
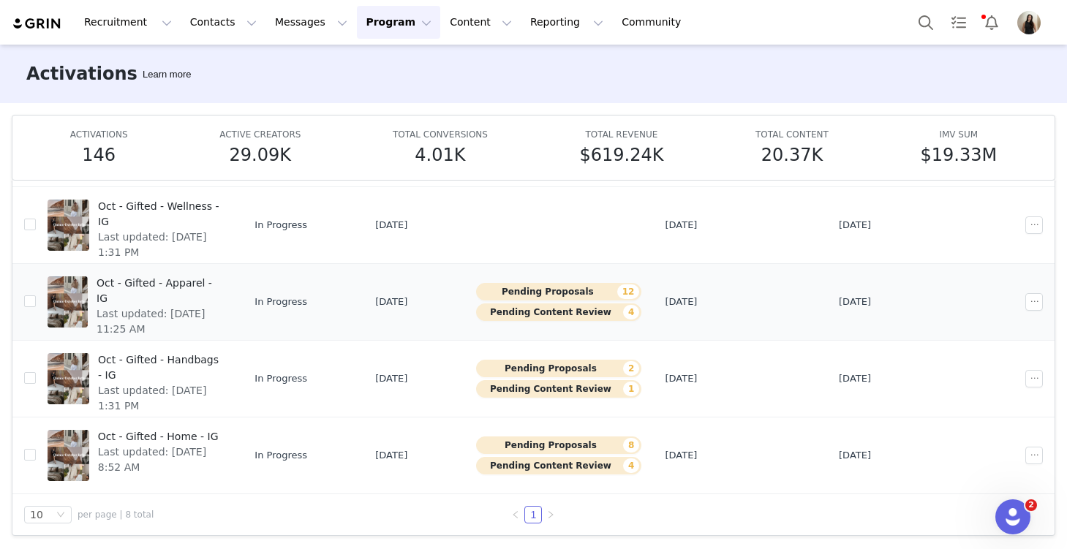
type input "oct"
click at [203, 306] on span "Last updated: [DATE] 11:25 AM" at bounding box center [160, 321] width 126 height 31
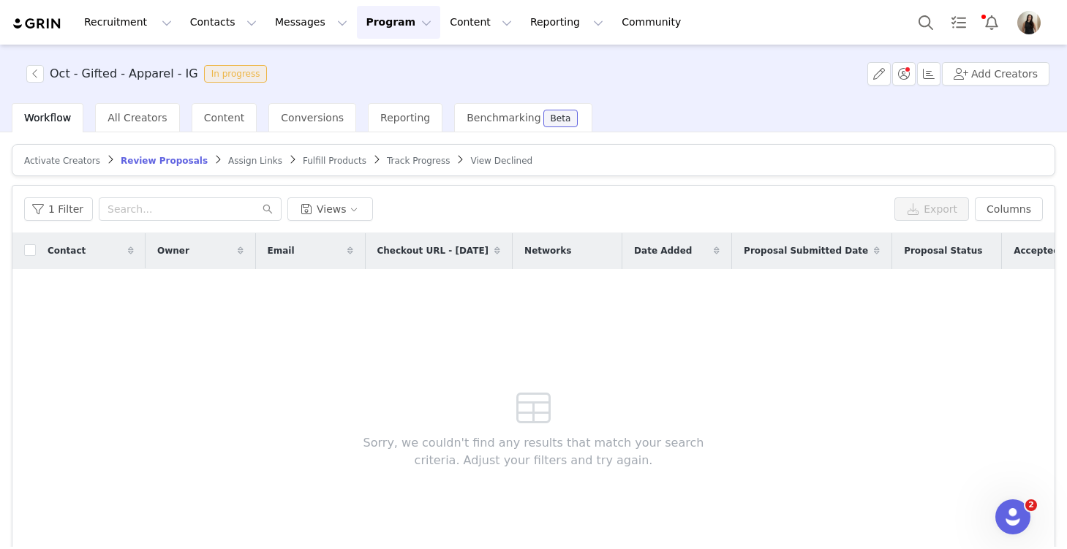
click at [241, 163] on span "Assign Links" at bounding box center [255, 161] width 54 height 10
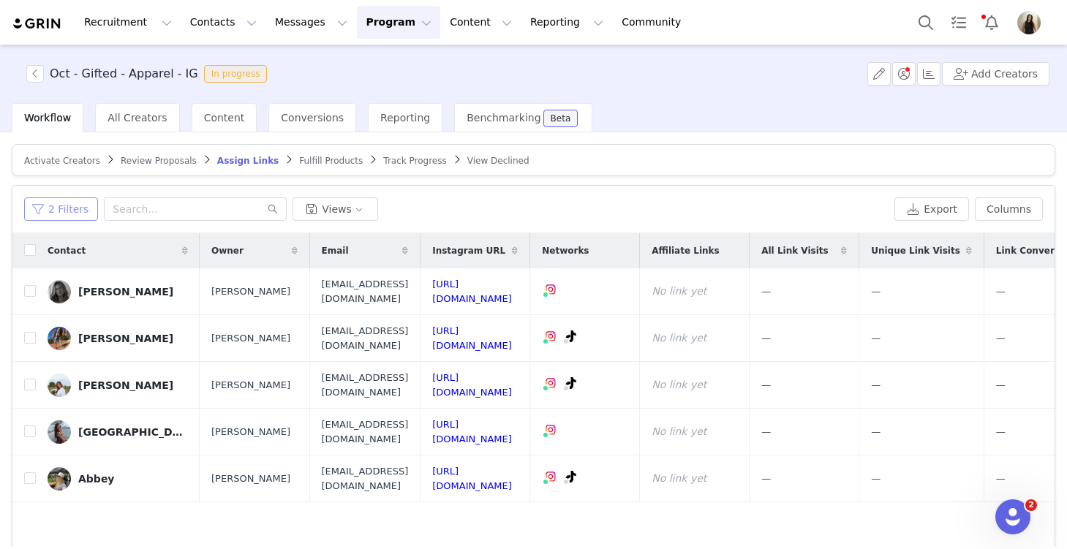
click at [73, 208] on button "2 Filters" at bounding box center [61, 208] width 74 height 23
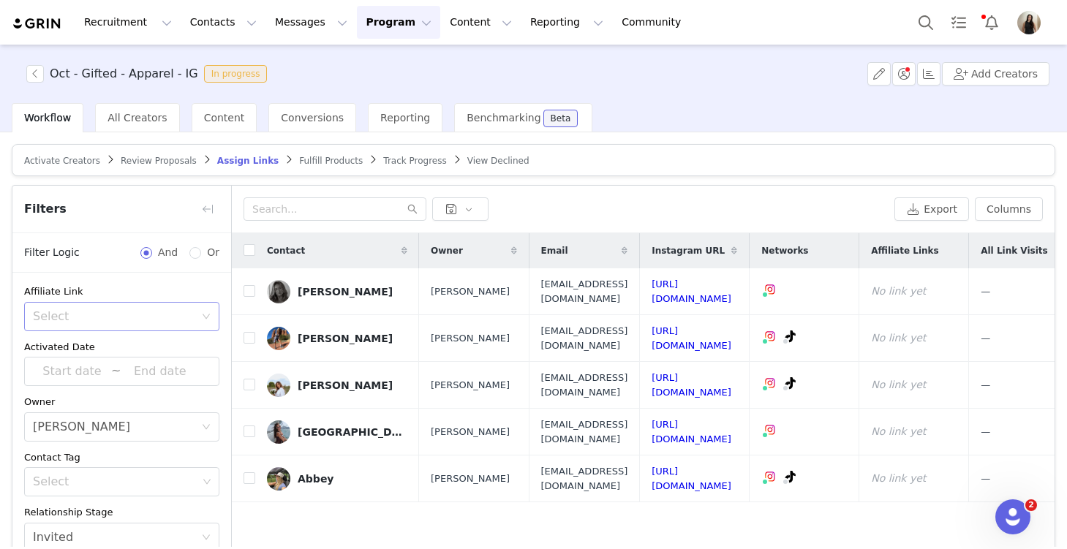
click at [97, 316] on div "Select" at bounding box center [114, 316] width 162 height 15
click at [91, 372] on li "Has no affiliate links" at bounding box center [121, 371] width 195 height 23
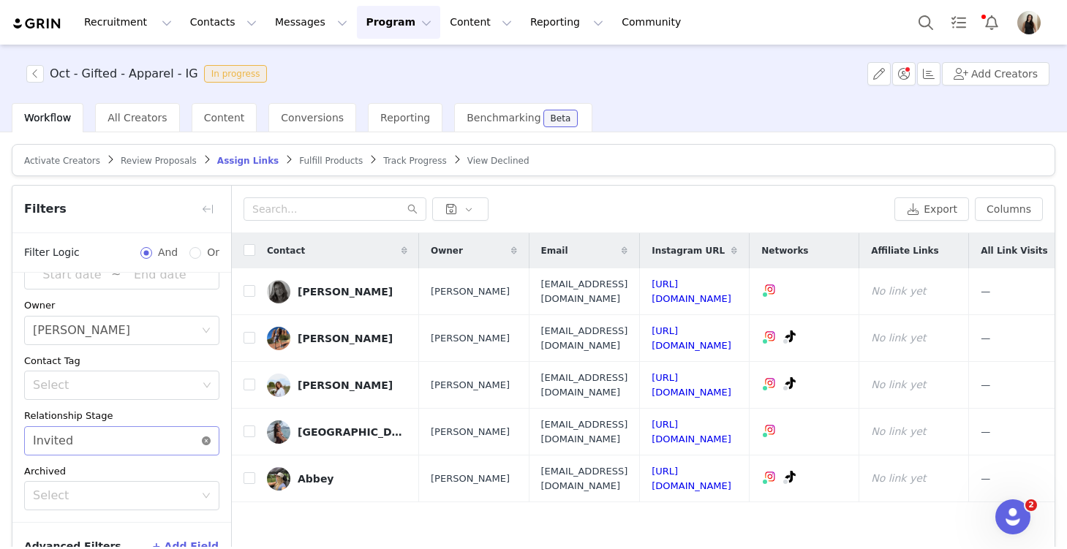
click at [205, 440] on icon "icon: close-circle" at bounding box center [206, 441] width 9 height 9
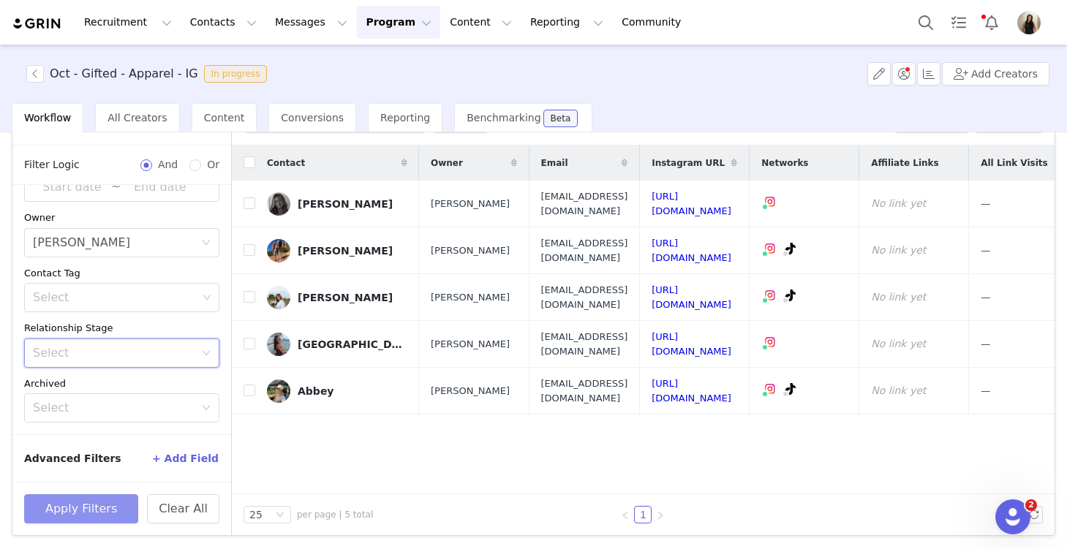
click at [75, 512] on button "Apply Filters" at bounding box center [81, 508] width 114 height 29
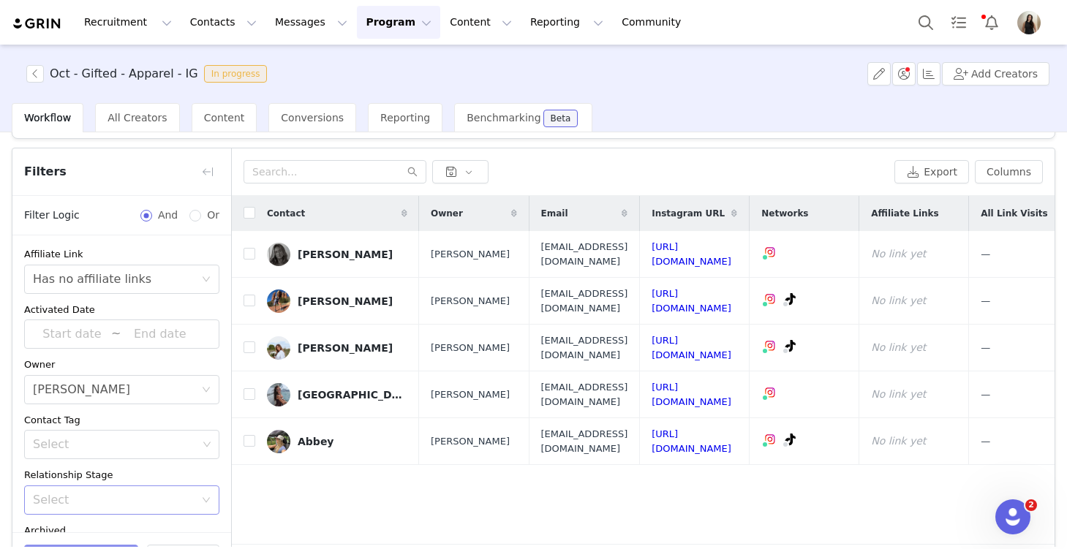
scroll to position [15, 0]
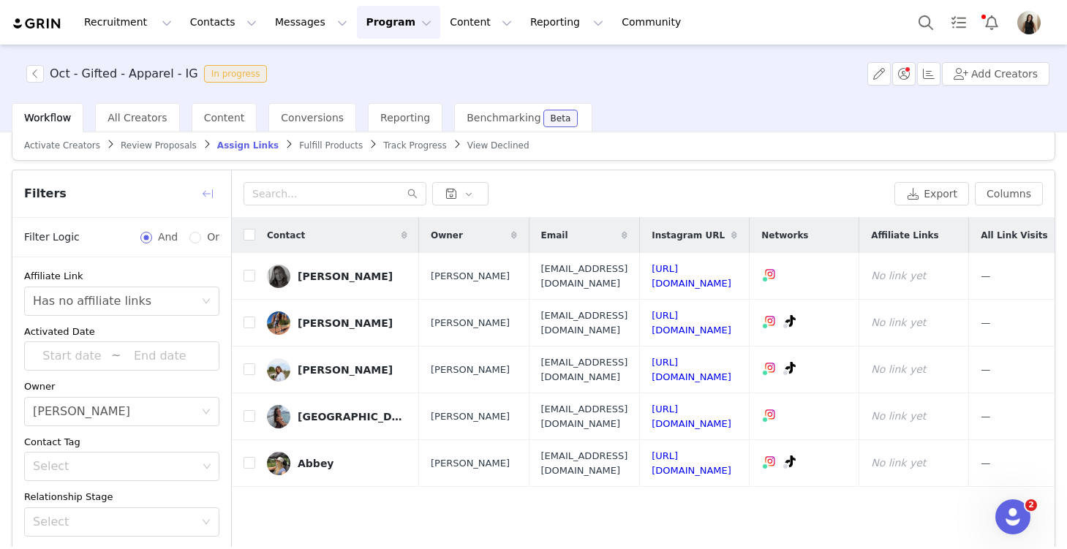
click at [204, 193] on button "button" at bounding box center [207, 193] width 23 height 23
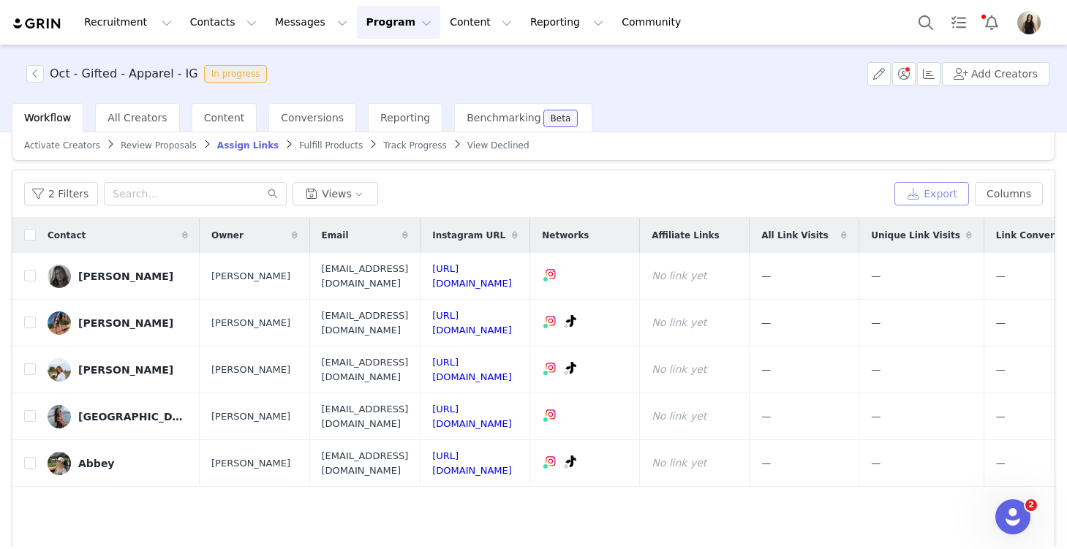
click at [789, 192] on button "Export" at bounding box center [931, 193] width 75 height 23
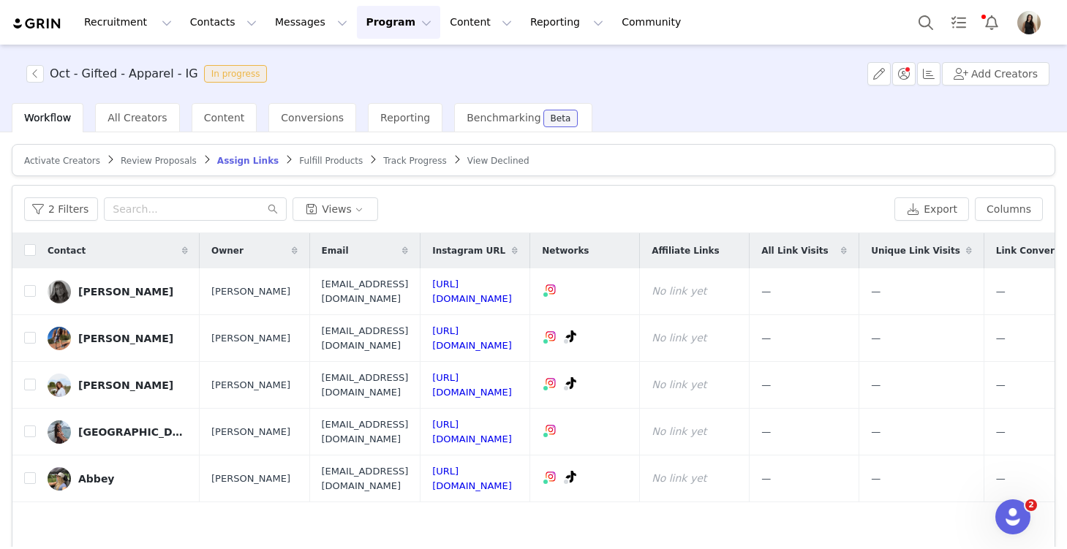
click at [36, 246] on div "Contact" at bounding box center [118, 250] width 164 height 35
click at [29, 252] on input "checkbox" at bounding box center [30, 250] width 12 height 12
checkbox input "true"
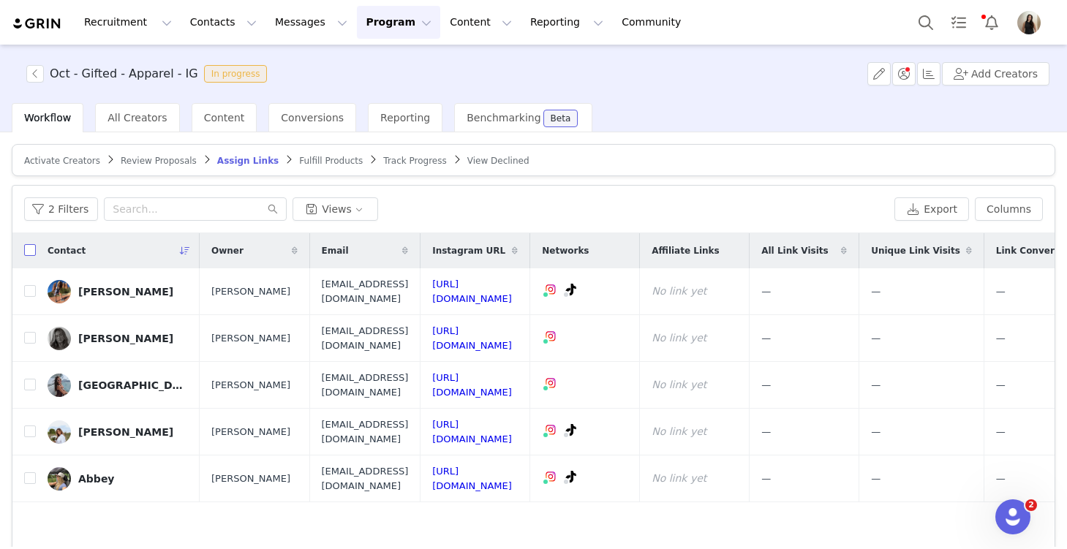
checkbox input "true"
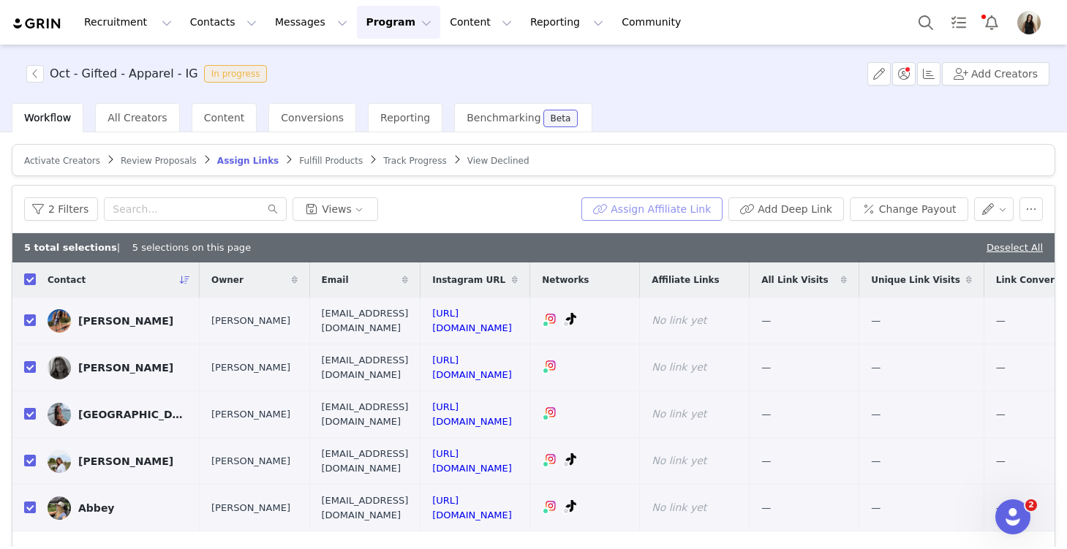
click at [672, 211] on button "Assign Affiliate Link" at bounding box center [651, 208] width 141 height 23
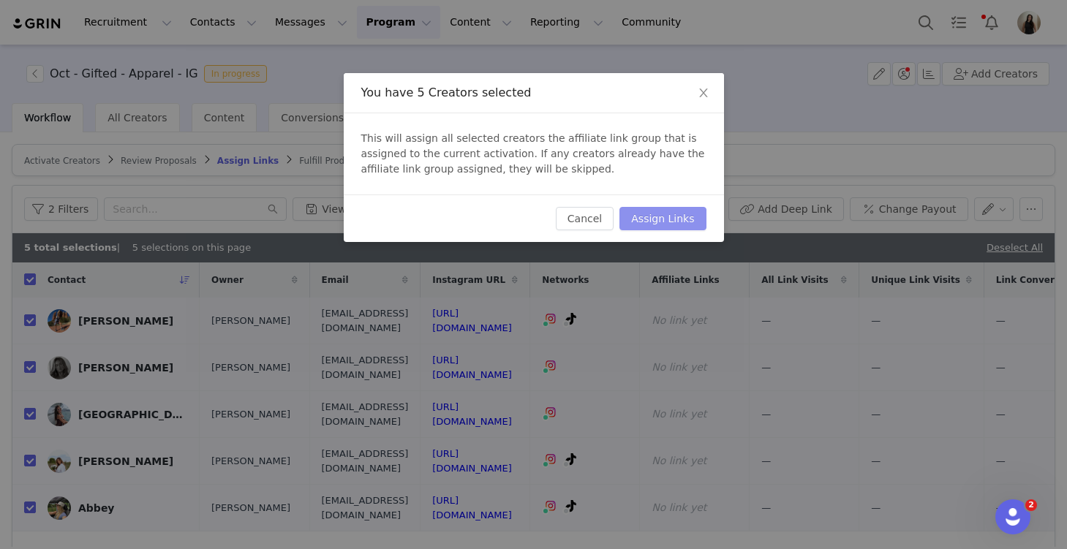
click at [672, 211] on button "Assign Links" at bounding box center [662, 218] width 86 height 23
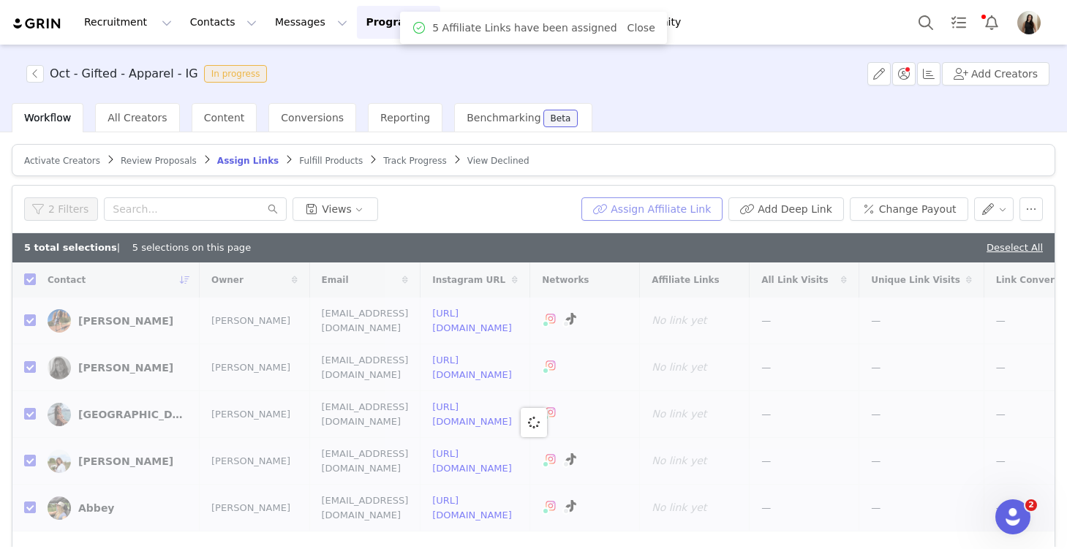
checkbox input "false"
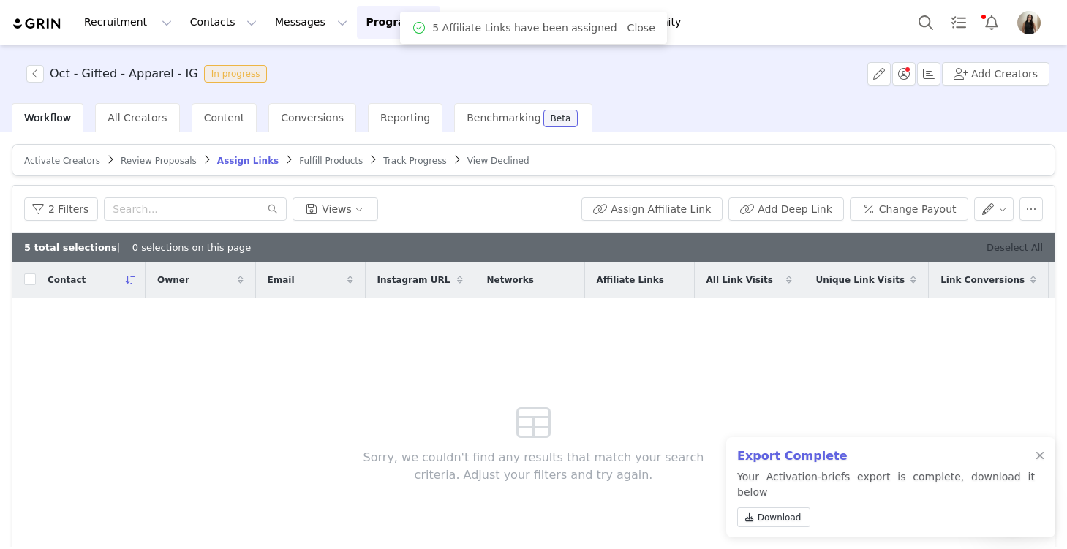
click at [789, 248] on link "Deselect All" at bounding box center [1014, 247] width 56 height 11
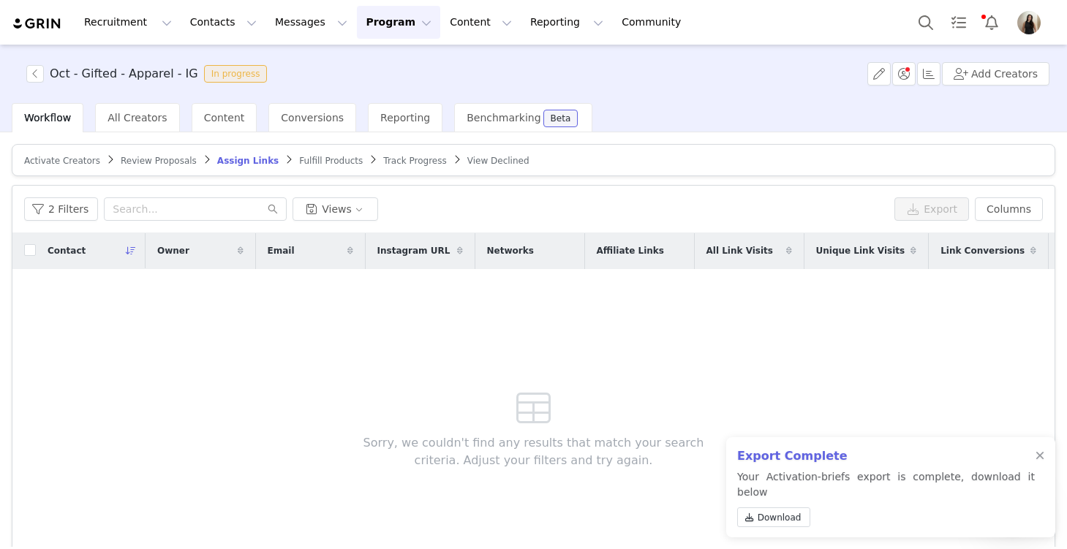
click at [789, 467] on div "Export Complete Your Activation-briefs export is complete, download it below Do…" at bounding box center [890, 487] width 329 height 100
click at [789, 462] on div at bounding box center [1039, 456] width 9 height 12
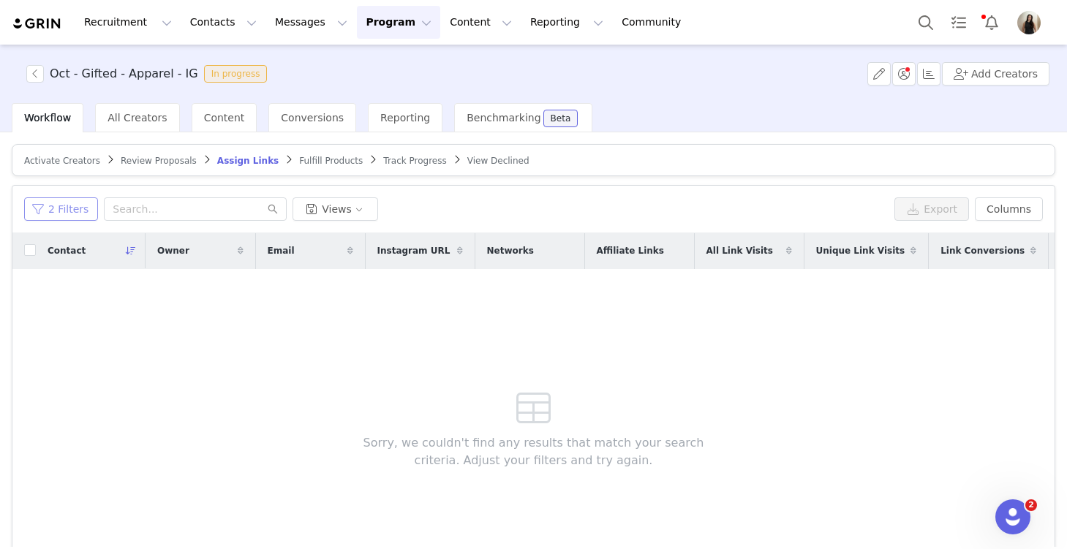
click at [42, 207] on button "2 Filters" at bounding box center [61, 208] width 74 height 23
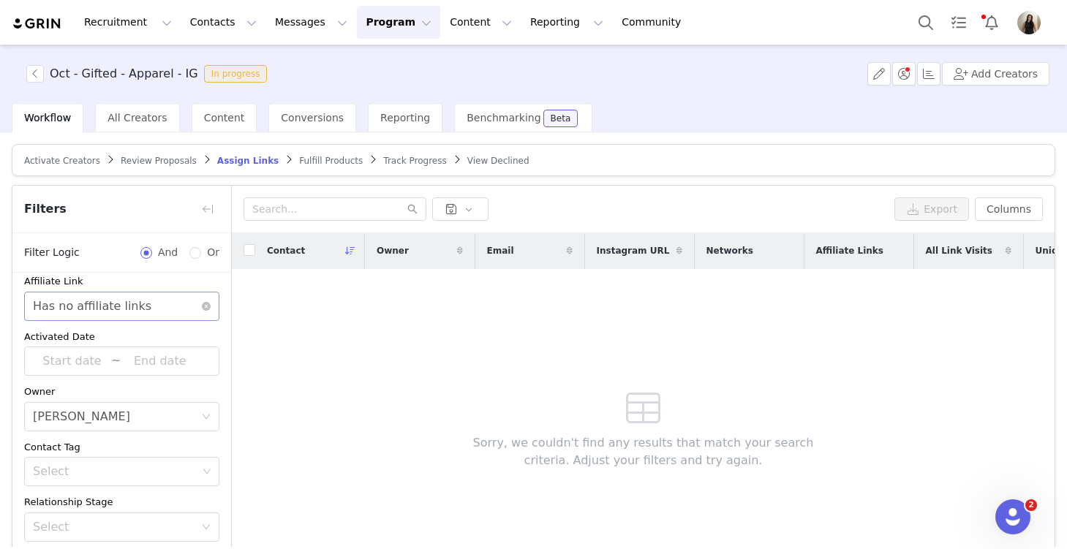
scroll to position [12, 0]
click at [207, 303] on icon "icon: close-circle" at bounding box center [206, 305] width 9 height 9
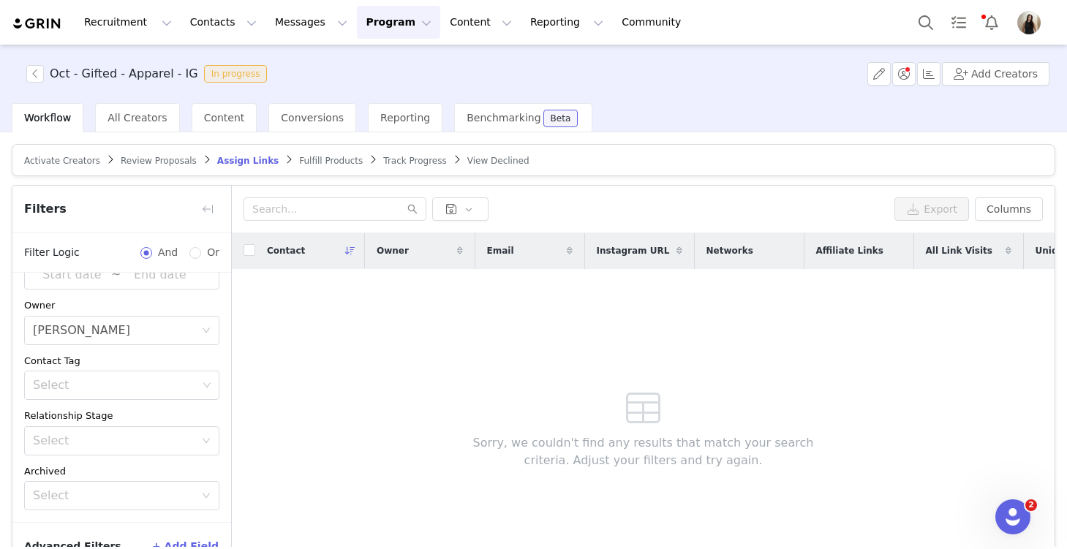
scroll to position [88, 0]
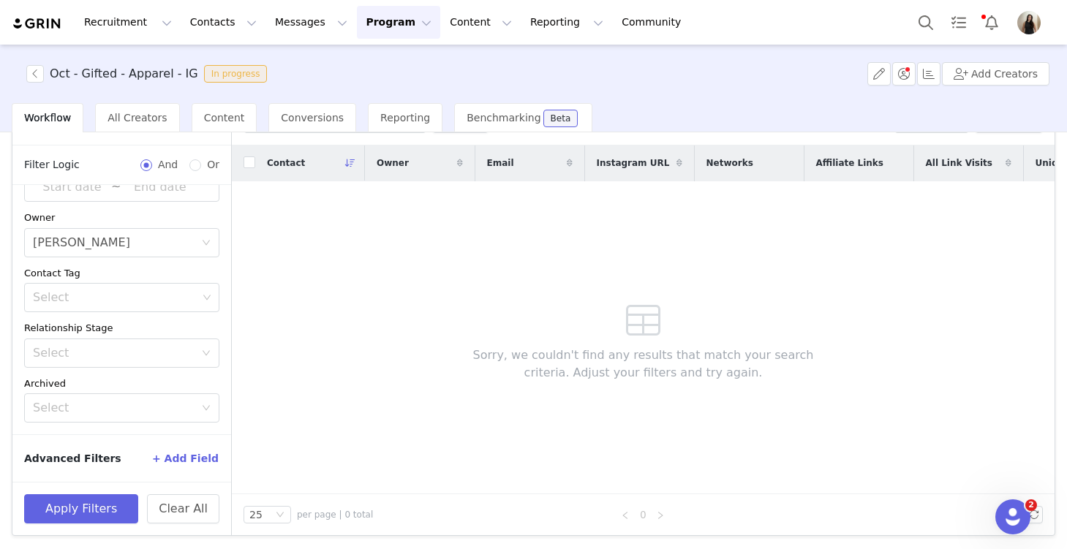
click at [173, 458] on button "+ Add Field" at bounding box center [185, 458] width 68 height 23
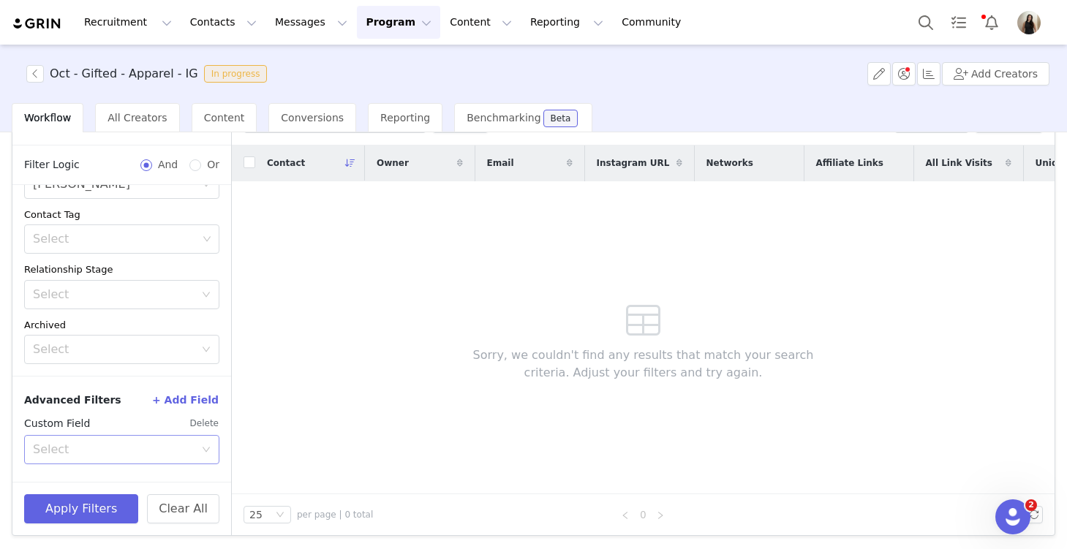
click at [124, 445] on div "Select" at bounding box center [114, 449] width 162 height 15
type input "your"
click at [113, 480] on li "Your Properties" at bounding box center [121, 480] width 195 height 23
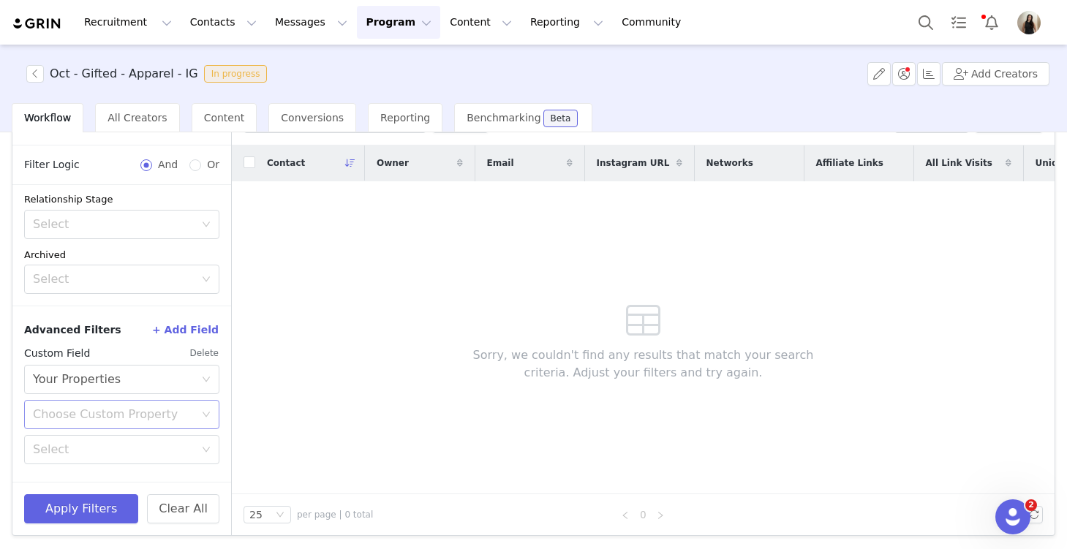
click at [120, 409] on div "Choose Custom Property" at bounding box center [114, 414] width 162 height 15
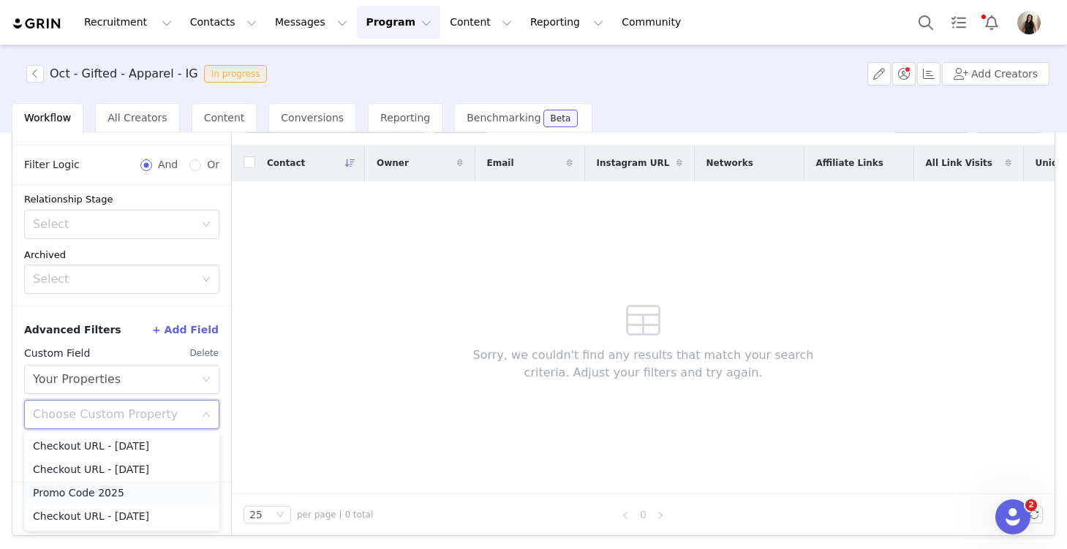
click at [111, 484] on li "Promo Code 2025" at bounding box center [121, 492] width 195 height 23
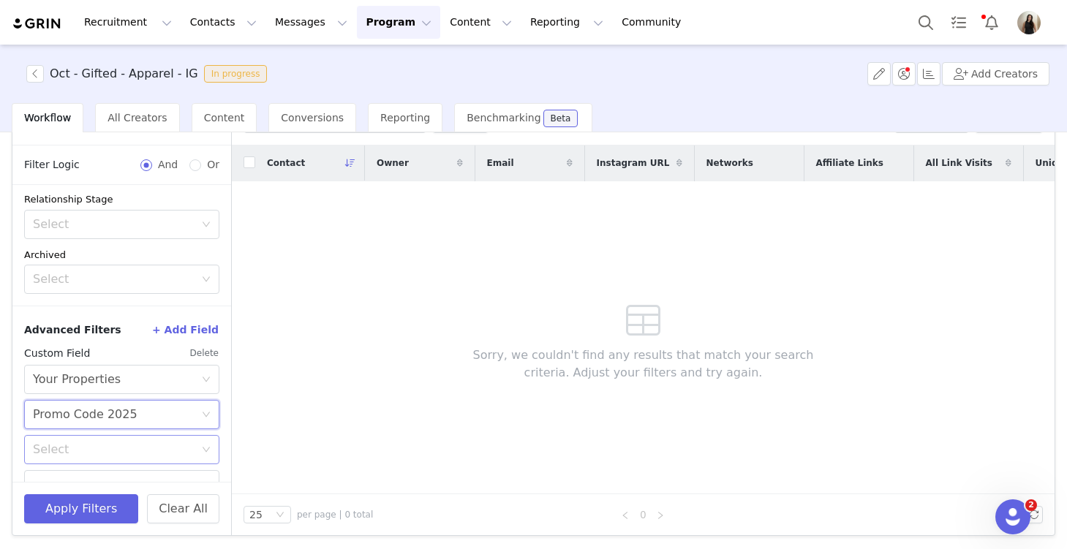
click at [110, 452] on div "Select" at bounding box center [114, 449] width 162 height 15
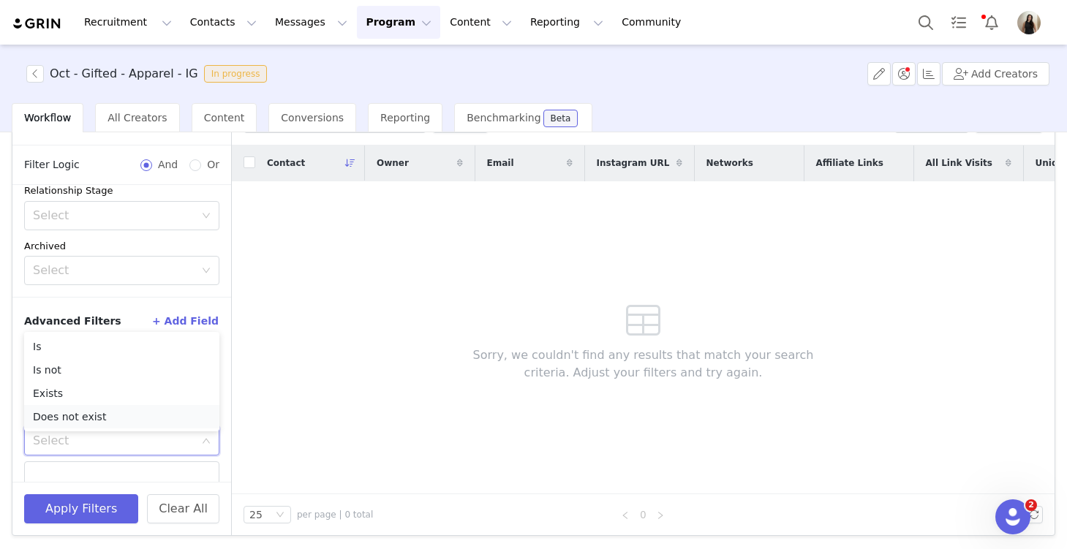
click at [103, 415] on li "Does not exist" at bounding box center [121, 416] width 195 height 23
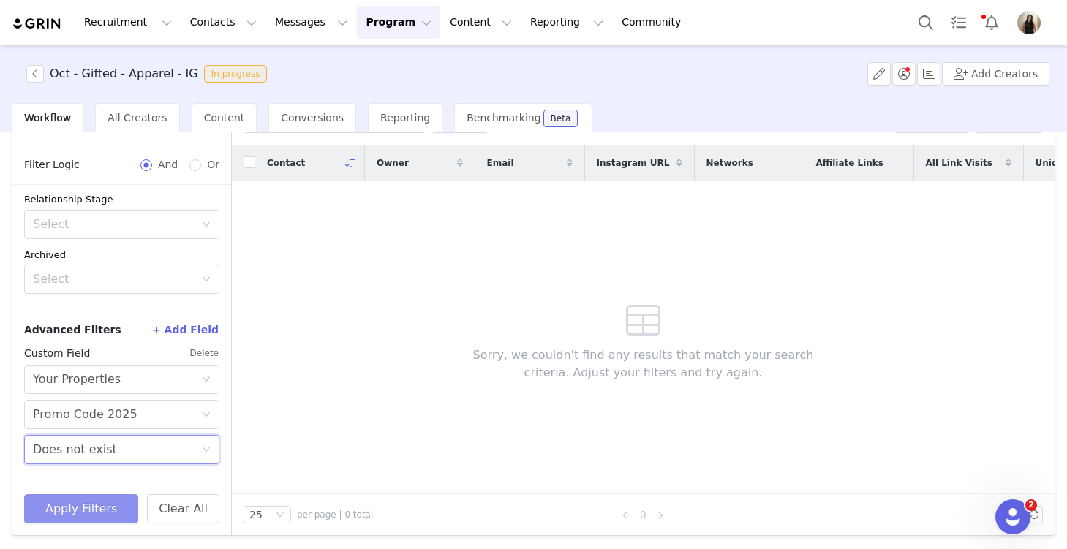
click at [99, 522] on button "Apply Filters" at bounding box center [81, 508] width 114 height 29
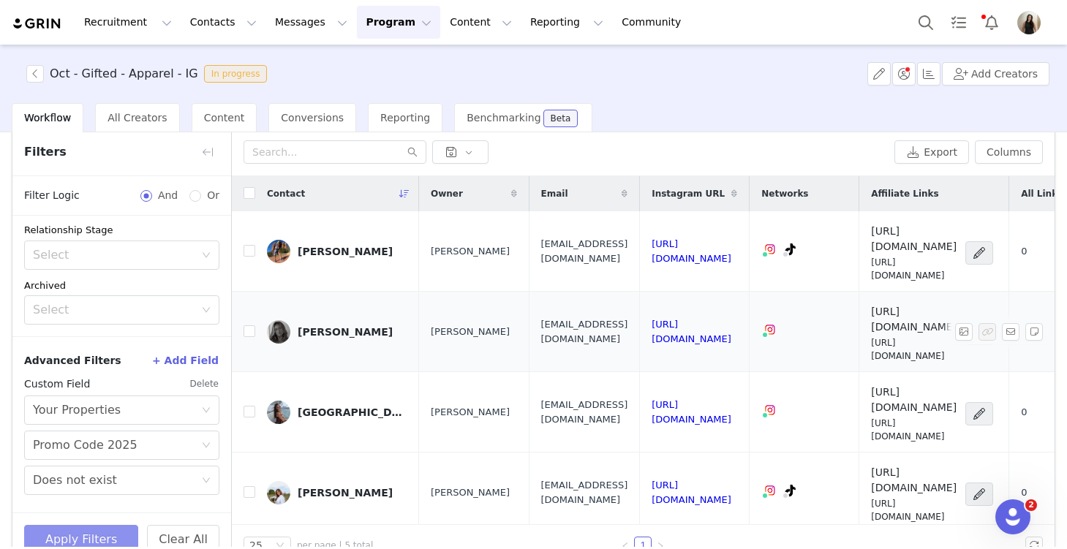
scroll to position [0, 0]
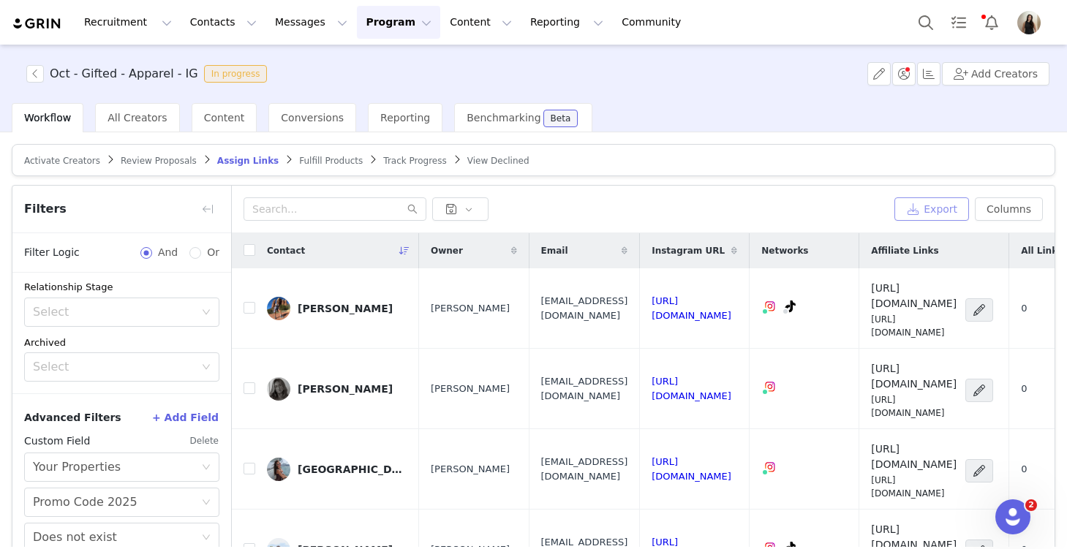
click at [789, 210] on button "Export" at bounding box center [931, 208] width 75 height 23
drag, startPoint x: 47, startPoint y: 72, endPoint x: 161, endPoint y: 84, distance: 114.7
click at [161, 85] on div "Oct - Gifted - Apparel - IG In progress Add Creators" at bounding box center [533, 74] width 1067 height 58
click at [348, 60] on div "Oct - Gifted - Apparel - IG In progress Add Creators" at bounding box center [533, 74] width 1067 height 58
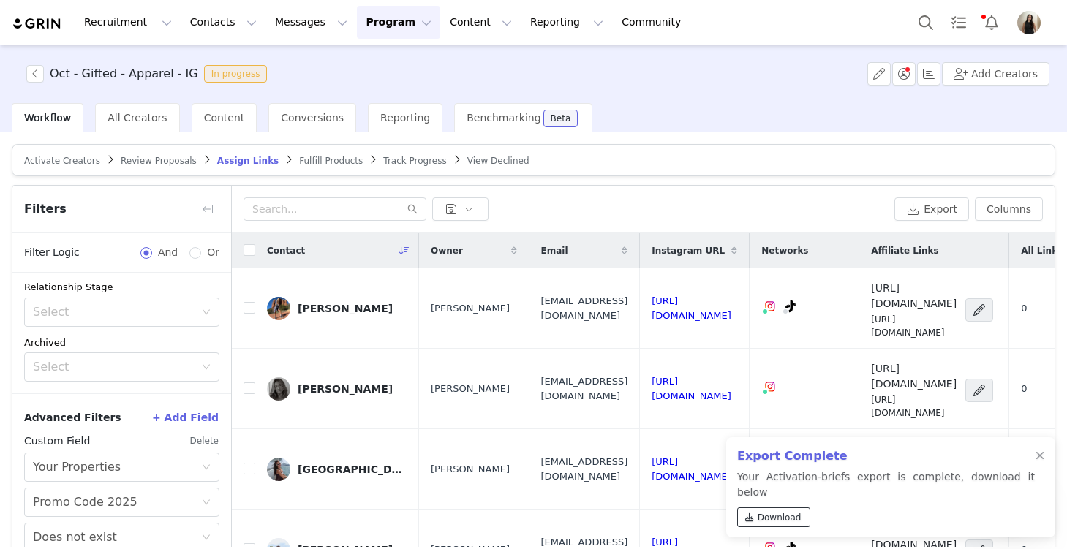
click at [756, 521] on link "Download" at bounding box center [773, 517] width 73 height 20
click at [789, 462] on div at bounding box center [1039, 456] width 9 height 12
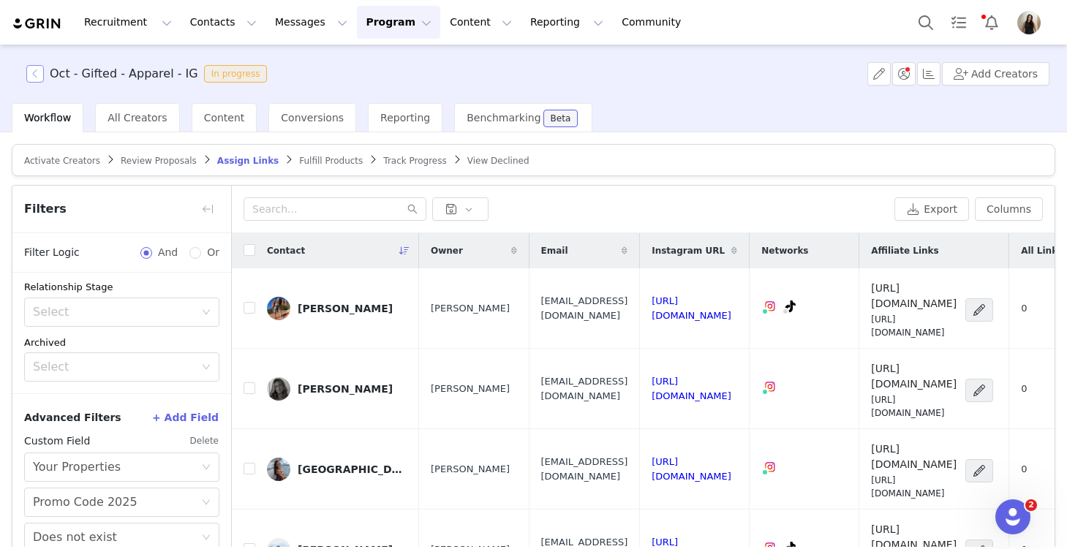
click at [34, 69] on button "button" at bounding box center [35, 74] width 18 height 18
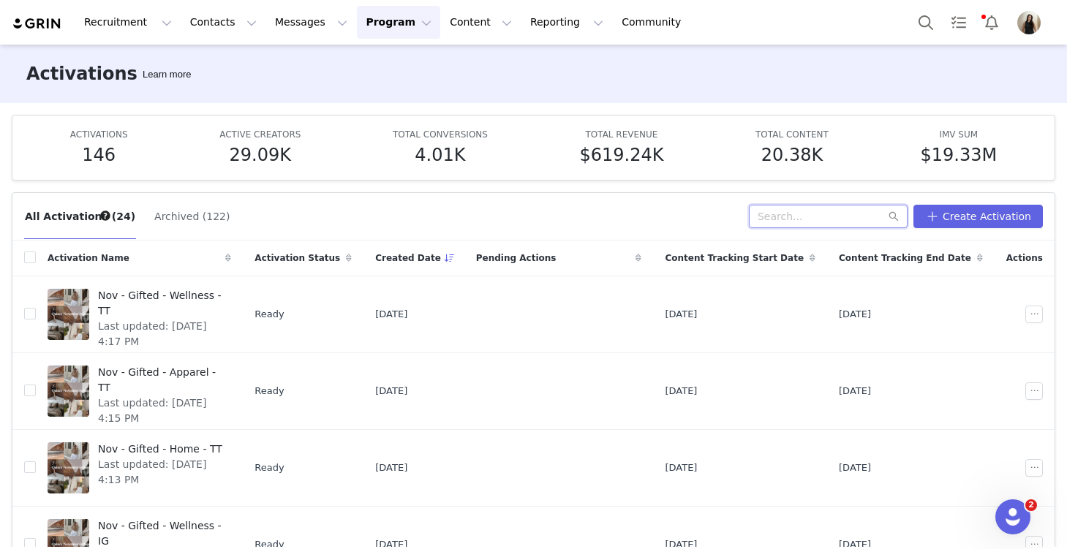
click at [789, 216] on input "text" at bounding box center [828, 216] width 159 height 23
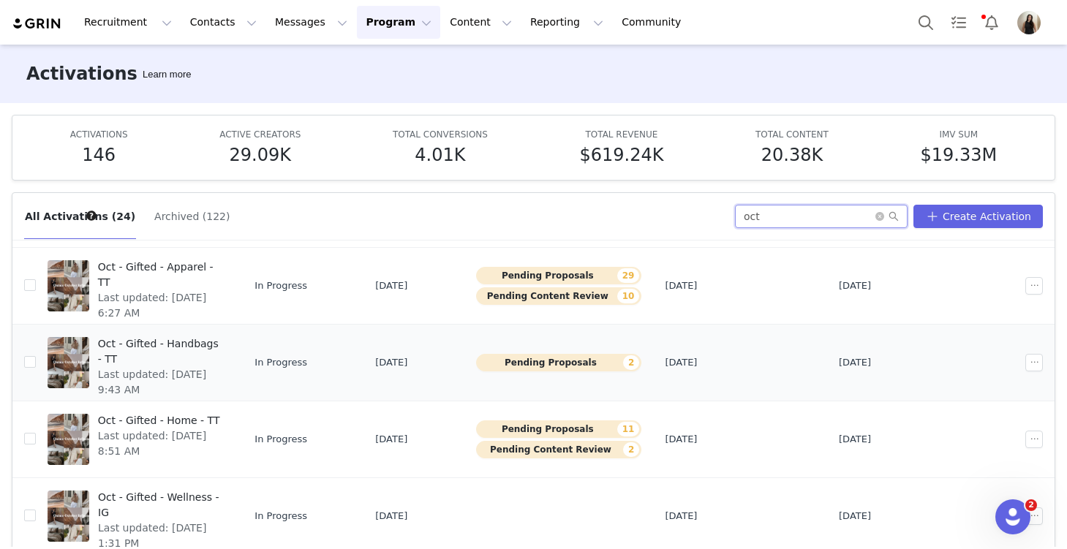
scroll to position [137, 0]
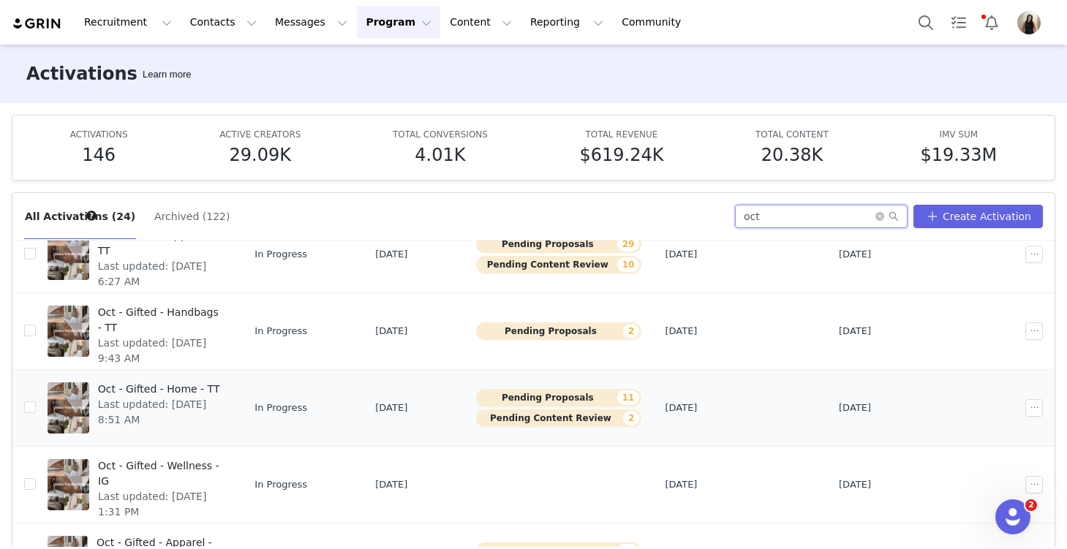
type input "oct"
click at [175, 401] on span "Last updated: [DATE] 8:51 AM" at bounding box center [160, 412] width 125 height 31
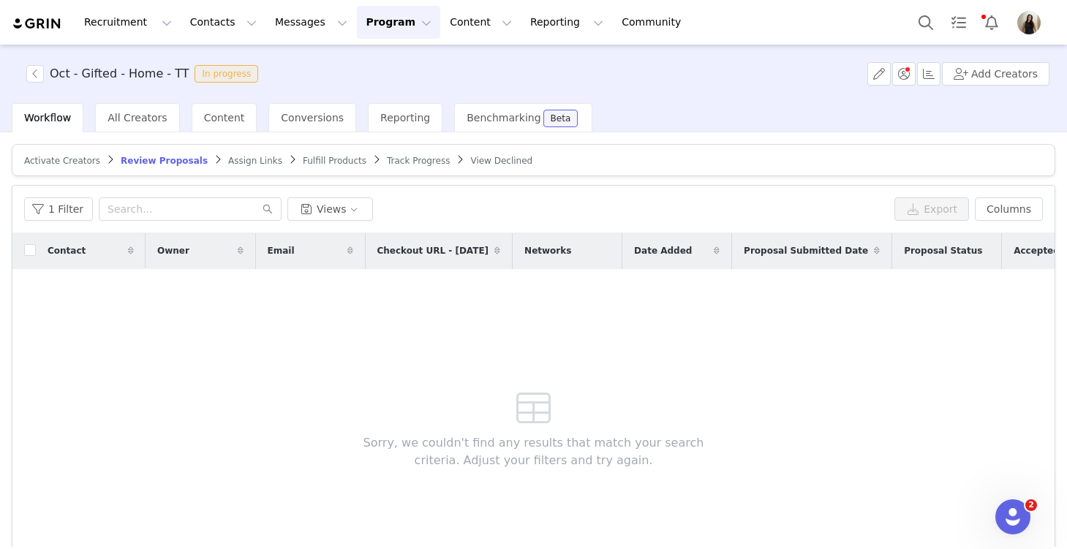
click at [228, 164] on span "Assign Links" at bounding box center [255, 161] width 54 height 10
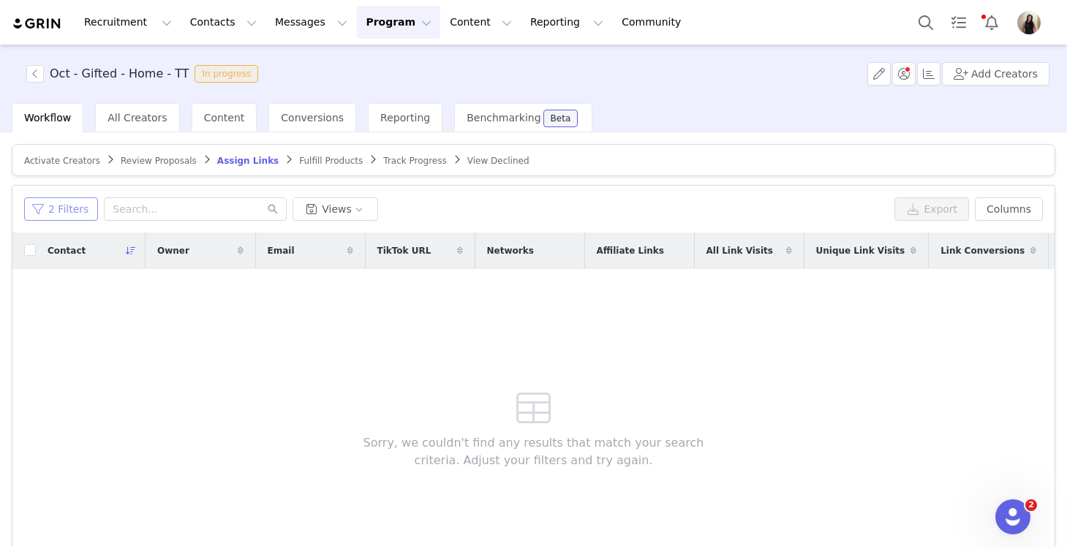
click at [45, 211] on button "2 Filters" at bounding box center [61, 208] width 74 height 23
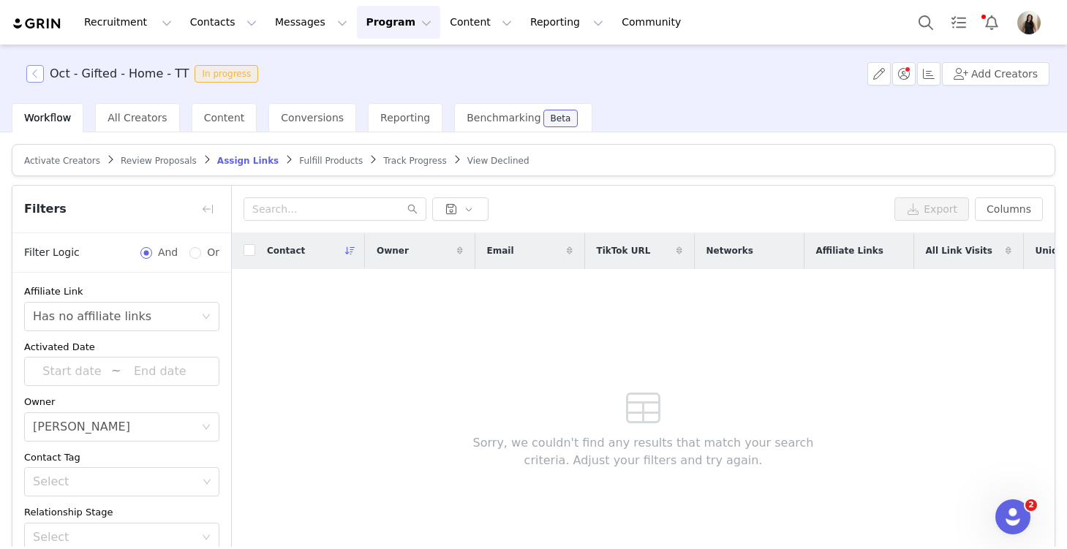
click at [35, 76] on button "button" at bounding box center [35, 74] width 18 height 18
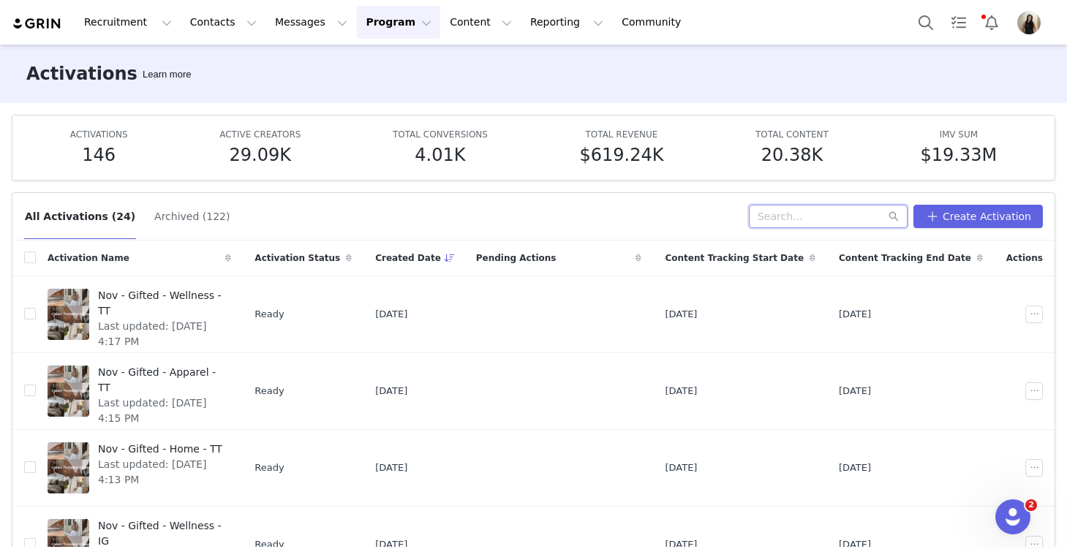
click at [789, 214] on input "text" at bounding box center [828, 216] width 159 height 23
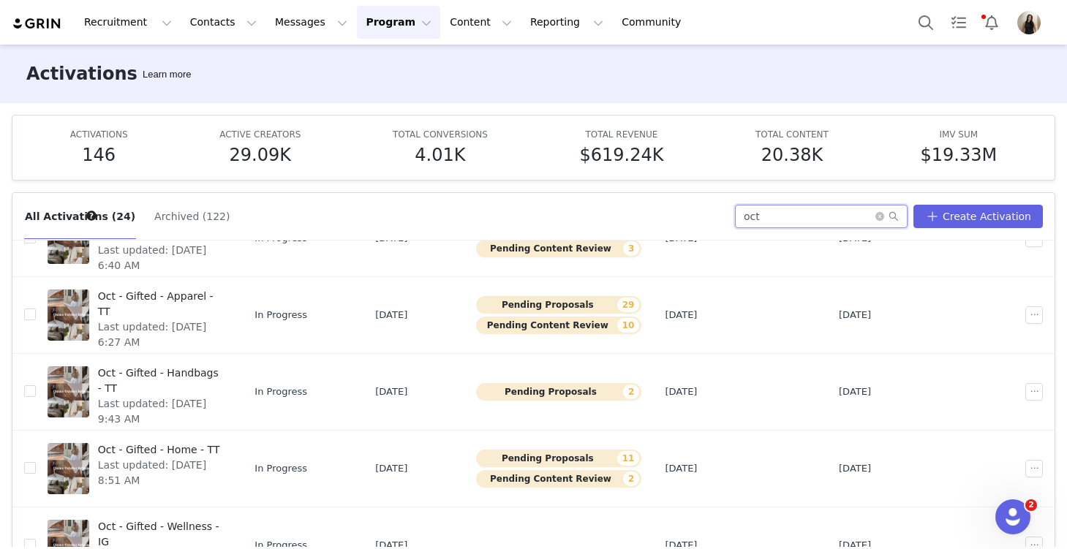
scroll to position [86, 0]
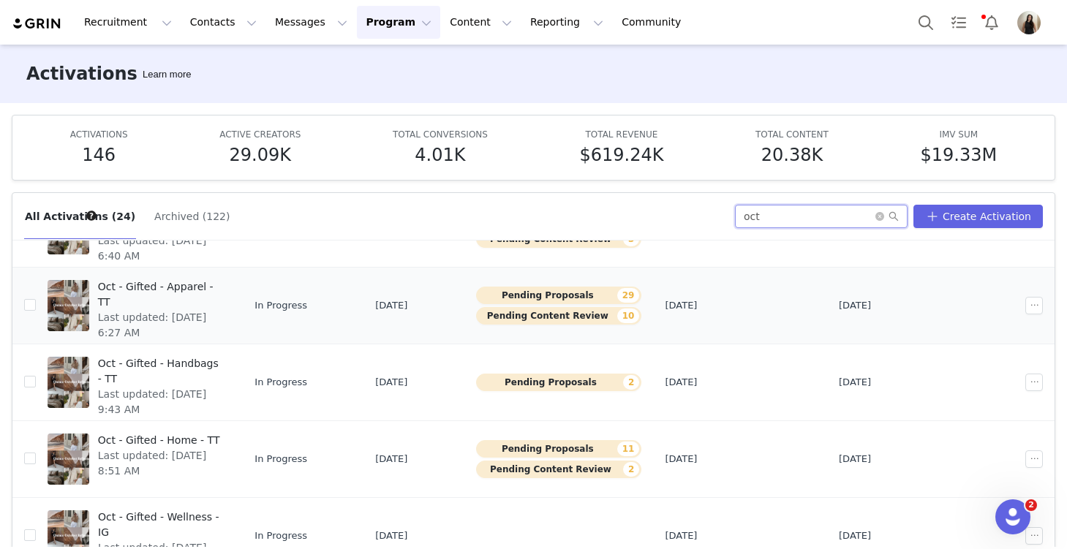
type input "oct"
click at [155, 310] on span "Last updated: [DATE] 6:27 AM" at bounding box center [160, 325] width 125 height 31
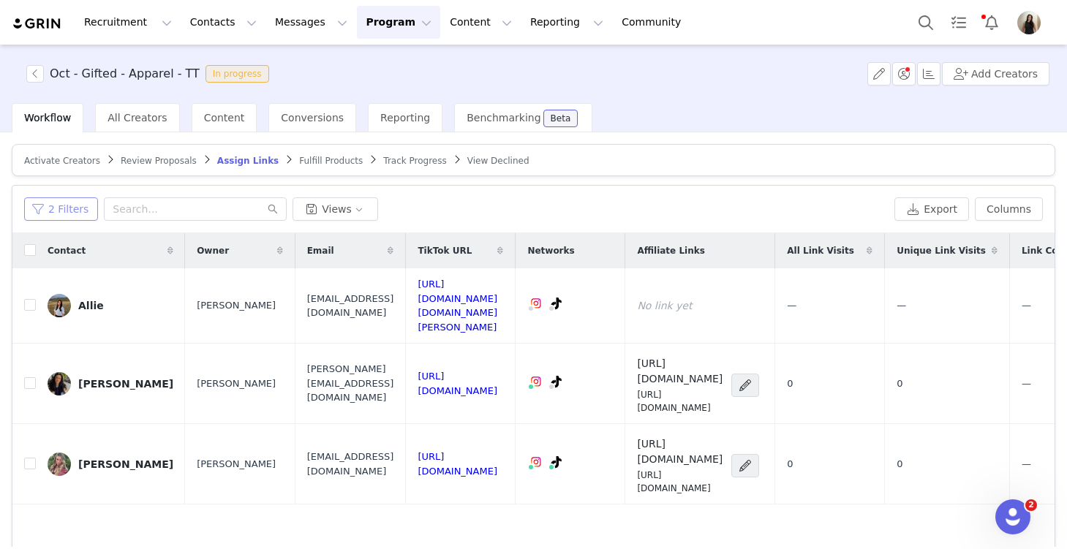
click at [72, 211] on button "2 Filters" at bounding box center [61, 208] width 74 height 23
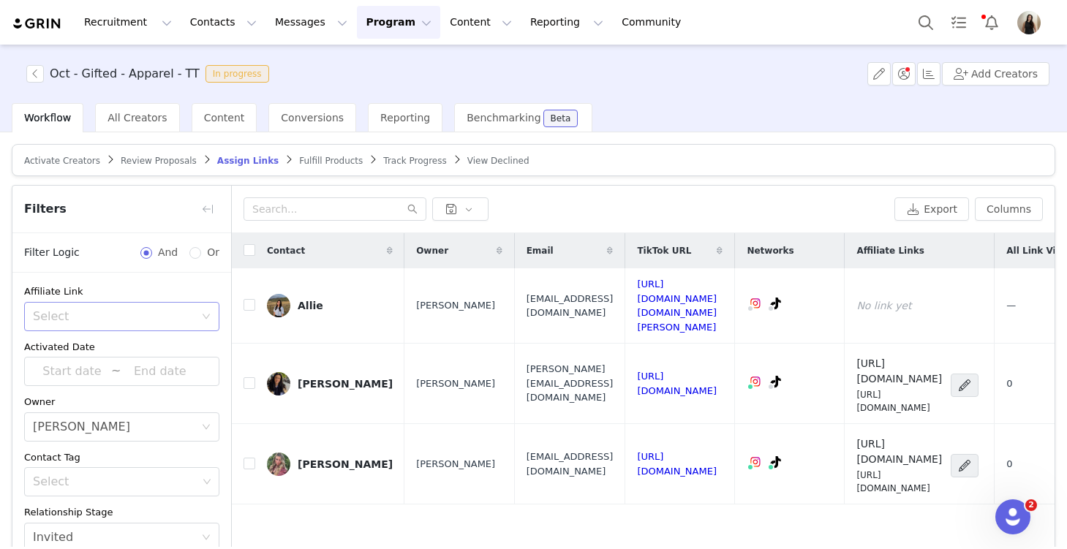
click at [192, 311] on div "Select" at bounding box center [114, 316] width 162 height 15
click at [156, 369] on li "Has no affiliate links" at bounding box center [121, 371] width 195 height 23
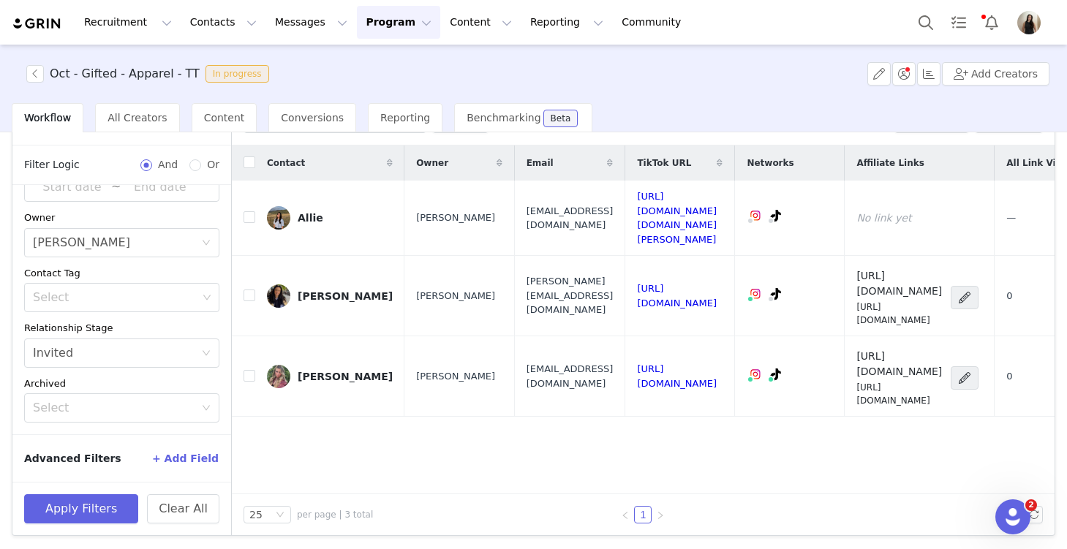
scroll to position [88, 0]
click at [205, 352] on icon "icon: close-circle" at bounding box center [206, 353] width 9 height 9
click at [67, 512] on button "Apply Filters" at bounding box center [81, 508] width 114 height 29
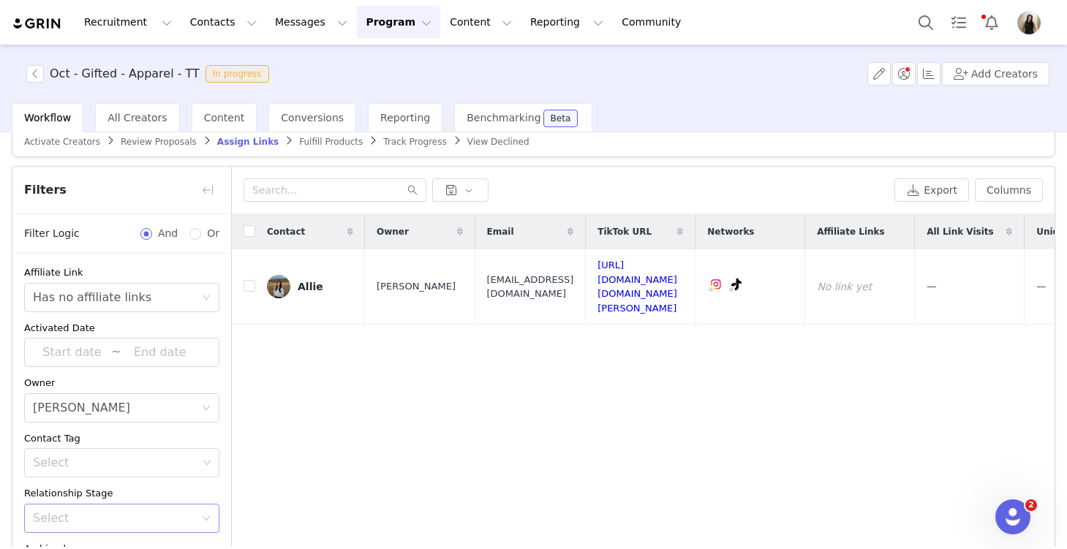
scroll to position [0, 0]
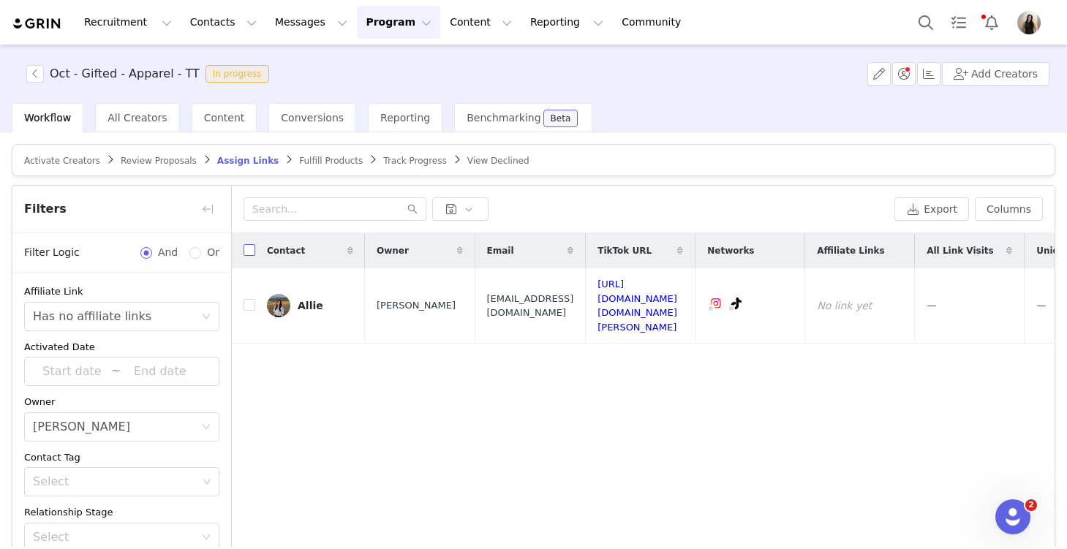
click at [252, 250] on input "checkbox" at bounding box center [249, 250] width 12 height 12
checkbox input "true"
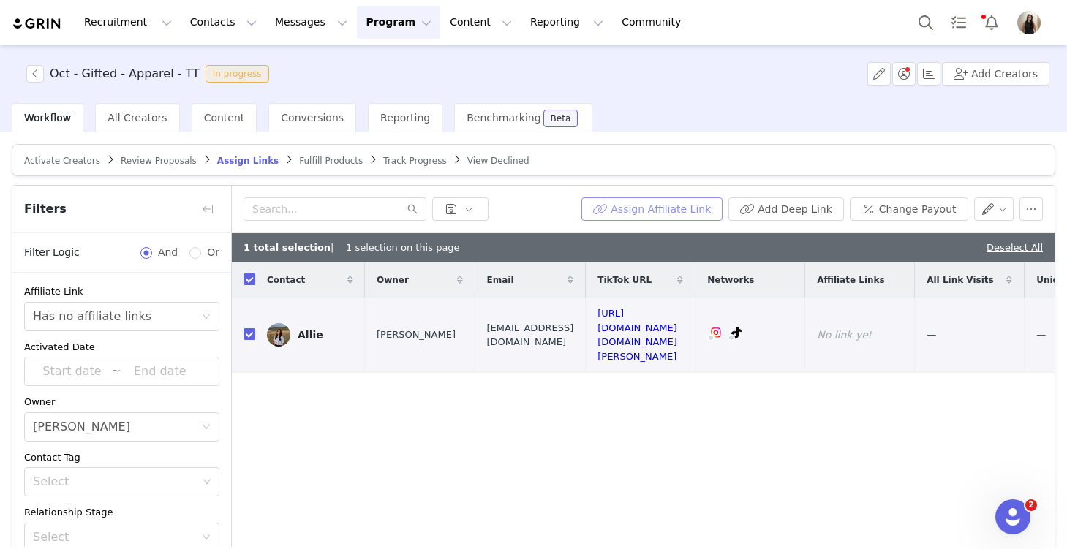
click at [702, 204] on button "Assign Affiliate Link" at bounding box center [651, 208] width 141 height 23
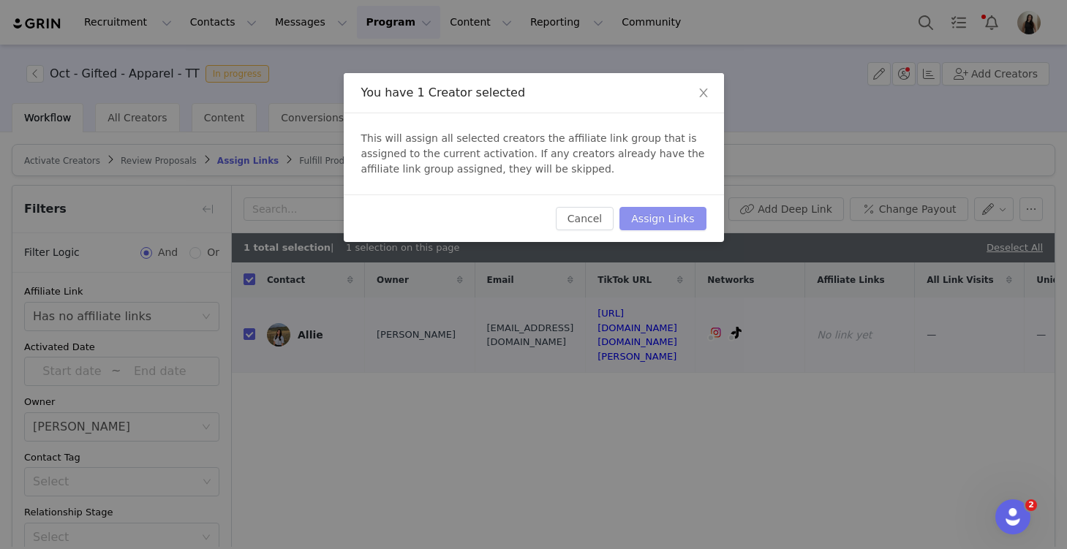
click at [671, 216] on button "Assign Links" at bounding box center [662, 218] width 86 height 23
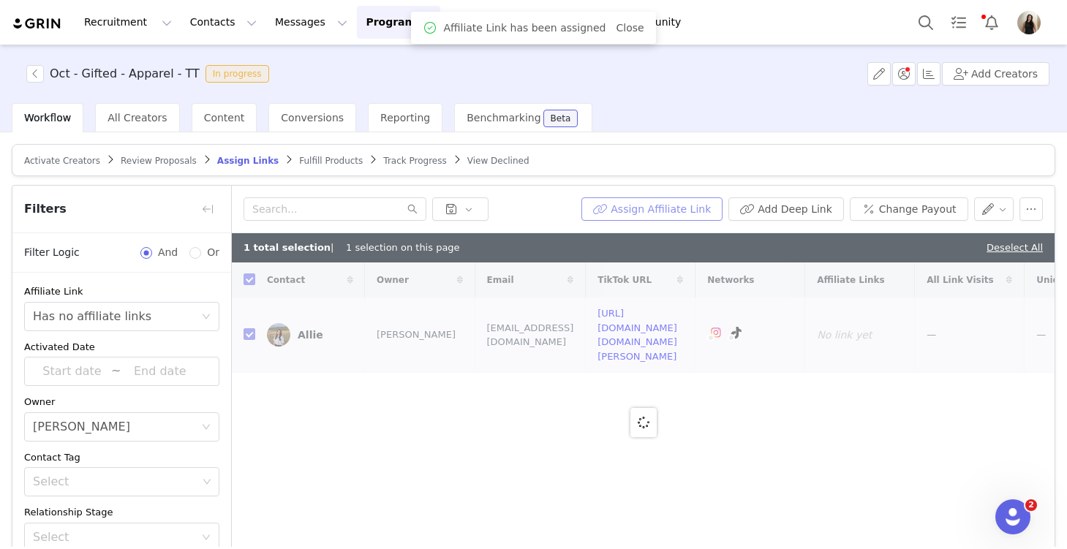
checkbox input "false"
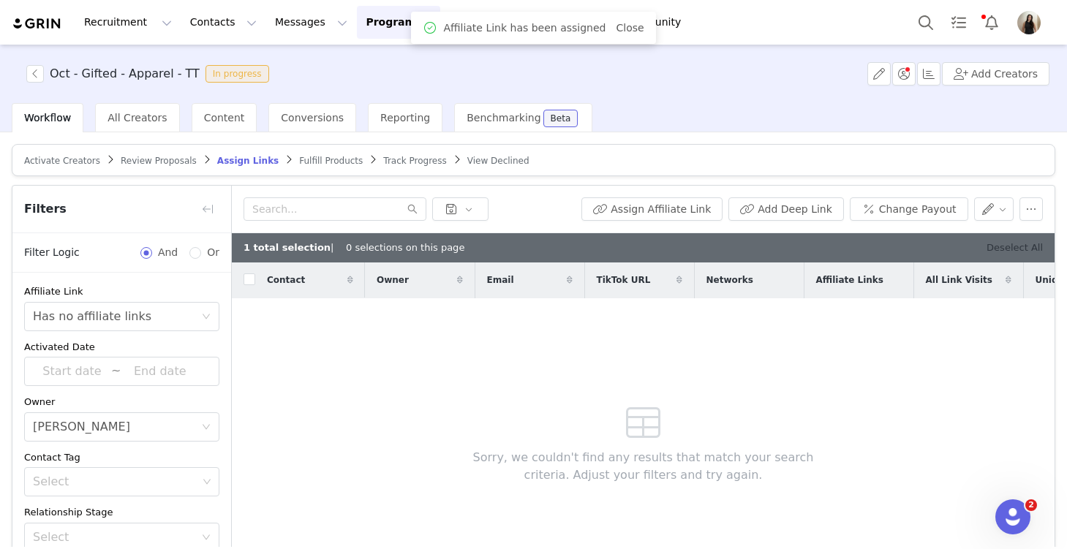
click at [789, 246] on link "Deselect All" at bounding box center [1014, 247] width 56 height 11
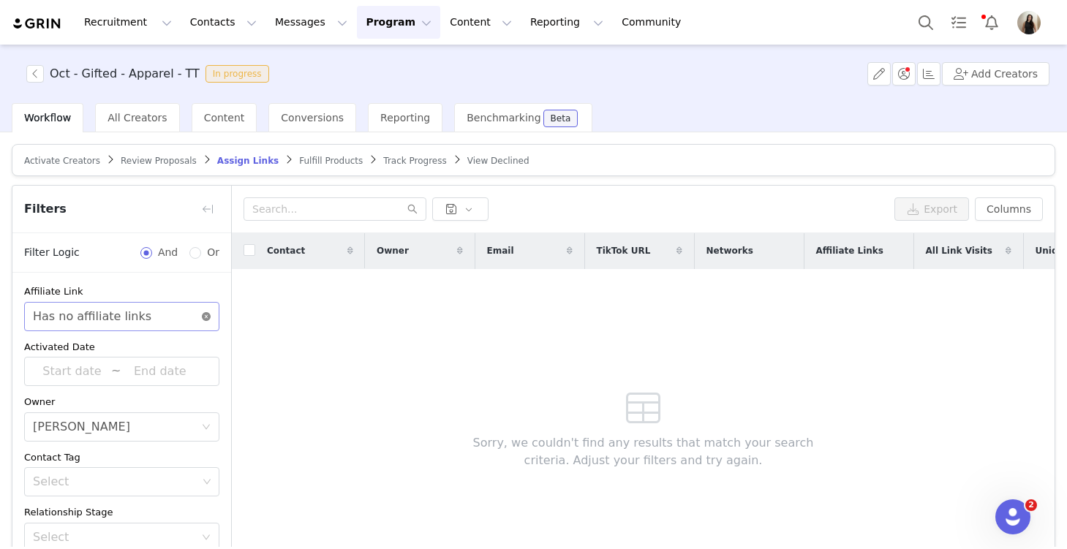
click at [206, 316] on icon "icon: close-circle" at bounding box center [206, 316] width 9 height 9
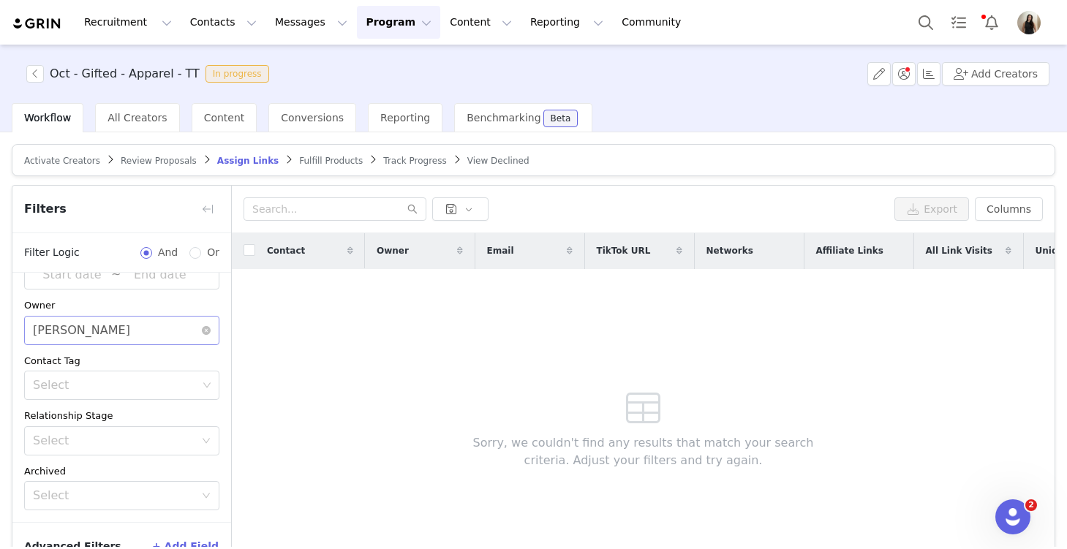
scroll to position [88, 0]
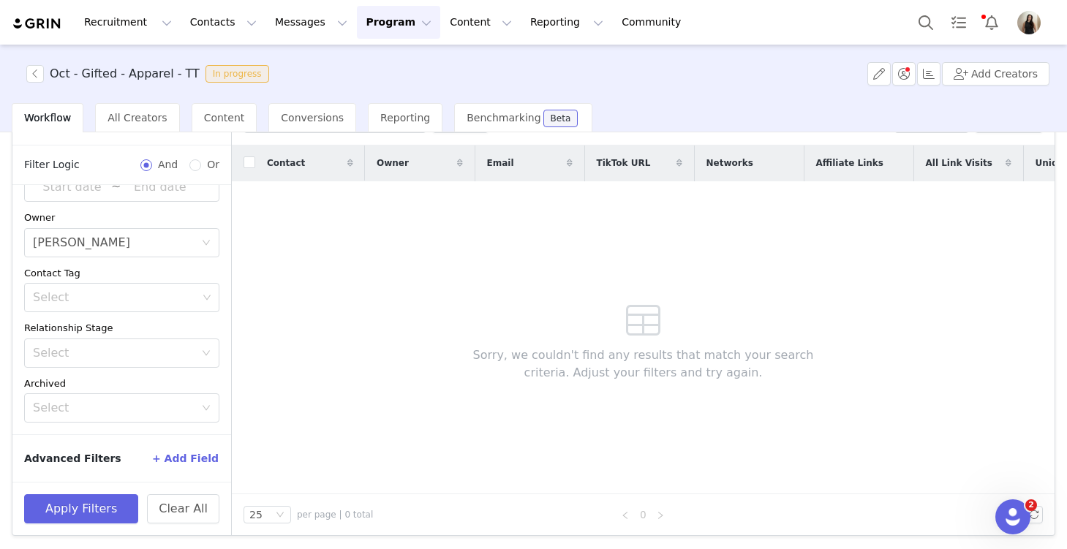
click at [174, 461] on button "+ Add Field" at bounding box center [185, 458] width 68 height 23
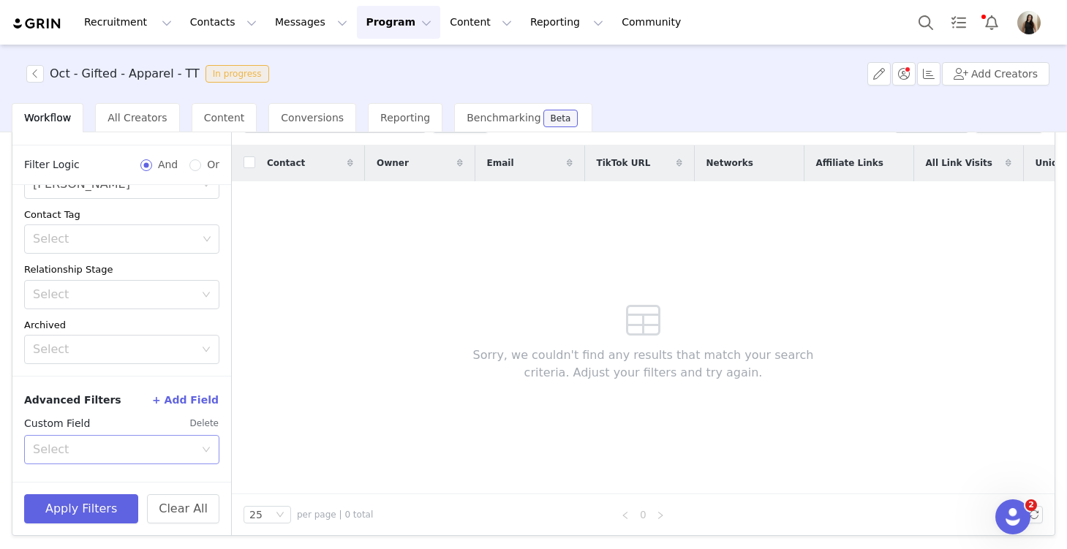
click at [116, 452] on div "Select" at bounding box center [114, 449] width 162 height 15
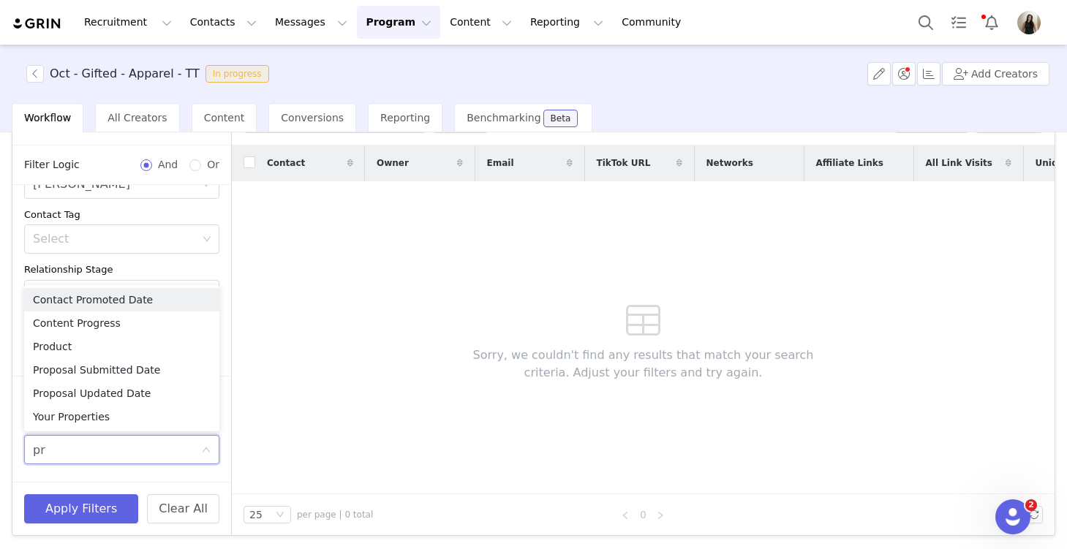
type input "p"
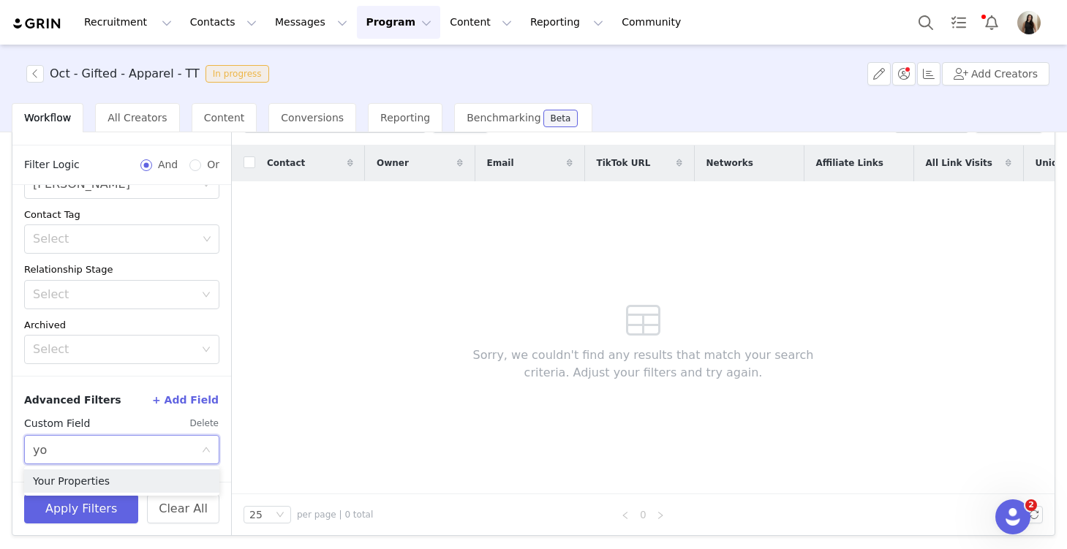
type input "you"
click at [109, 480] on li "Your Properties" at bounding box center [121, 480] width 195 height 23
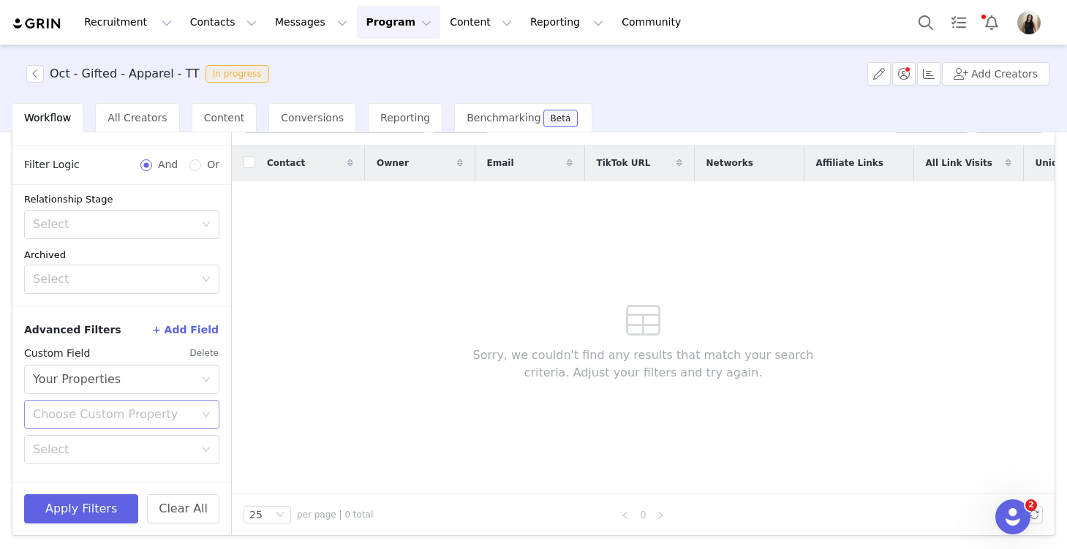
click at [128, 420] on div "Choose Custom Property" at bounding box center [114, 414] width 162 height 15
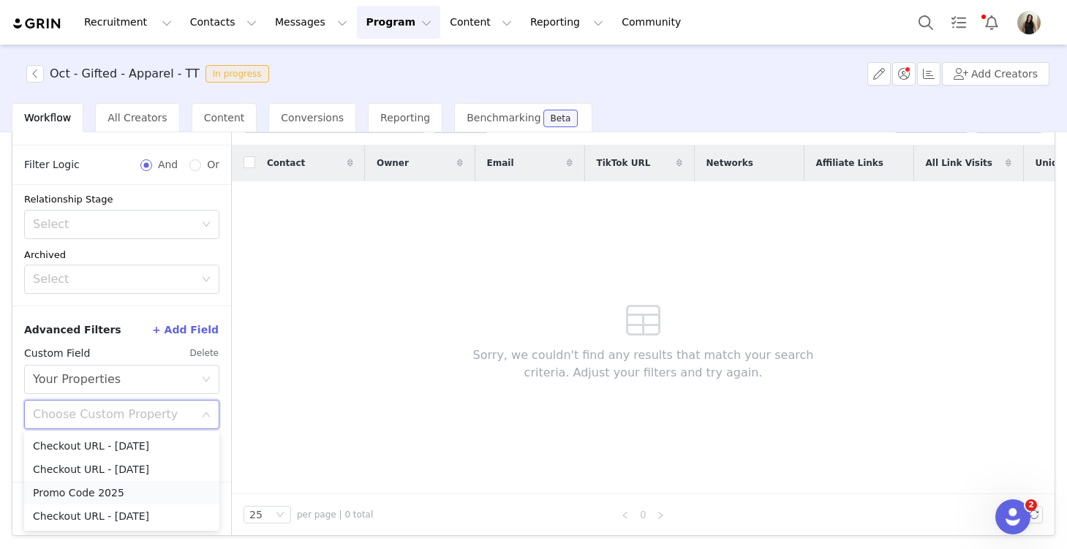
click at [111, 496] on li "Promo Code 2025" at bounding box center [121, 492] width 195 height 23
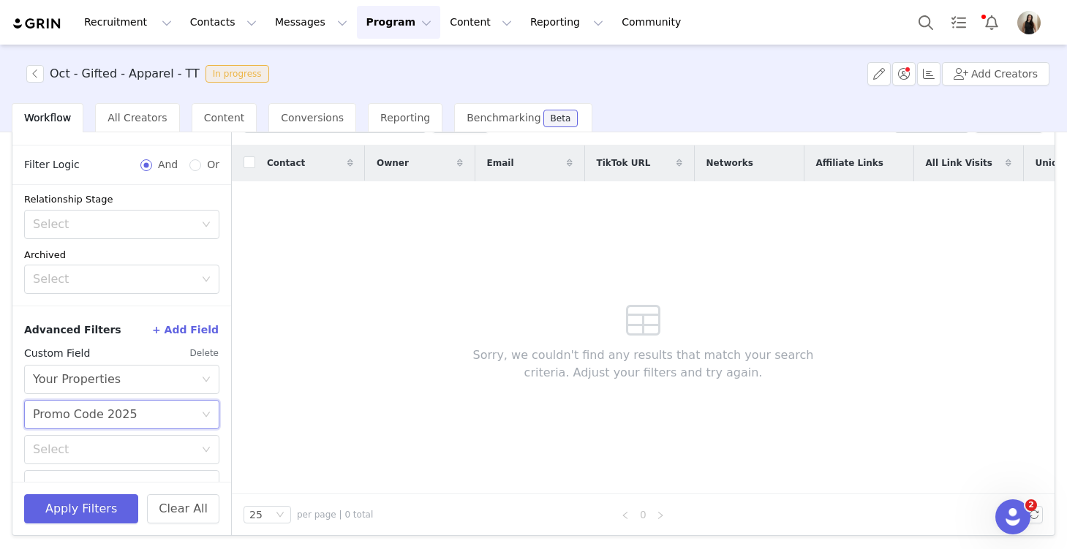
scroll to position [254, 0]
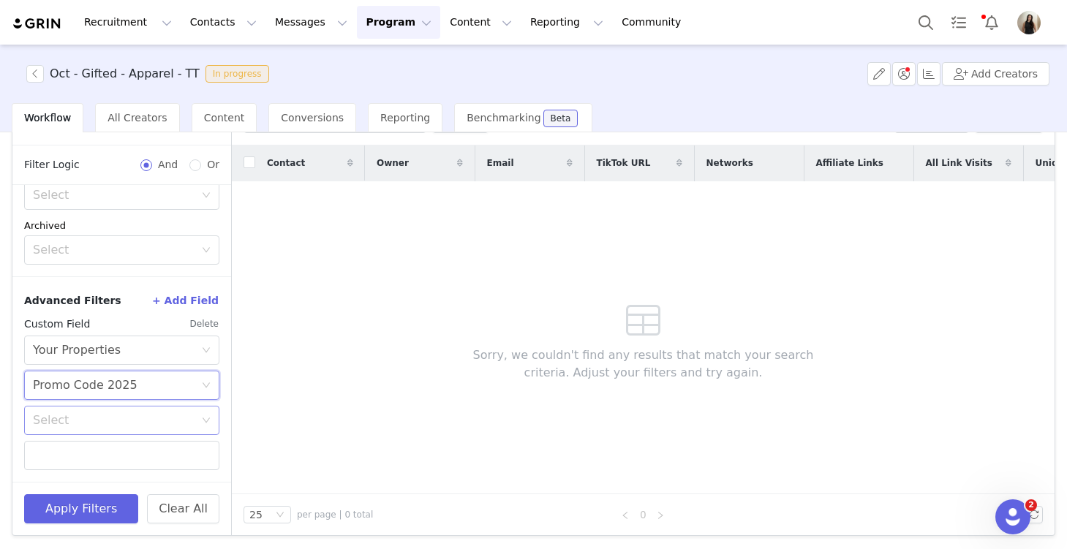
click at [124, 422] on div "Select" at bounding box center [114, 420] width 162 height 15
click at [98, 521] on li "Does not exist" at bounding box center [121, 521] width 195 height 23
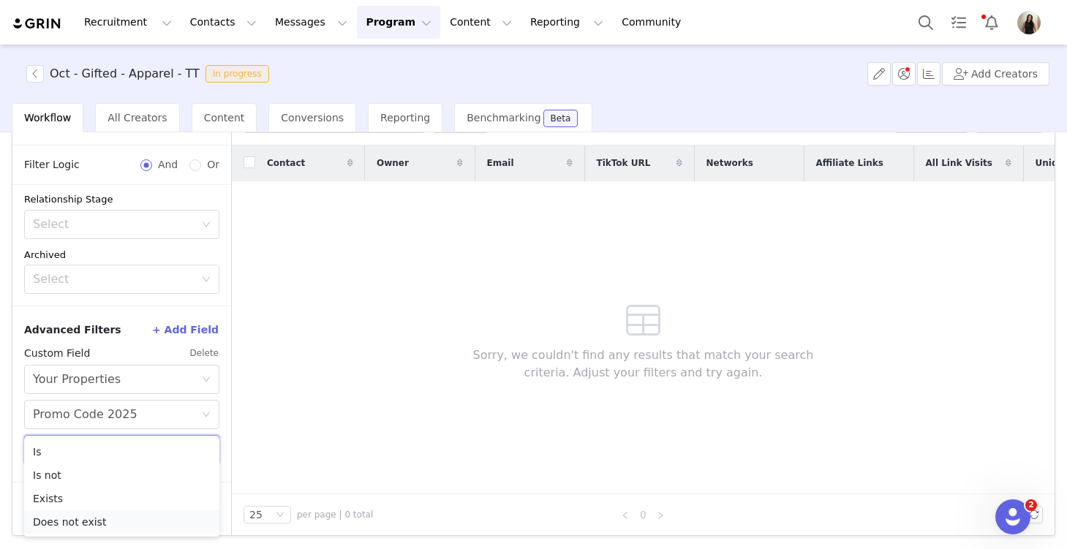
scroll to position [225, 0]
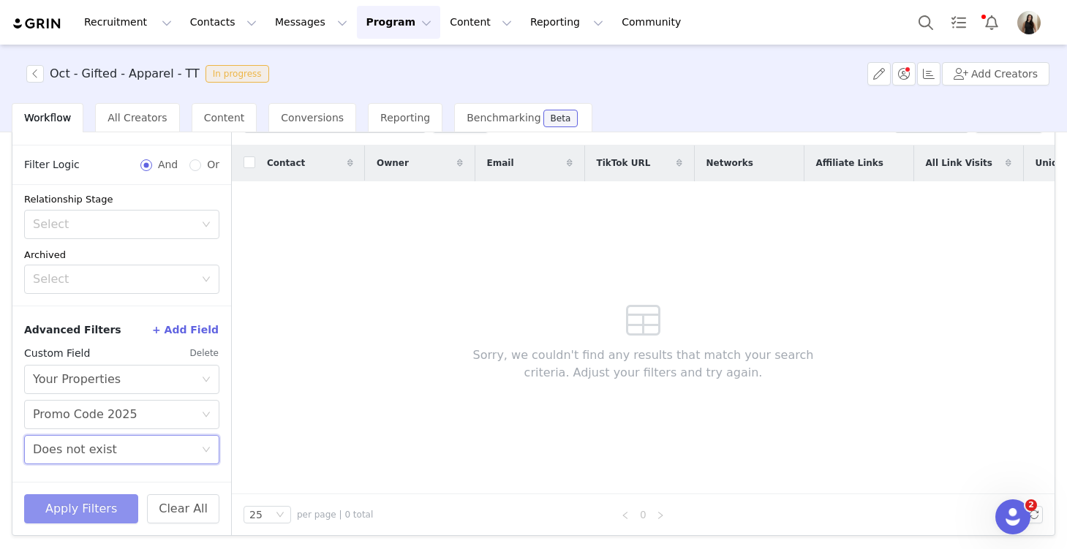
click at [91, 505] on button "Apply Filters" at bounding box center [81, 508] width 114 height 29
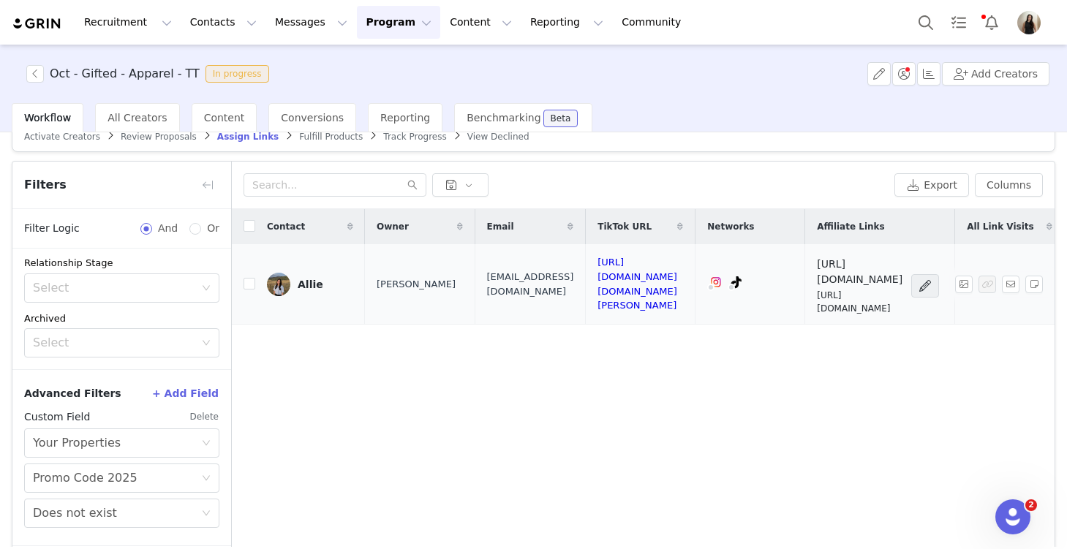
scroll to position [0, 0]
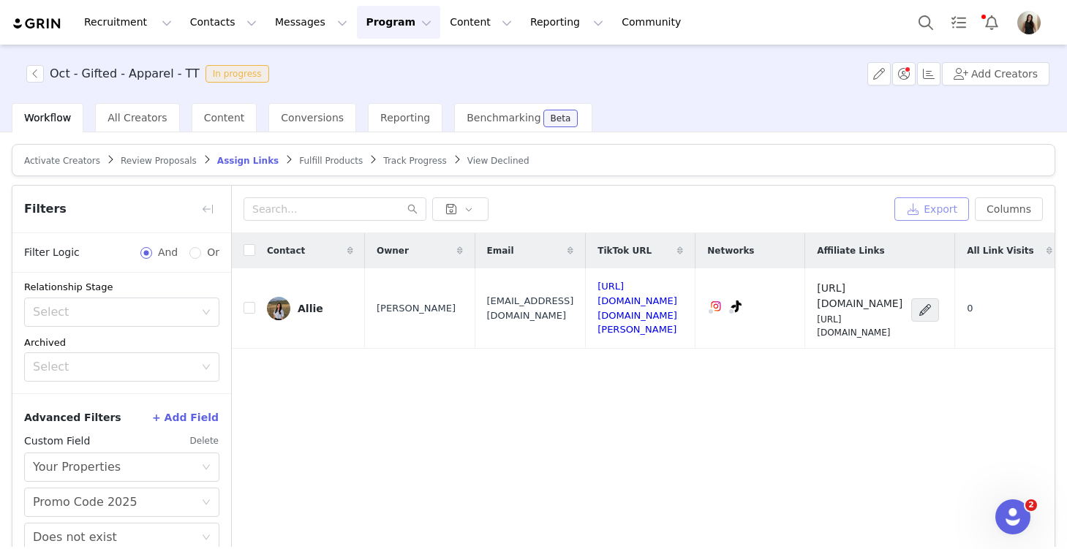
click at [789, 203] on button "Export" at bounding box center [931, 208] width 75 height 23
drag, startPoint x: 49, startPoint y: 74, endPoint x: 182, endPoint y: 83, distance: 133.4
click at [182, 83] on div "Oct - Gifted - Apparel - TT In progress Add Creators" at bounding box center [533, 74] width 1067 height 58
click at [305, 76] on div "Oct - Gifted - Apparel - TT In progress Add Creators" at bounding box center [533, 74] width 1067 height 58
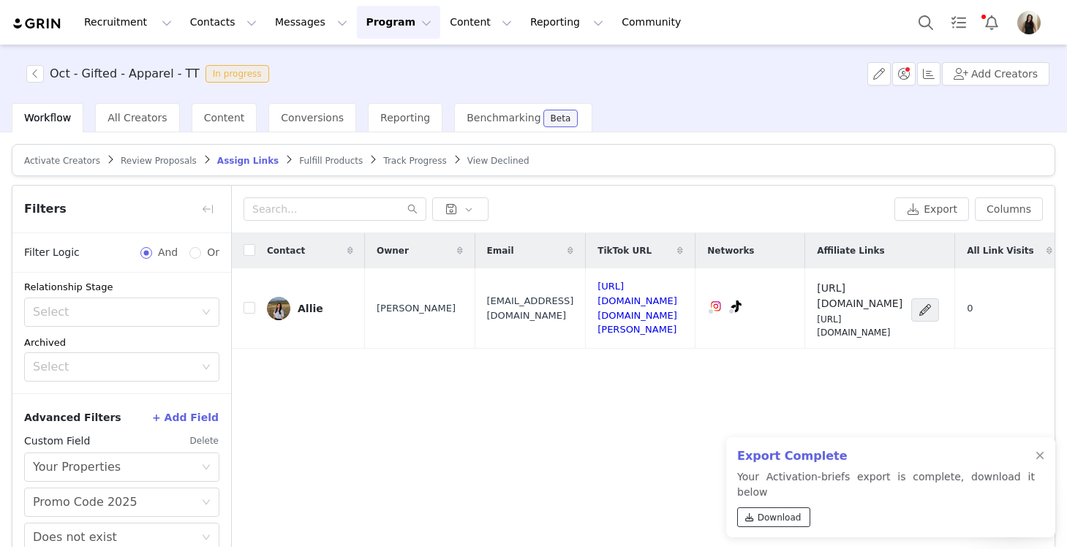
click at [773, 521] on span "Download" at bounding box center [779, 517] width 44 height 13
click at [789, 462] on div at bounding box center [1039, 456] width 9 height 12
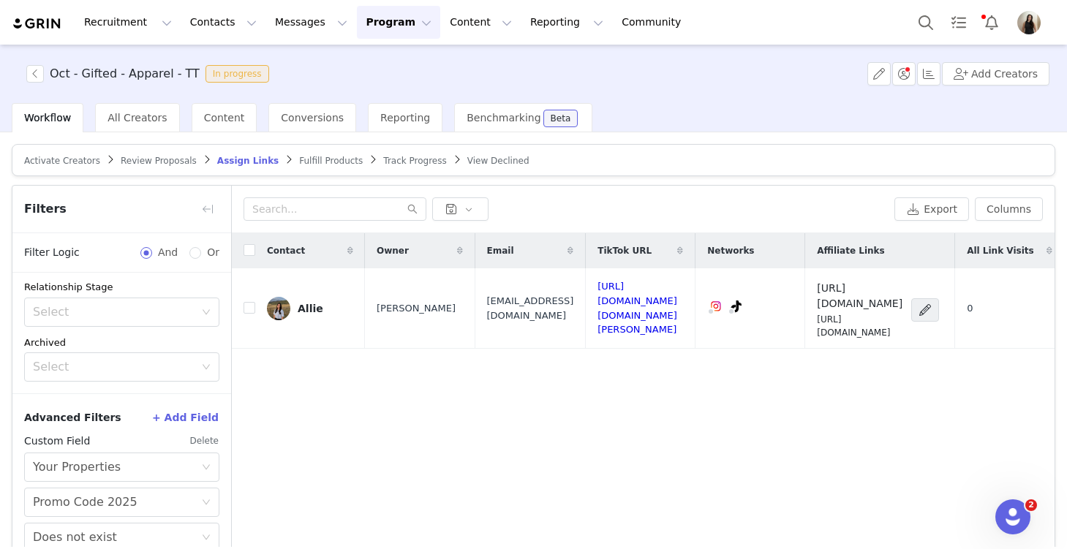
click at [789, 462] on div at bounding box center [1039, 456] width 9 height 12
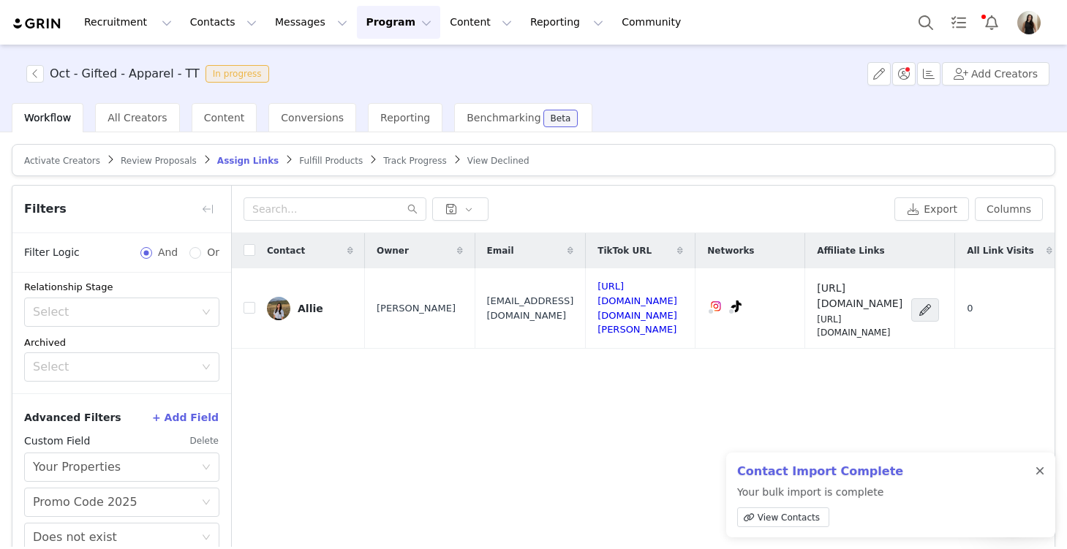
click at [789, 470] on div at bounding box center [1039, 472] width 9 height 12
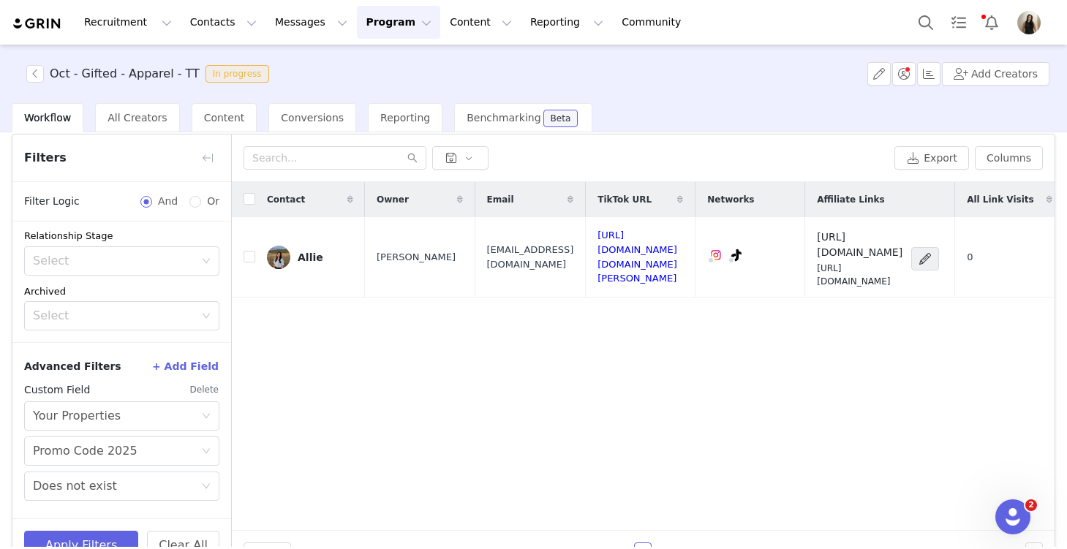
scroll to position [67, 0]
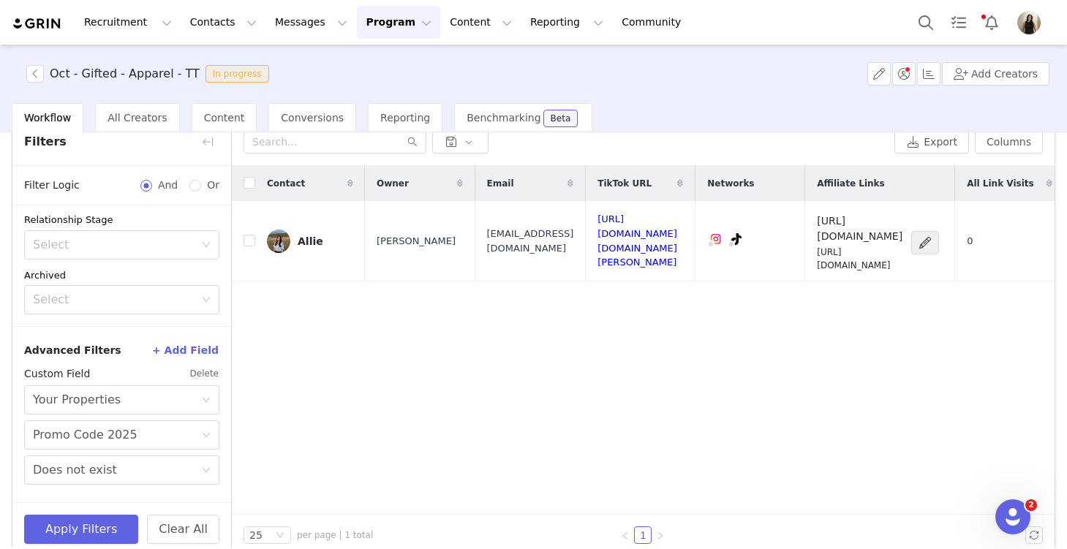
click at [204, 369] on button "Delete" at bounding box center [204, 373] width 30 height 23
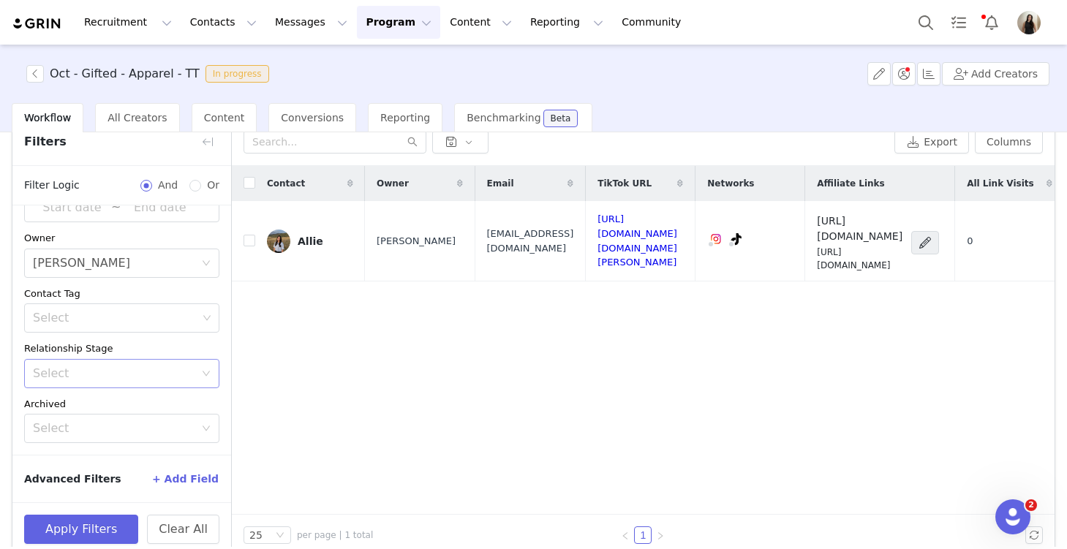
click at [98, 366] on div "Select" at bounding box center [114, 373] width 162 height 15
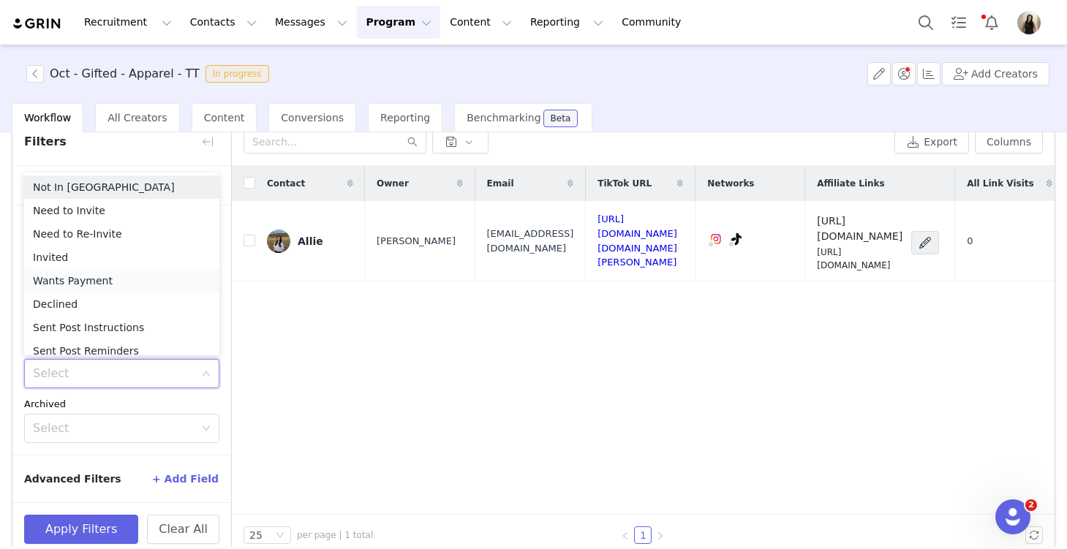
scroll to position [7, 0]
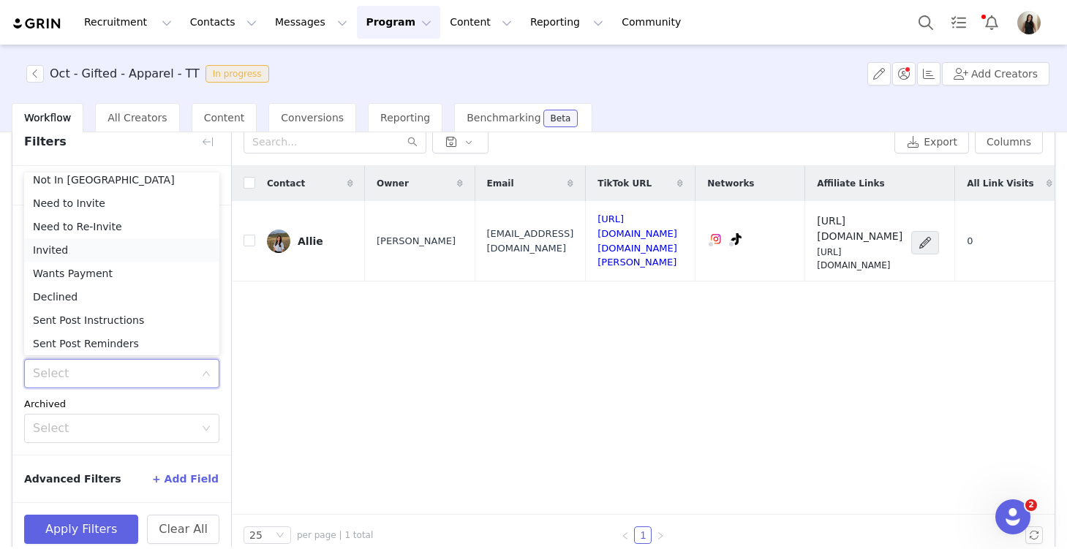
click at [65, 244] on li "Invited" at bounding box center [121, 249] width 195 height 23
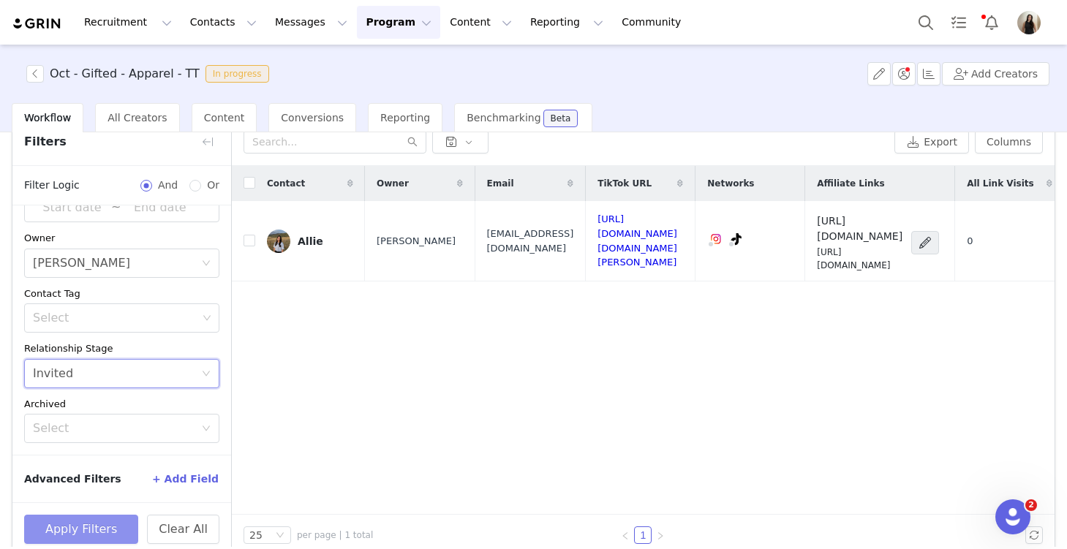
click at [86, 535] on button "Apply Filters" at bounding box center [81, 529] width 114 height 29
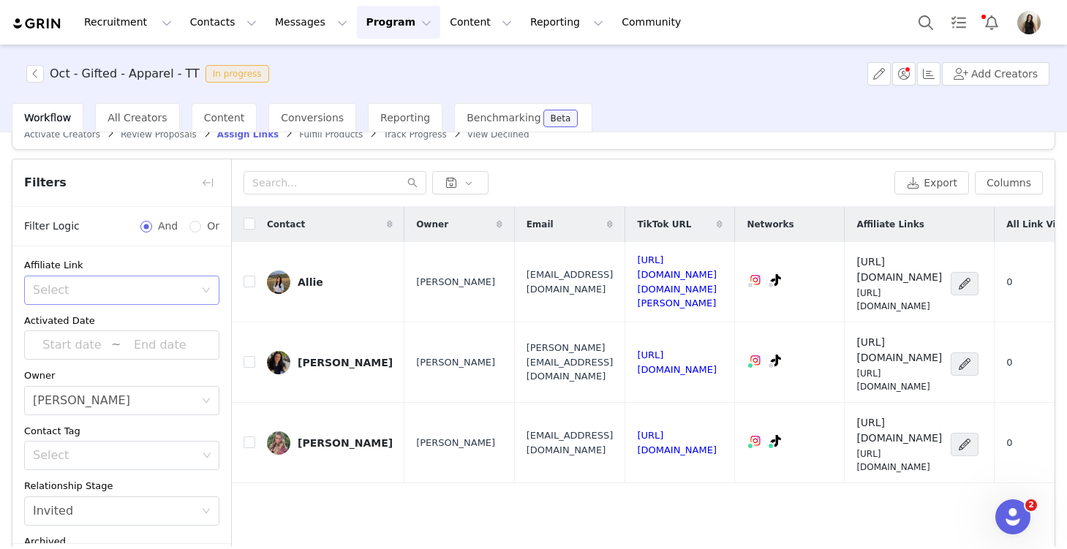
scroll to position [0, 0]
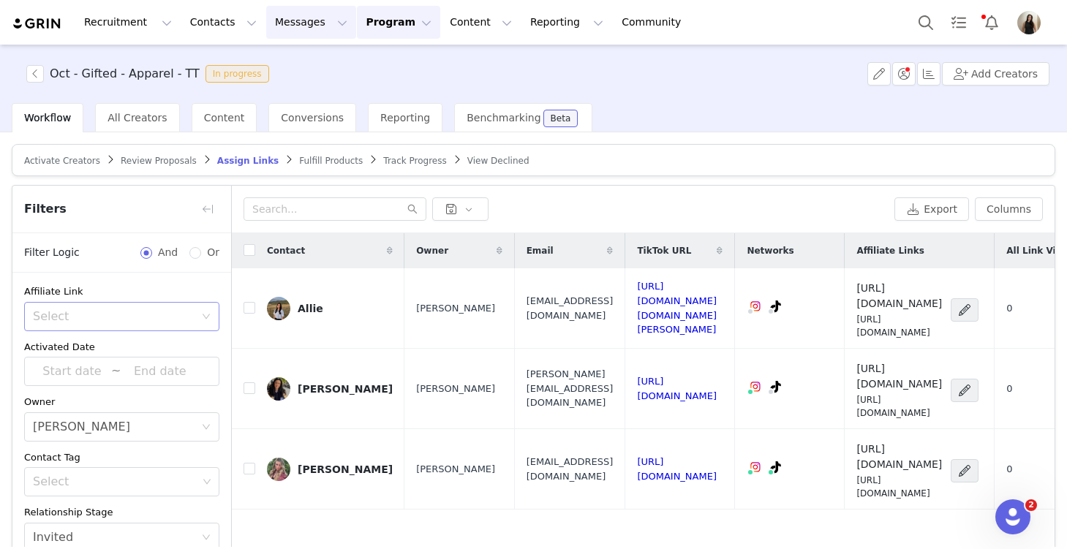
click at [266, 25] on button "Messages Messages" at bounding box center [311, 22] width 90 height 33
click at [295, 97] on div "Inbox" at bounding box center [308, 91] width 98 height 15
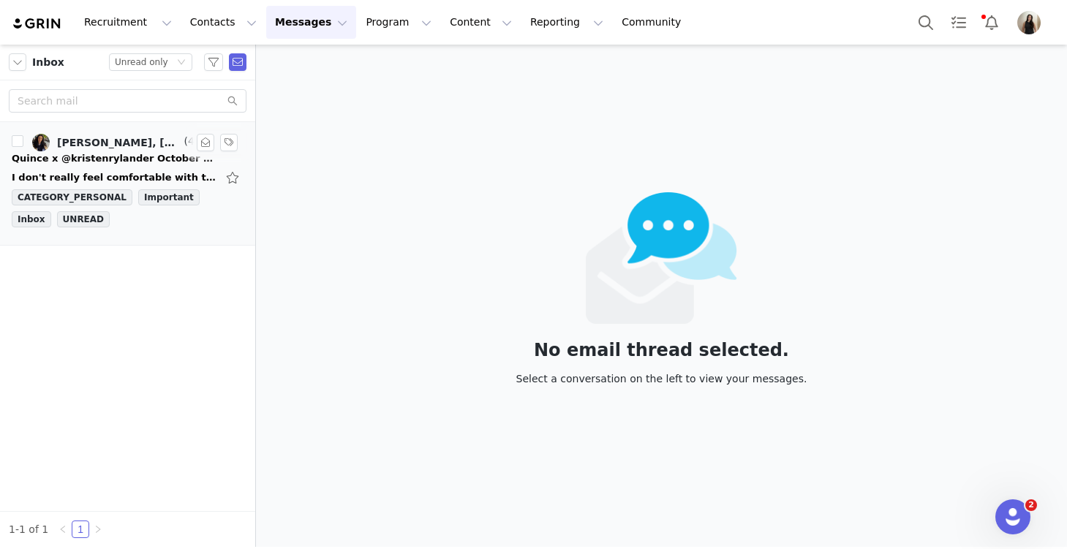
click at [104, 161] on div "Quince x @kristenrylander October Campaign!" at bounding box center [114, 158] width 205 height 15
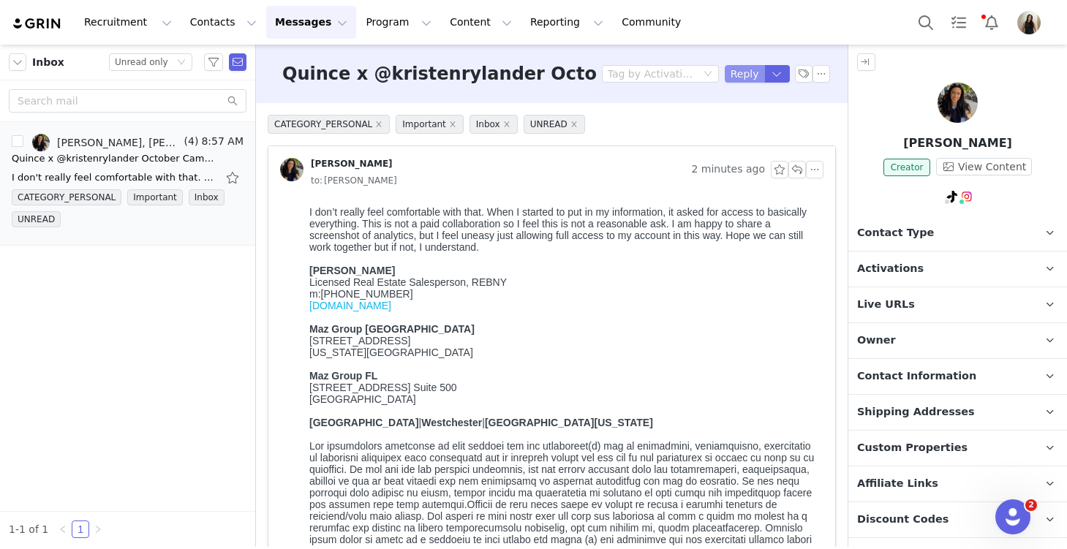
click at [748, 72] on button "Reply" at bounding box center [745, 74] width 40 height 18
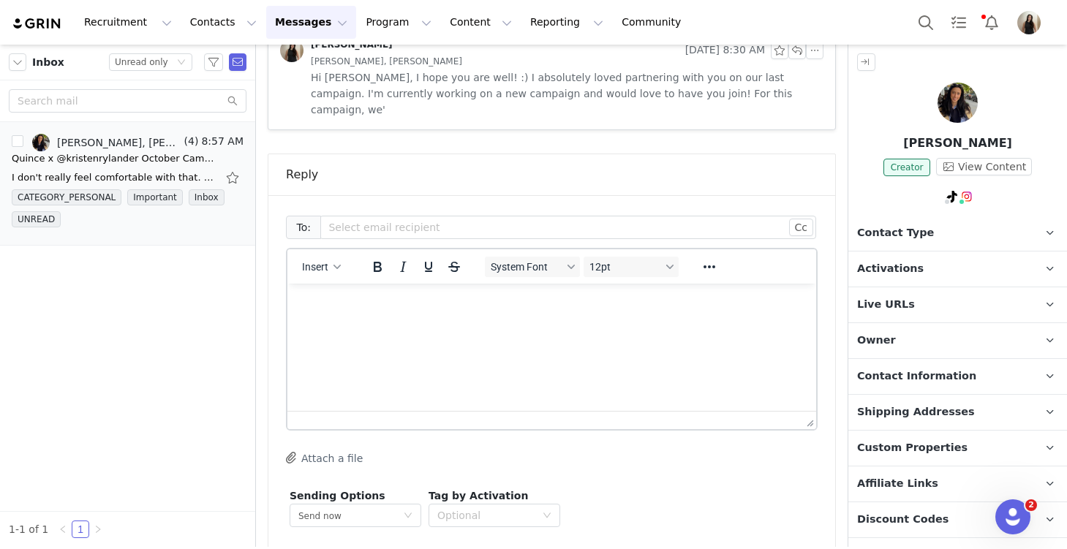
scroll to position [1074, 0]
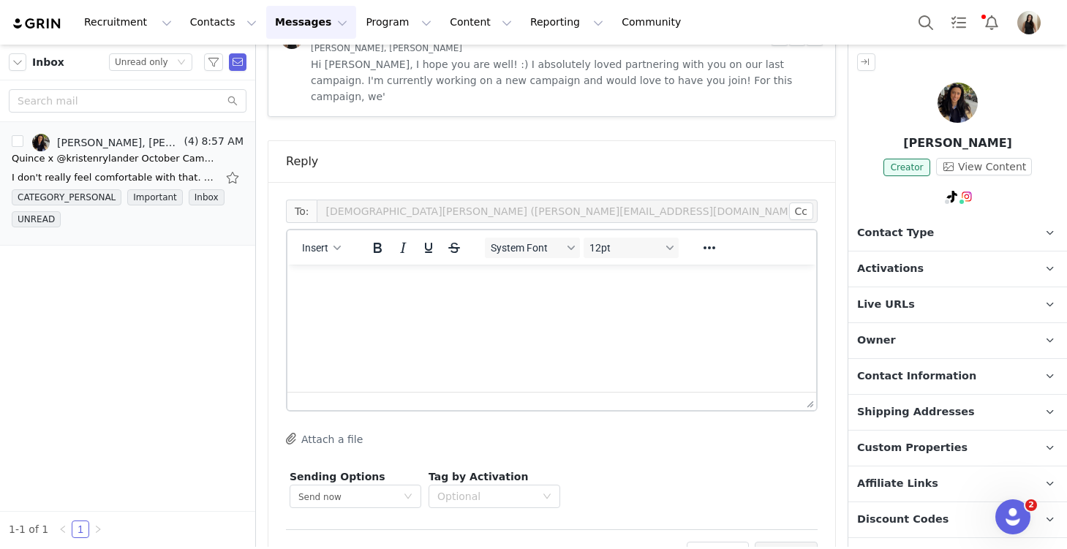
click at [492, 304] on html at bounding box center [551, 284] width 529 height 39
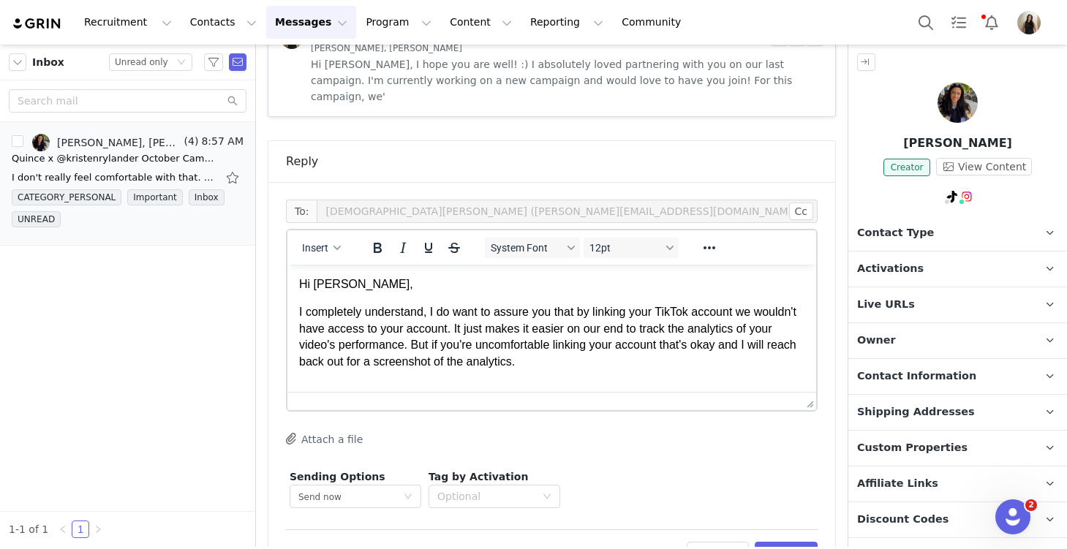
scroll to position [6, 0]
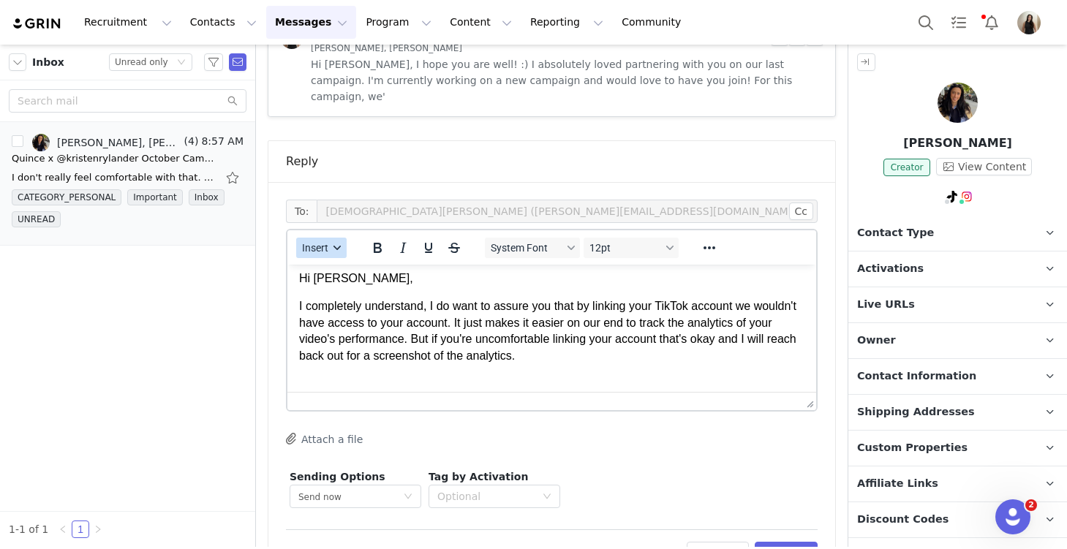
click at [321, 242] on span "Insert" at bounding box center [315, 248] width 26 height 12
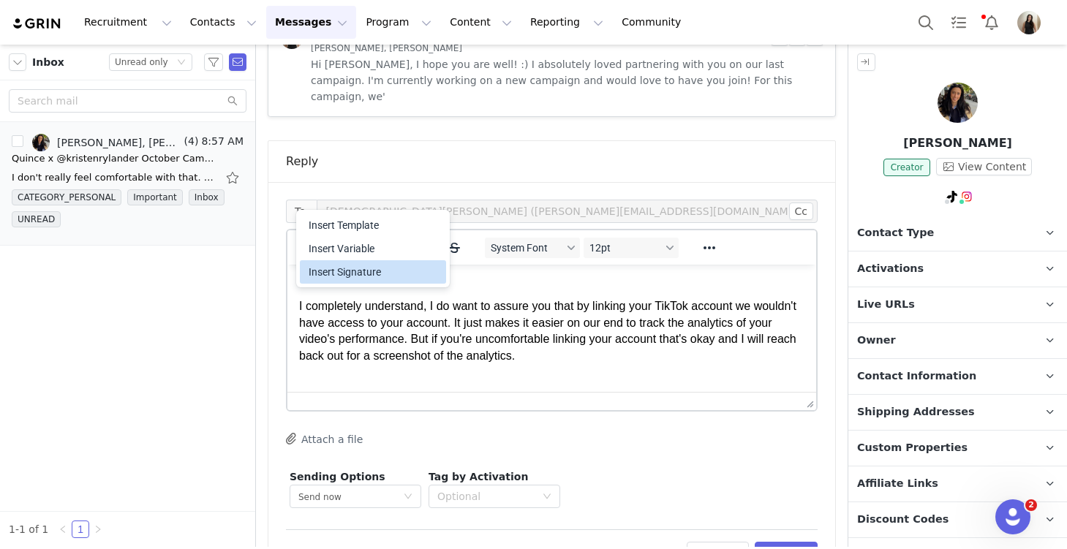
click at [329, 276] on div "Insert Signature" at bounding box center [375, 272] width 132 height 18
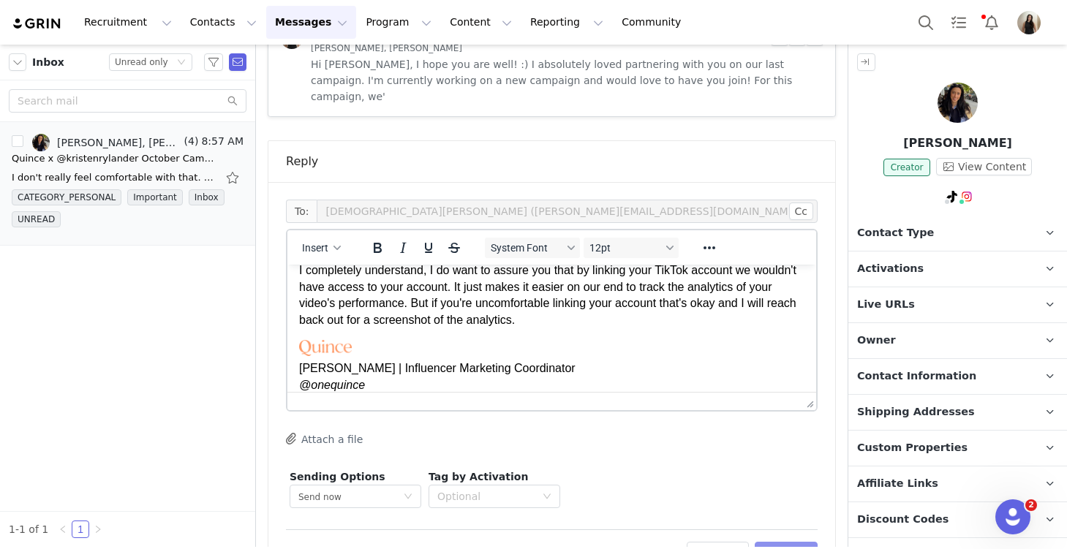
click at [786, 542] on button "Preview" at bounding box center [787, 553] width 64 height 23
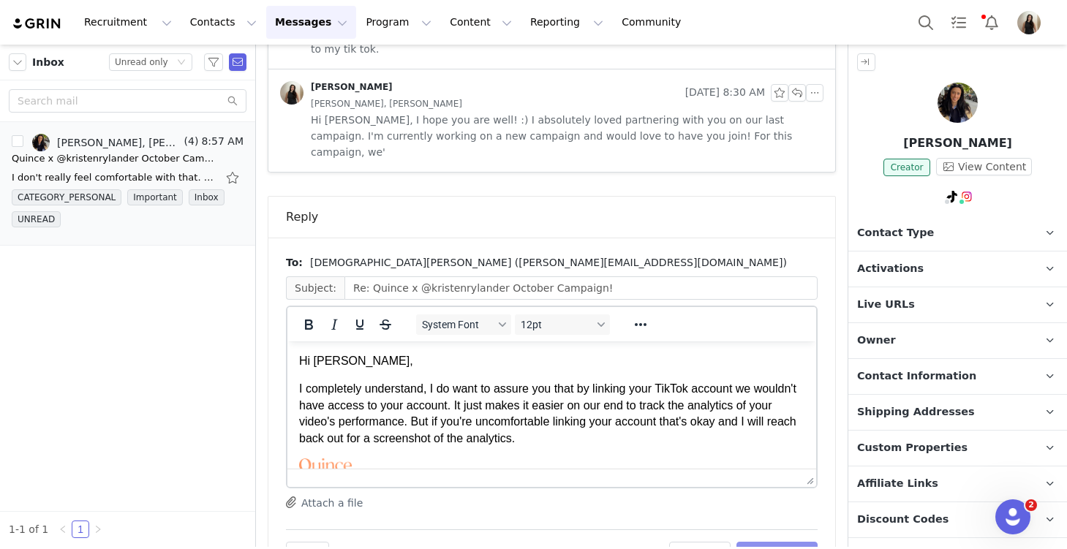
scroll to position [0, 0]
click at [788, 542] on button "Send Email" at bounding box center [776, 553] width 81 height 23
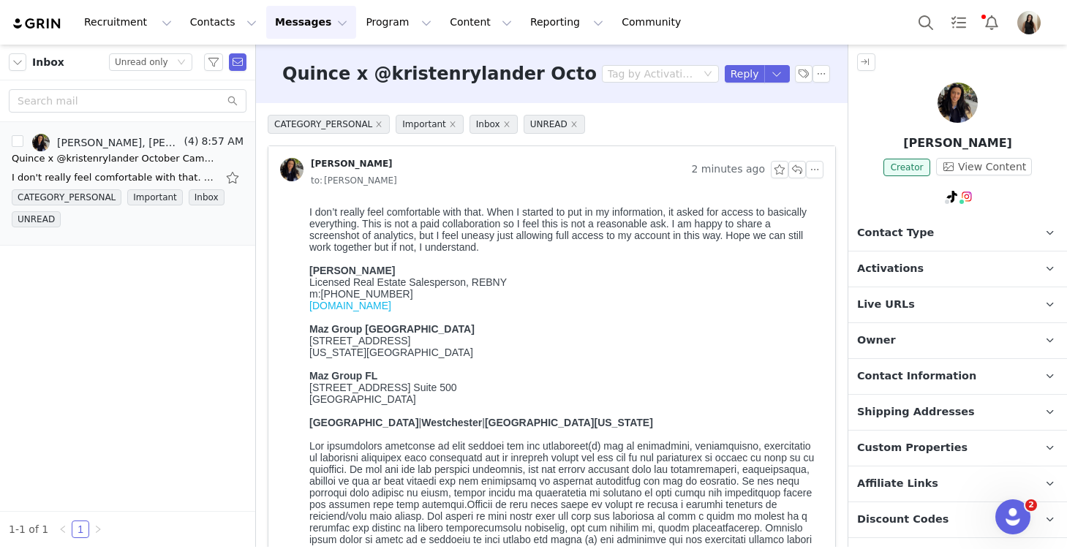
click at [670, 23] on div "Recruitment Recruitment Creator Search Curated Lists Landing Pages Web Extensio…" at bounding box center [533, 22] width 1067 height 45
click at [441, 18] on button "Content Content" at bounding box center [481, 22] width 80 height 33
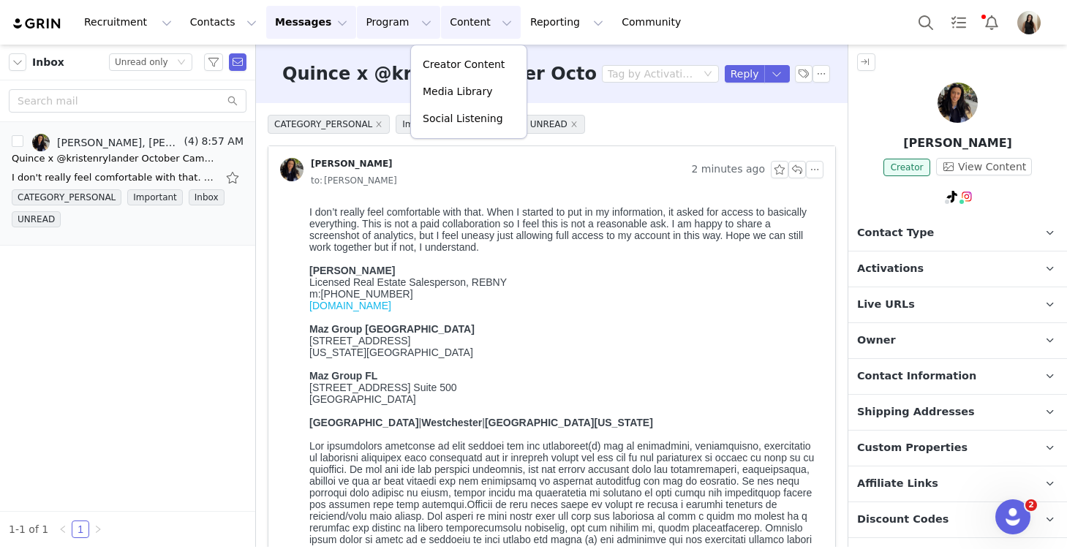
click at [375, 20] on button "Program Program" at bounding box center [398, 22] width 83 height 33
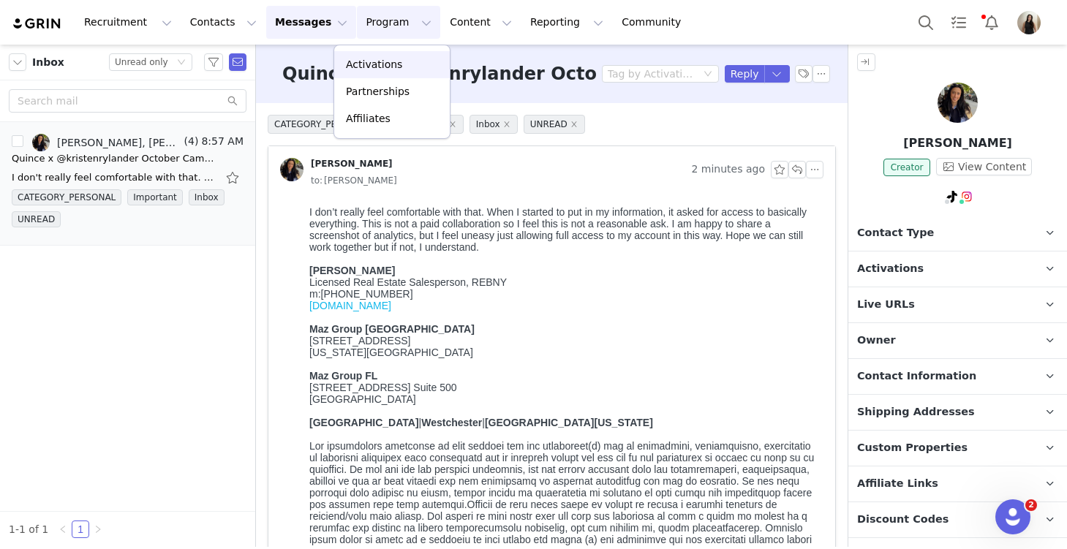
click at [382, 53] on link "Activations" at bounding box center [392, 64] width 116 height 27
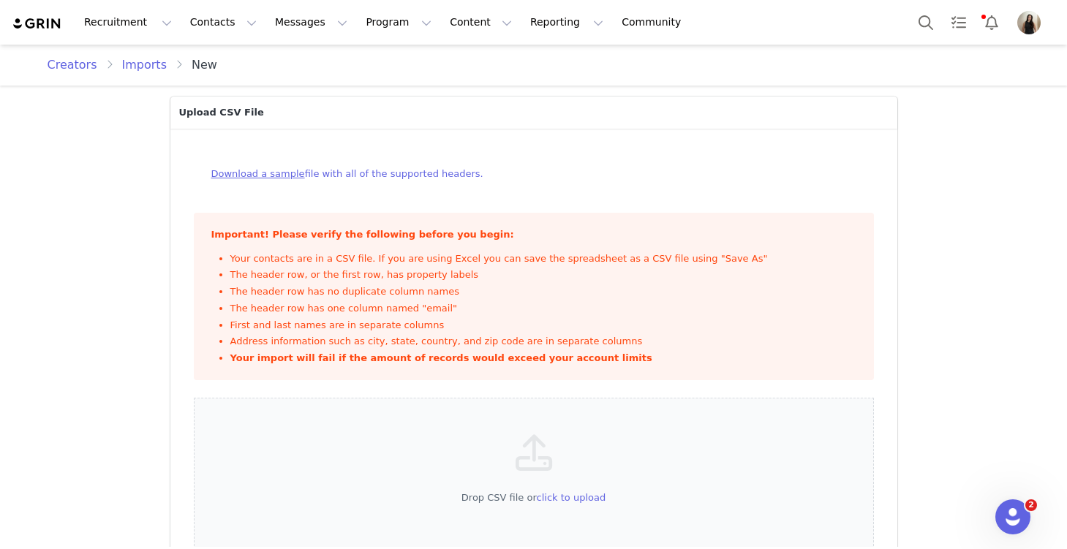
scroll to position [48, 0]
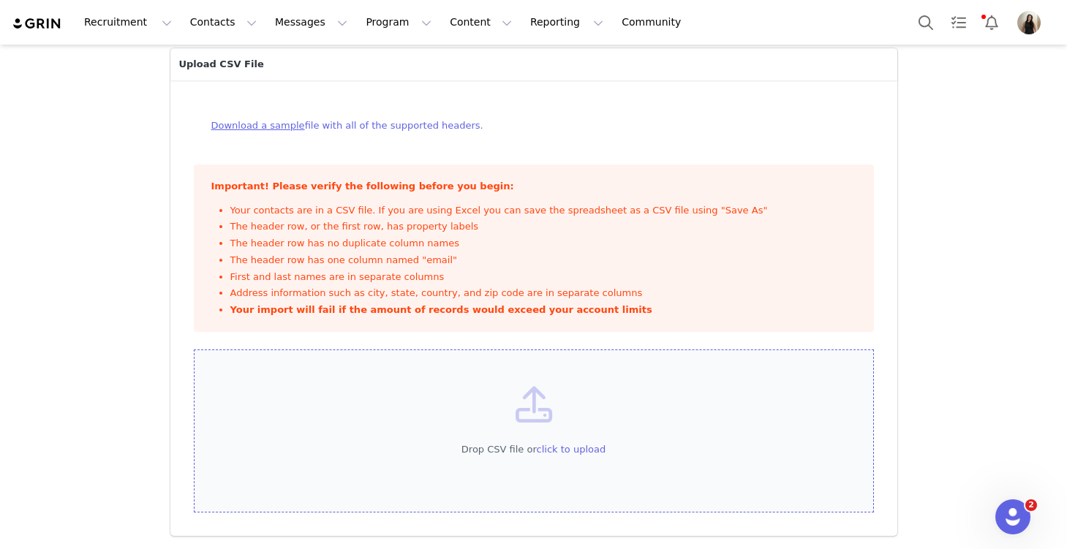
click at [322, 373] on div "Drop CSV file or click to upload" at bounding box center [534, 431] width 680 height 164
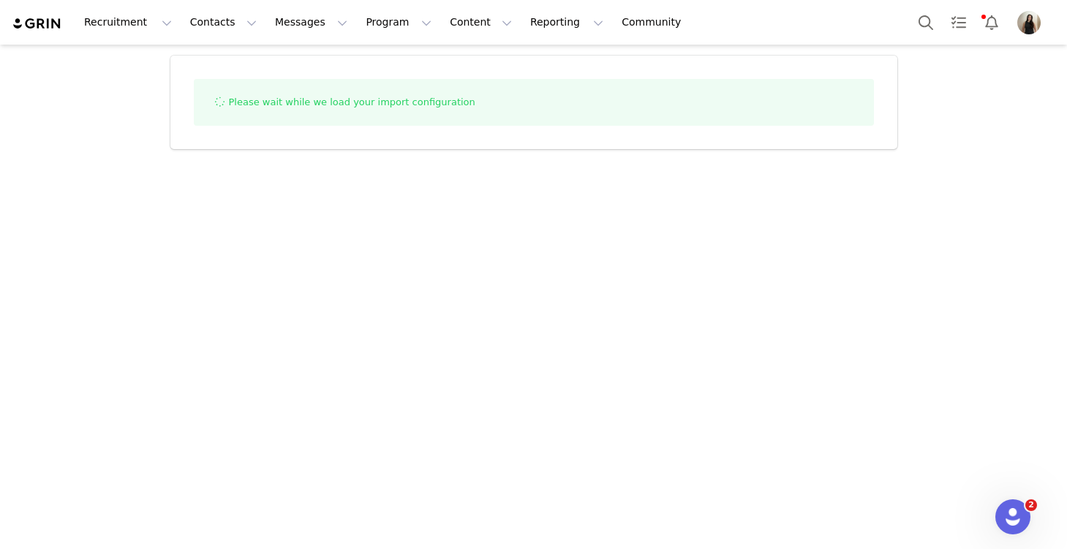
select select "influencer"
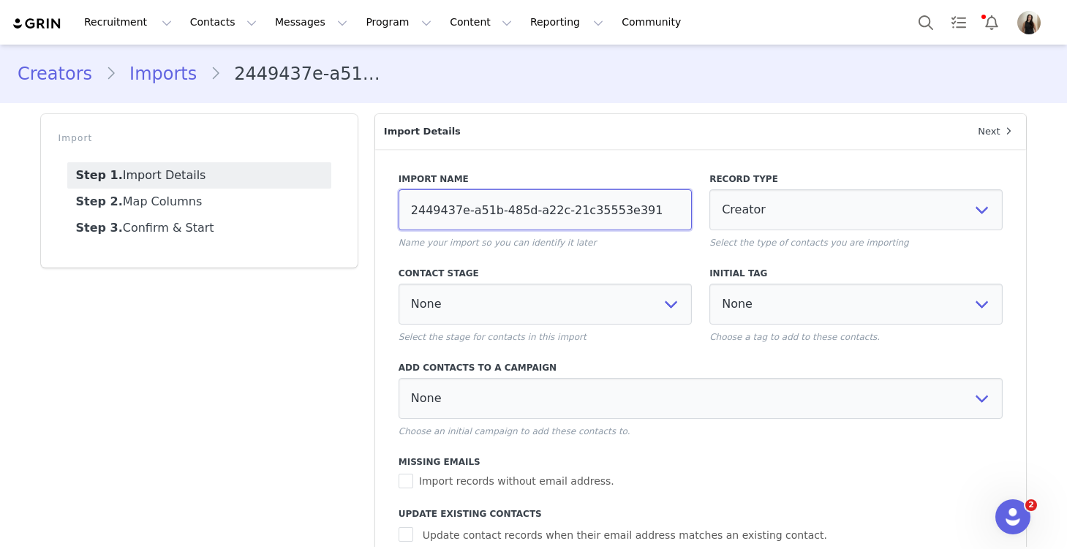
drag, startPoint x: 657, startPoint y: 212, endPoint x: 350, endPoint y: 208, distance: 306.4
click at [350, 208] on div "Import Step 1. Import Details Step 2. Map Columns Step 3. Confirm & Start Impor…" at bounding box center [533, 396] width 1003 height 583
type input "[PERSON_NAME] Promo Codes 10/1/2"
select select
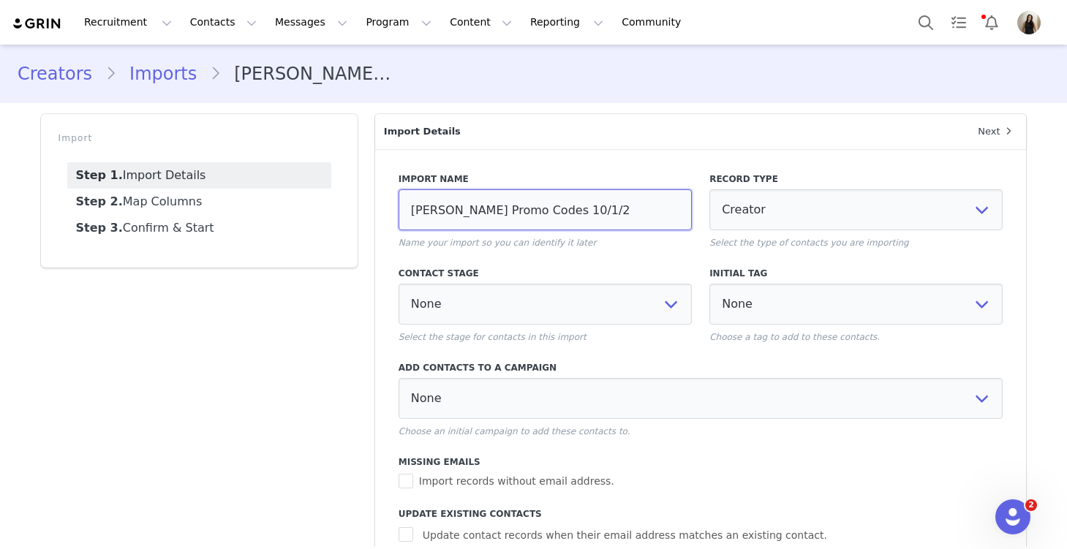
type input "[PERSON_NAME] Promo Codes [DATE]"
select select
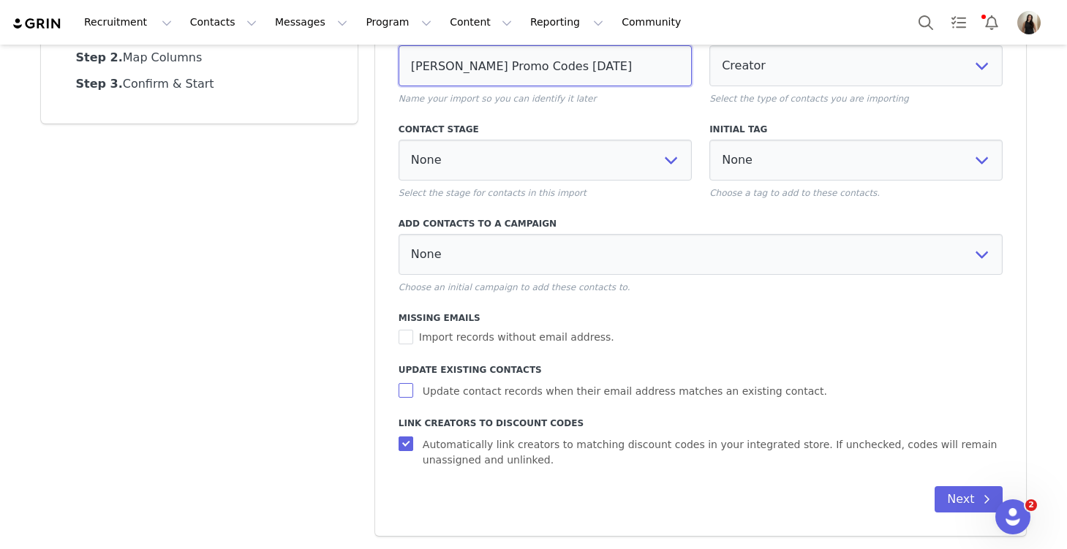
type input "[PERSON_NAME] Promo Codes [DATE]"
click at [403, 393] on input "Update contact records when their email address matches an existing contact." at bounding box center [407, 390] width 18 height 15
checkbox input "true"
select select
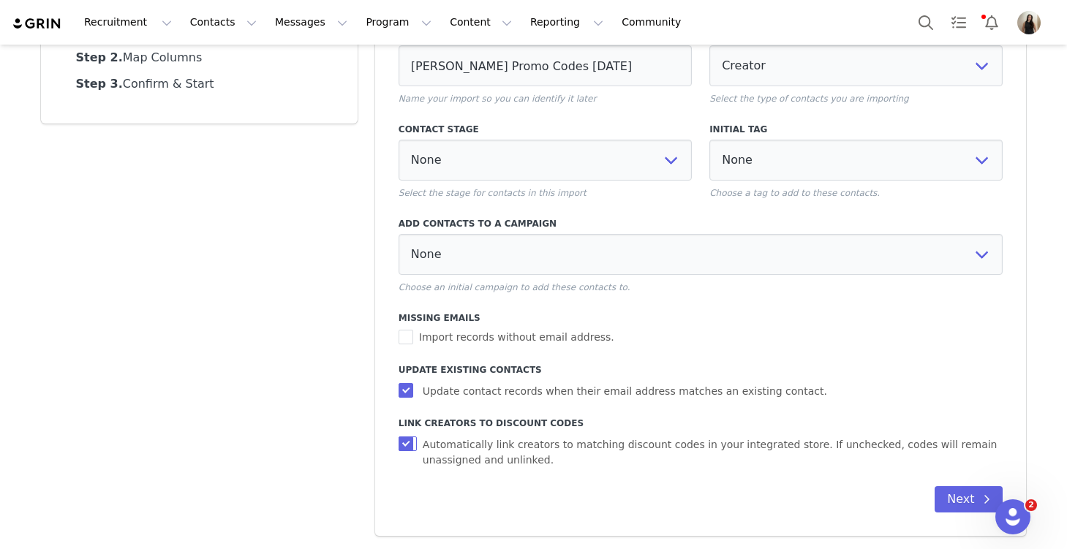
click at [407, 447] on input "Automatically link creators to matching discount codes in your integrated store…" at bounding box center [407, 444] width 18 height 15
checkbox input "false"
select select
click at [974, 492] on button "Next" at bounding box center [968, 499] width 68 height 26
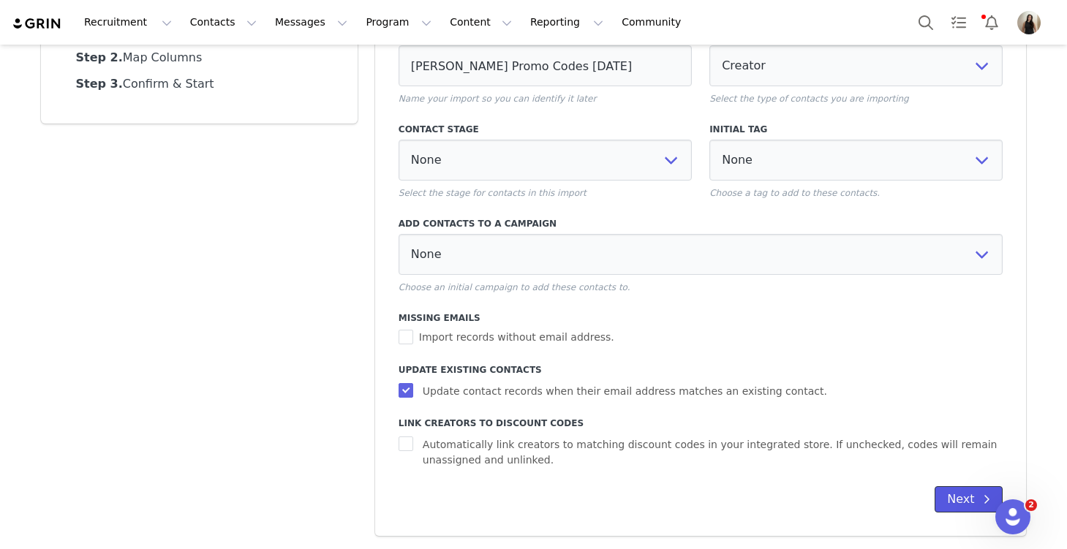
select select
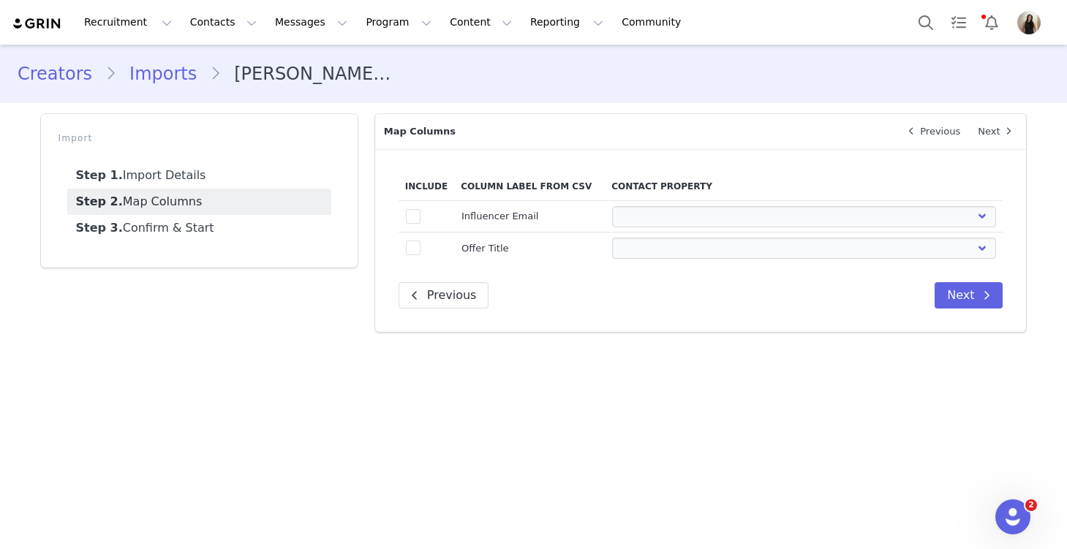
scroll to position [0, 0]
click at [411, 221] on span at bounding box center [413, 216] width 15 height 15
click at [420, 209] on input "true" at bounding box center [420, 209] width 0 height 0
select select
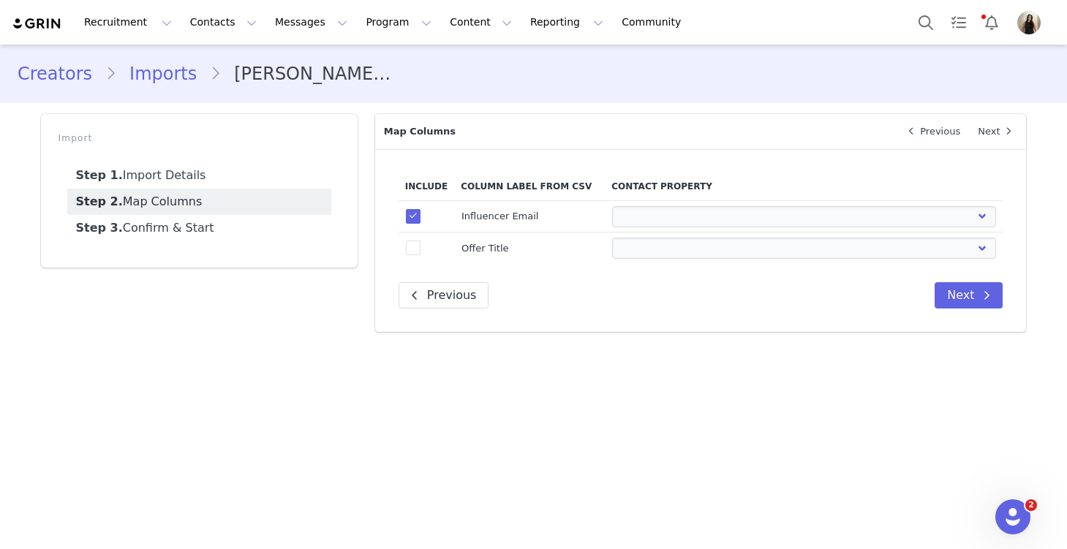
click at [413, 238] on td "true" at bounding box center [426, 248] width 56 height 31
click at [414, 246] on span at bounding box center [413, 248] width 15 height 15
click at [420, 241] on input "true" at bounding box center [420, 241] width 0 height 0
select select
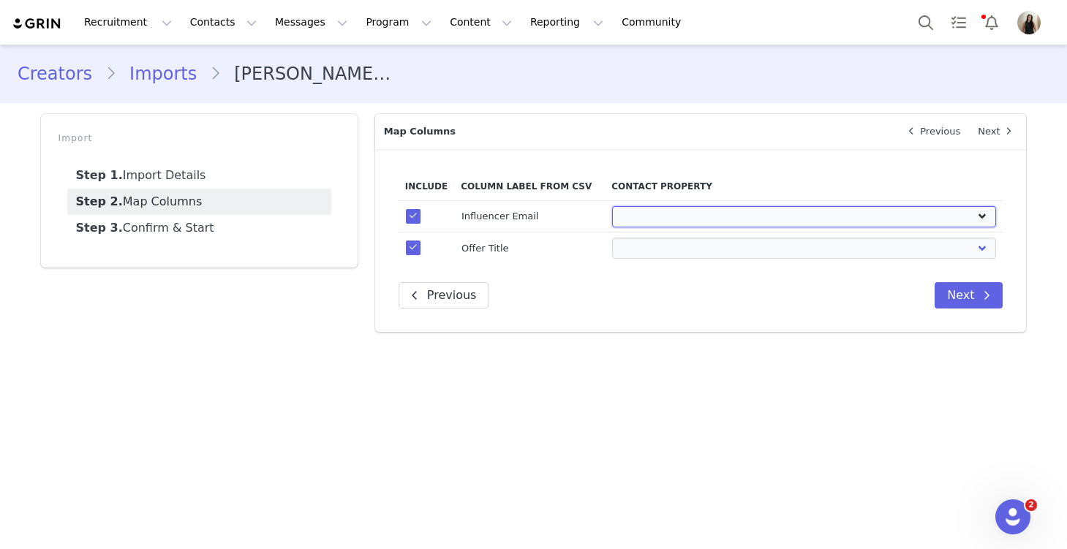
click at [640, 210] on select "First Name Last Name Email PayPal Email Gender Language Phone Country Code Phon…" at bounding box center [804, 216] width 384 height 21
select select "email"
click at [612, 206] on select "First Name Last Name Email PayPal Email Gender Language Phone Country Code Phon…" at bounding box center [804, 216] width 384 height 21
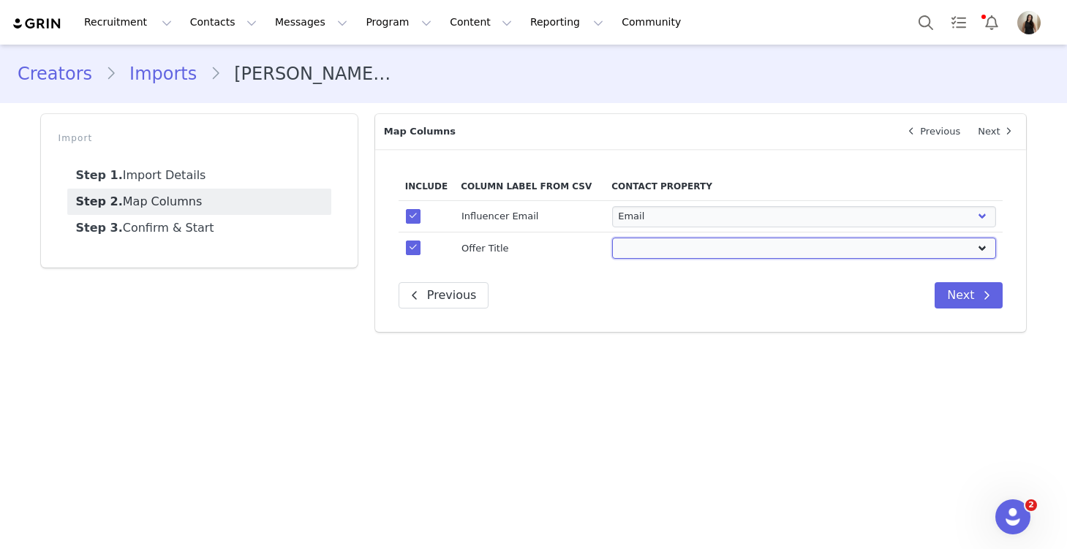
click at [651, 246] on select "First Name Last Name Email PayPal Email Gender Language Phone Country Code Phon…" at bounding box center [804, 248] width 384 height 21
select select "field_24410"
click at [612, 238] on select "First Name Last Name Email PayPal Email Gender Language Phone Country Code Phon…" at bounding box center [804, 248] width 384 height 21
click at [970, 296] on button "Next" at bounding box center [968, 295] width 68 height 26
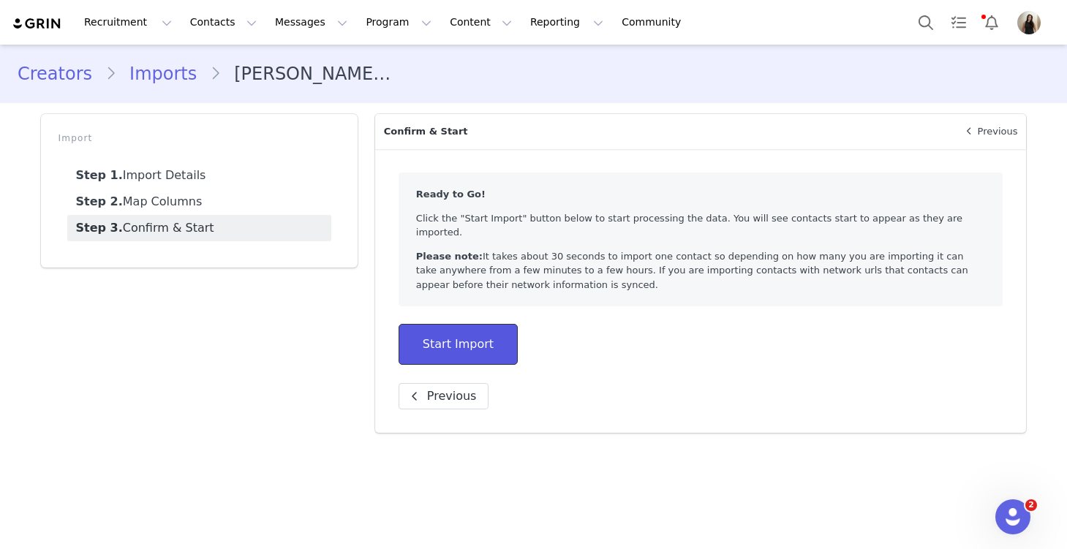
click at [483, 324] on button "Start Import" at bounding box center [457, 344] width 119 height 41
